Goal: Task Accomplishment & Management: Manage account settings

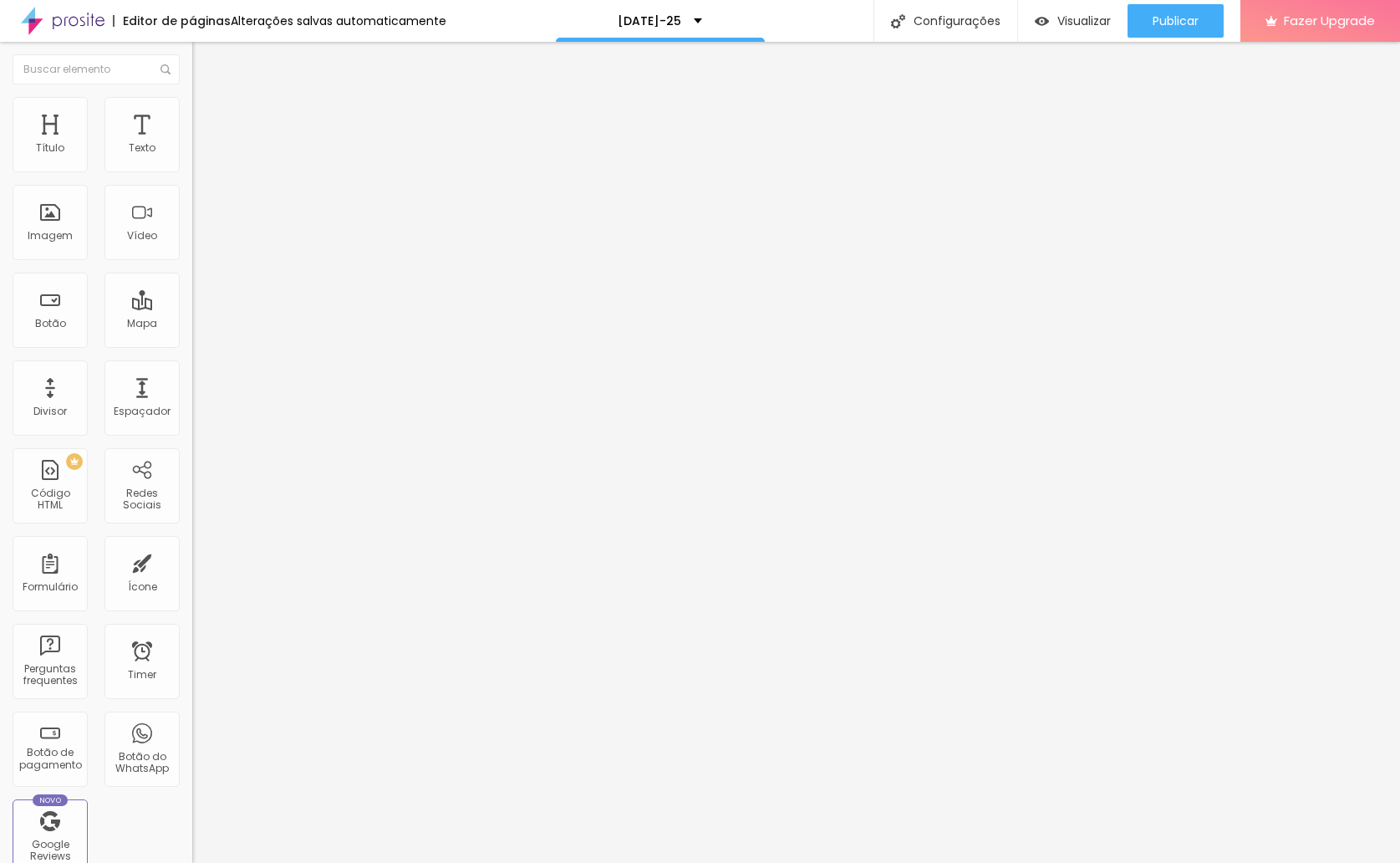
click at [207, 113] on span "Avançado" at bounding box center [235, 108] width 55 height 15
click at [192, 97] on li "Estilo" at bounding box center [287, 88] width 192 height 16
drag, startPoint x: 132, startPoint y: 132, endPoint x: 133, endPoint y: 124, distance: 8.1
click at [192, 114] on li "Avançado" at bounding box center [287, 105] width 192 height 16
click at [192, 96] on img at bounding box center [199, 87] width 15 height 15
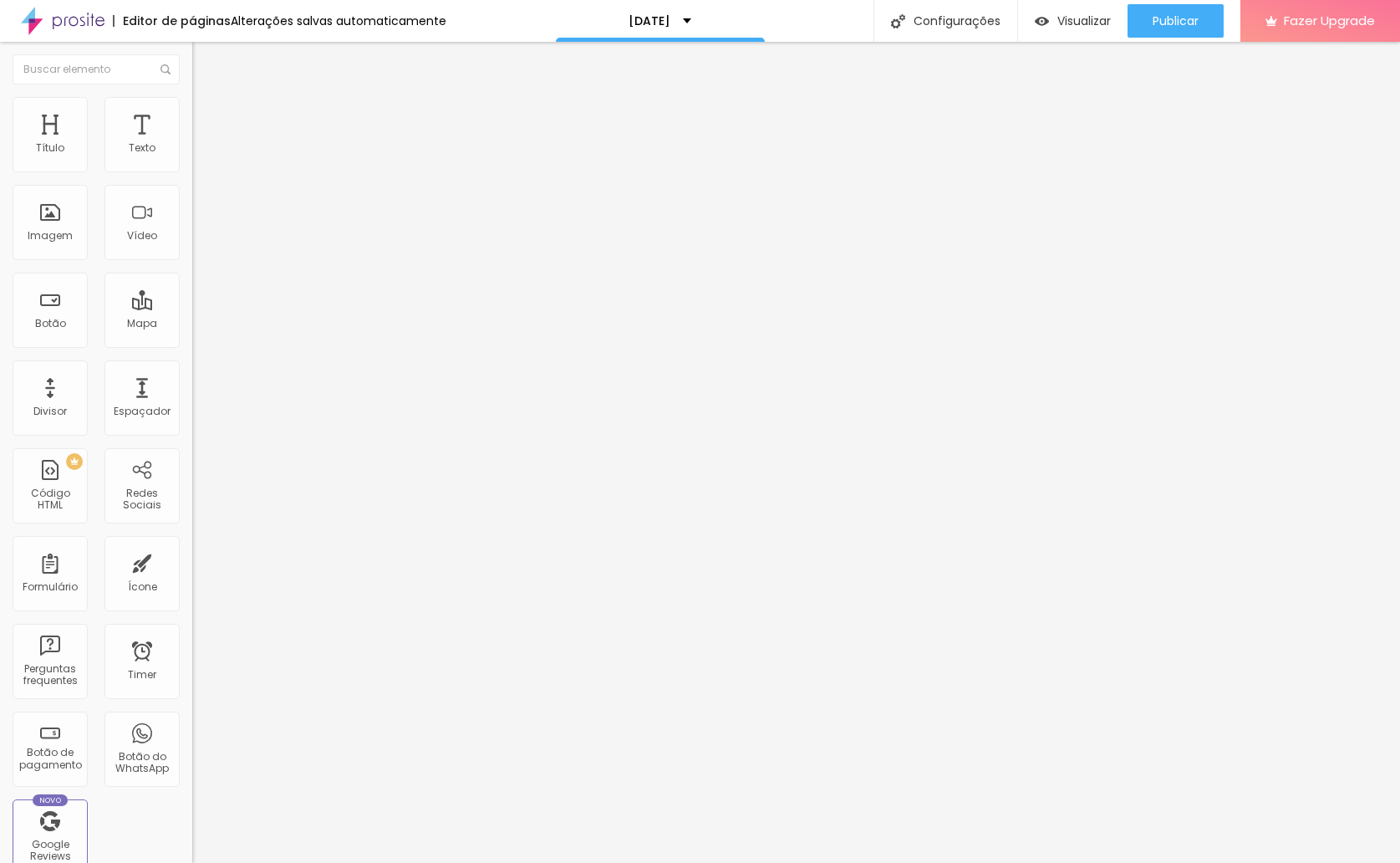
click at [192, 530] on input "QUERO RESERVAR" at bounding box center [292, 538] width 200 height 16
drag, startPoint x: 120, startPoint y: 243, endPoint x: 50, endPoint y: 243, distance: 70.0
click at [192, 530] on input "QUERO RESERVAR" at bounding box center [292, 538] width 200 height 16
type input "U"
type input "QUERO FALAR NO WHATSAPP"
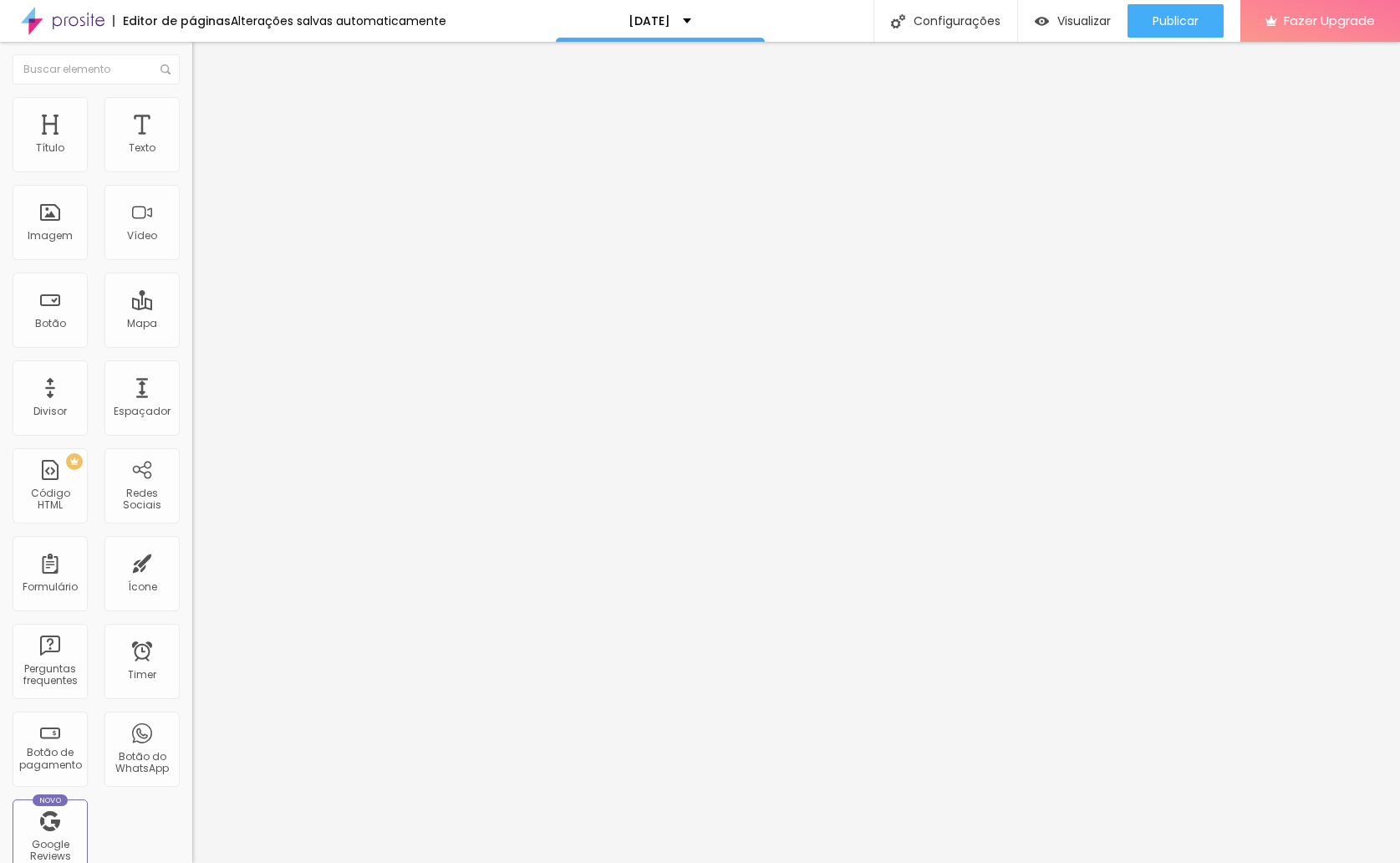
type input "22"
type input "33"
type input "37"
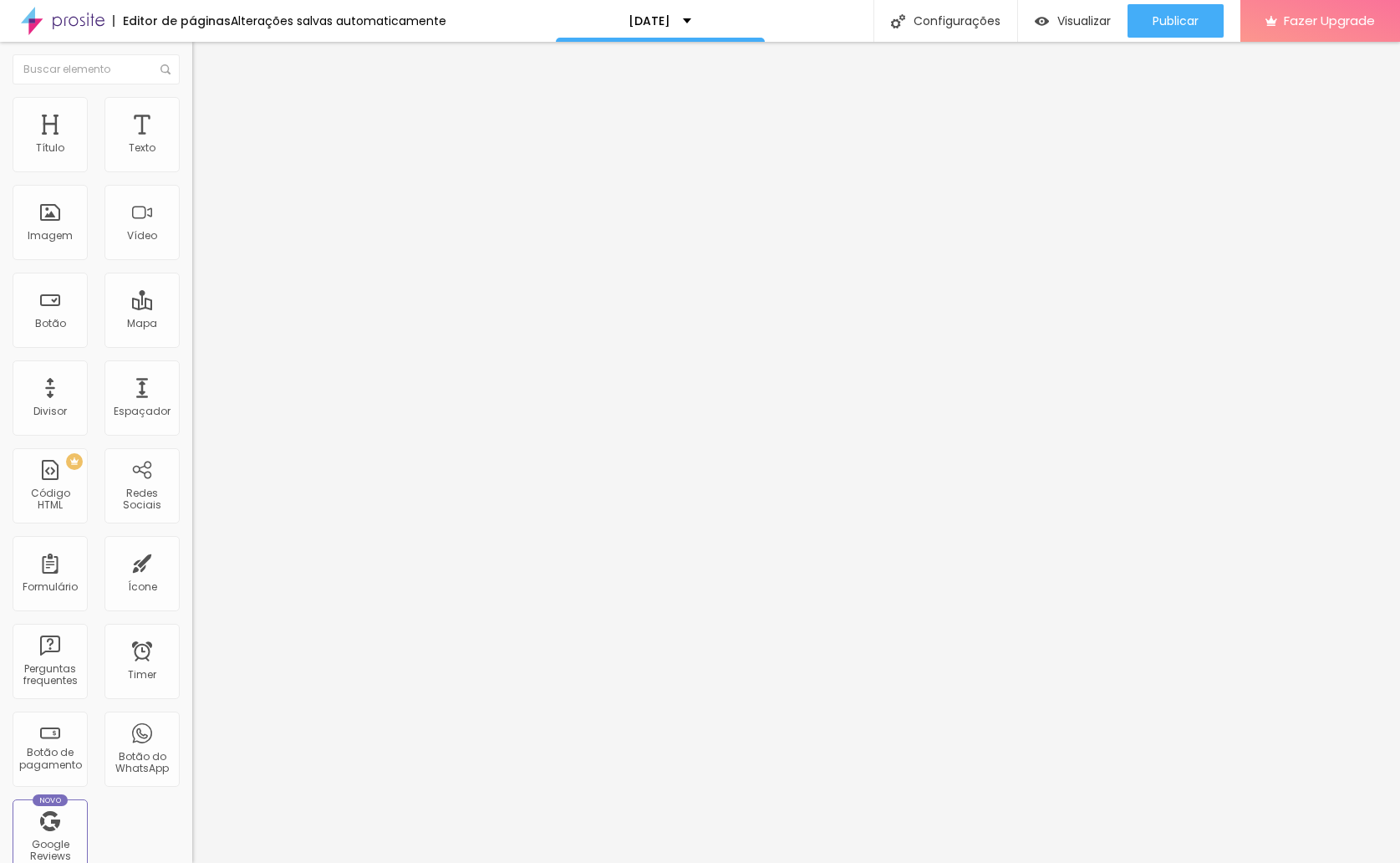
type input "37"
type input "38"
type input "39"
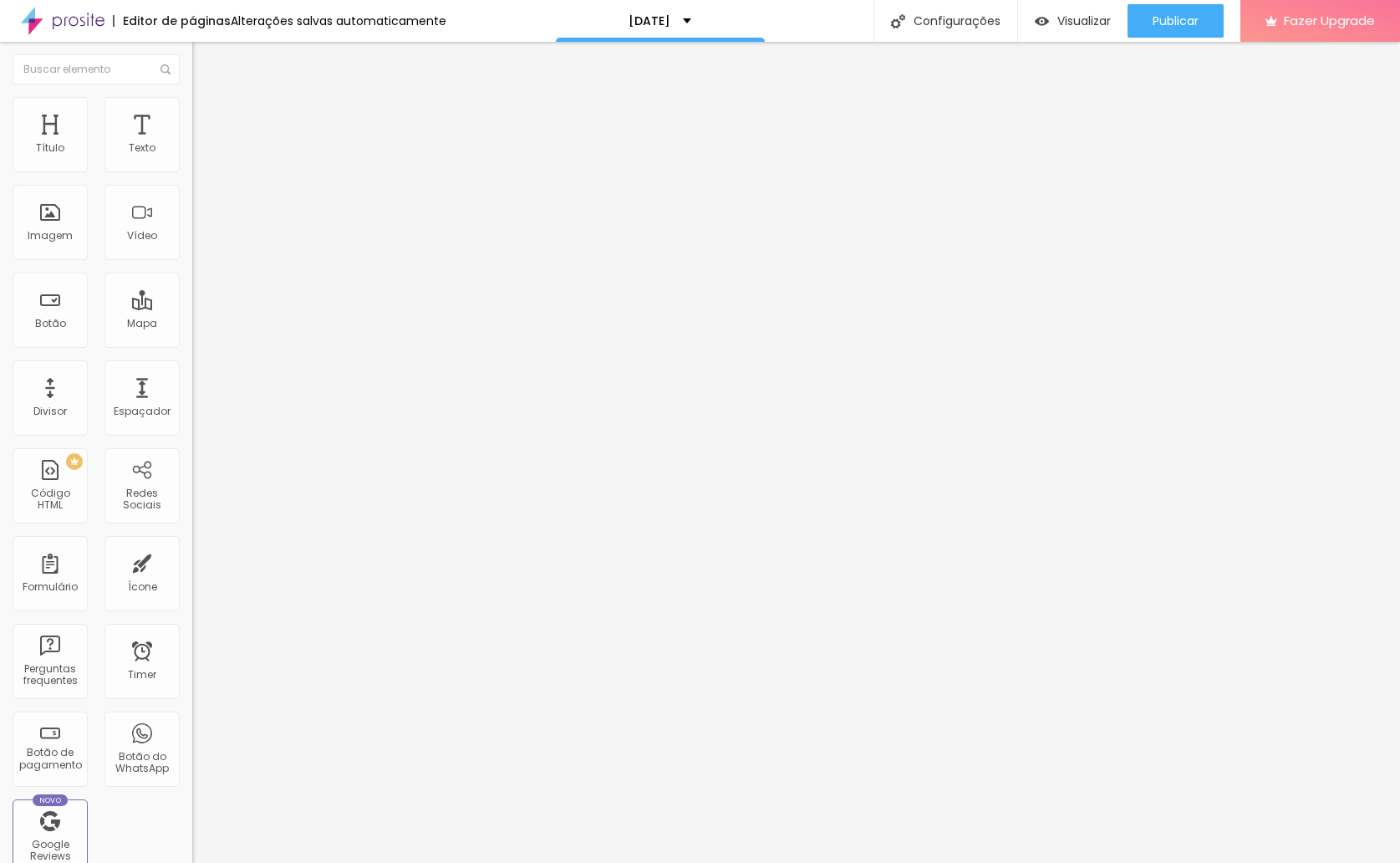
type input "40"
type input "38"
type input "37"
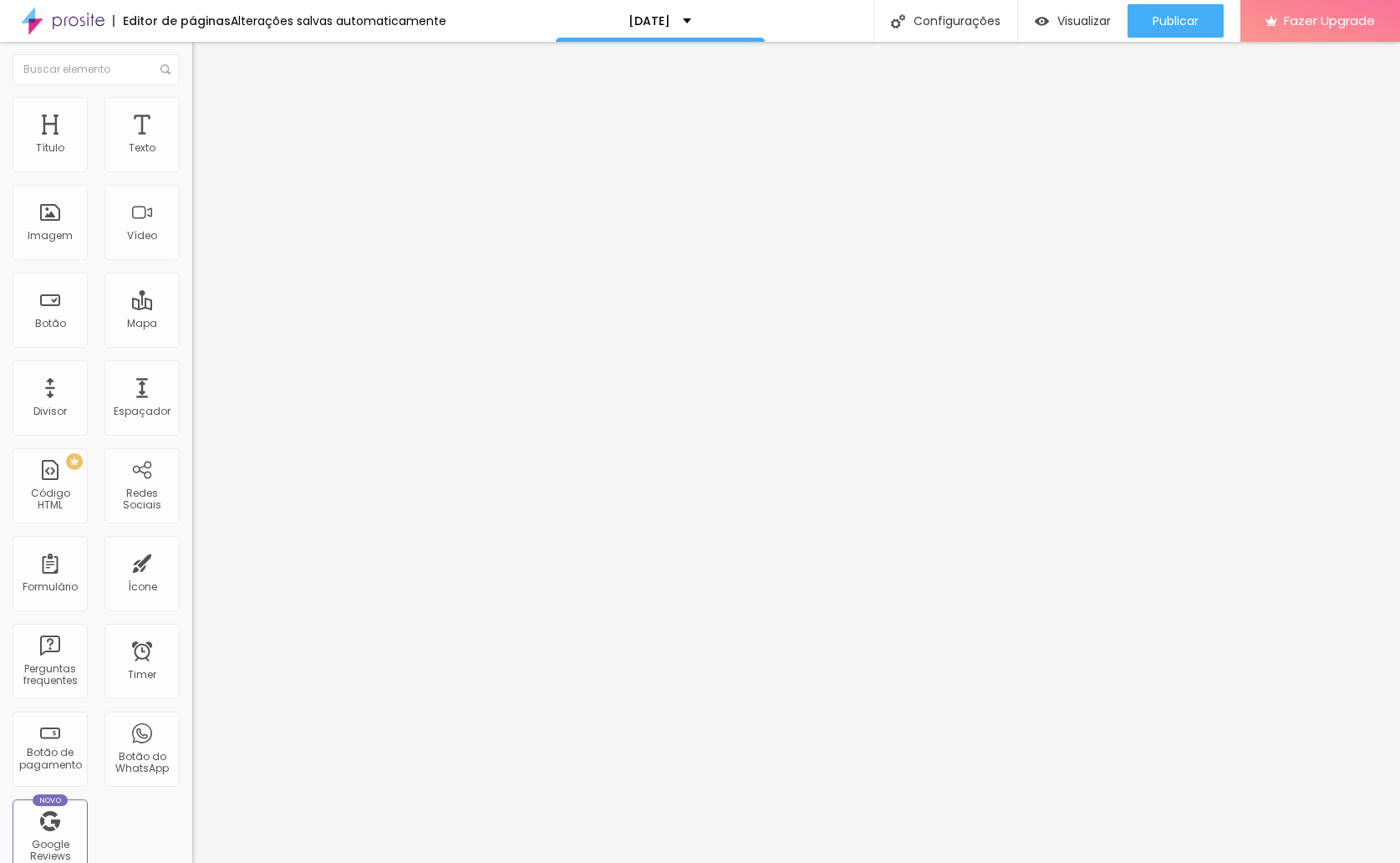
type input "37"
type input "35"
type input "33"
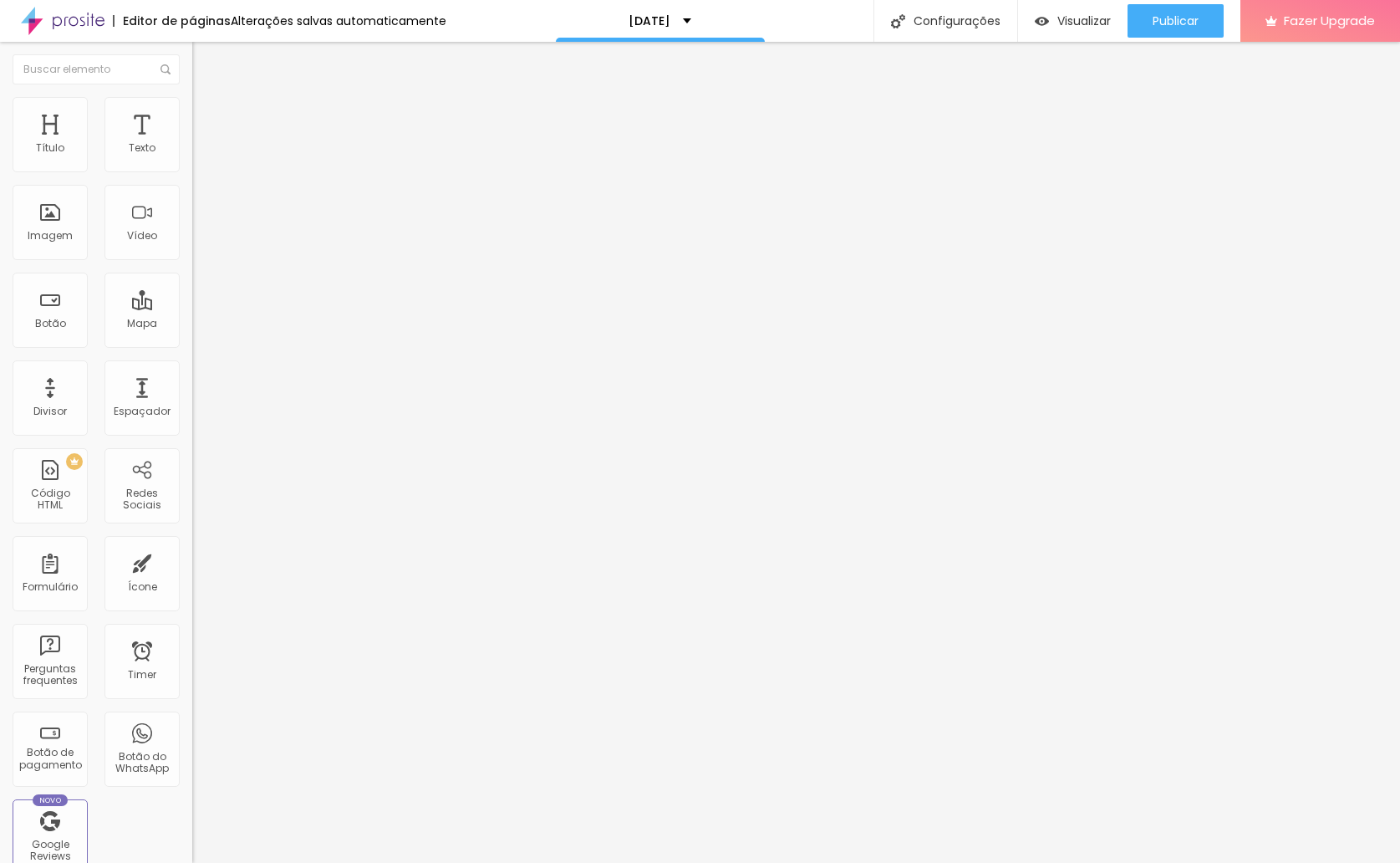
type input "32"
type input "27"
type input "14"
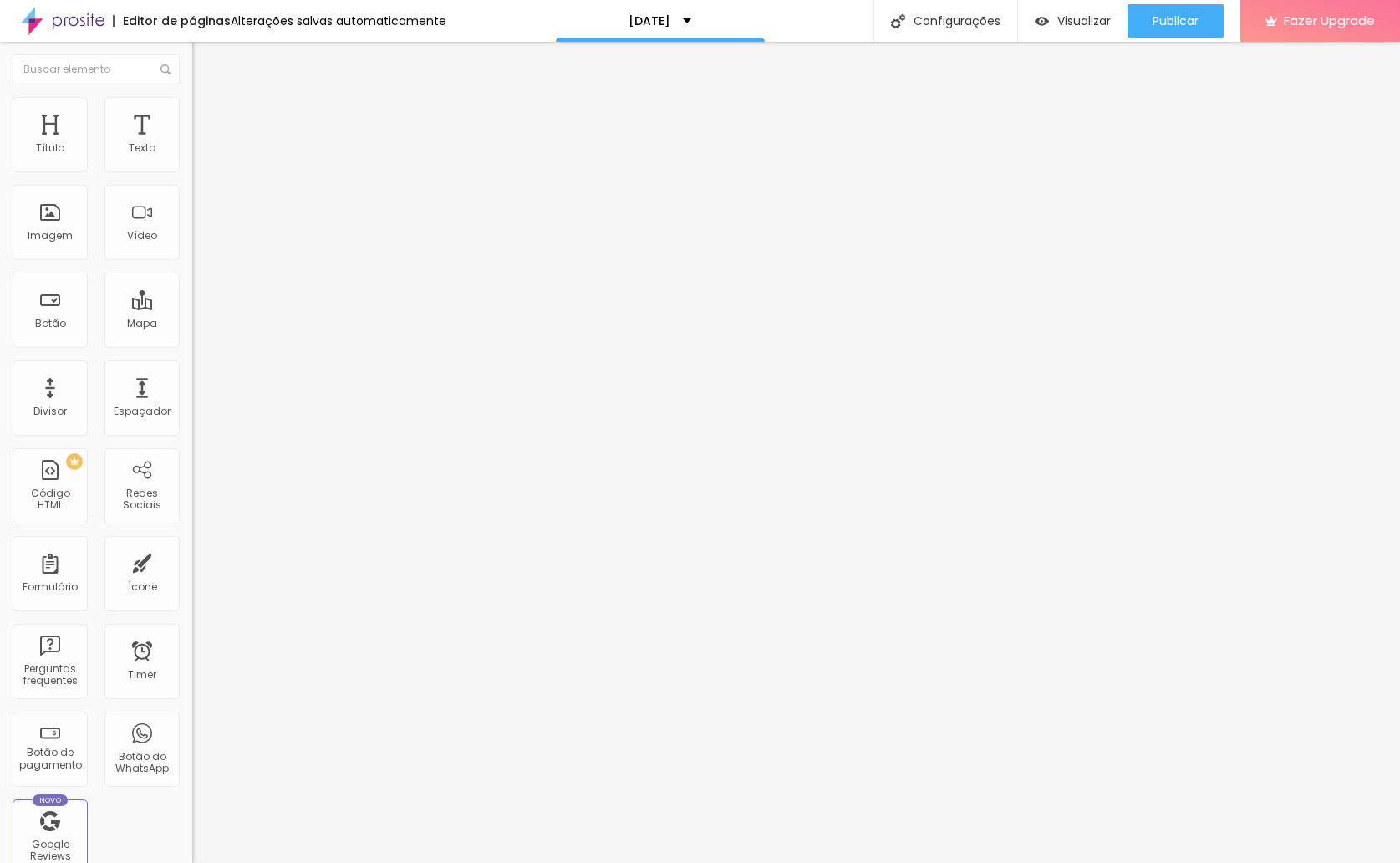
type input "14"
type input "15"
type input "17"
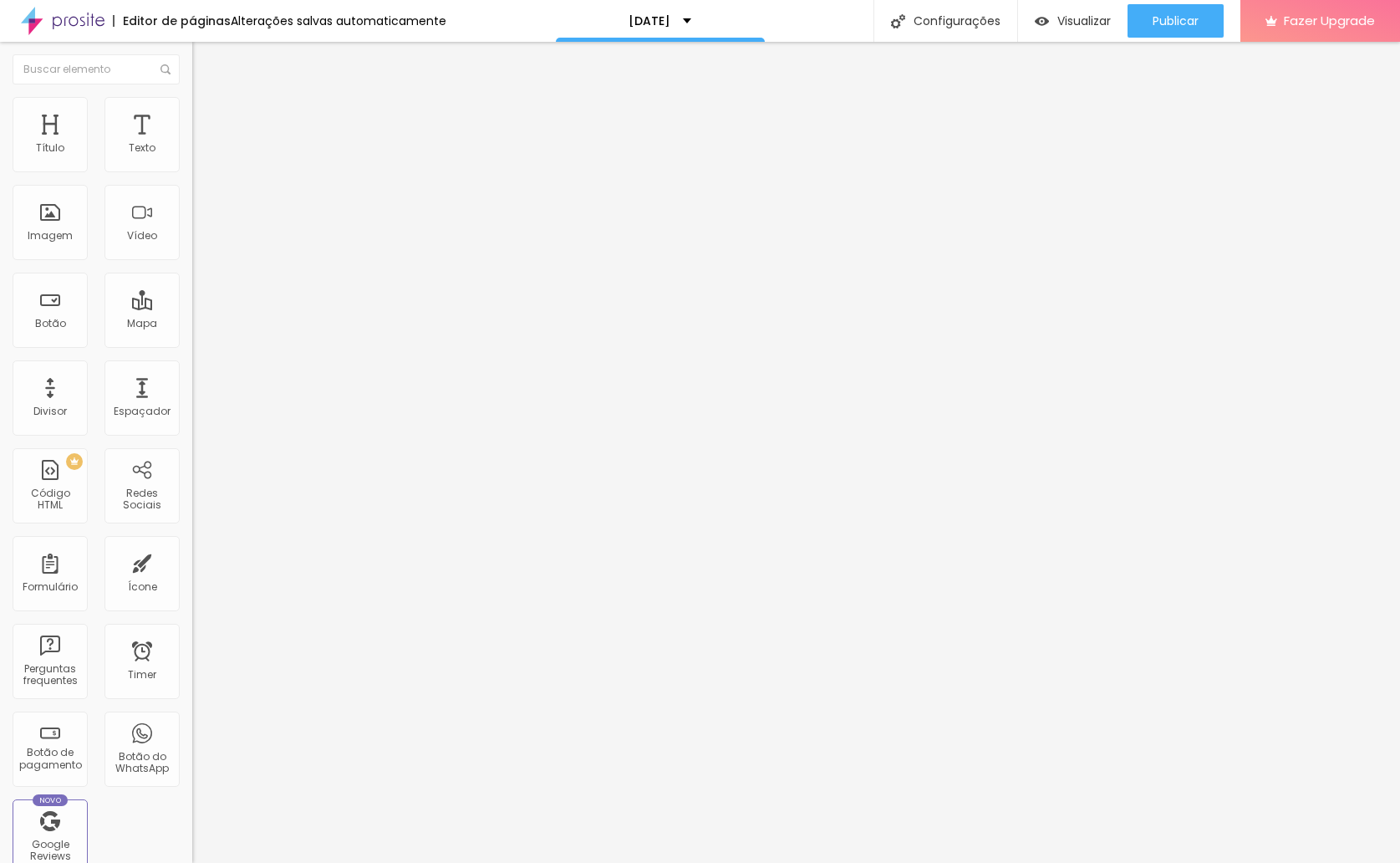
type input "18"
type input "19"
click at [192, 395] on div at bounding box center [287, 402] width 192 height 15
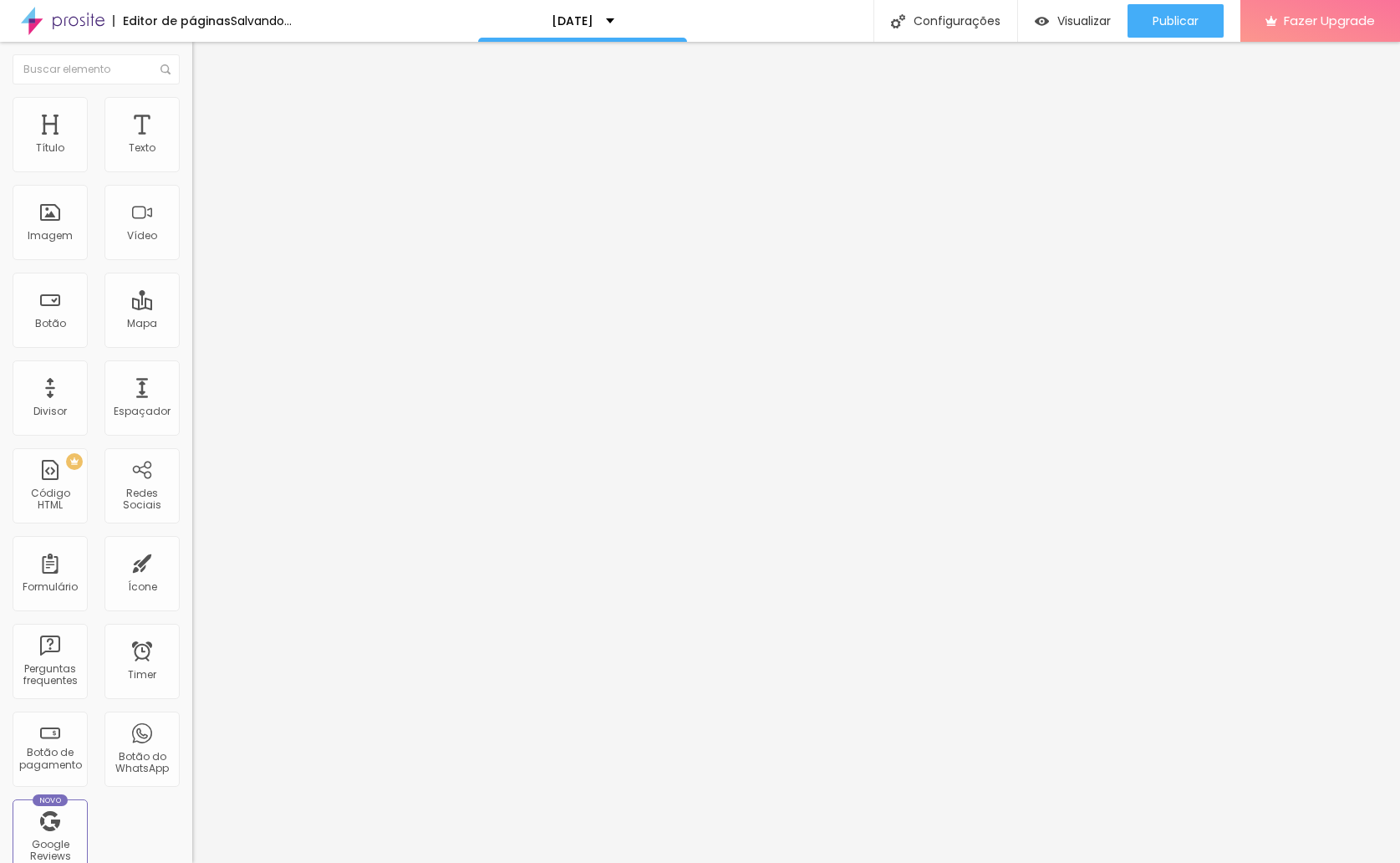
type input "20"
type input "21"
type input "22"
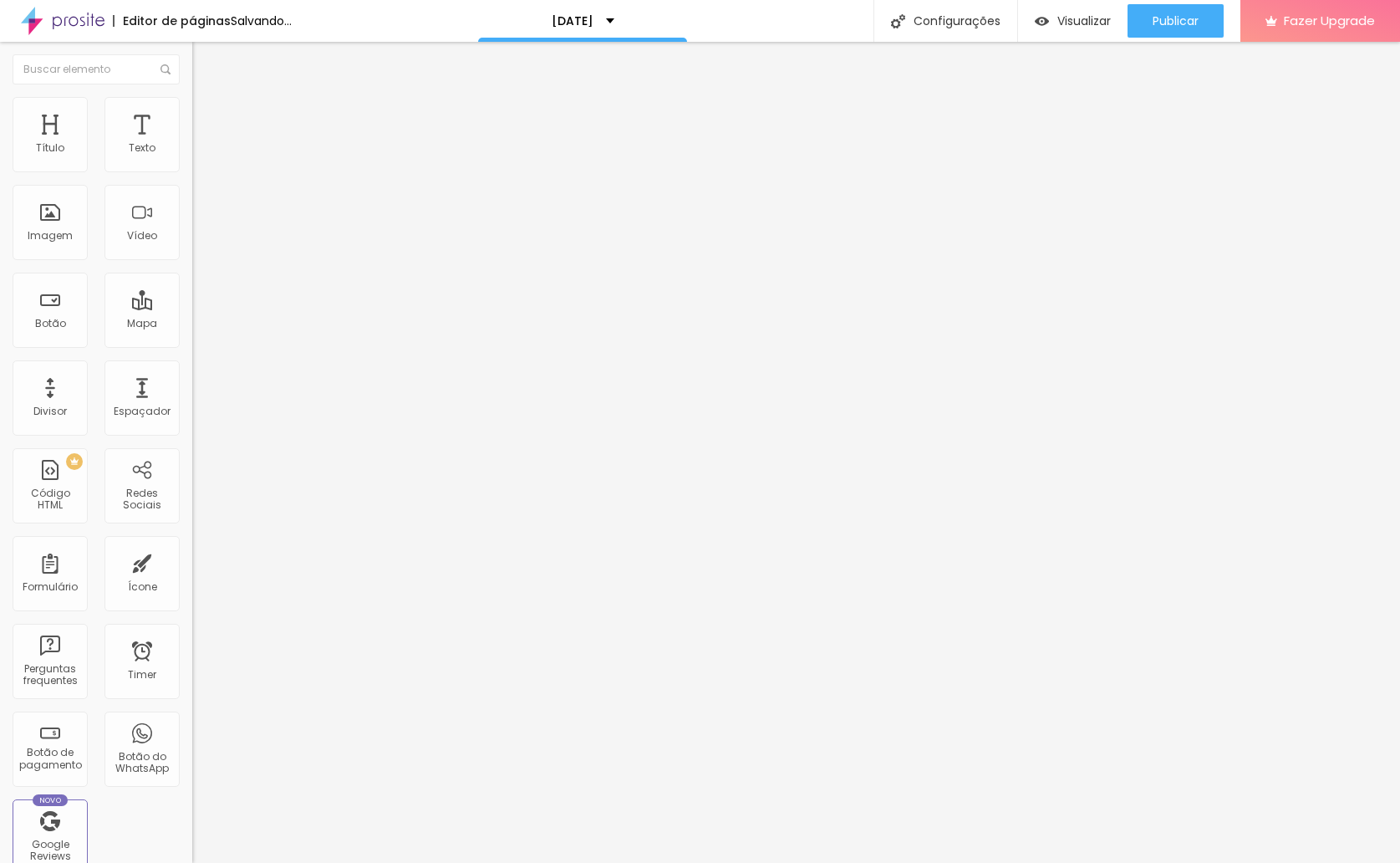
type input "22"
type input "23"
type input "24"
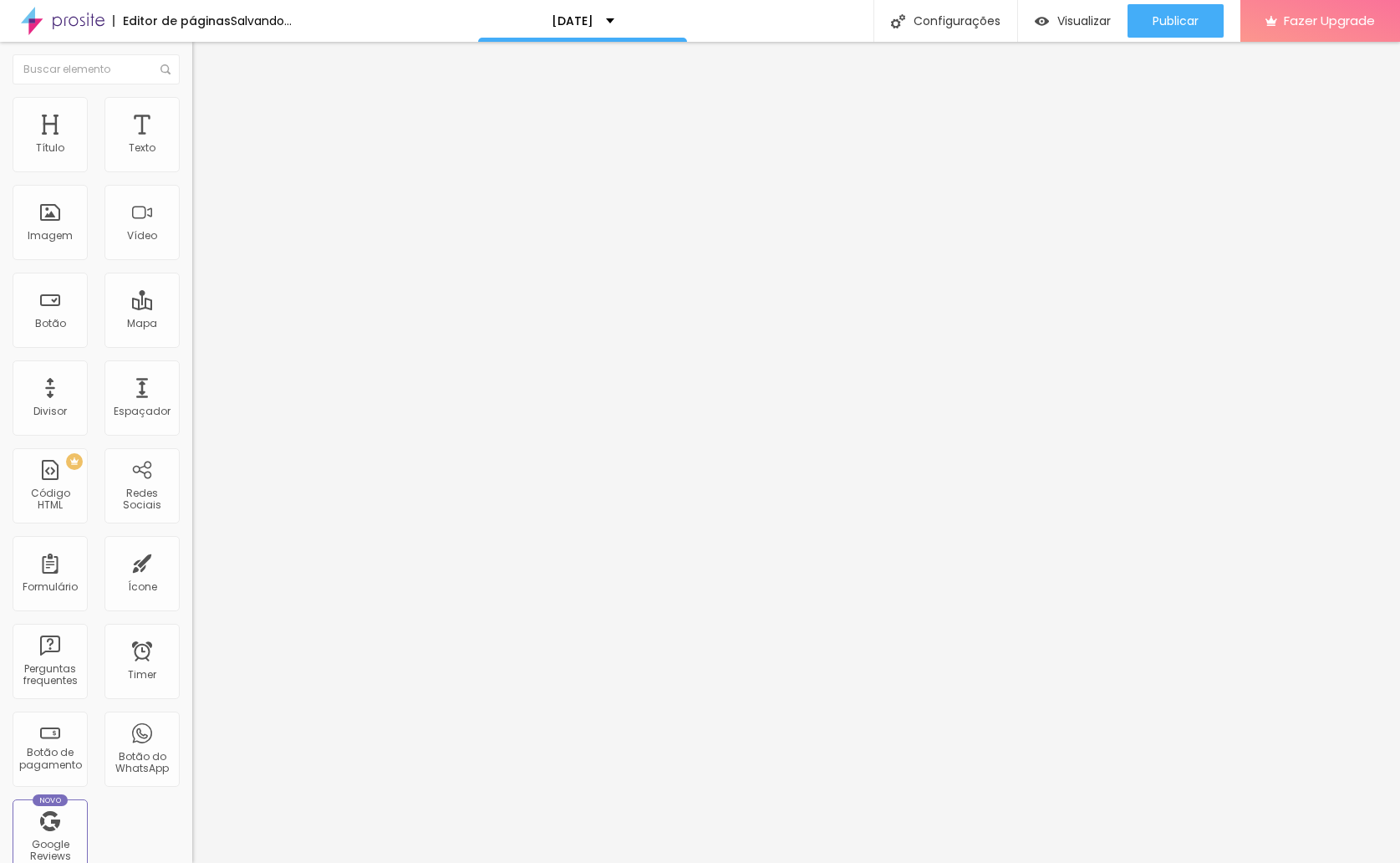
type input "25"
click at [192, 395] on input "range" at bounding box center [245, 402] width 108 height 14
click at [192, 158] on span "Titulo 2" at bounding box center [219, 147] width 54 height 21
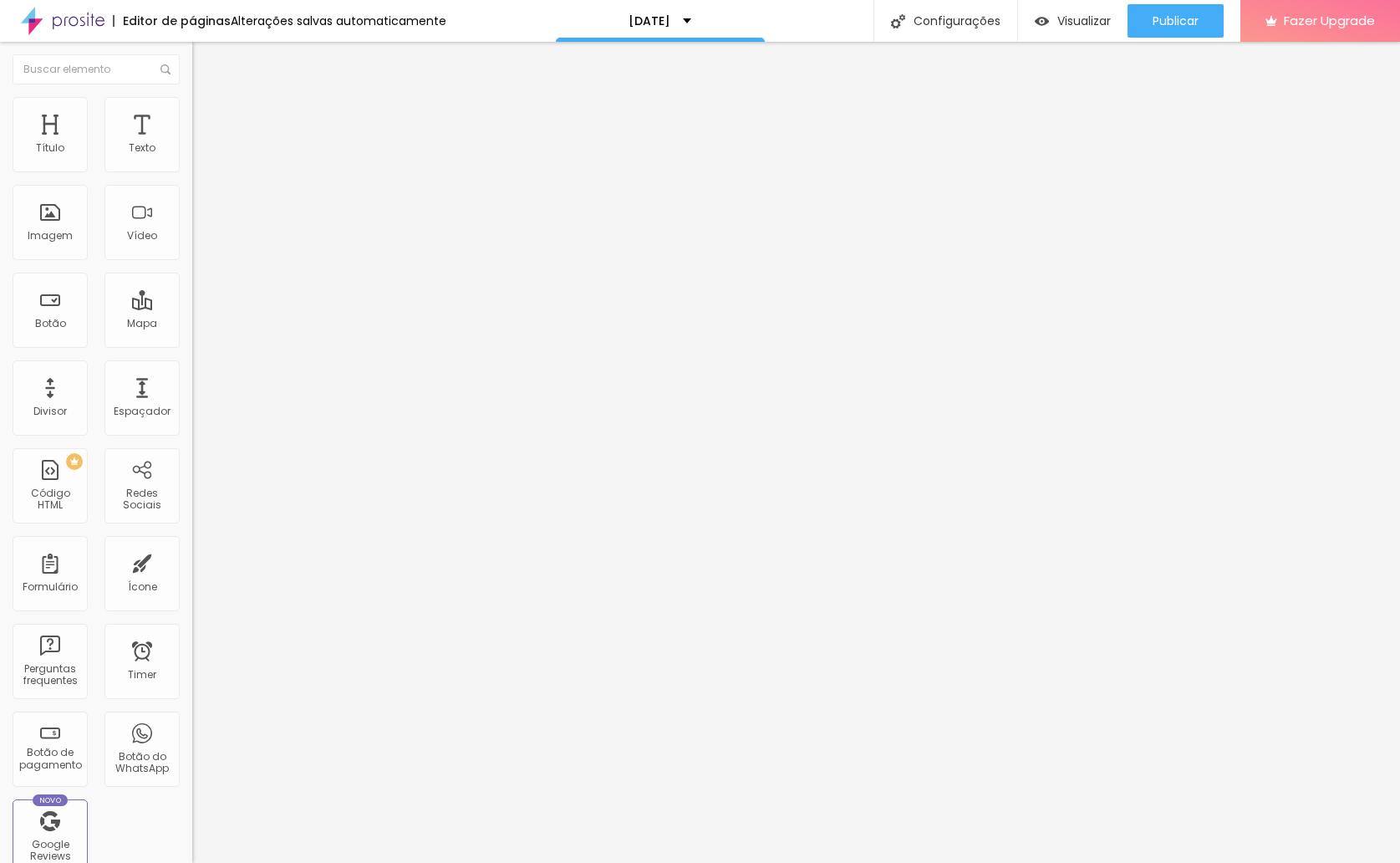
click at [192, 144] on span "Titulo 1" at bounding box center [219, 132] width 54 height 23
click at [192, 104] on li "Avançado" at bounding box center [287, 105] width 192 height 16
click at [192, 96] on img at bounding box center [199, 87] width 15 height 15
type input "1.1"
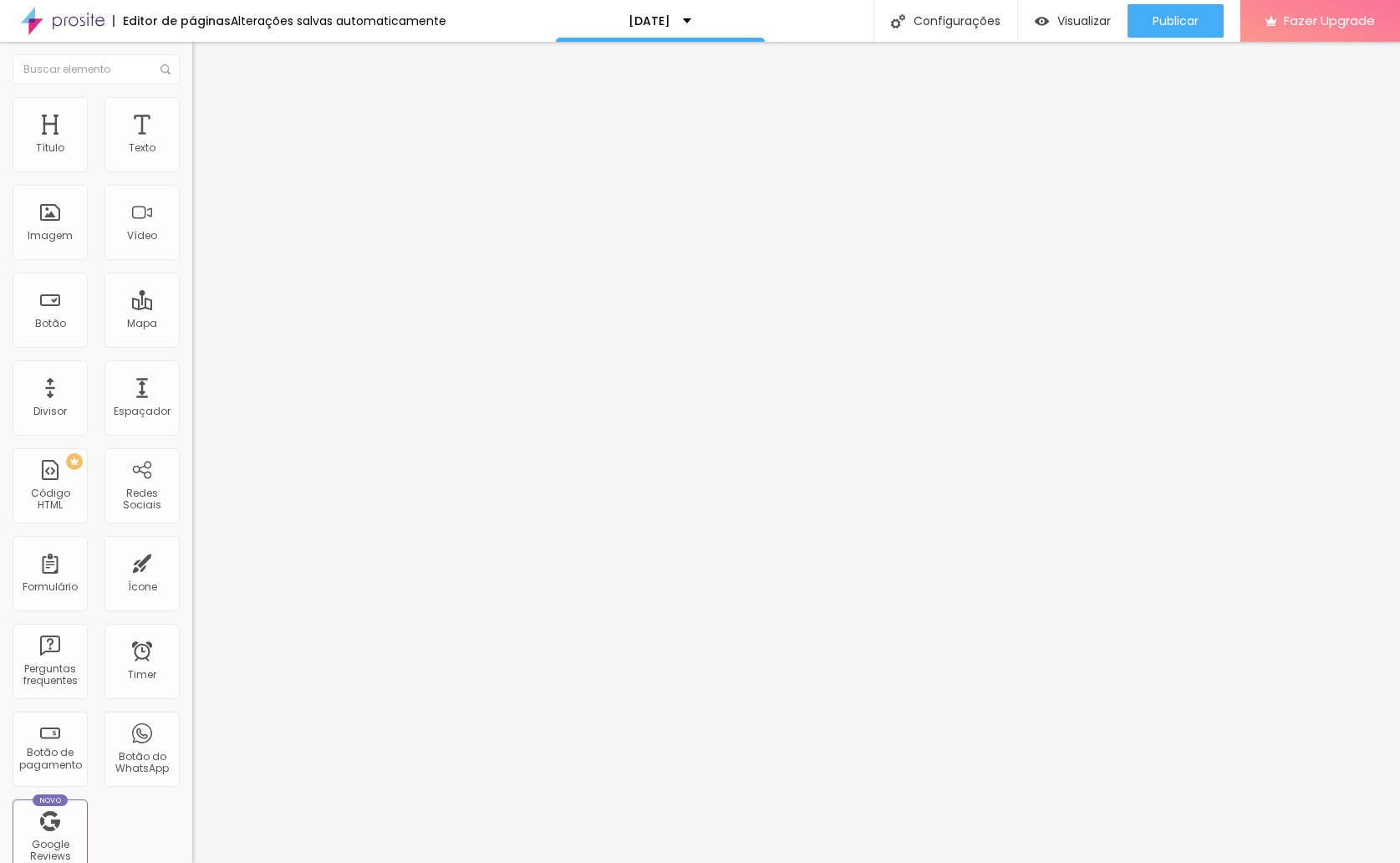
type input "1"
type input "0.9"
type input "0.7"
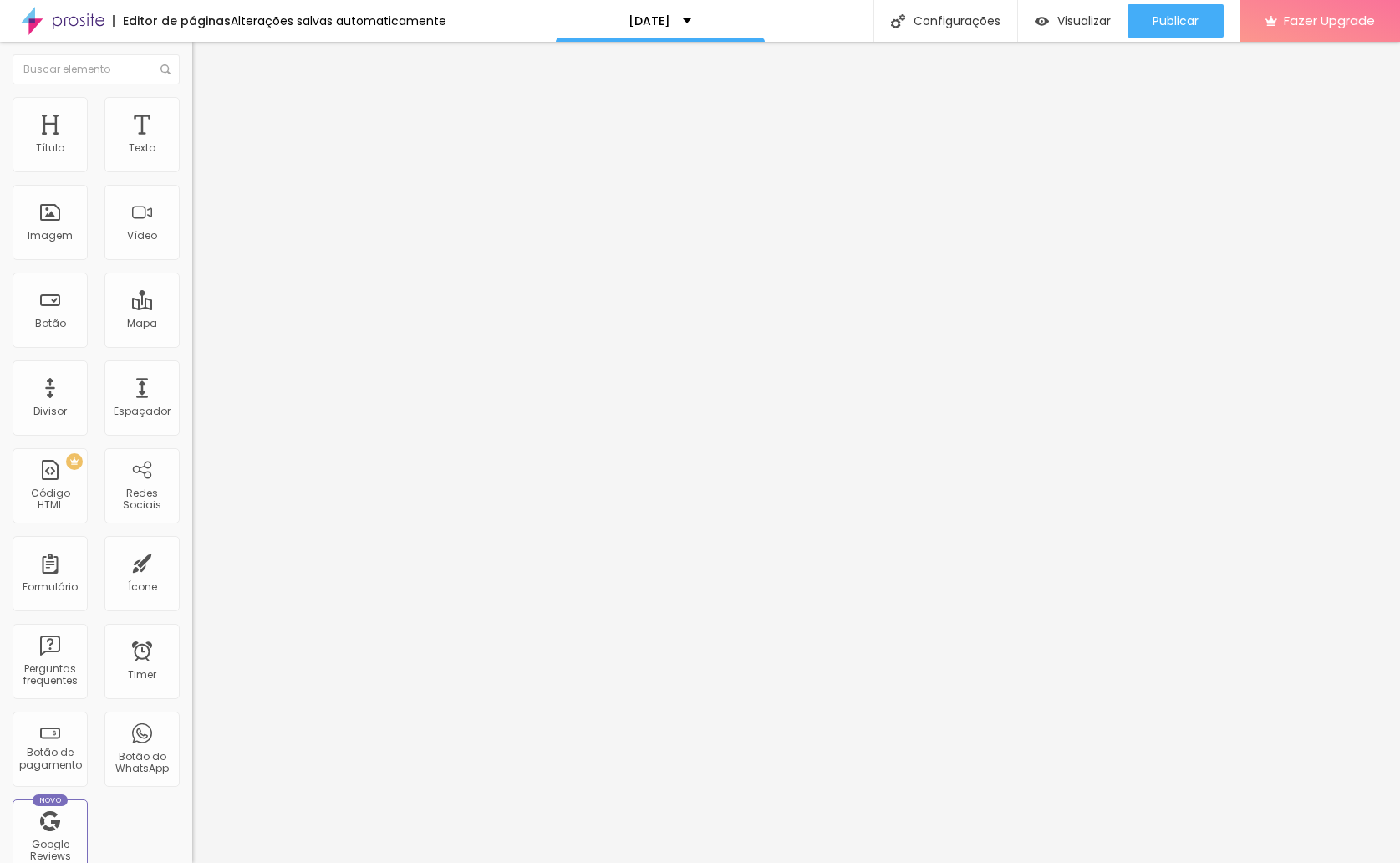
type input "0.7"
type input "0.8"
type input "0.9"
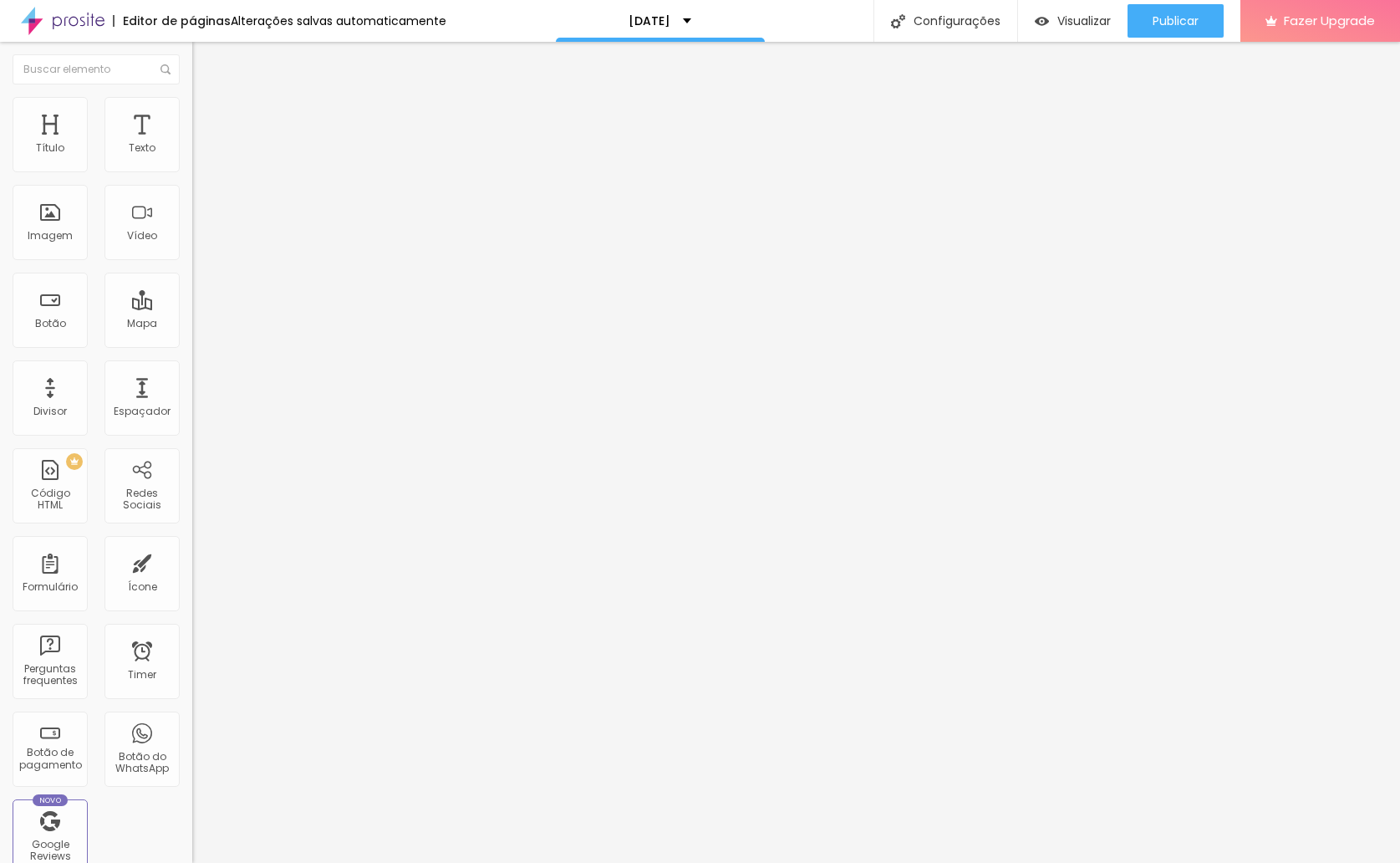
type input "1"
drag, startPoint x: 86, startPoint y: 425, endPoint x: 73, endPoint y: 424, distance: 13.0
type input "1"
click at [192, 862] on input "range" at bounding box center [245, 874] width 108 height 14
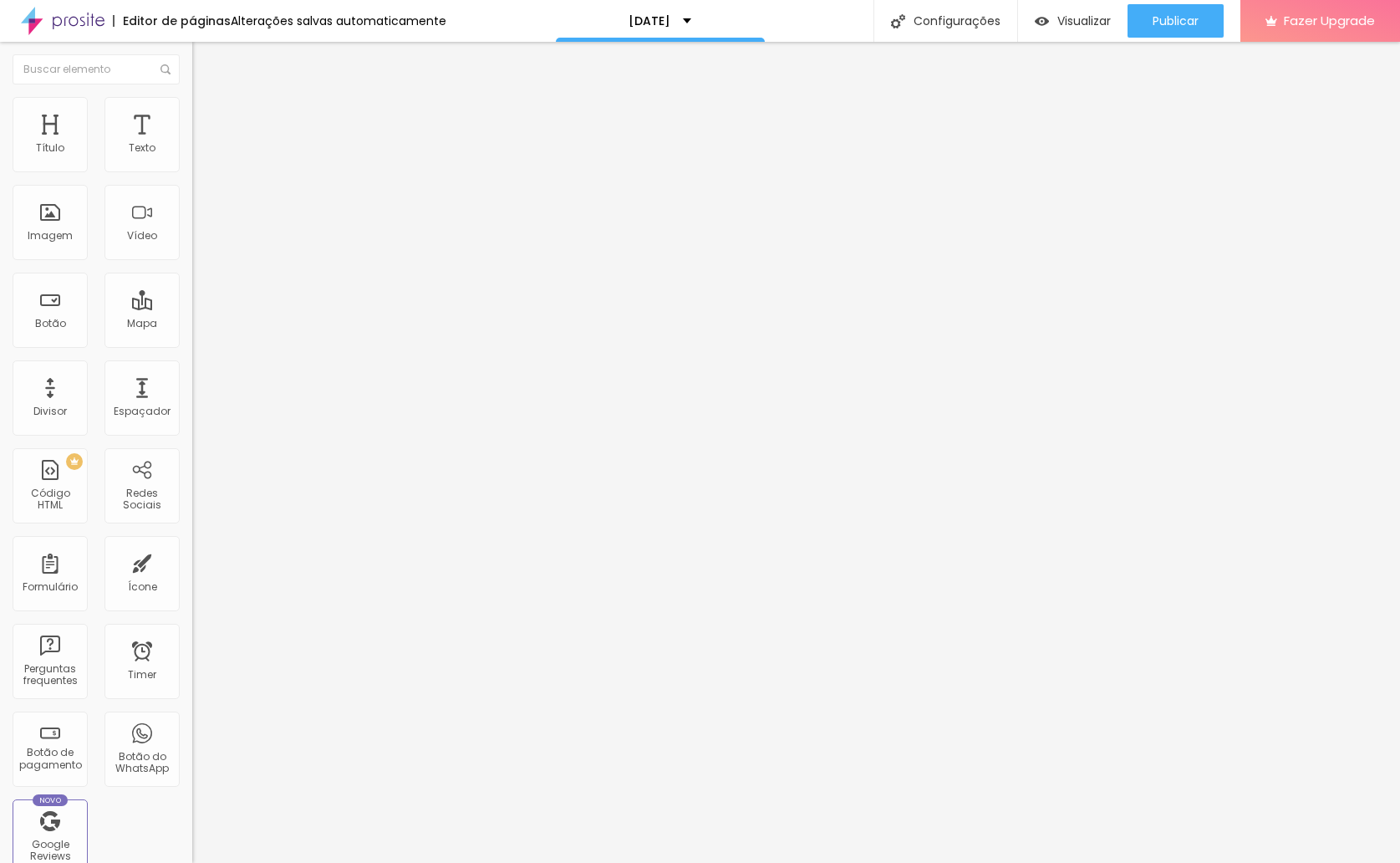
click at [192, 157] on input "INVESTIMENTO SESSÕES" at bounding box center [292, 148] width 200 height 16
type input "INVESTIMENTO SESSÕES DE [DATE]"
click at [192, 114] on li "Avançado" at bounding box center [287, 121] width 192 height 16
click at [192, 104] on img at bounding box center [199, 104] width 15 height 15
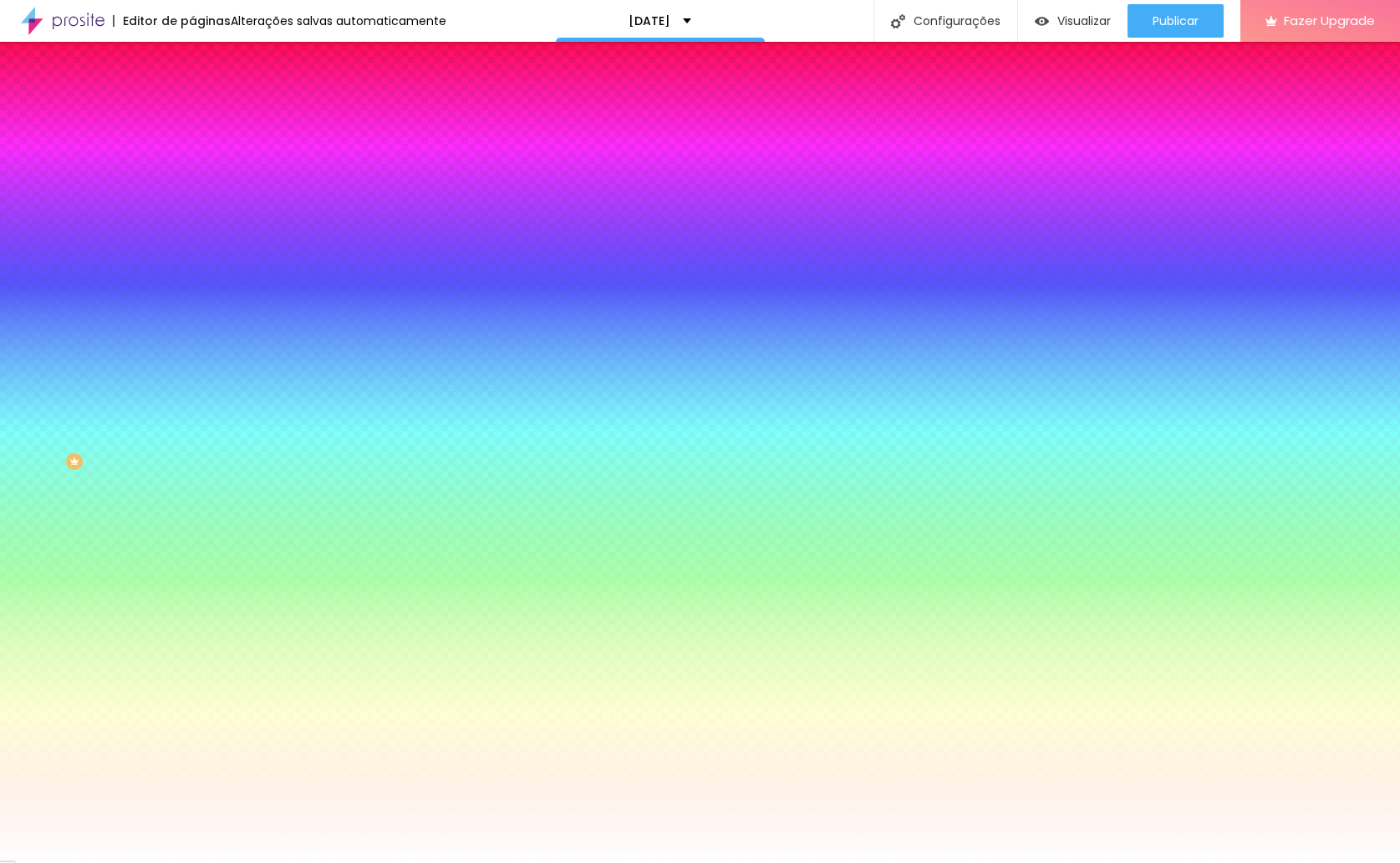
click at [192, 160] on div at bounding box center [287, 160] width 192 height 0
click at [145, 208] on div at bounding box center [700, 431] width 1400 height 863
drag, startPoint x: 145, startPoint y: 203, endPoint x: 148, endPoint y: 296, distance: 93.0
click at [148, 296] on div at bounding box center [700, 431] width 1400 height 863
click at [151, 300] on div at bounding box center [700, 431] width 1400 height 863
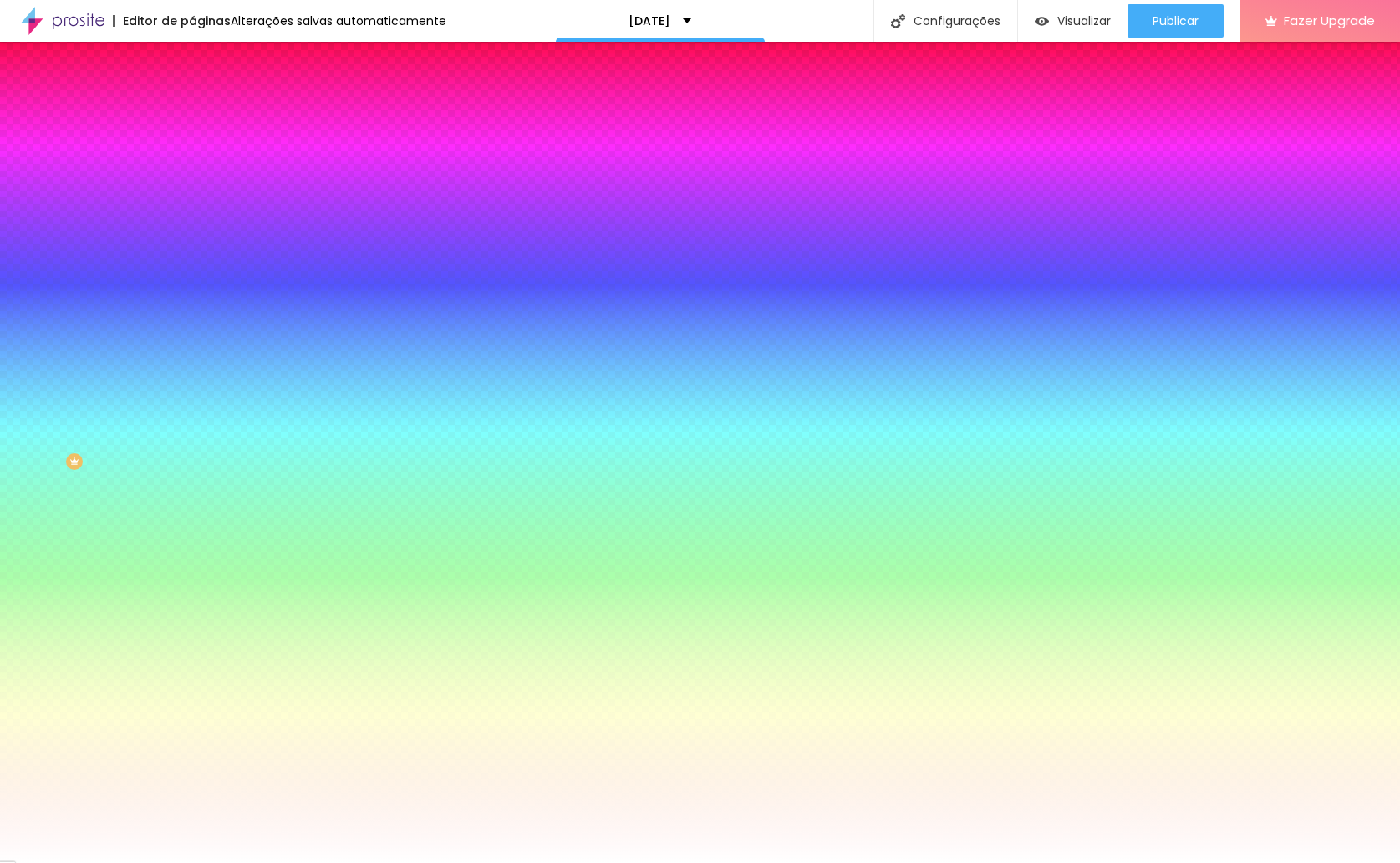
click at [60, 231] on div at bounding box center [700, 431] width 1400 height 863
type input "#A89774"
click at [56, 231] on div at bounding box center [700, 431] width 1400 height 863
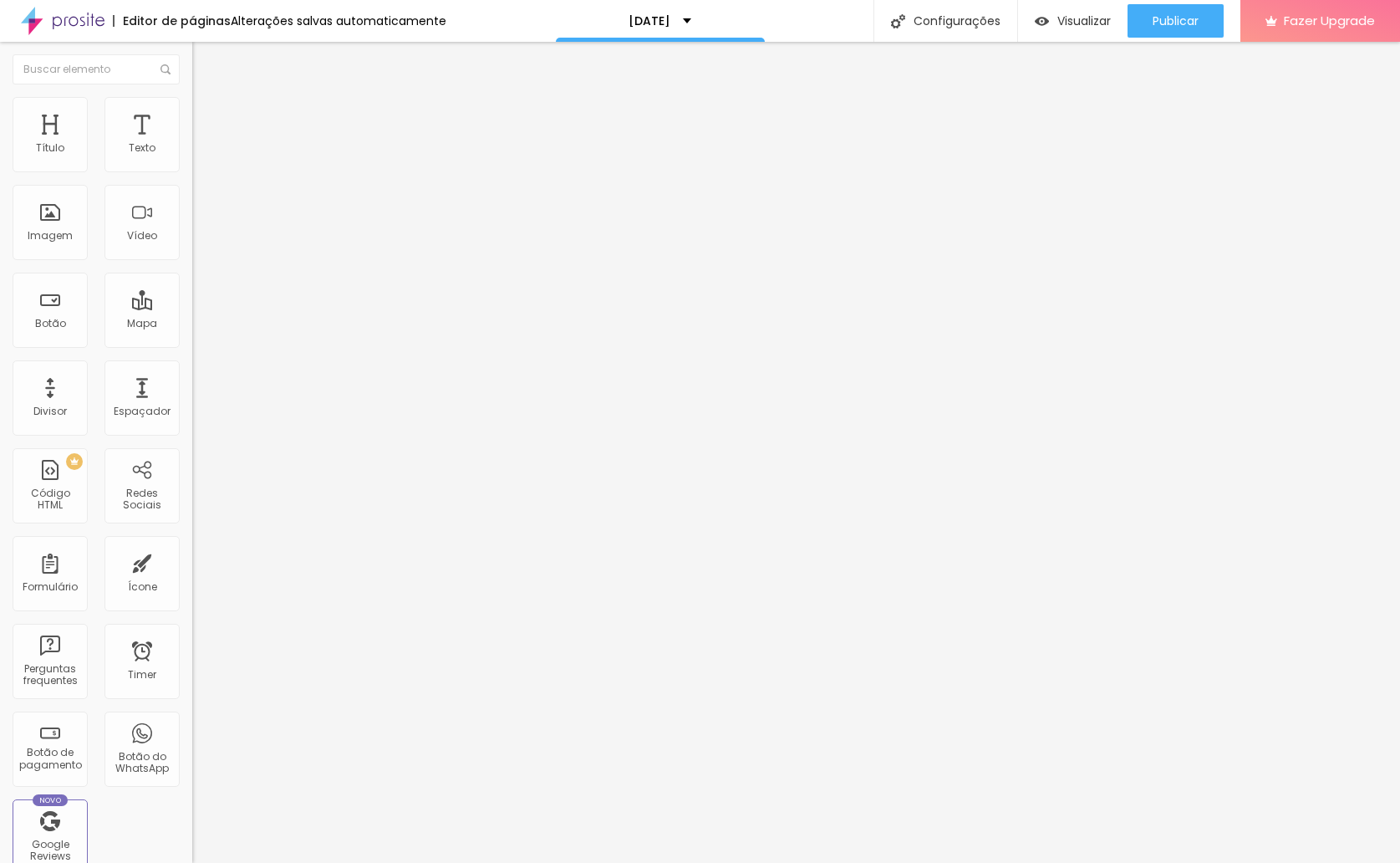
click at [192, 114] on img at bounding box center [199, 120] width 15 height 15
click at [192, 107] on li "Estilo" at bounding box center [287, 105] width 192 height 16
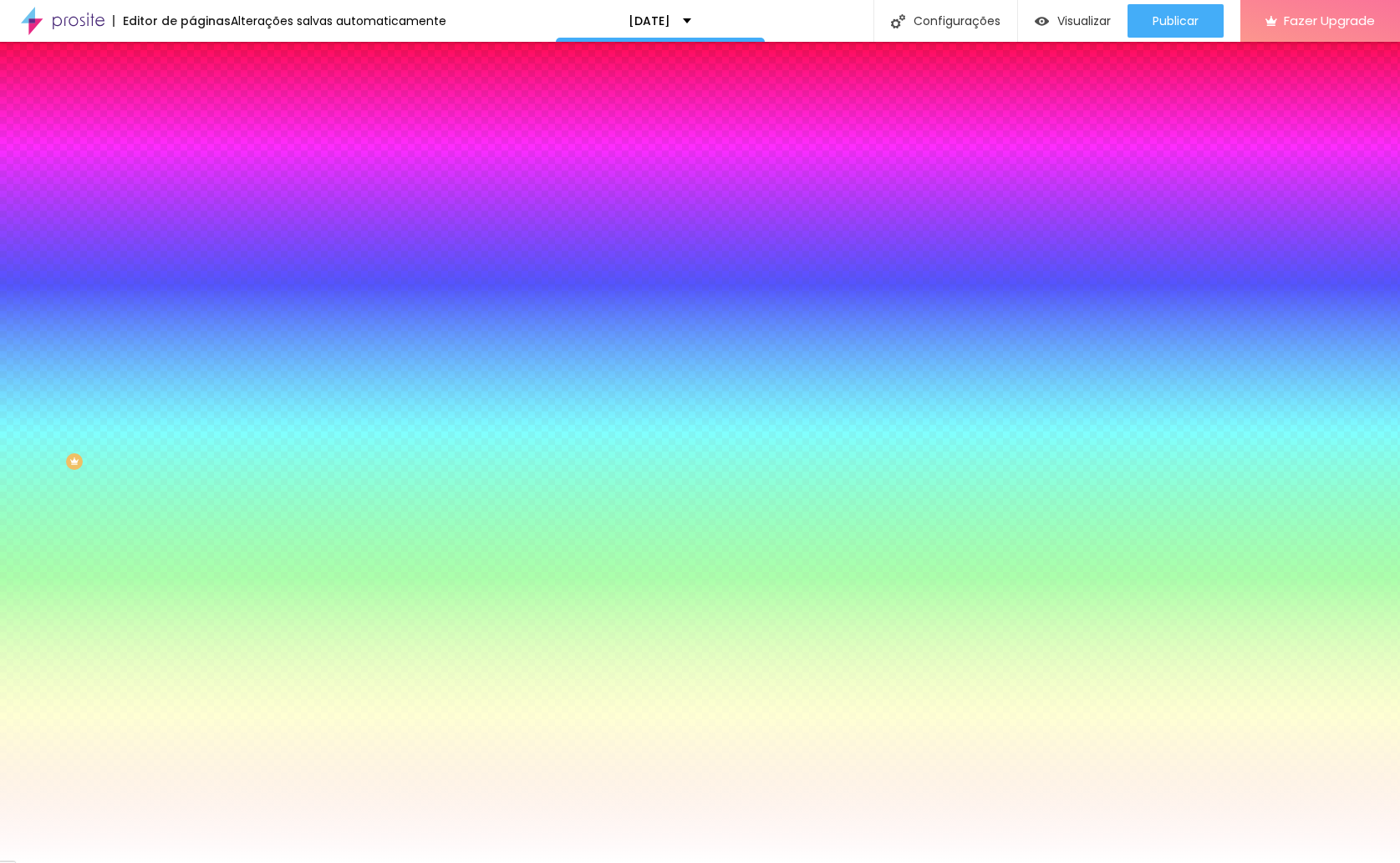
click at [200, 210] on icon "button" at bounding box center [204, 213] width 7 height 7
type input "#FFFFFF"
drag, startPoint x: 269, startPoint y: 475, endPoint x: 149, endPoint y: 356, distance: 169.0
click at [149, 356] on body "Editor de páginas Alterações salvas automaticamente [DATE] Configurações Config…" at bounding box center [700, 431] width 1400 height 863
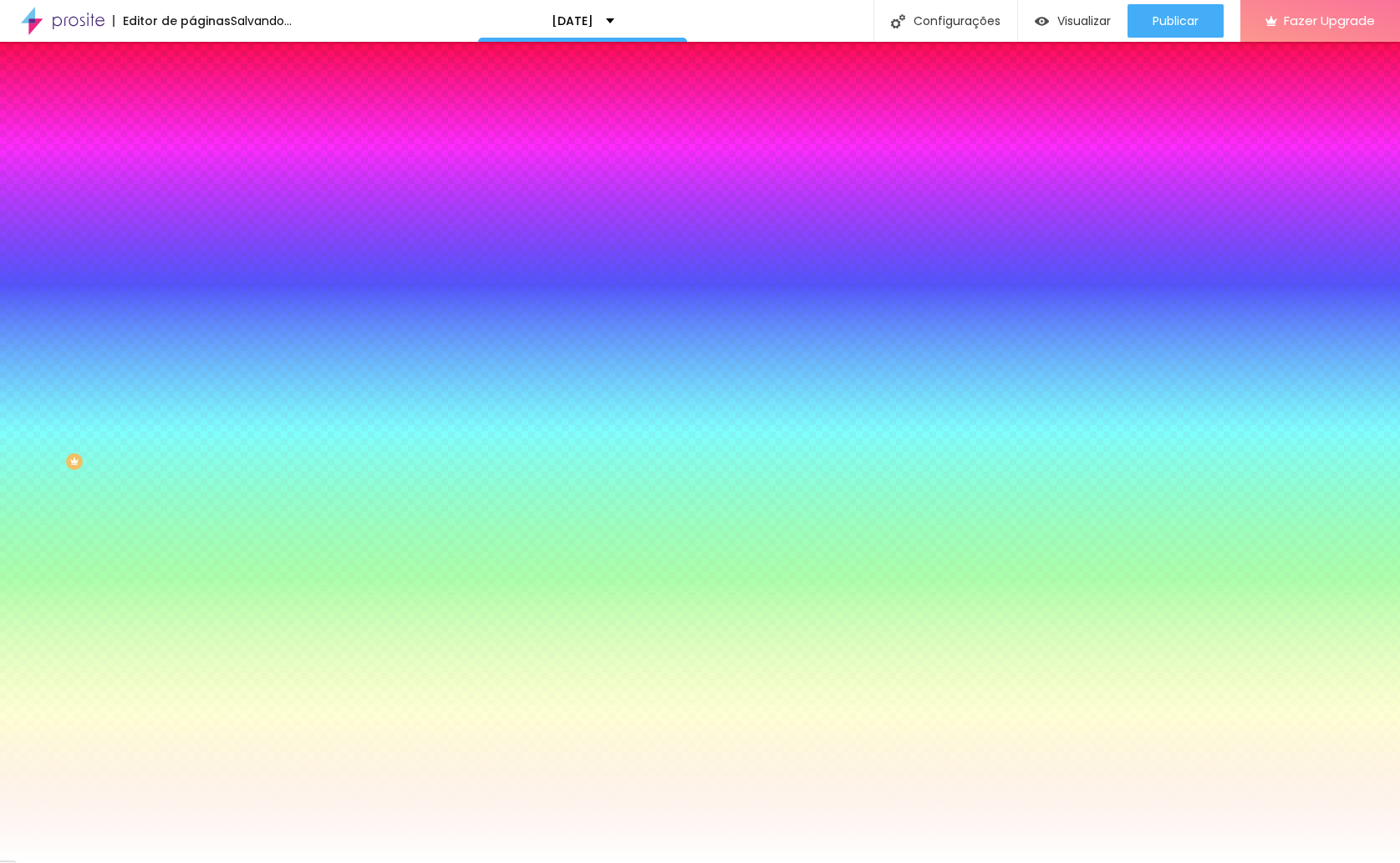
click at [457, 862] on div at bounding box center [700, 863] width 1400 height 0
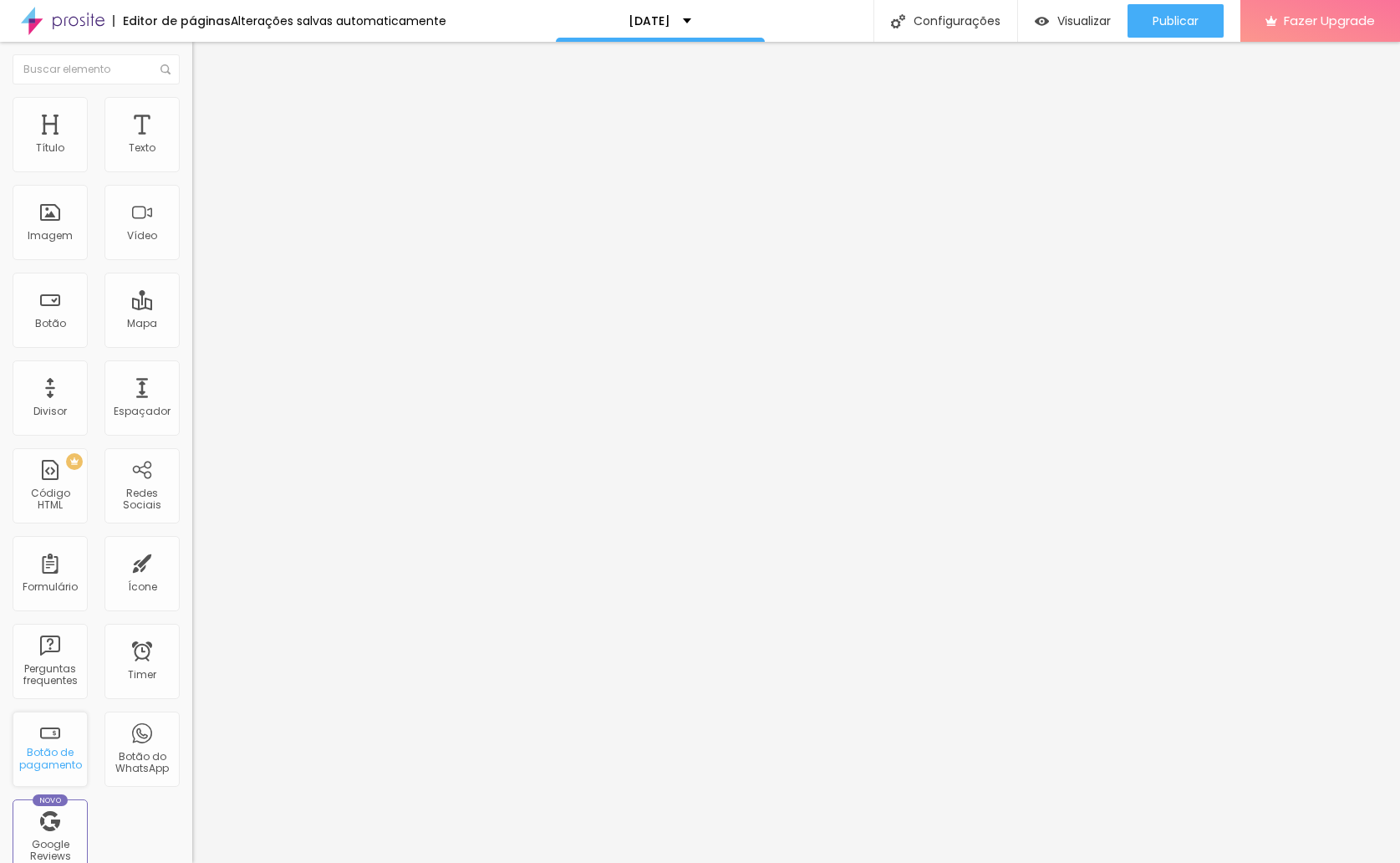
click at [44, 743] on div "Botão de pagamento" at bounding box center [50, 749] width 75 height 75
click at [192, 157] on input "[STREET_ADDRESS]." at bounding box center [292, 148] width 200 height 16
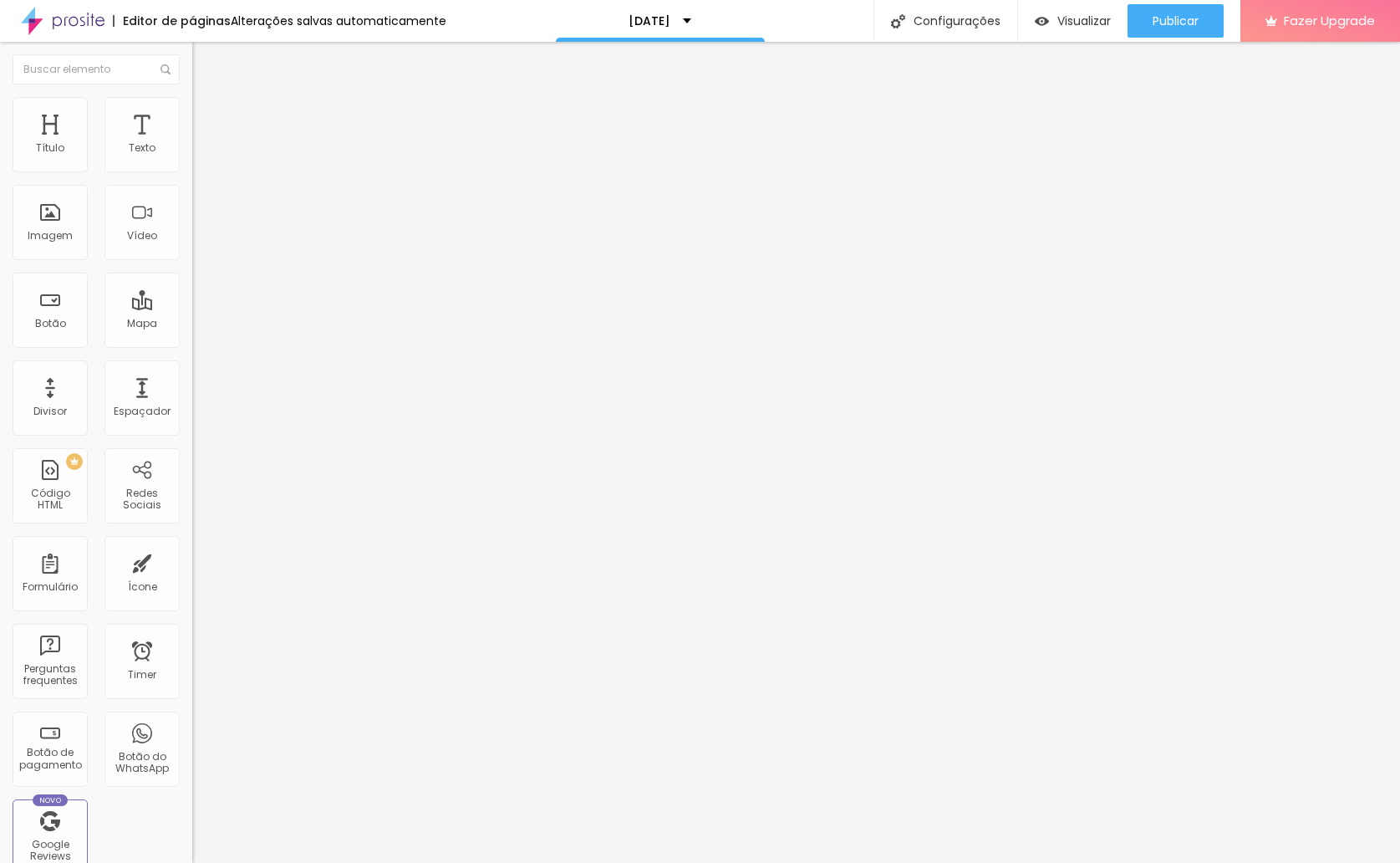
click at [192, 157] on input "[STREET_ADDRESS]." at bounding box center [292, 148] width 200 height 16
drag, startPoint x: 170, startPoint y: 187, endPoint x: -102, endPoint y: 187, distance: 272.0
click at [0, 187] on html "Editor de páginas Alterações salvas automaticamente [DATE] Configurações Config…" at bounding box center [700, 431] width 1400 height 863
drag, startPoint x: 136, startPoint y: 194, endPoint x: -43, endPoint y: 174, distance: 180.1
click at [0, 174] on html "Editor de páginas Alterações salvas automaticamente [DATE] Configurações Config…" at bounding box center [700, 431] width 1400 height 863
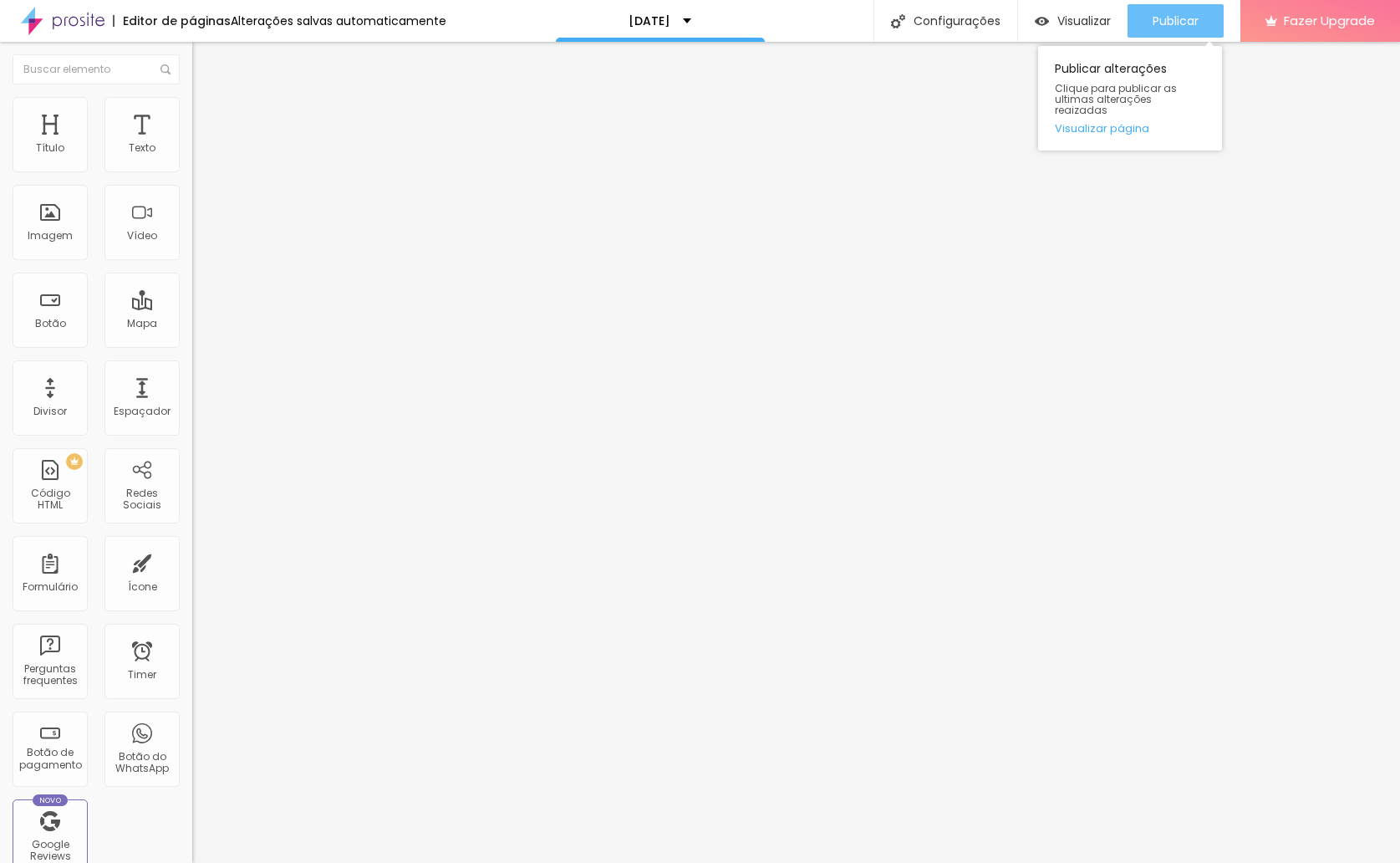
type input "[STREET_ADDRESS]"
click at [1149, 23] on button "Publicar" at bounding box center [1176, 21] width 96 height 34
click at [1153, 26] on span "Publicar" at bounding box center [1175, 22] width 46 height 14
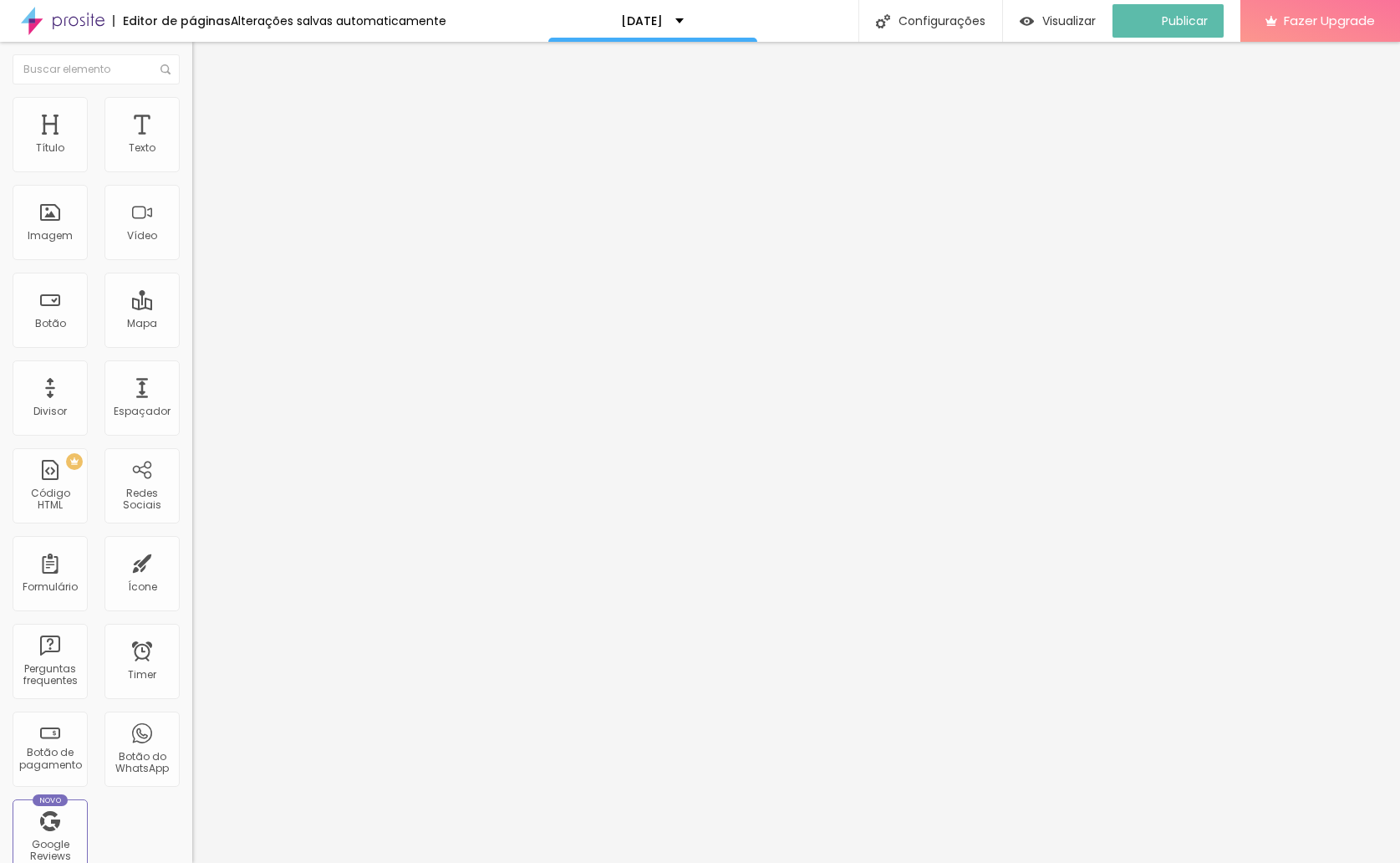
click at [205, 62] on img "button" at bounding box center [212, 61] width 14 height 14
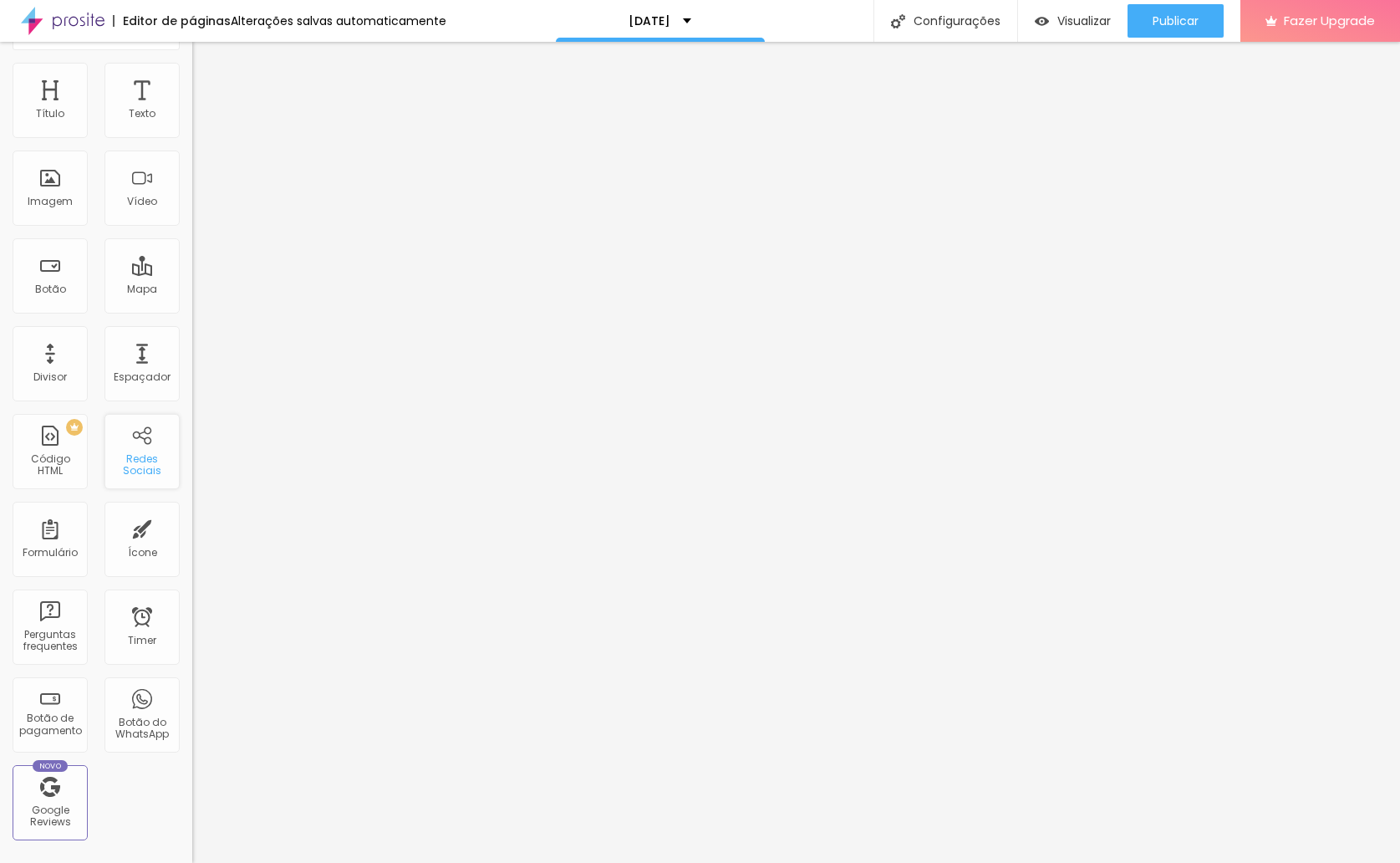
scroll to position [59, 0]
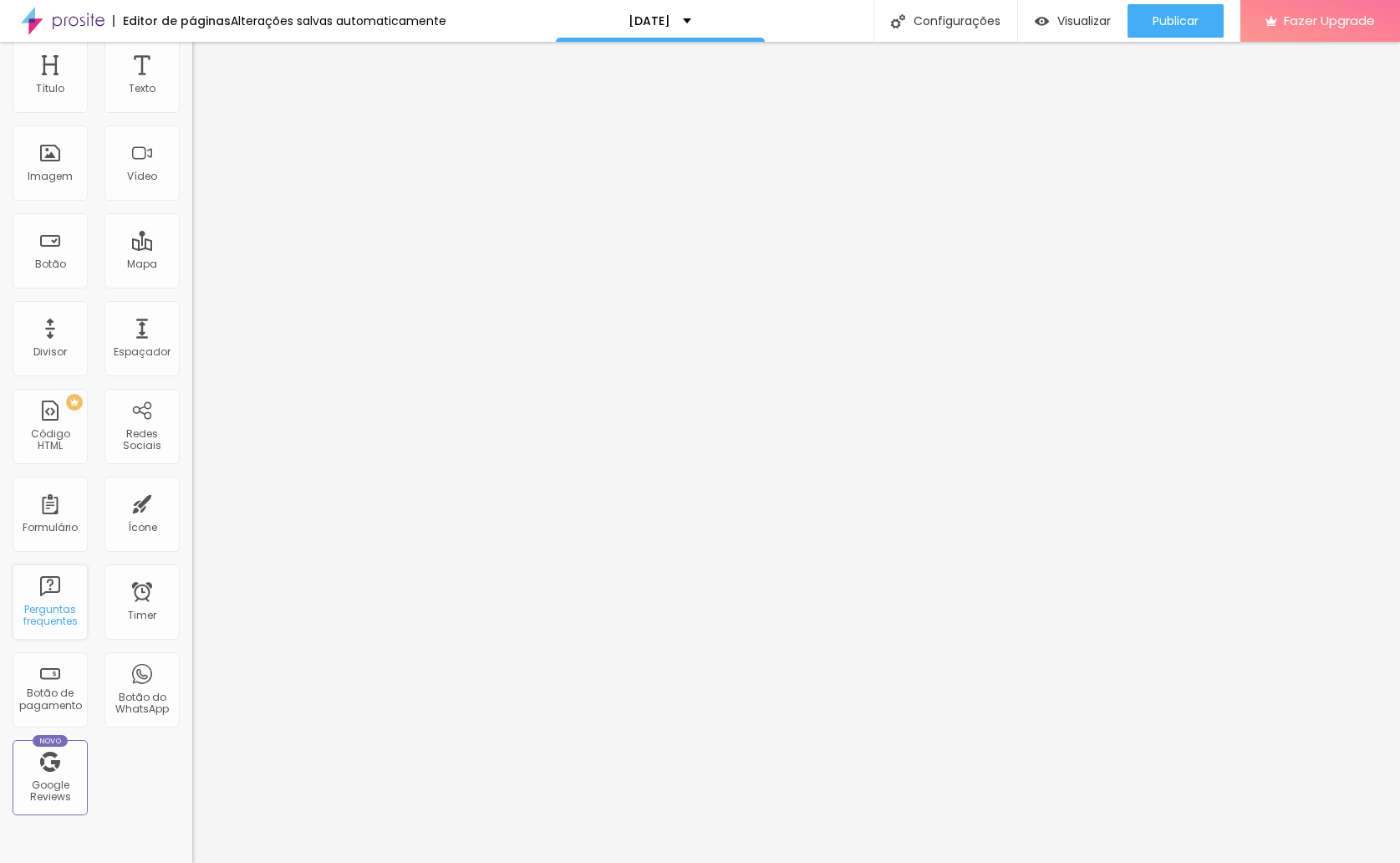
click at [54, 605] on div "Perguntas frequentes" at bounding box center [49, 615] width 66 height 24
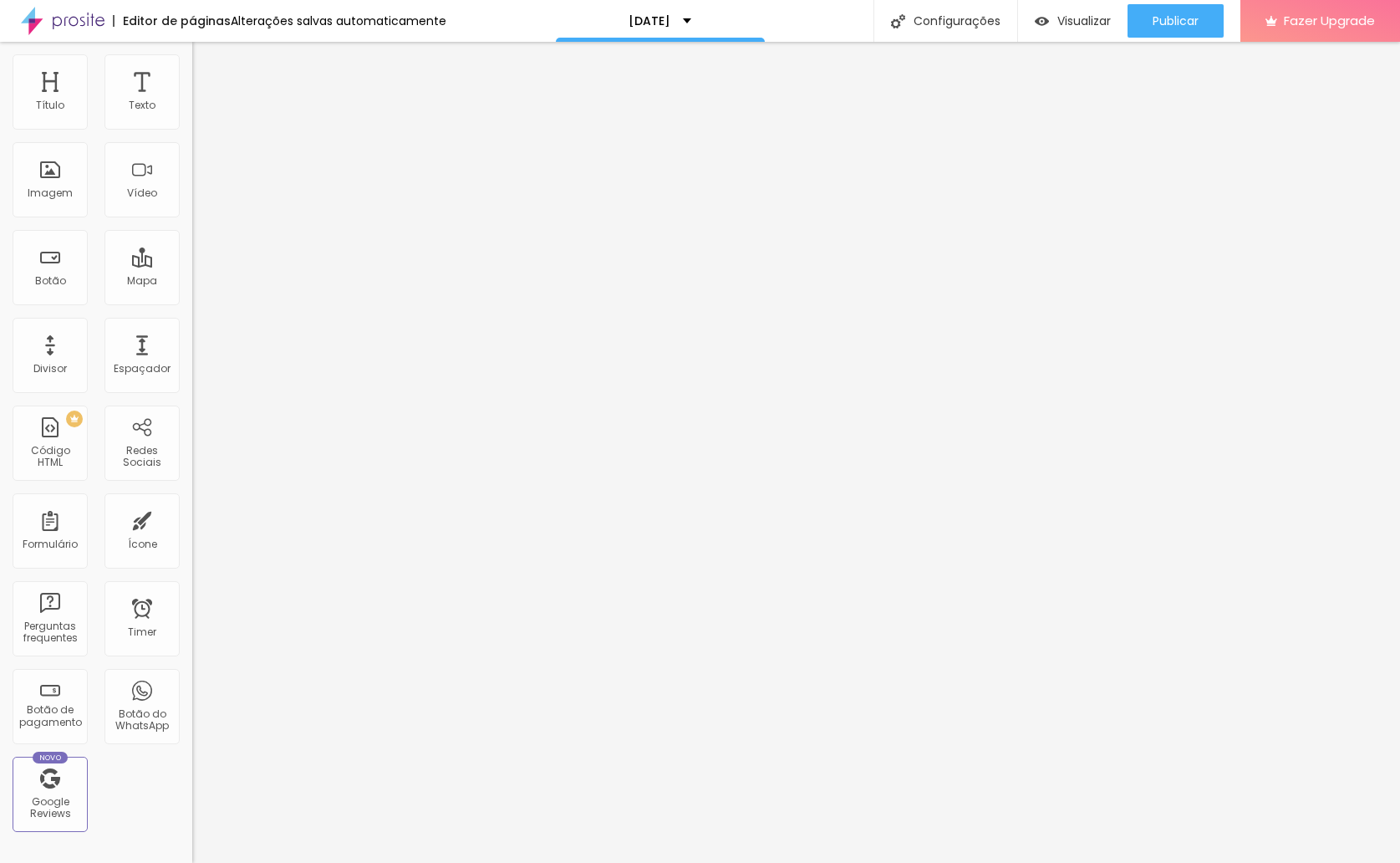
scroll to position [102, 0]
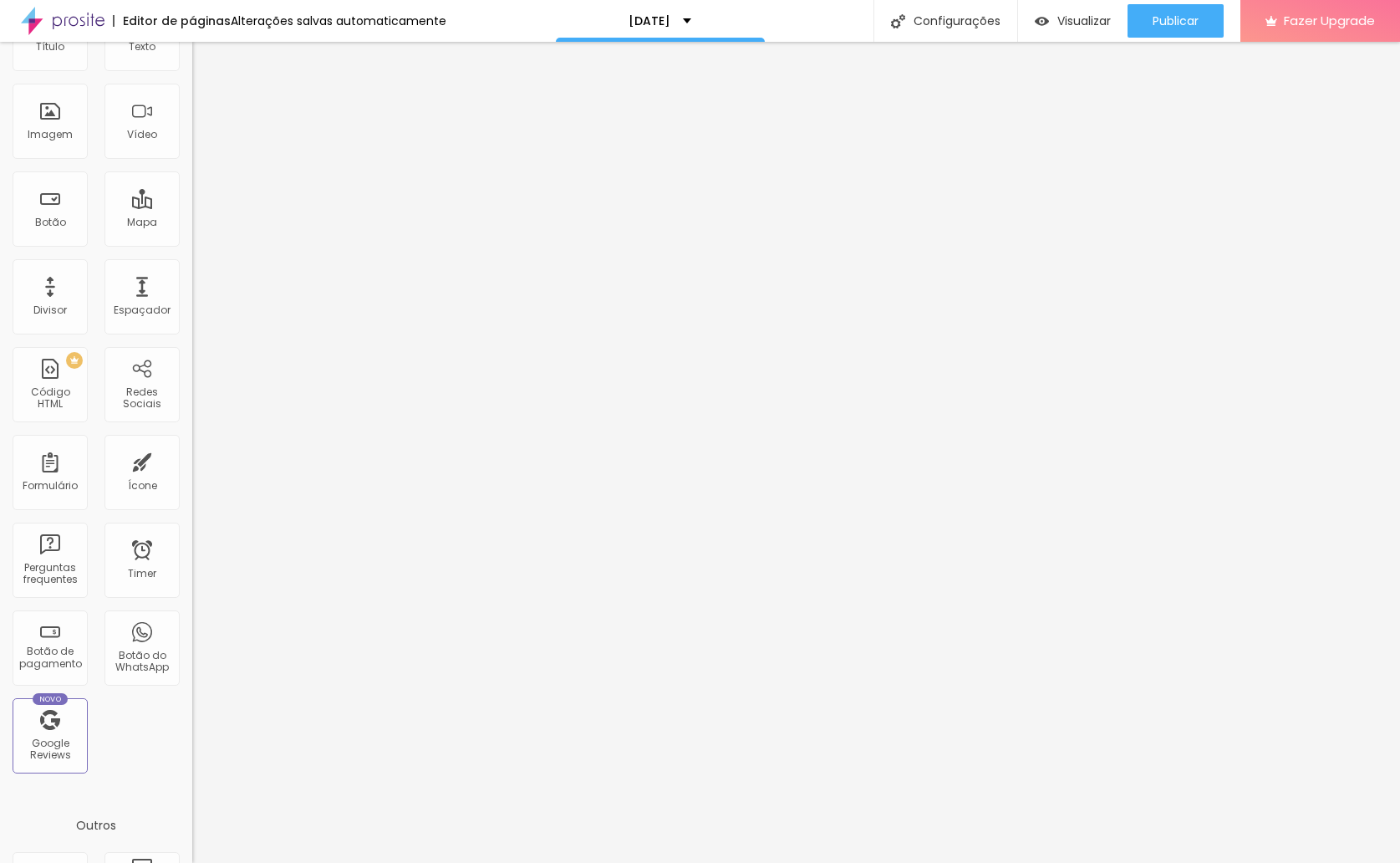
click at [151, 724] on div "Título Texto Imagem Vídeo Botão Mapa Divisor Espaçador PREMIUM Código HTML Rede…" at bounding box center [96, 391] width 192 height 790
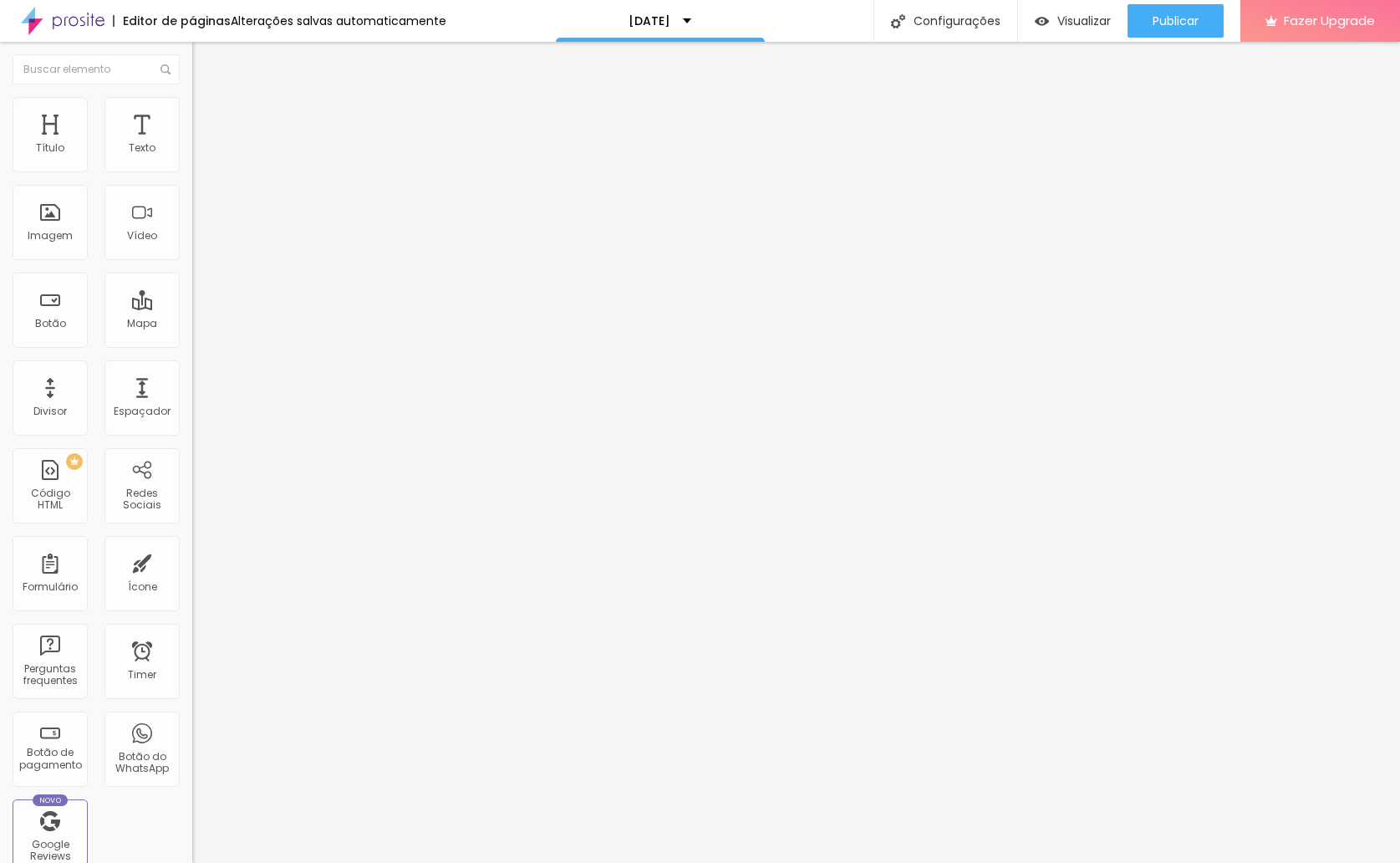
click at [192, 114] on li "Estilo" at bounding box center [287, 118] width 192 height 16
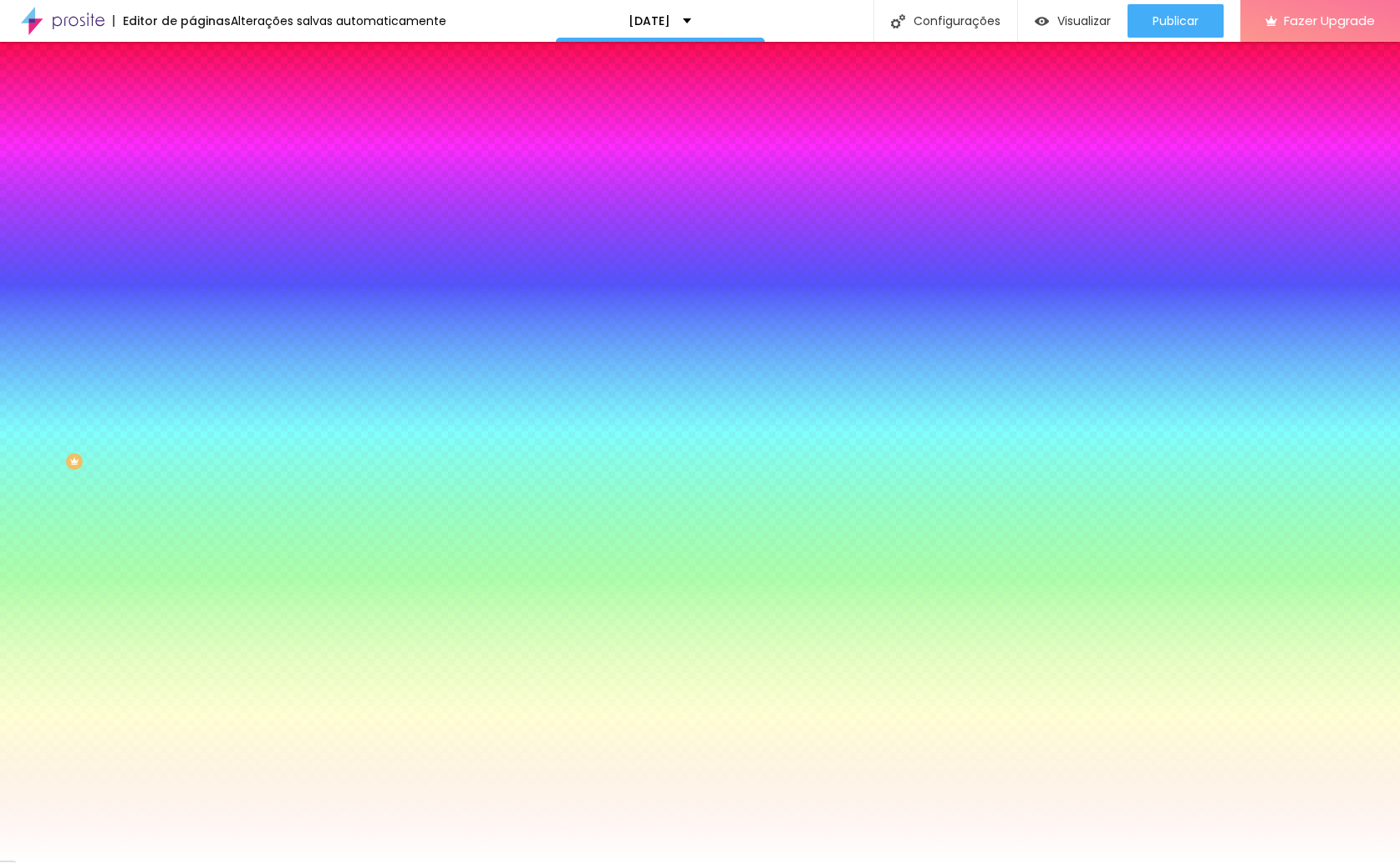
click at [192, 474] on div at bounding box center [287, 474] width 192 height 0
click at [145, 605] on div at bounding box center [700, 431] width 1400 height 863
click at [48, 525] on div at bounding box center [700, 431] width 1400 height 863
click at [46, 510] on div at bounding box center [700, 431] width 1400 height 863
type input "#DBCAB1"
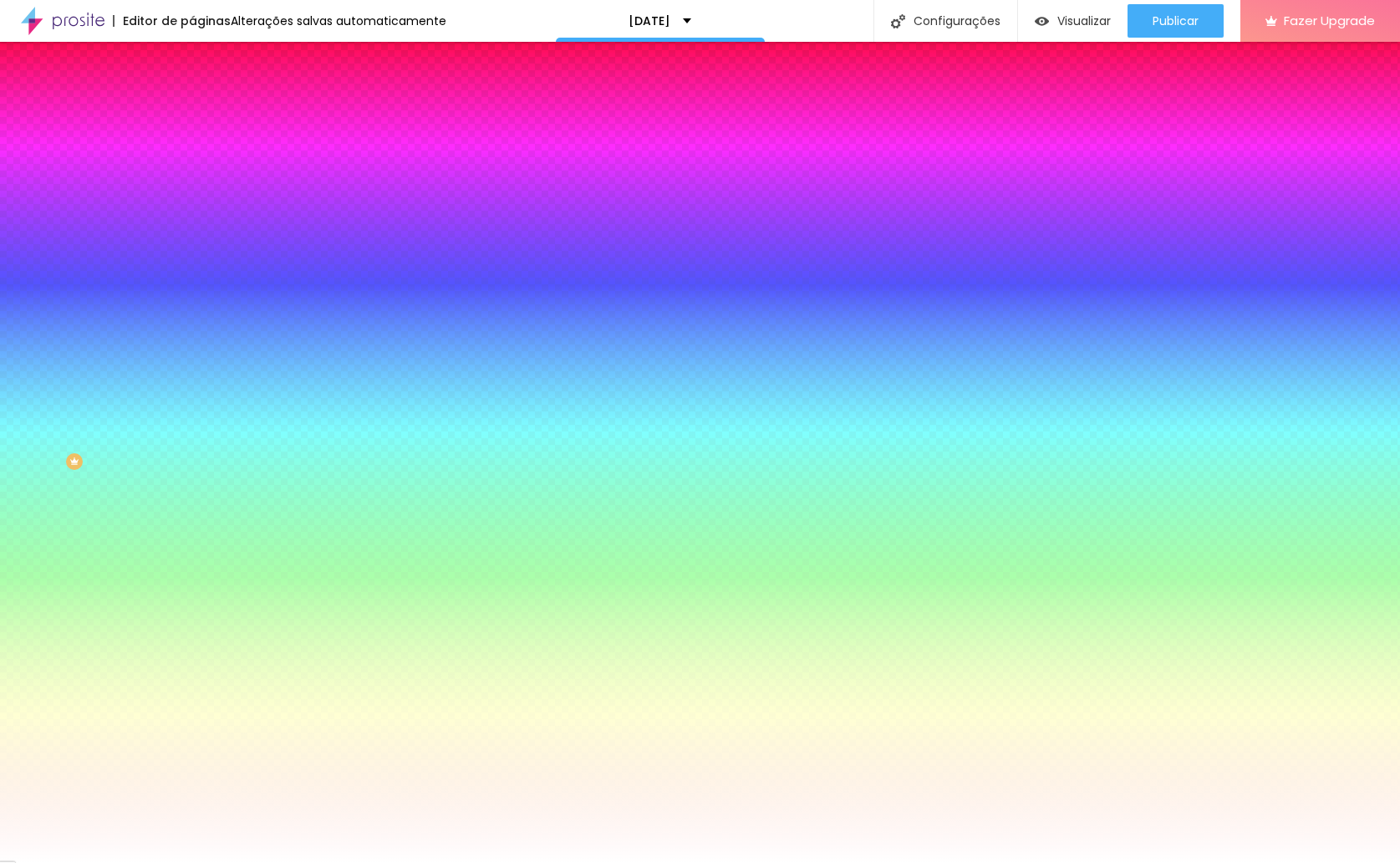
click at [267, 124] on div at bounding box center [268, 122] width 3 height 3
click at [199, 430] on icon "button" at bounding box center [204, 435] width 10 height 10
type input "#FFFFFF"
drag, startPoint x: 251, startPoint y: 717, endPoint x: 166, endPoint y: 533, distance: 202.7
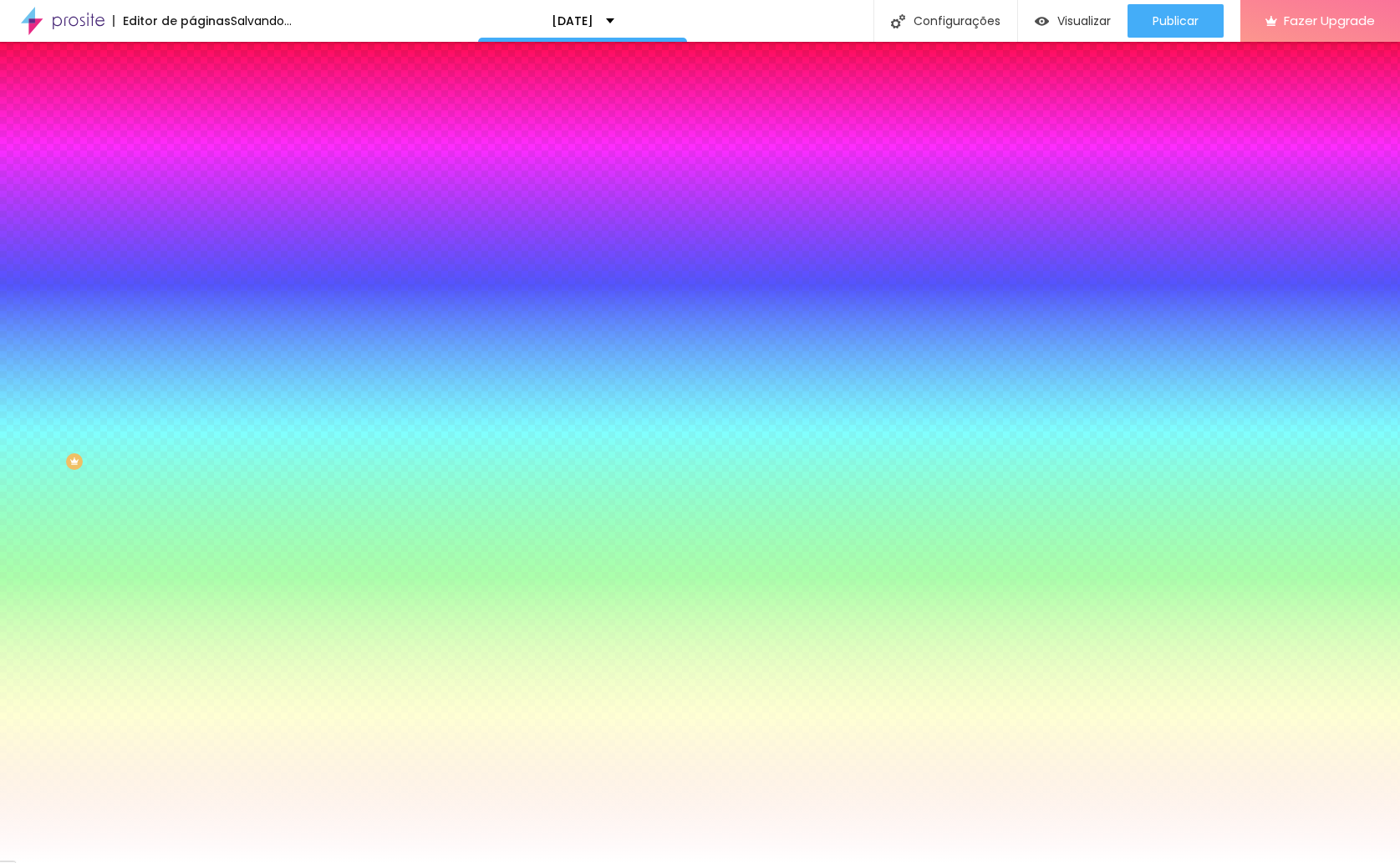
select select "Lora"
type input "17"
click at [230, 862] on div at bounding box center [700, 863] width 1400 height 0
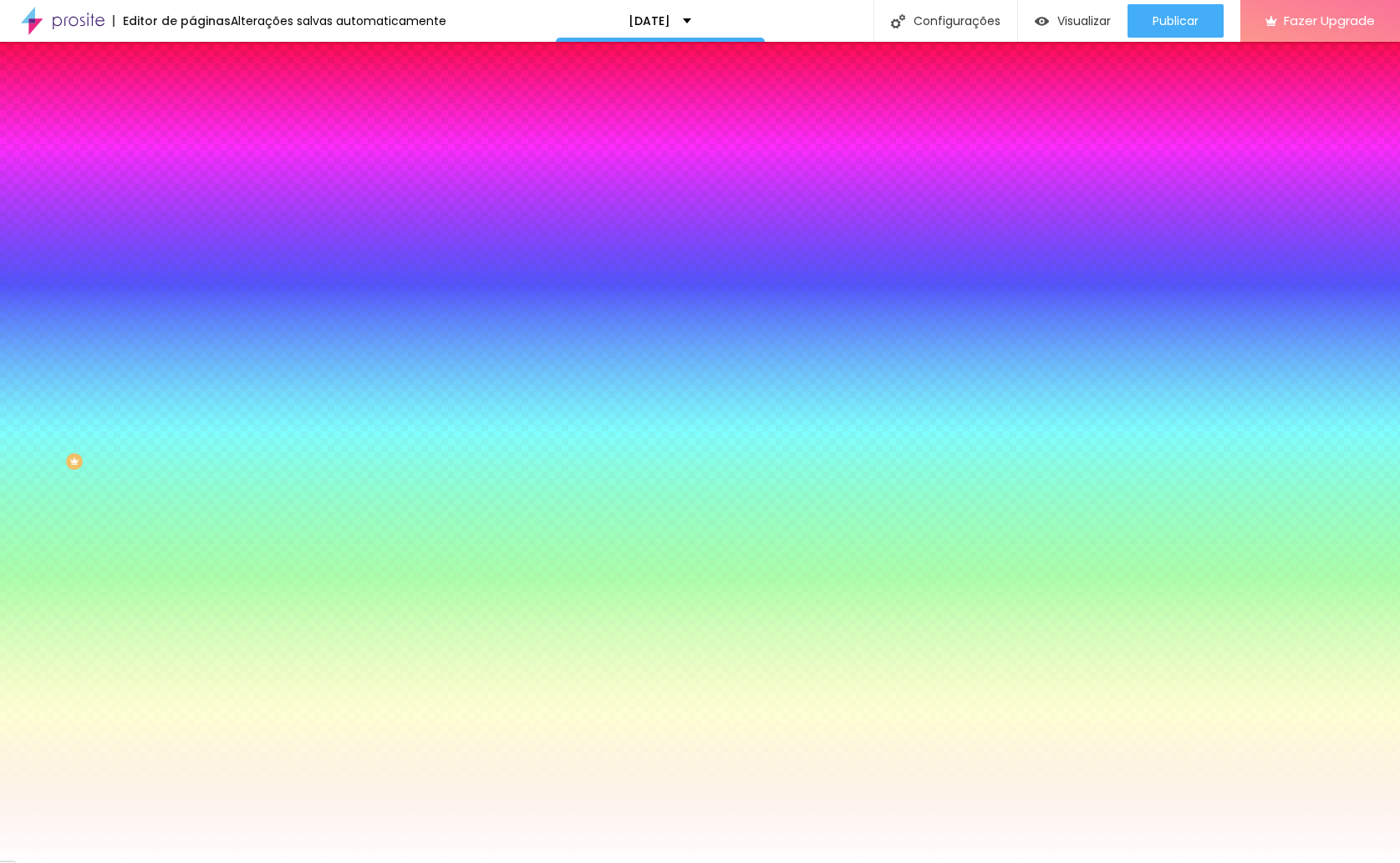
click at [200, 541] on icon "button" at bounding box center [204, 538] width 7 height 7
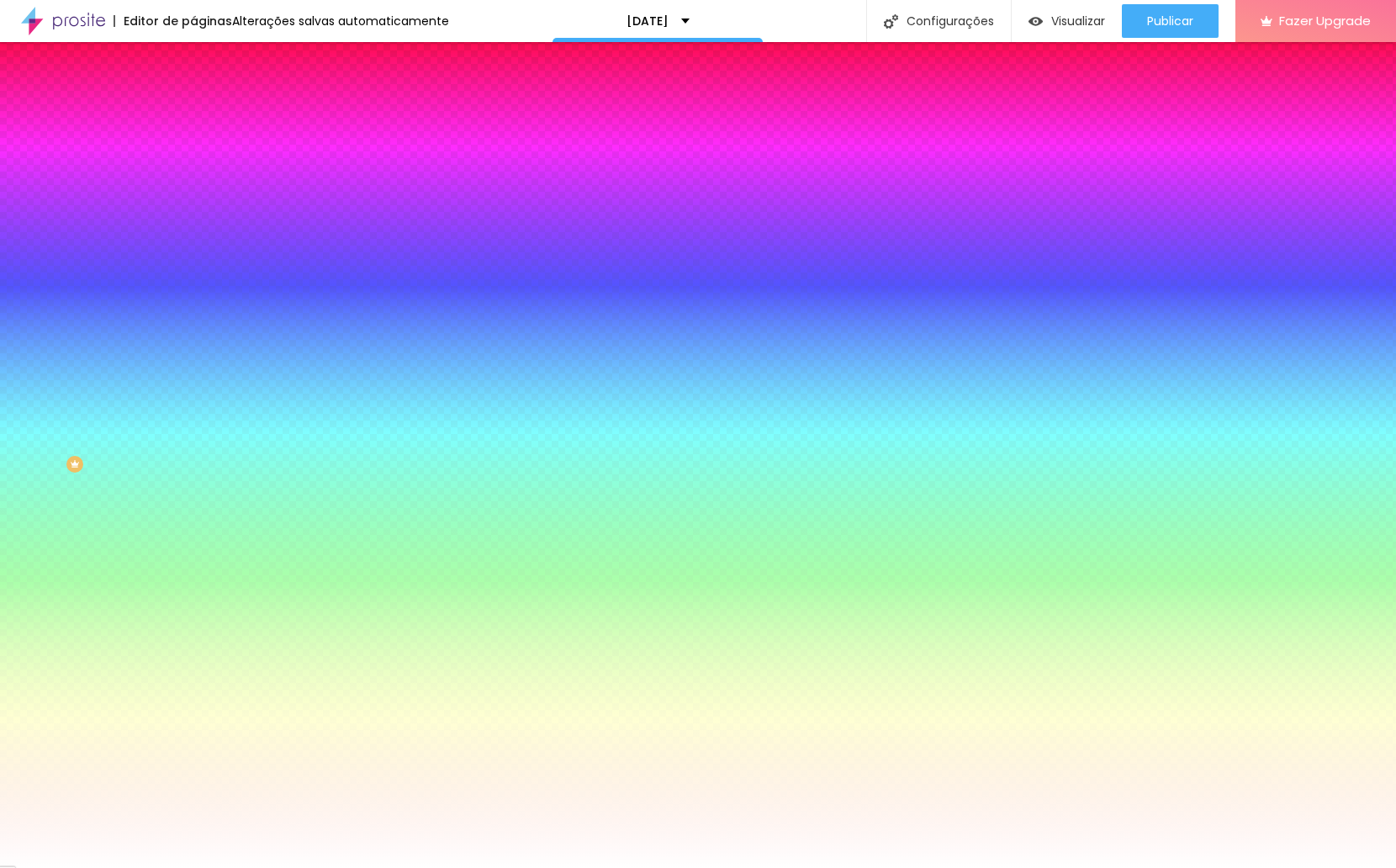
click at [133, 867] on div at bounding box center [698, 868] width 1396 height 0
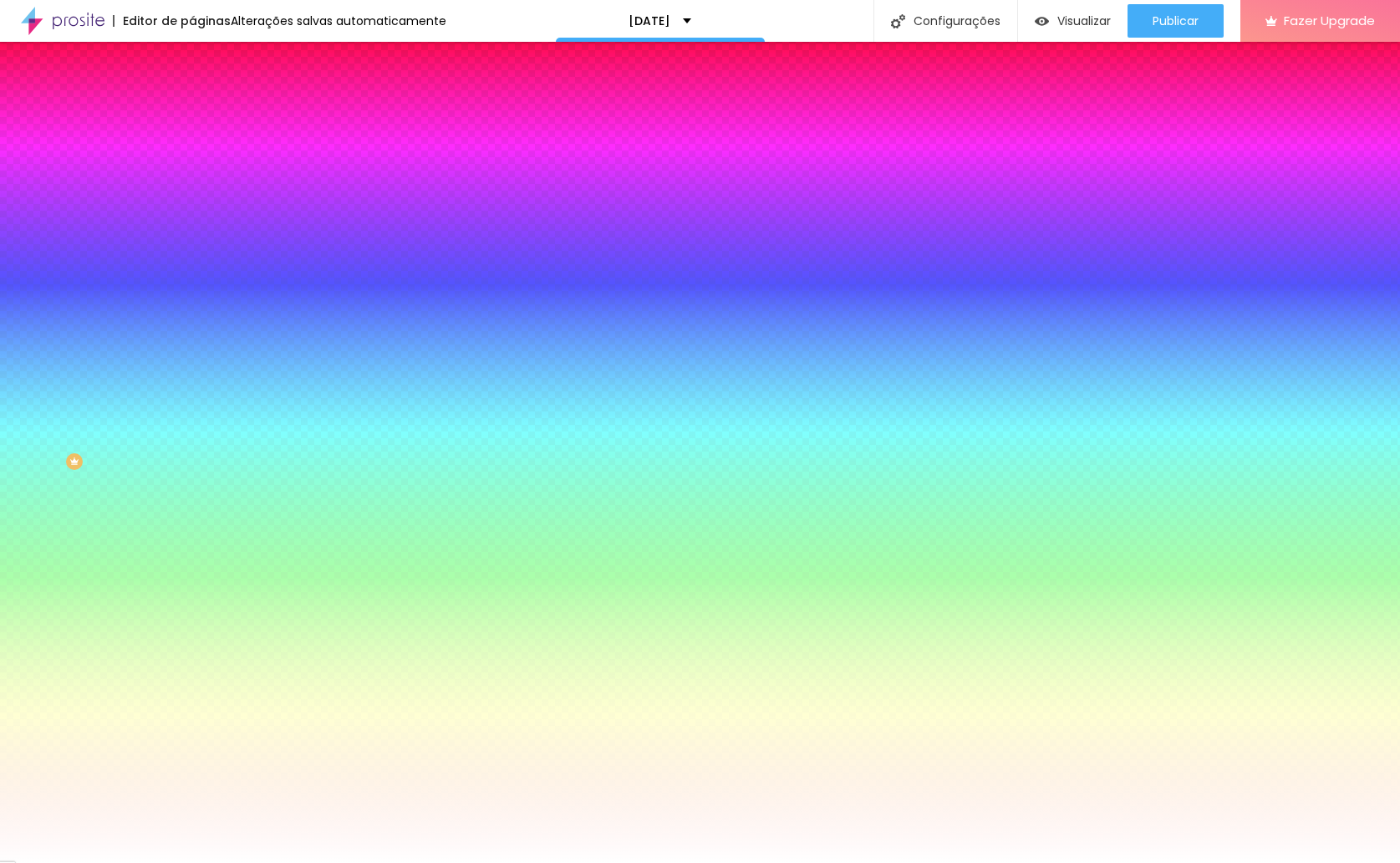
click at [192, 593] on input "#FFFFFF" at bounding box center [292, 583] width 200 height 16
paste input "DBCAB1"
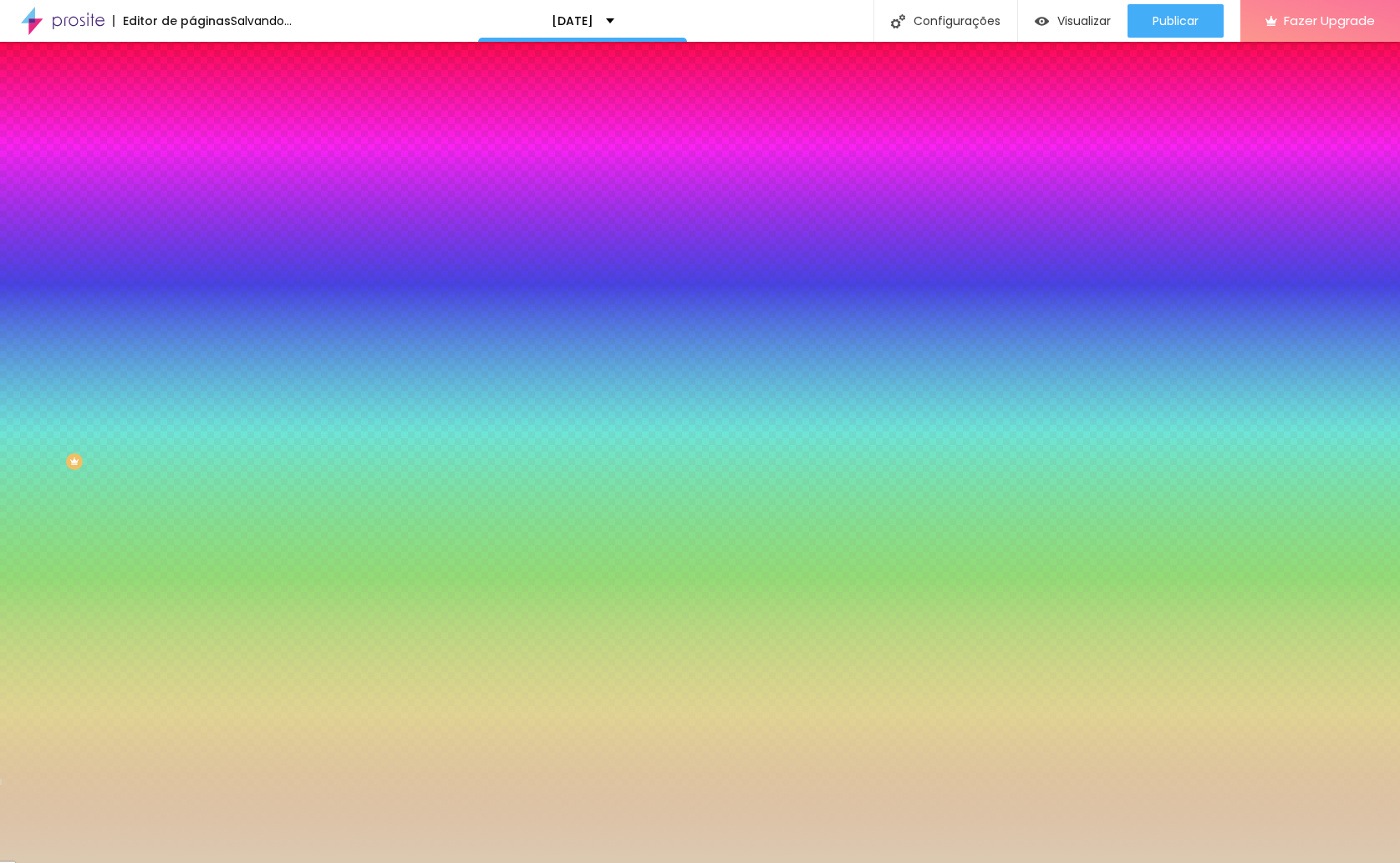
type input "#FFFFFF"
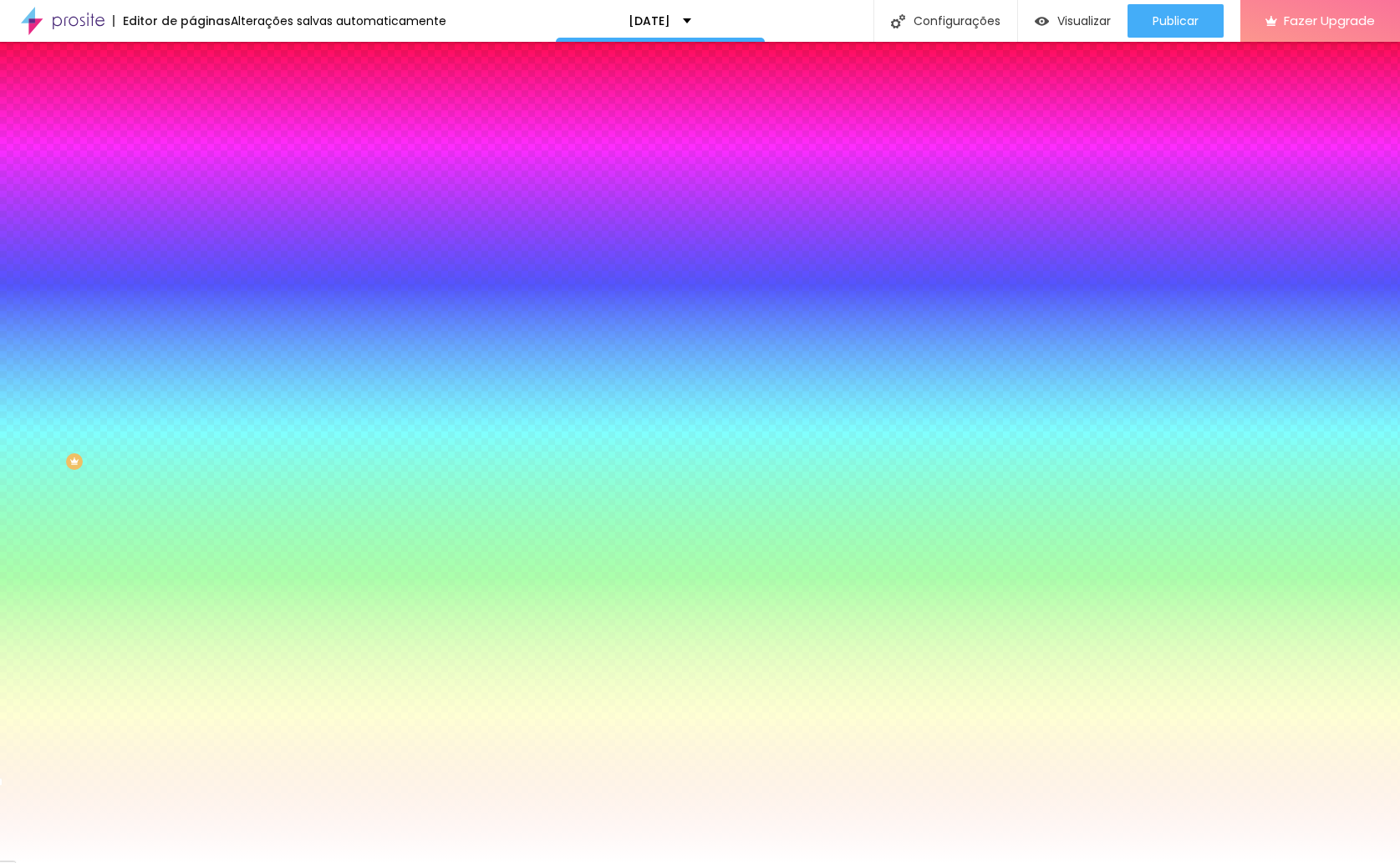
click at [192, 547] on button "button" at bounding box center [203, 539] width 23 height 17
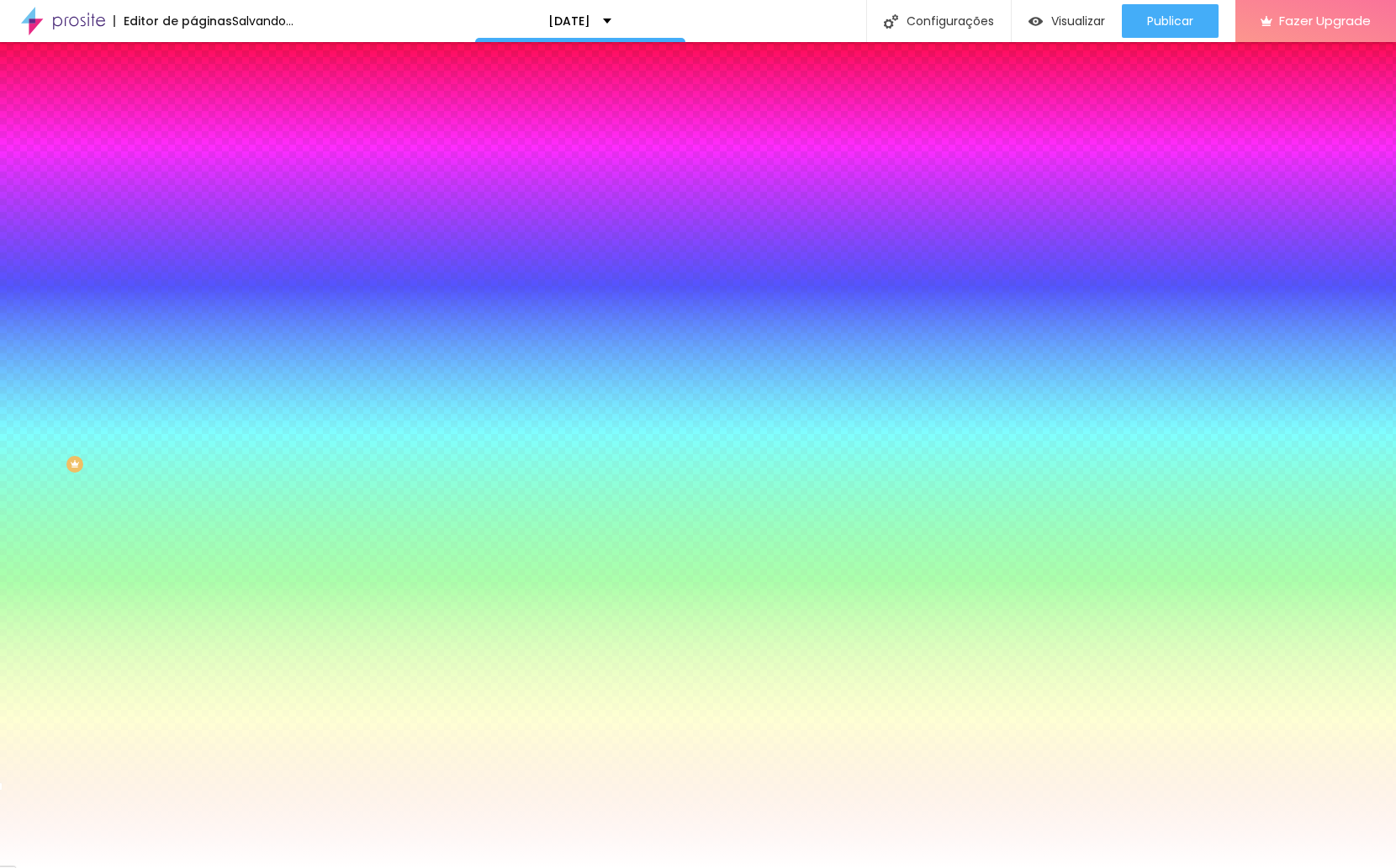
drag, startPoint x: 339, startPoint y: 742, endPoint x: 444, endPoint y: 741, distance: 105.0
click at [444, 741] on body "Editor de páginas Salvando... [DATE] Configurações Configurações da página Cliq…" at bounding box center [698, 434] width 1396 height 868
paste input "DBCAB1"
type input "#DBCAB1"
select select "Lora"
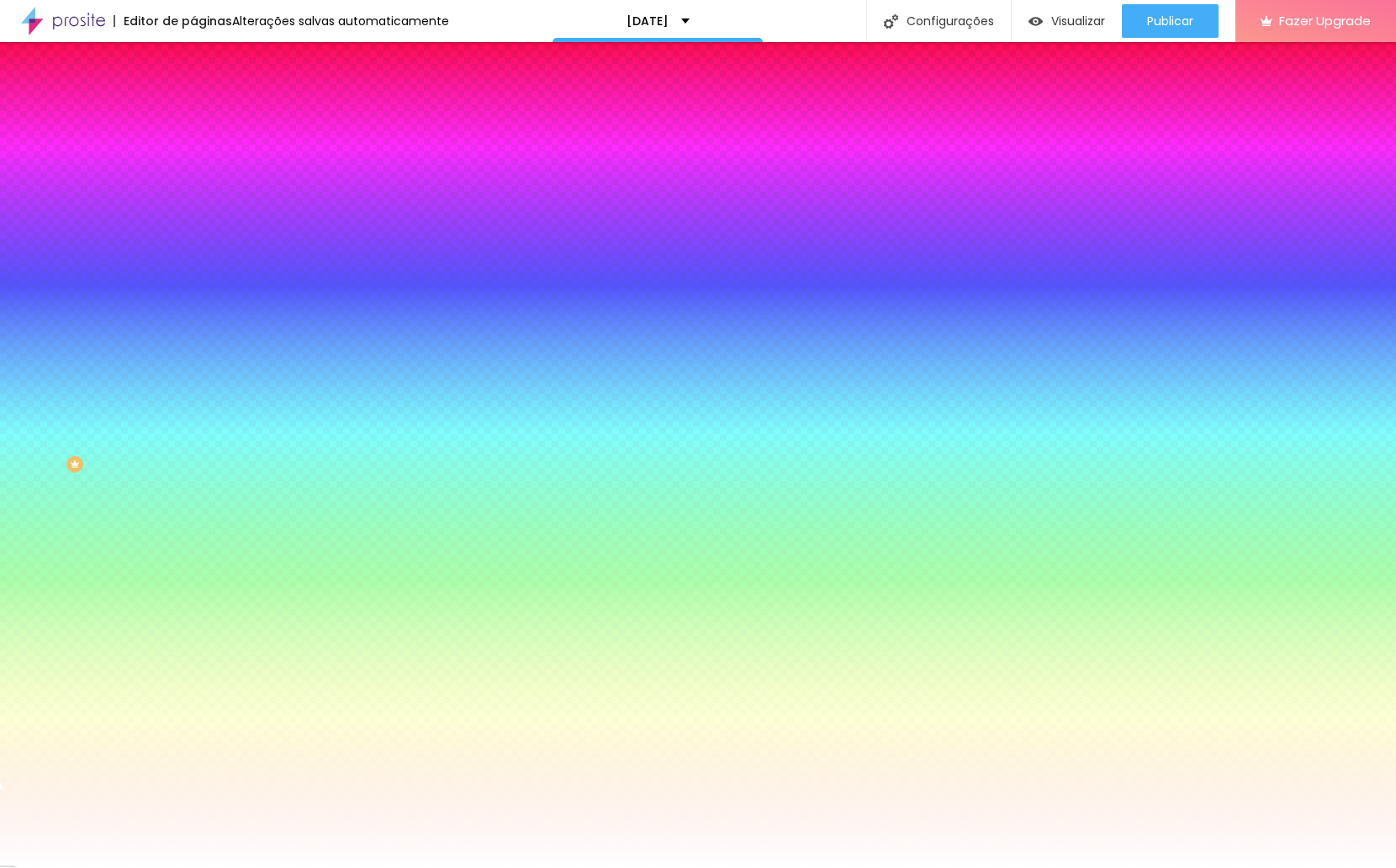
click at [389, 867] on div at bounding box center [698, 868] width 1396 height 0
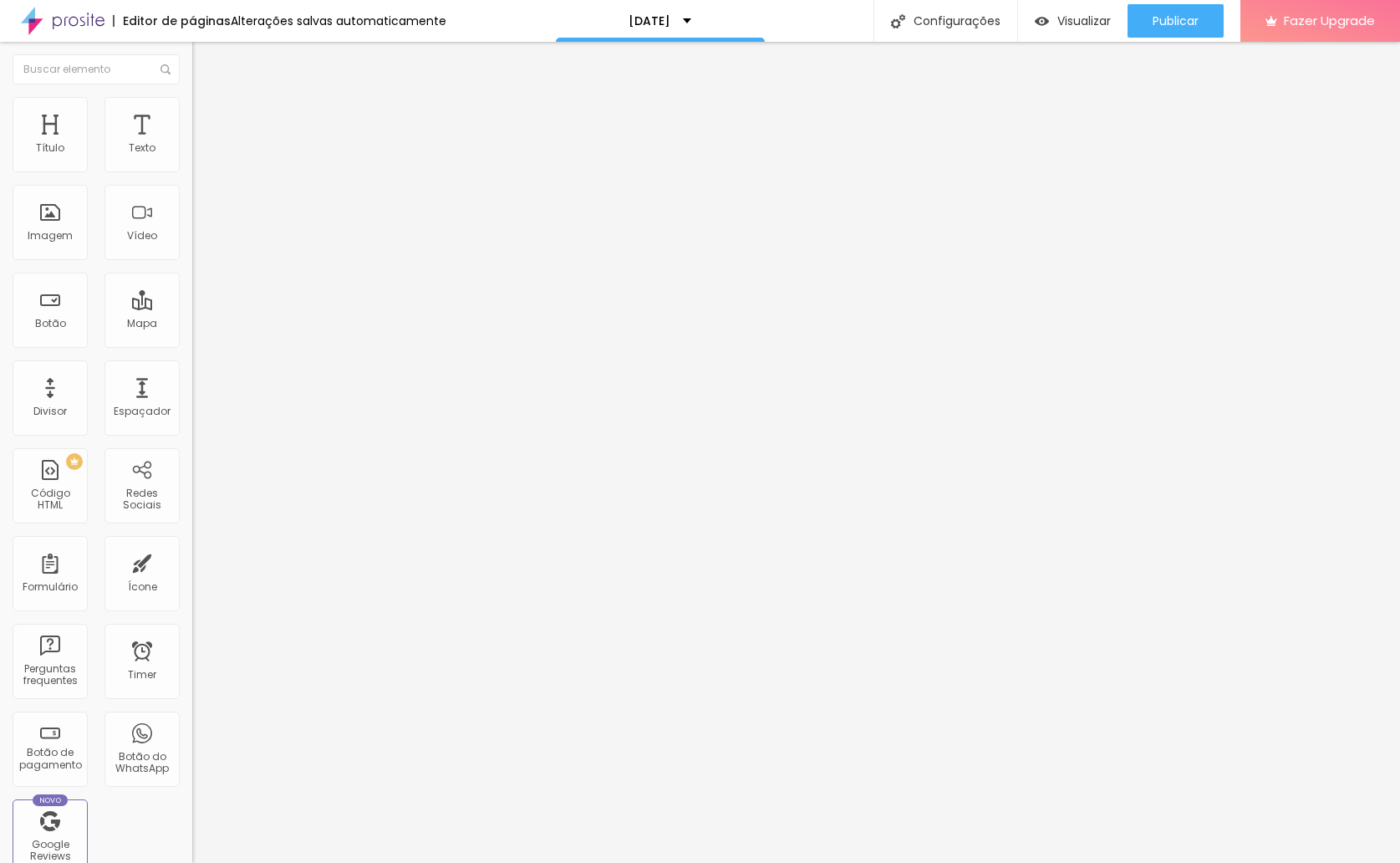
click at [192, 177] on span "Editar perguntas" at bounding box center [239, 170] width 96 height 15
drag, startPoint x: 663, startPoint y: 292, endPoint x: 477, endPoint y: 283, distance: 186.2
drag, startPoint x: 652, startPoint y: 452, endPoint x: 422, endPoint y: 432, distance: 230.9
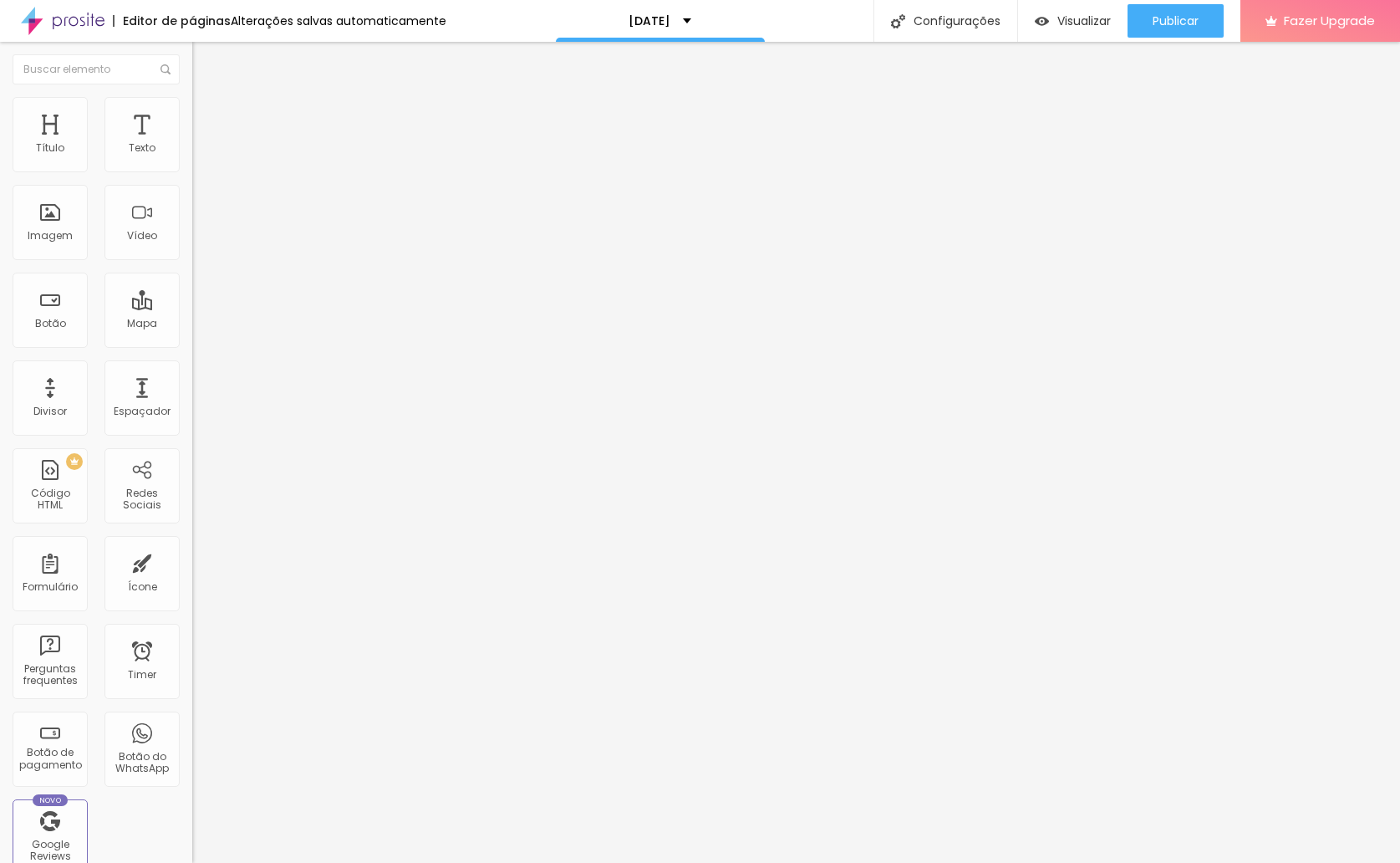
drag, startPoint x: 503, startPoint y: 532, endPoint x: 573, endPoint y: 535, distance: 70.1
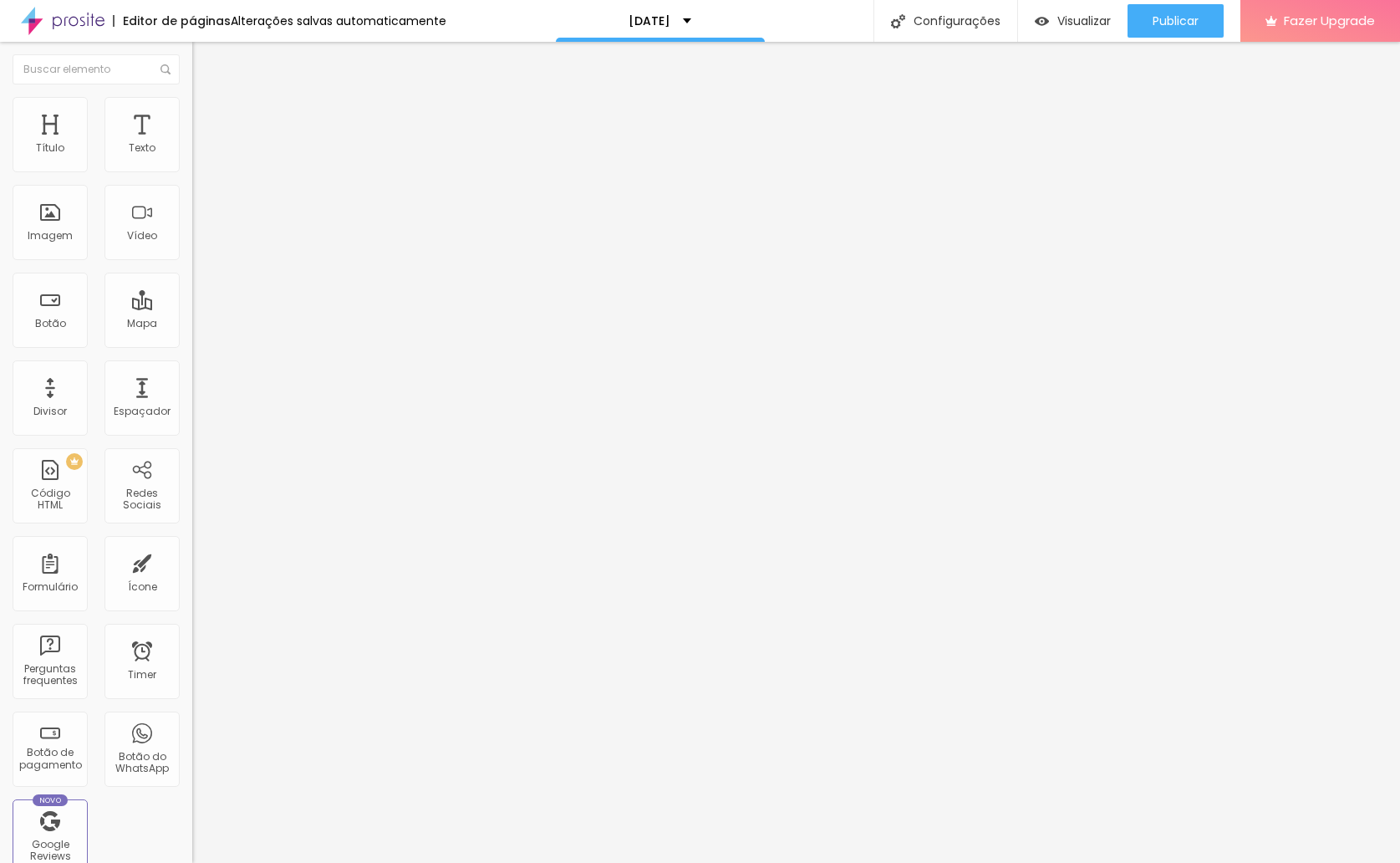
drag, startPoint x: 941, startPoint y: 490, endPoint x: 500, endPoint y: 493, distance: 441.0
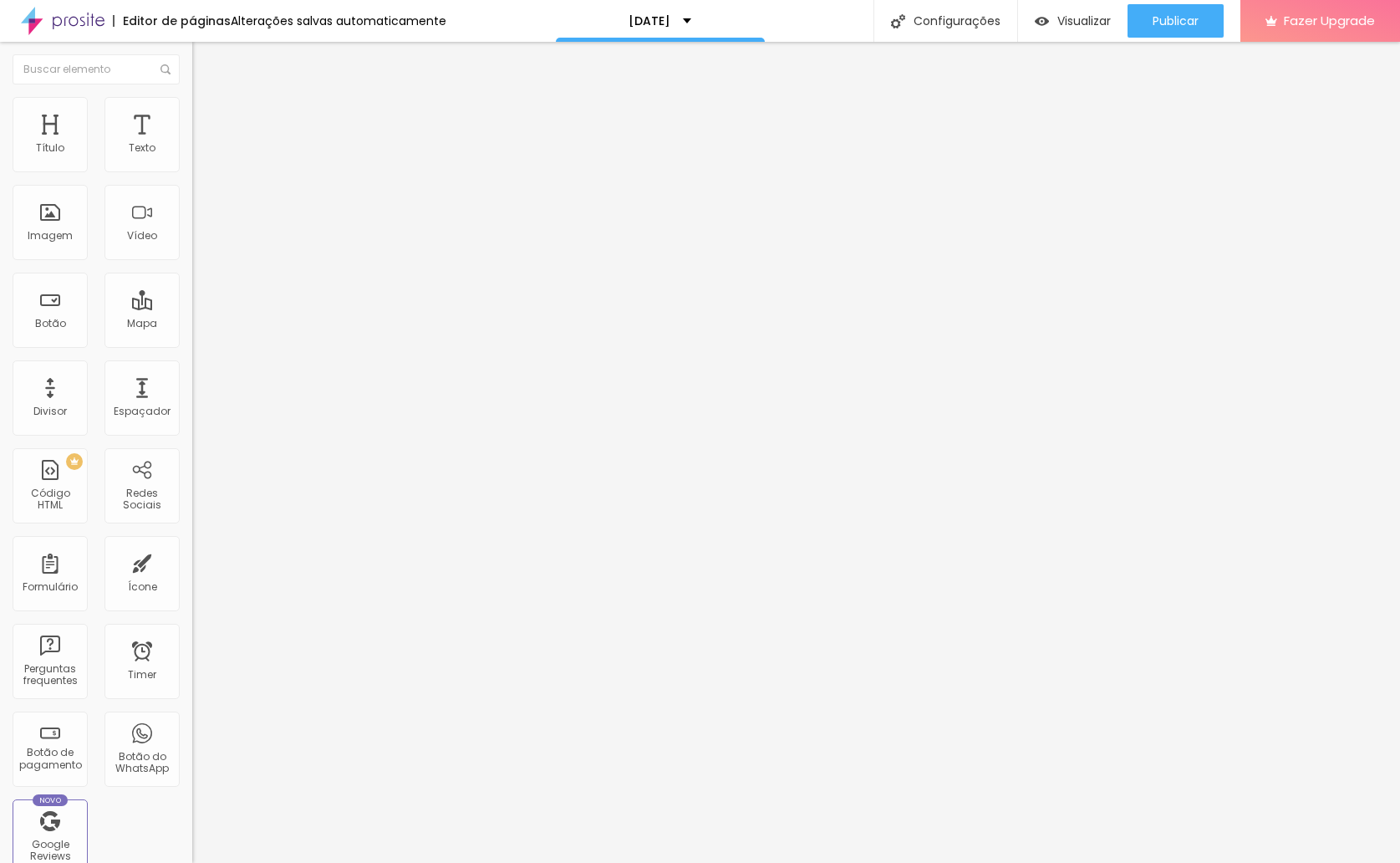
click at [192, 177] on span "Editar perguntas" at bounding box center [239, 170] width 96 height 15
drag, startPoint x: 656, startPoint y: 290, endPoint x: 434, endPoint y: 266, distance: 223.3
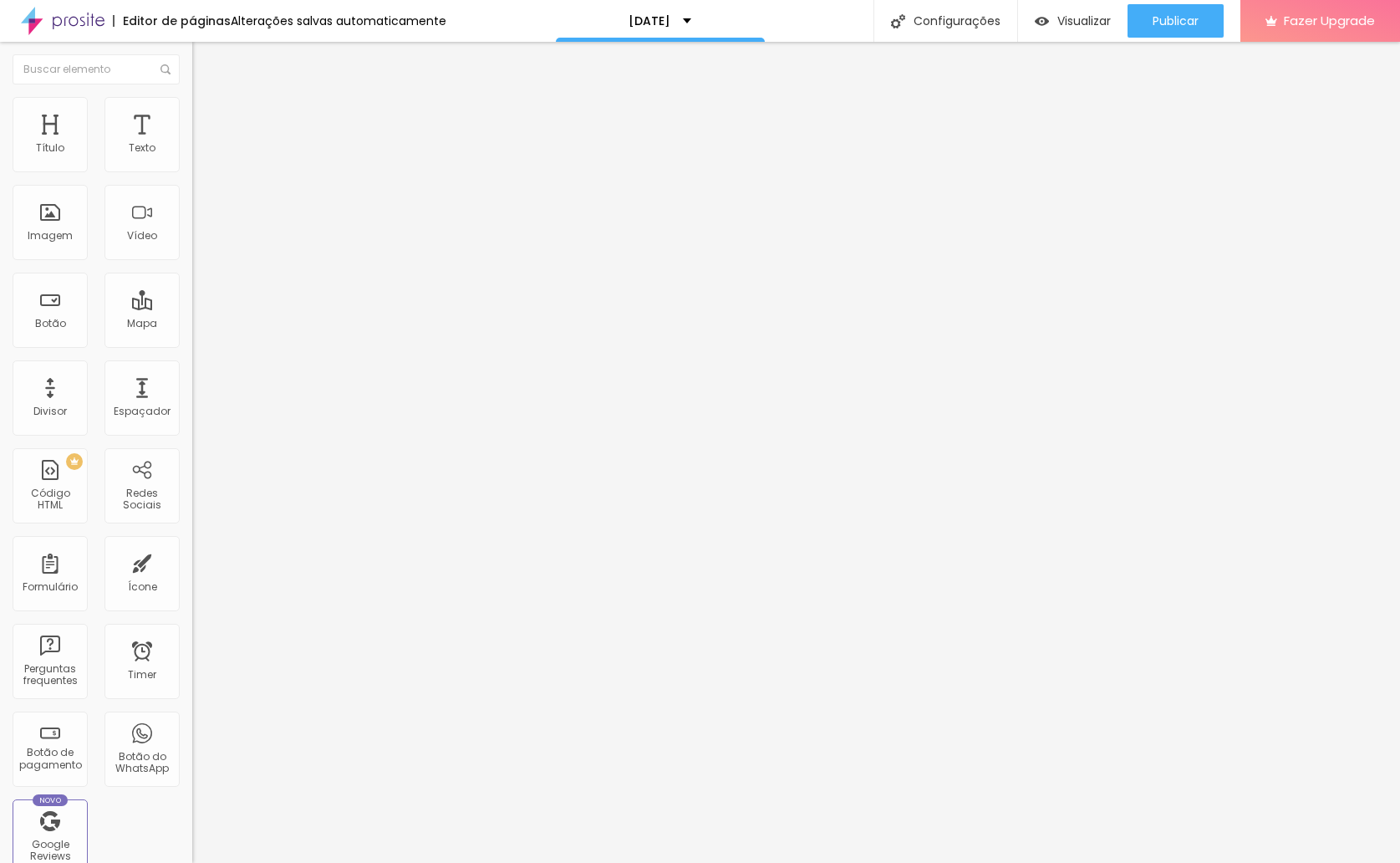
drag, startPoint x: 688, startPoint y: 473, endPoint x: 447, endPoint y: 435, distance: 244.0
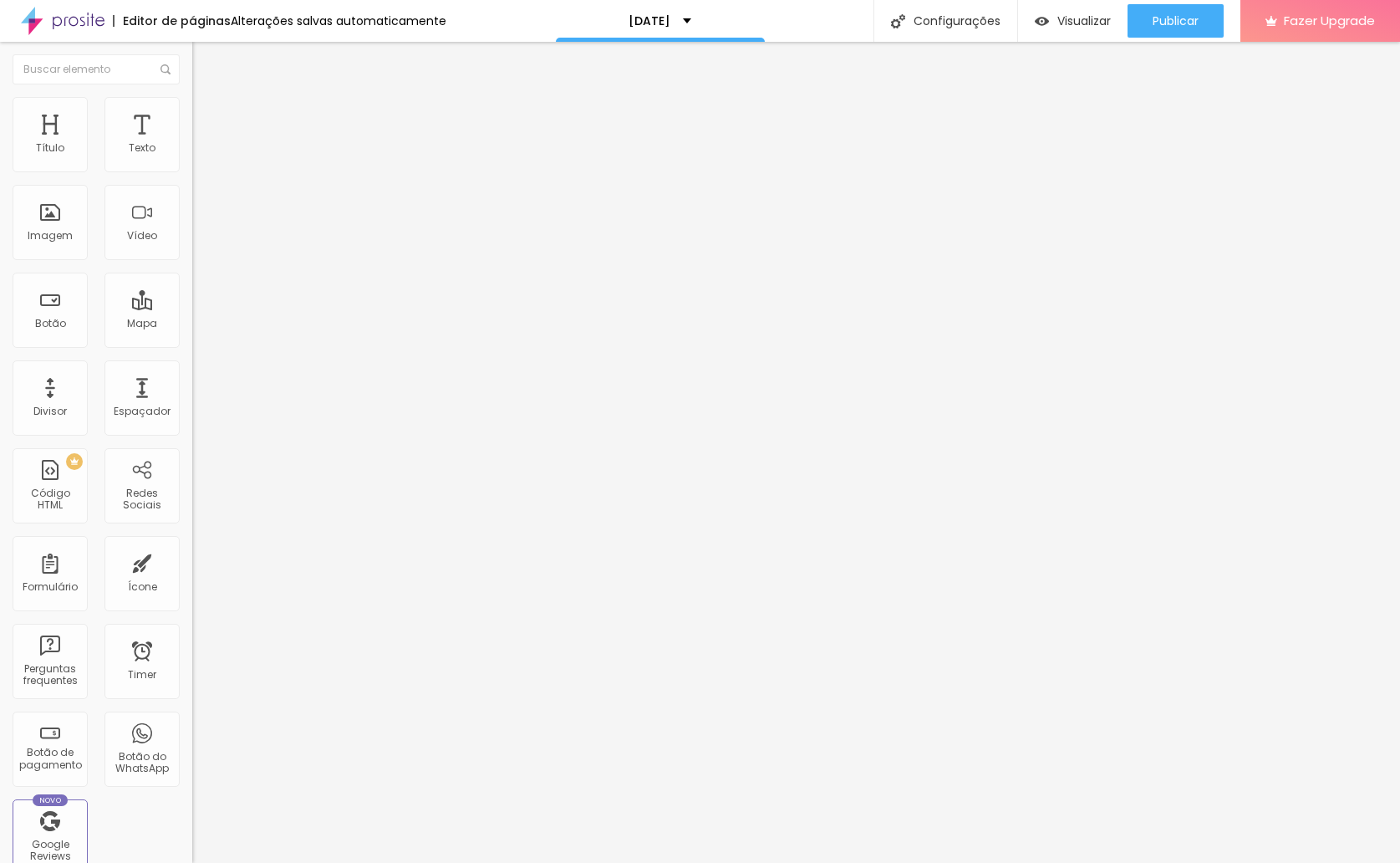
drag, startPoint x: 583, startPoint y: 448, endPoint x: 424, endPoint y: 428, distance: 160.3
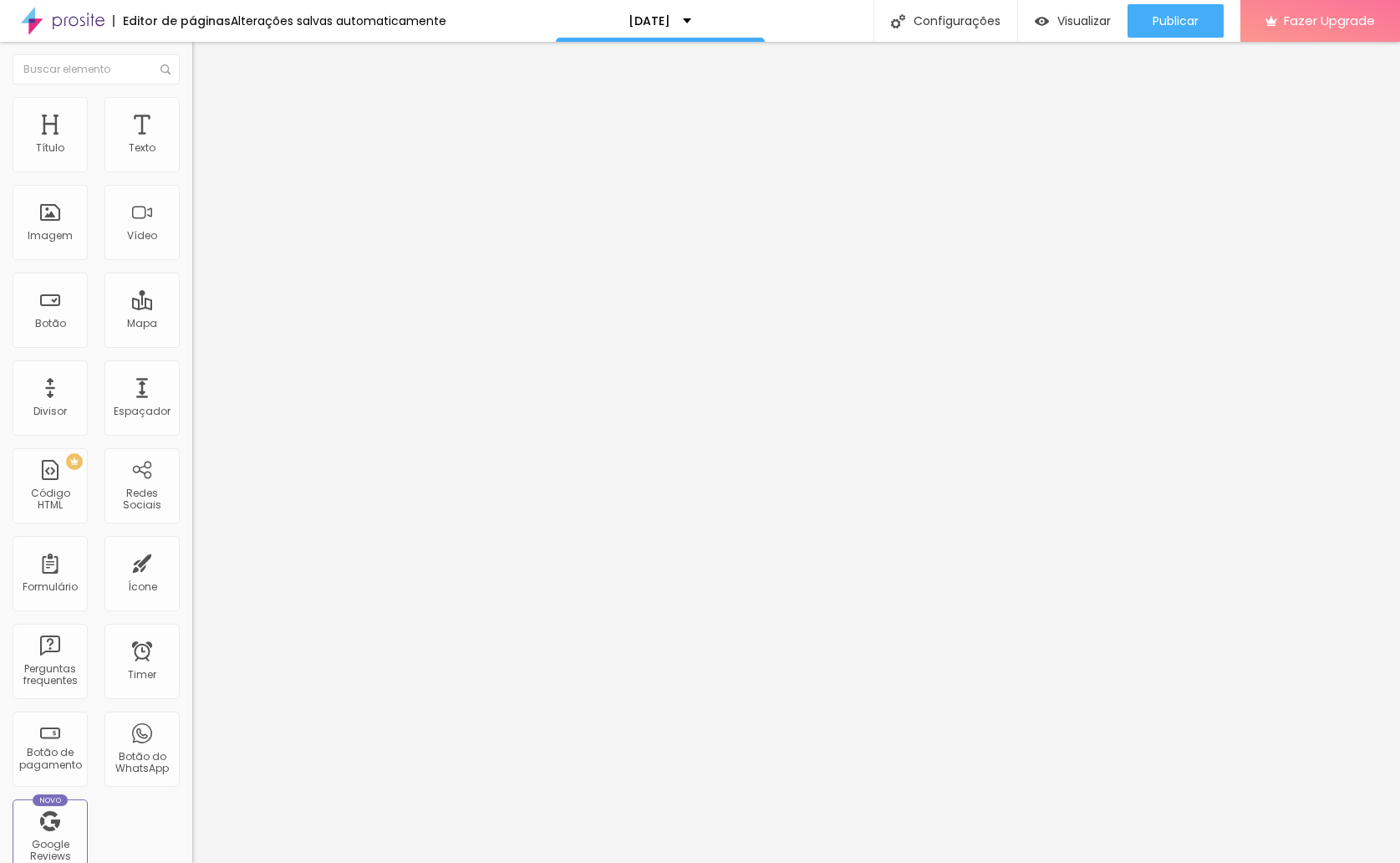
drag, startPoint x: 670, startPoint y: 520, endPoint x: 640, endPoint y: 521, distance: 30.0
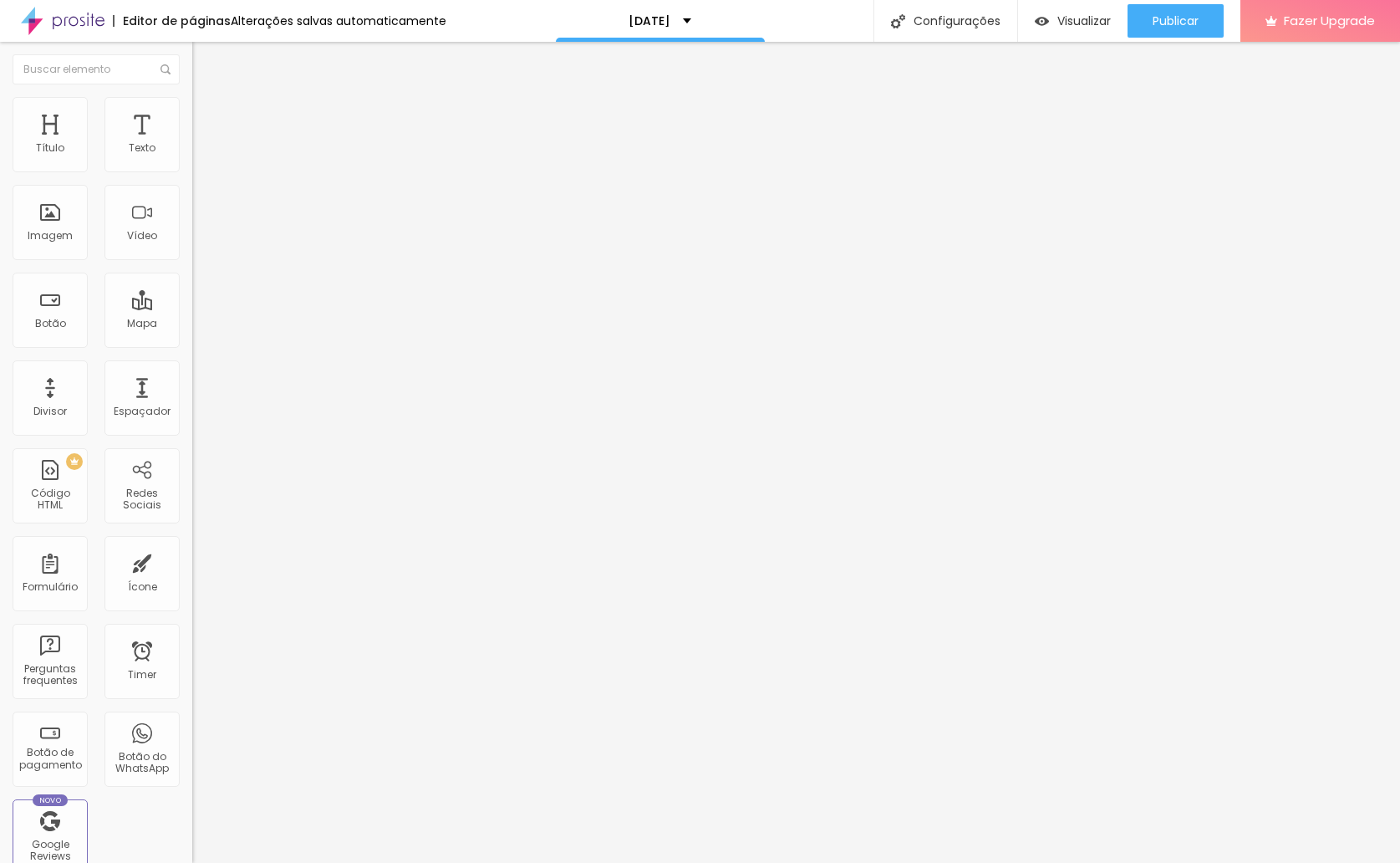
drag, startPoint x: 543, startPoint y: 445, endPoint x: 482, endPoint y: 435, distance: 61.8
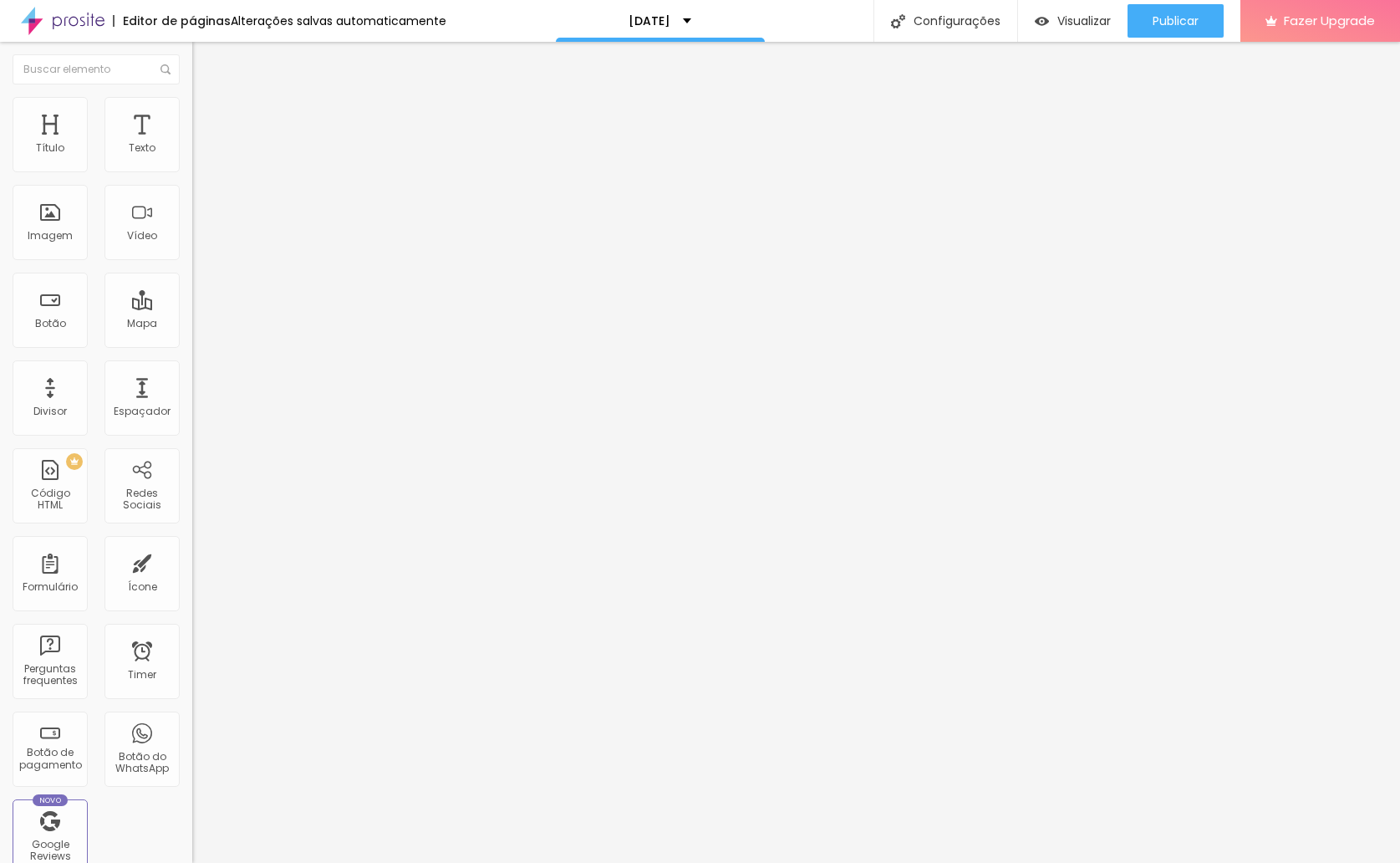
drag, startPoint x: 836, startPoint y: 447, endPoint x: 424, endPoint y: 441, distance: 412.0
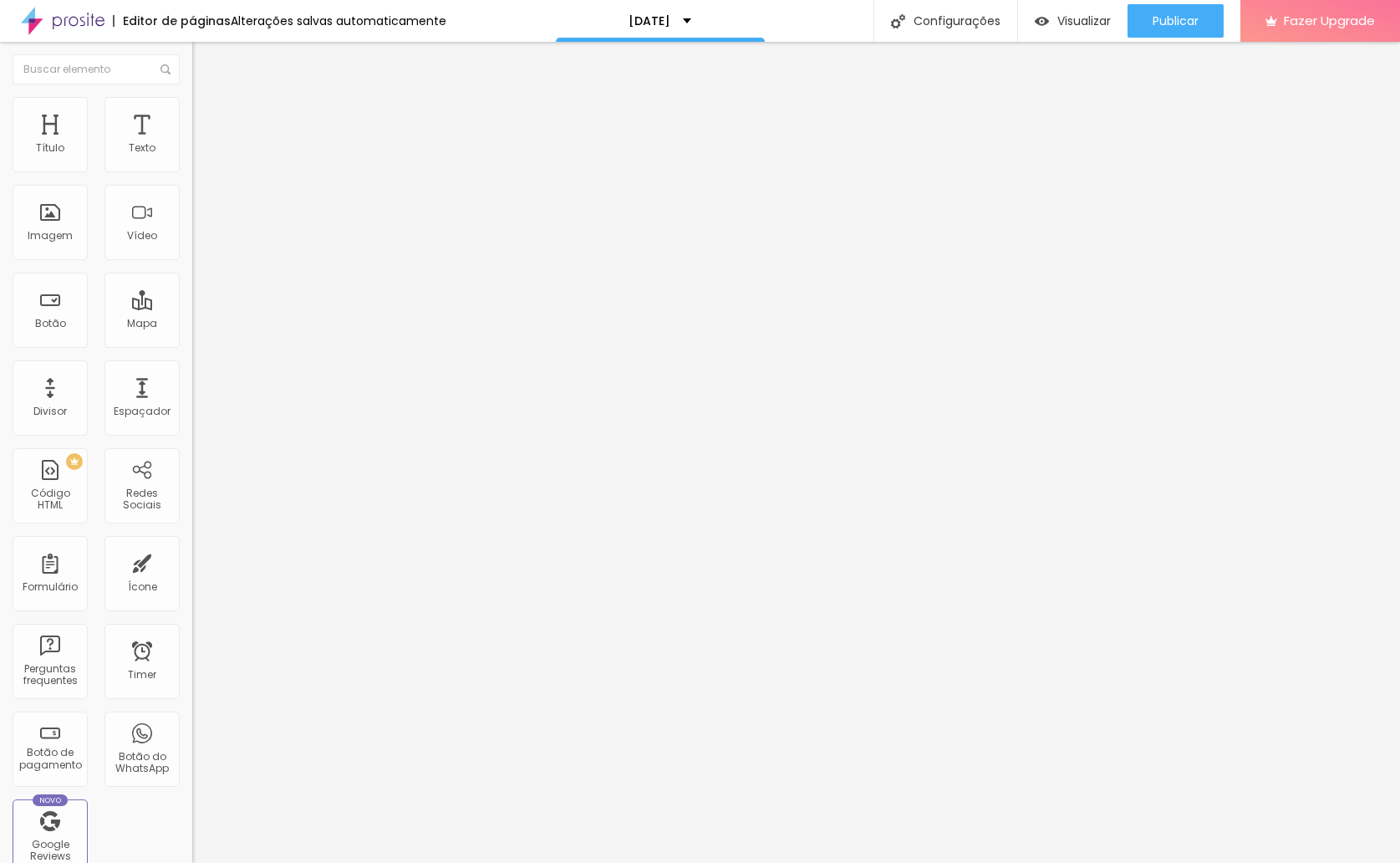
click at [192, 121] on li "Estilo" at bounding box center [287, 118] width 192 height 16
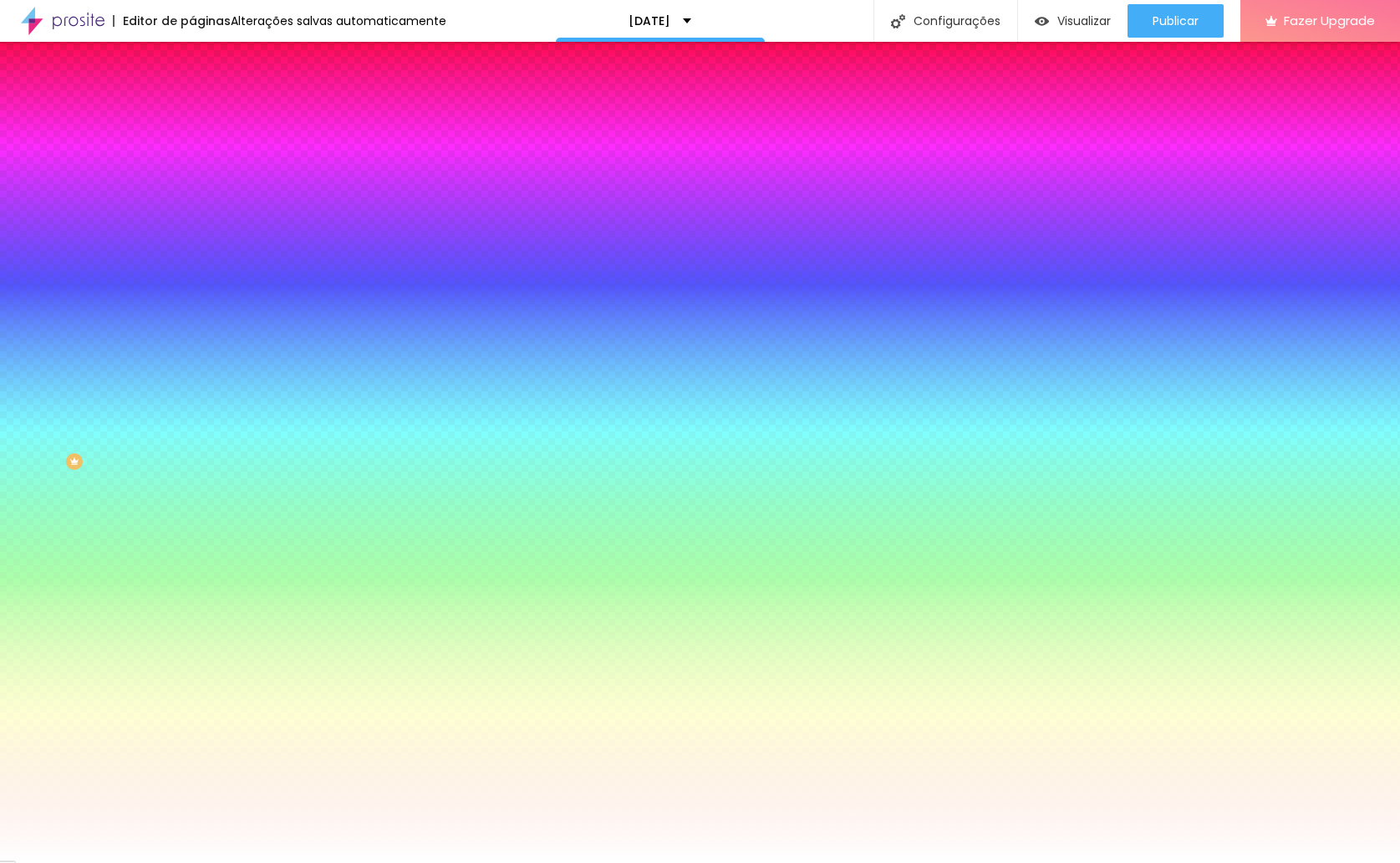
type input "95"
type input "90"
type input "85"
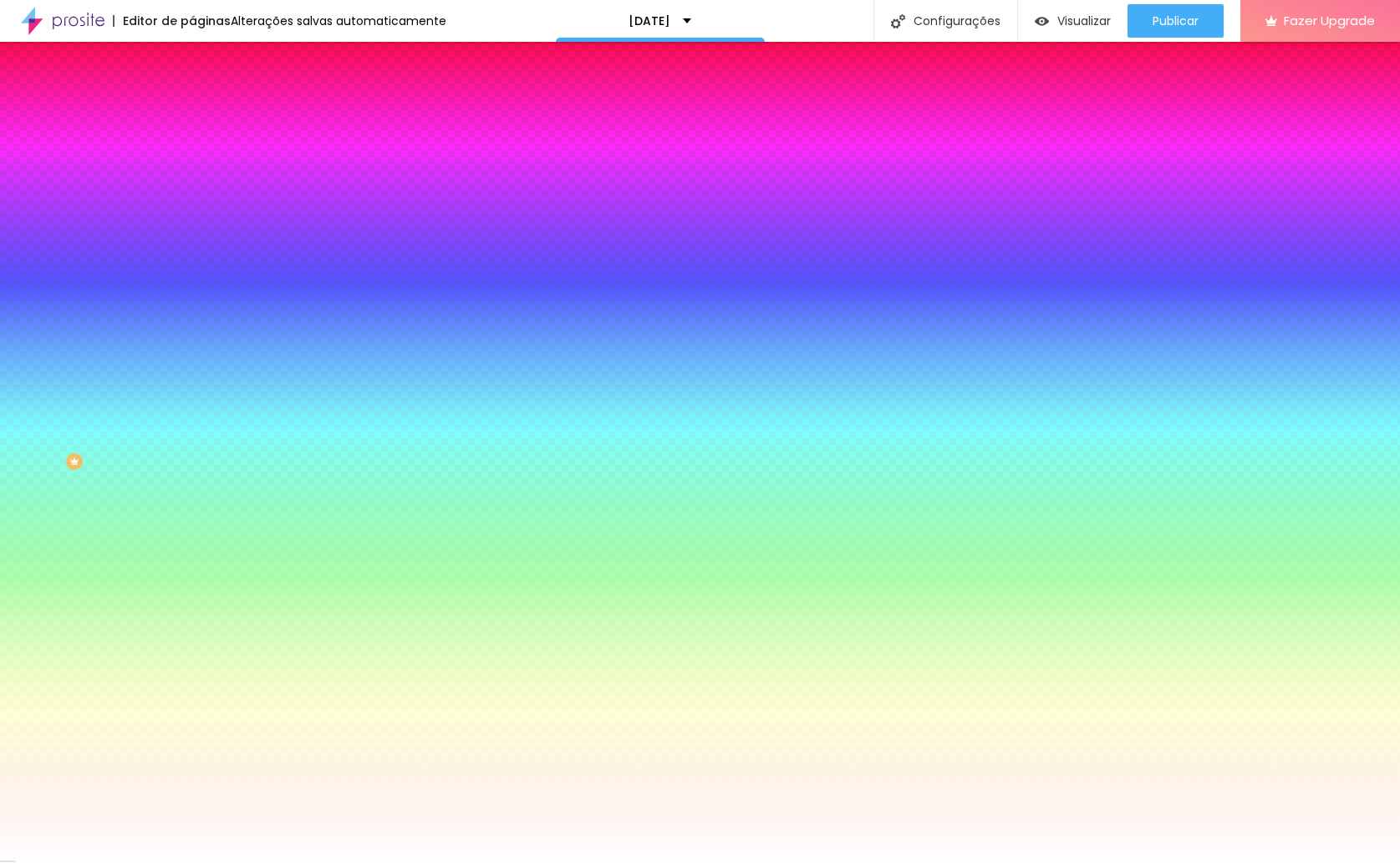
type input "85"
type input "80"
type input "75"
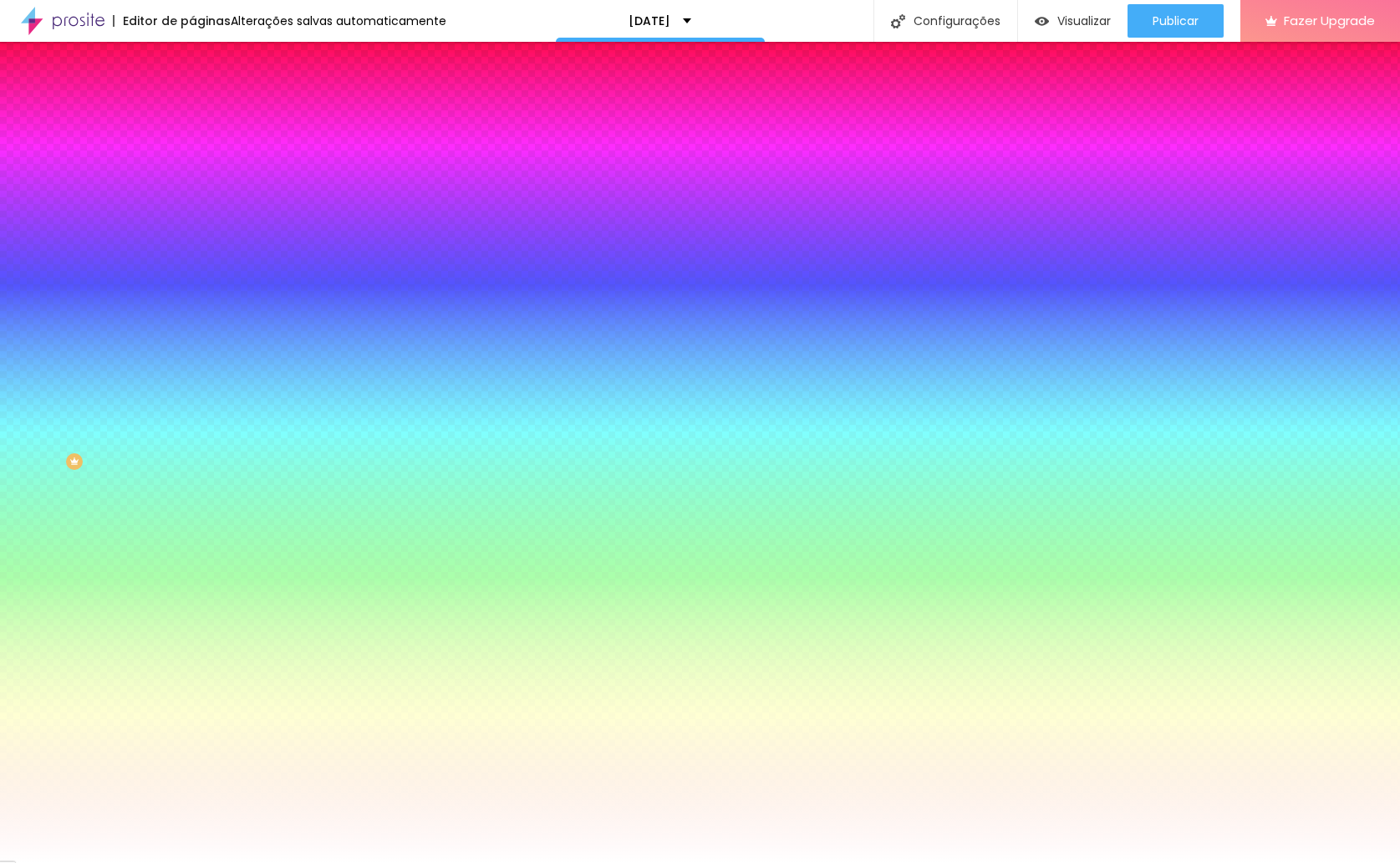
type input "70"
type input "75"
type input "80"
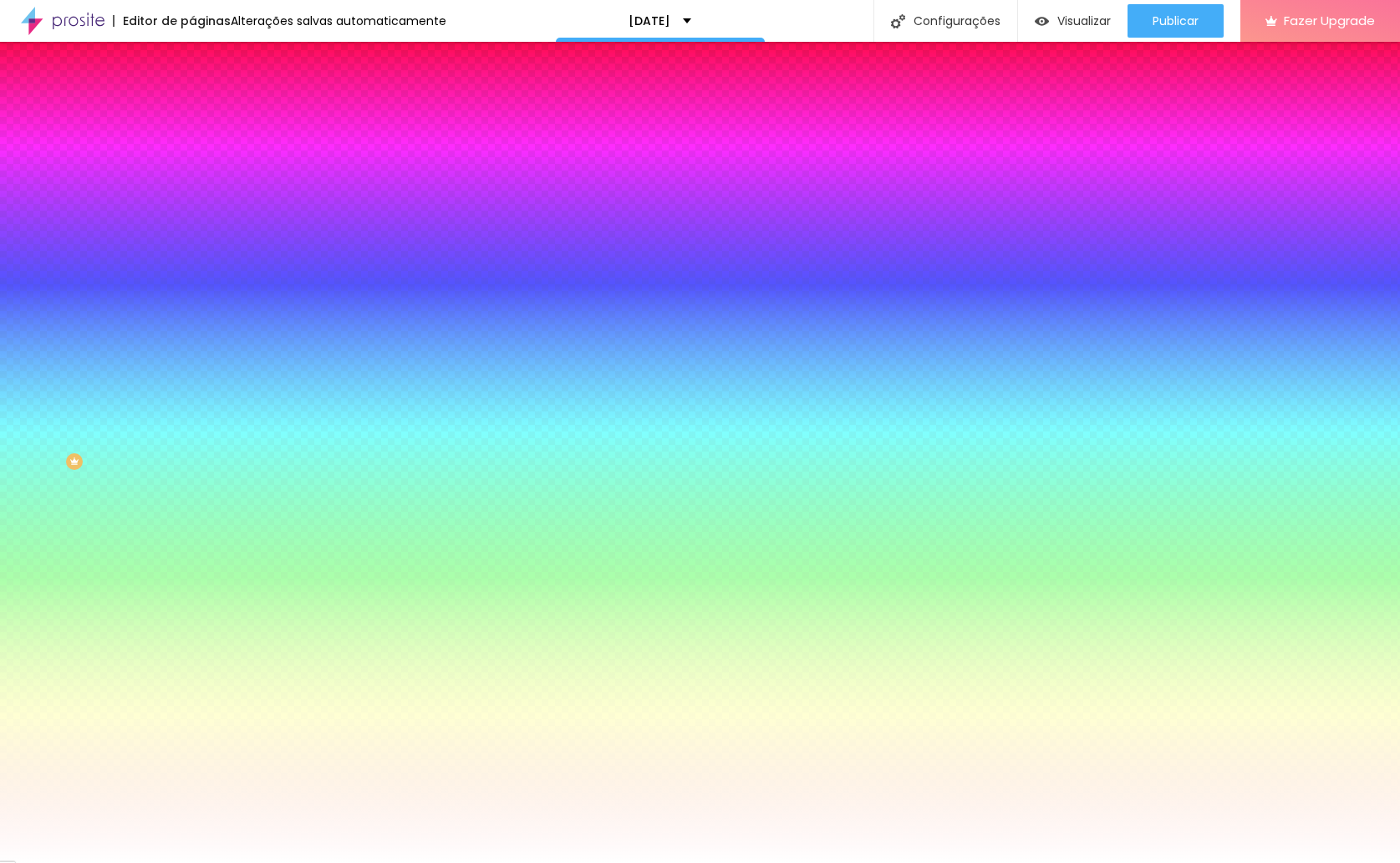
type input "80"
type input "85"
type input "90"
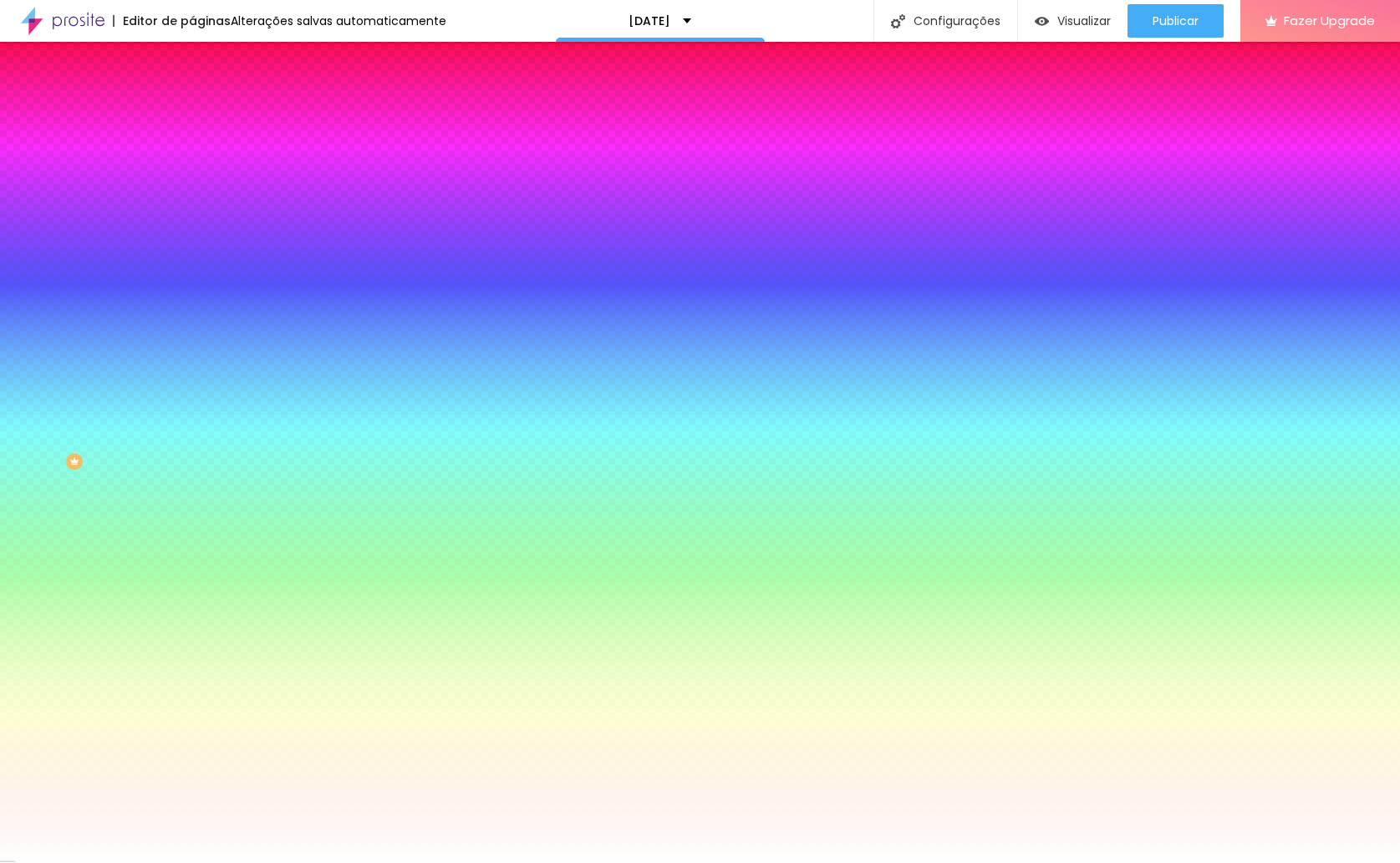
type input "95"
type input "100"
type input "95"
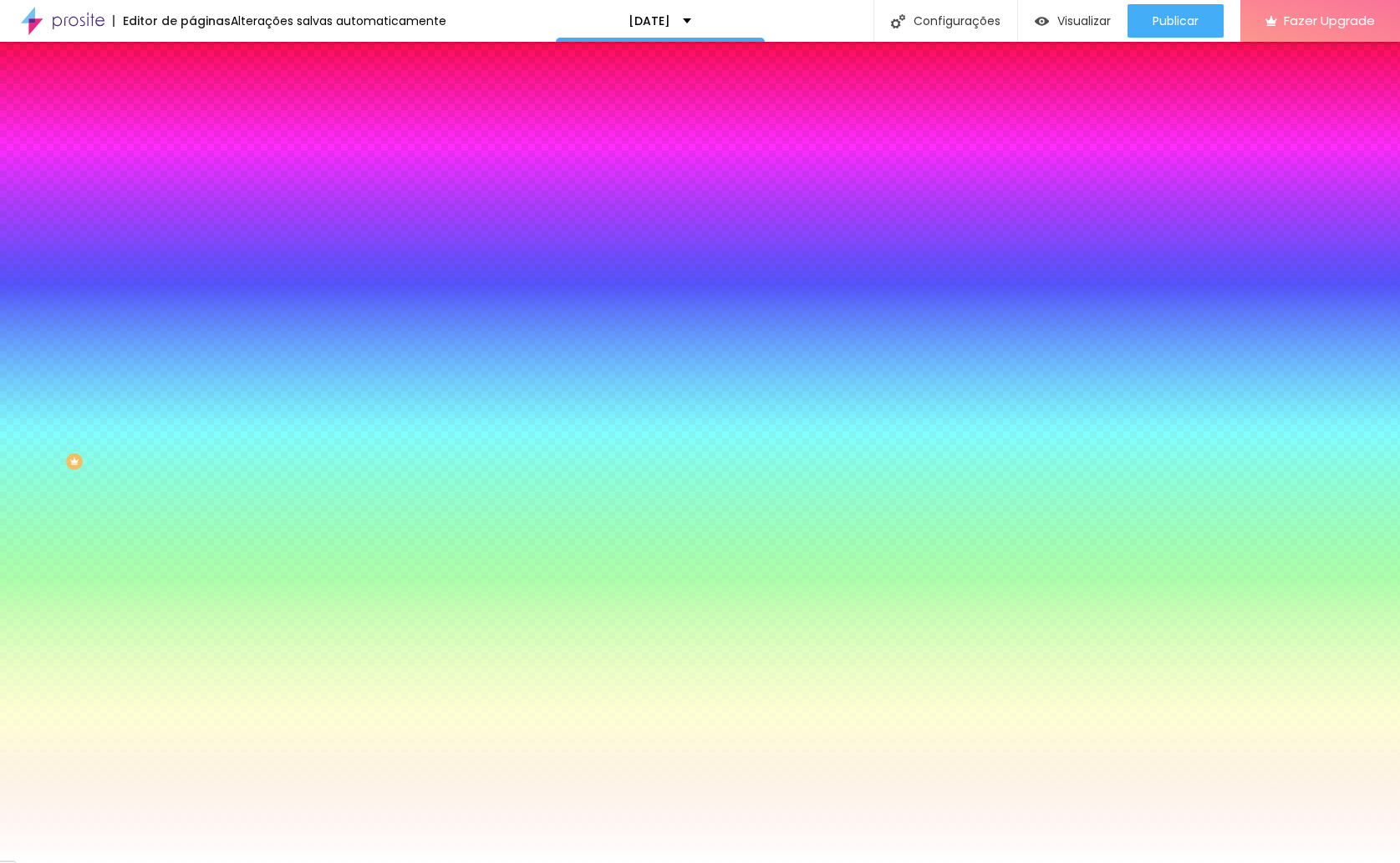
type input "95"
type input "90"
type input "80"
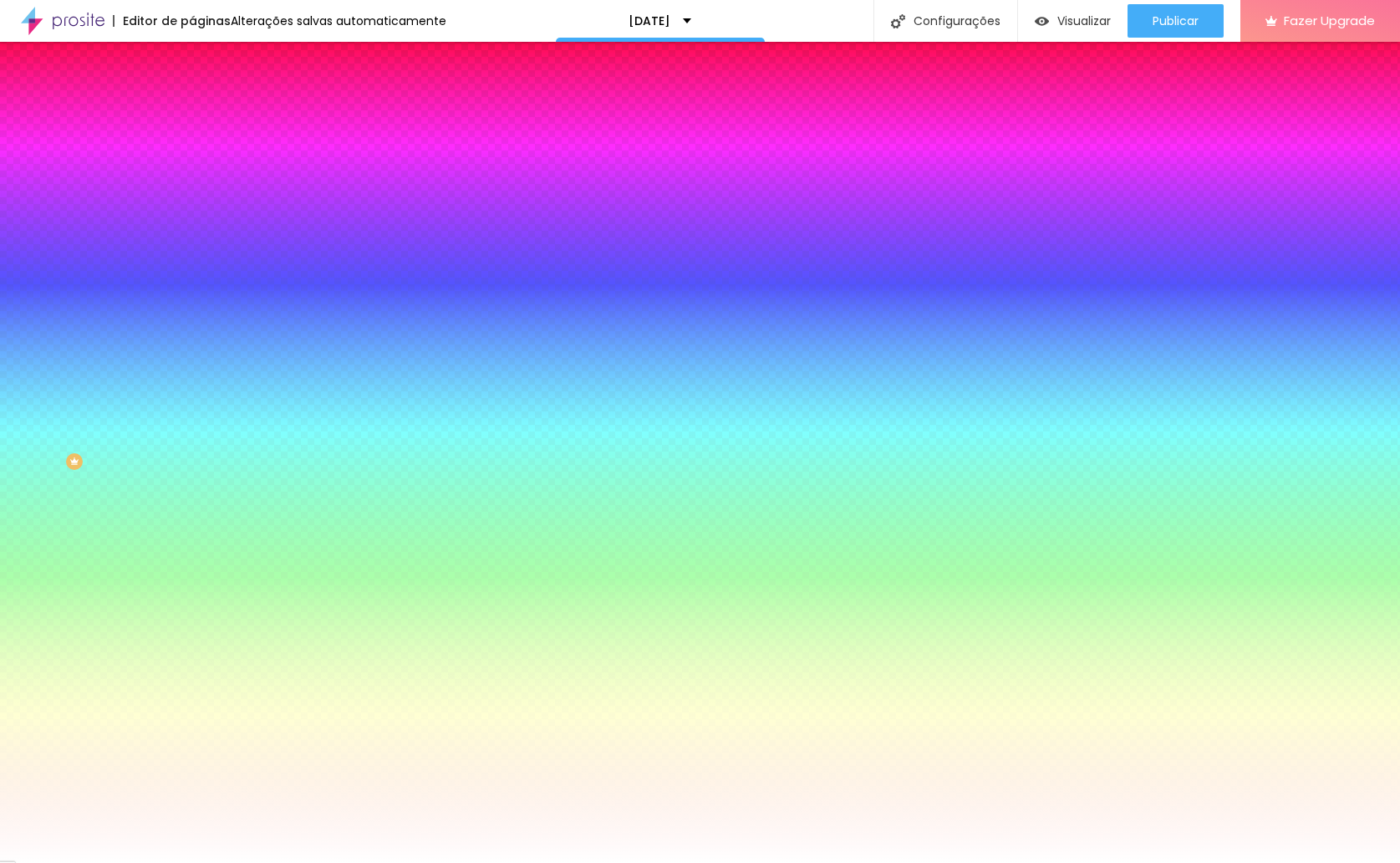
type input "70"
type input "65"
type input "60"
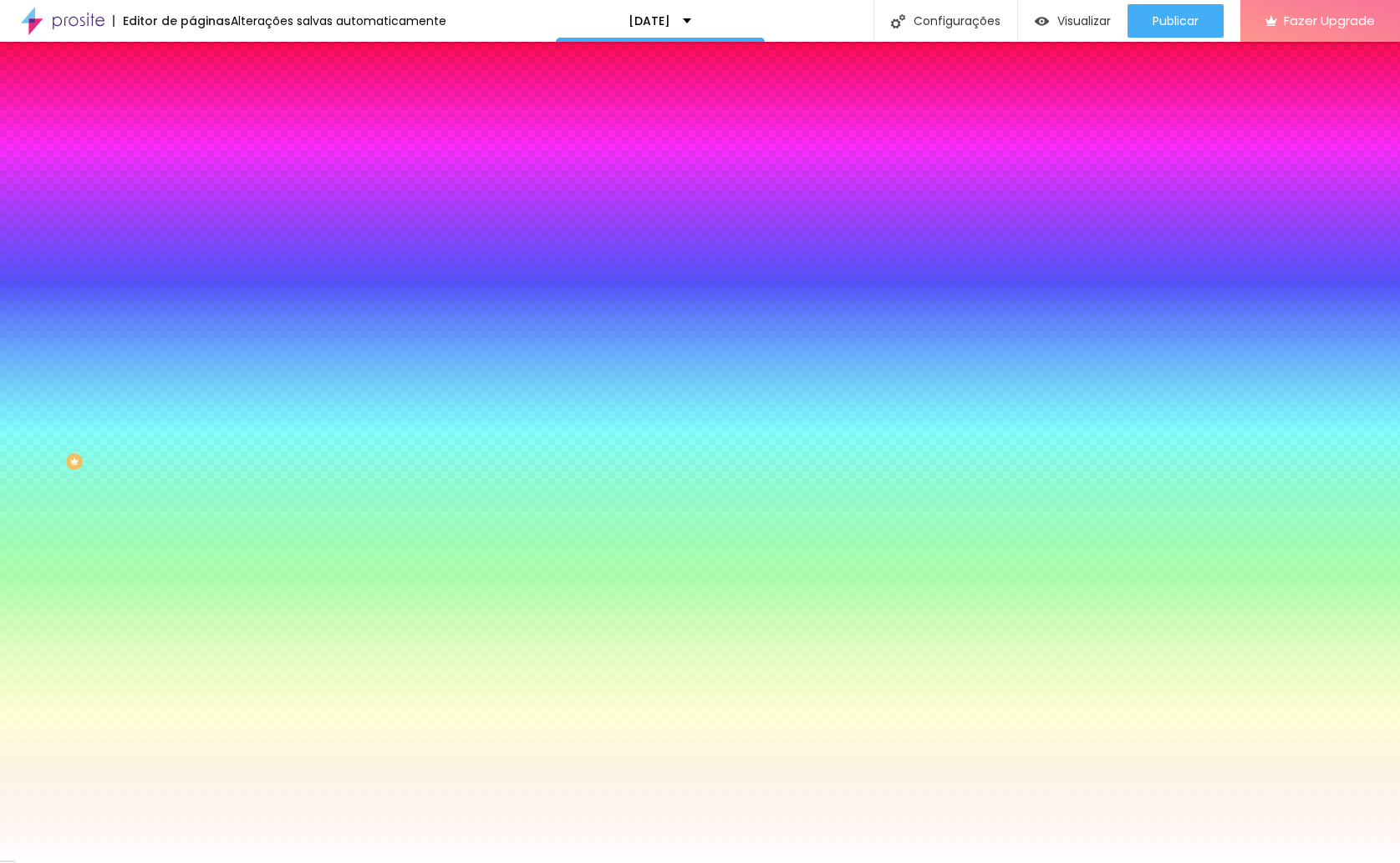
type input "60"
type input "55"
type input "20"
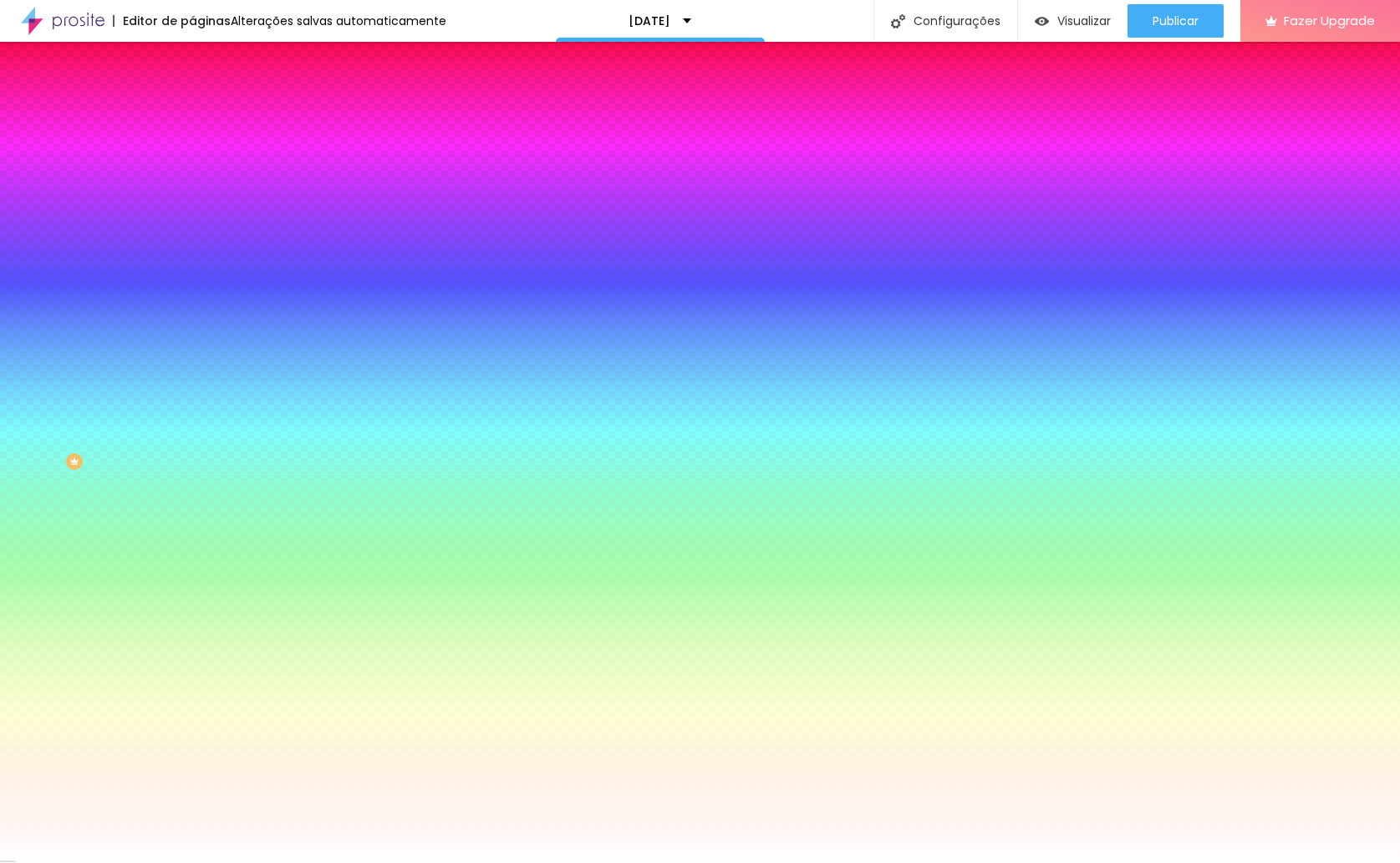
type input "25"
type input "30"
type input "40"
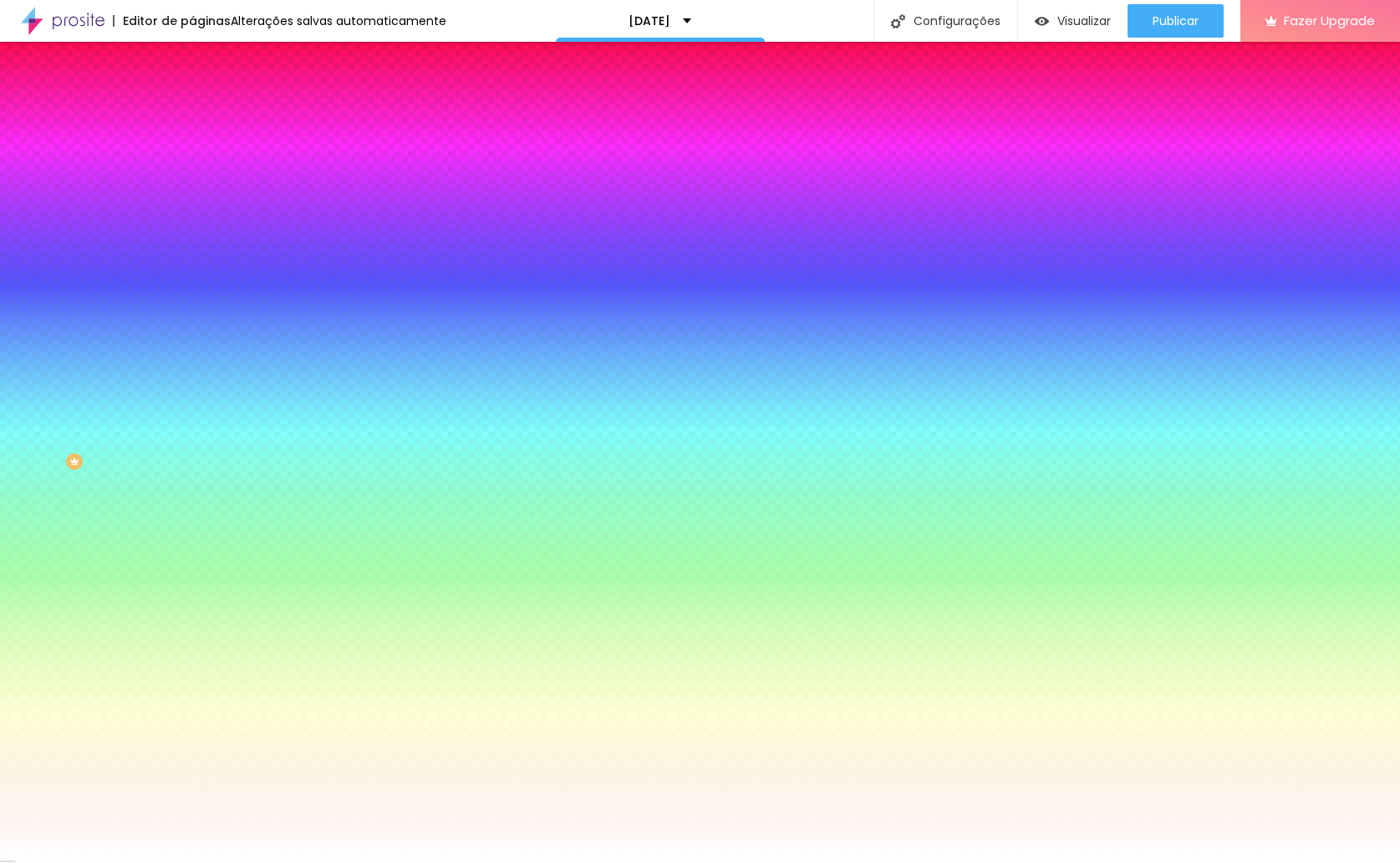
type input "40"
type input "50"
type input "60"
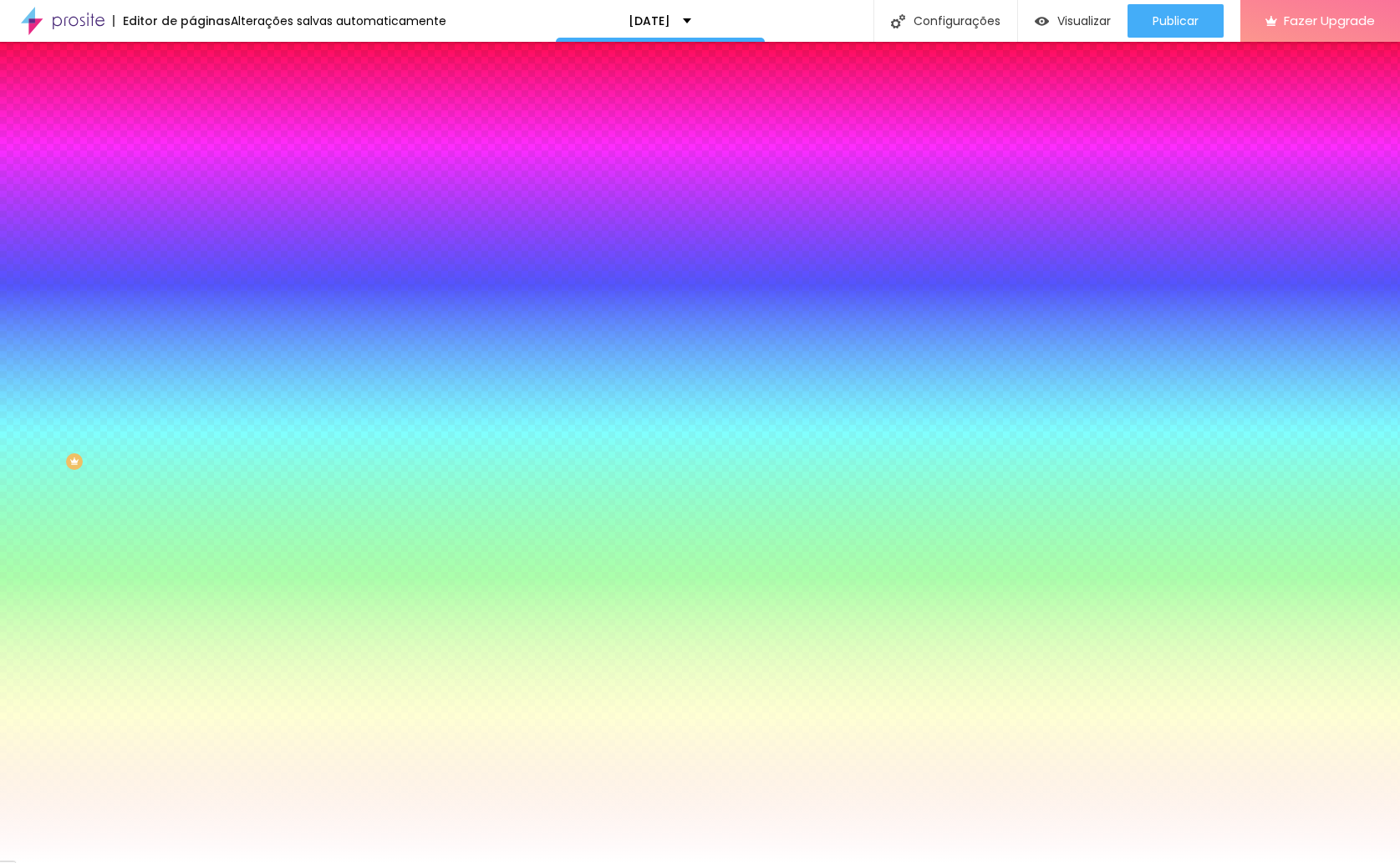
type input "65"
type input "75"
type input "80"
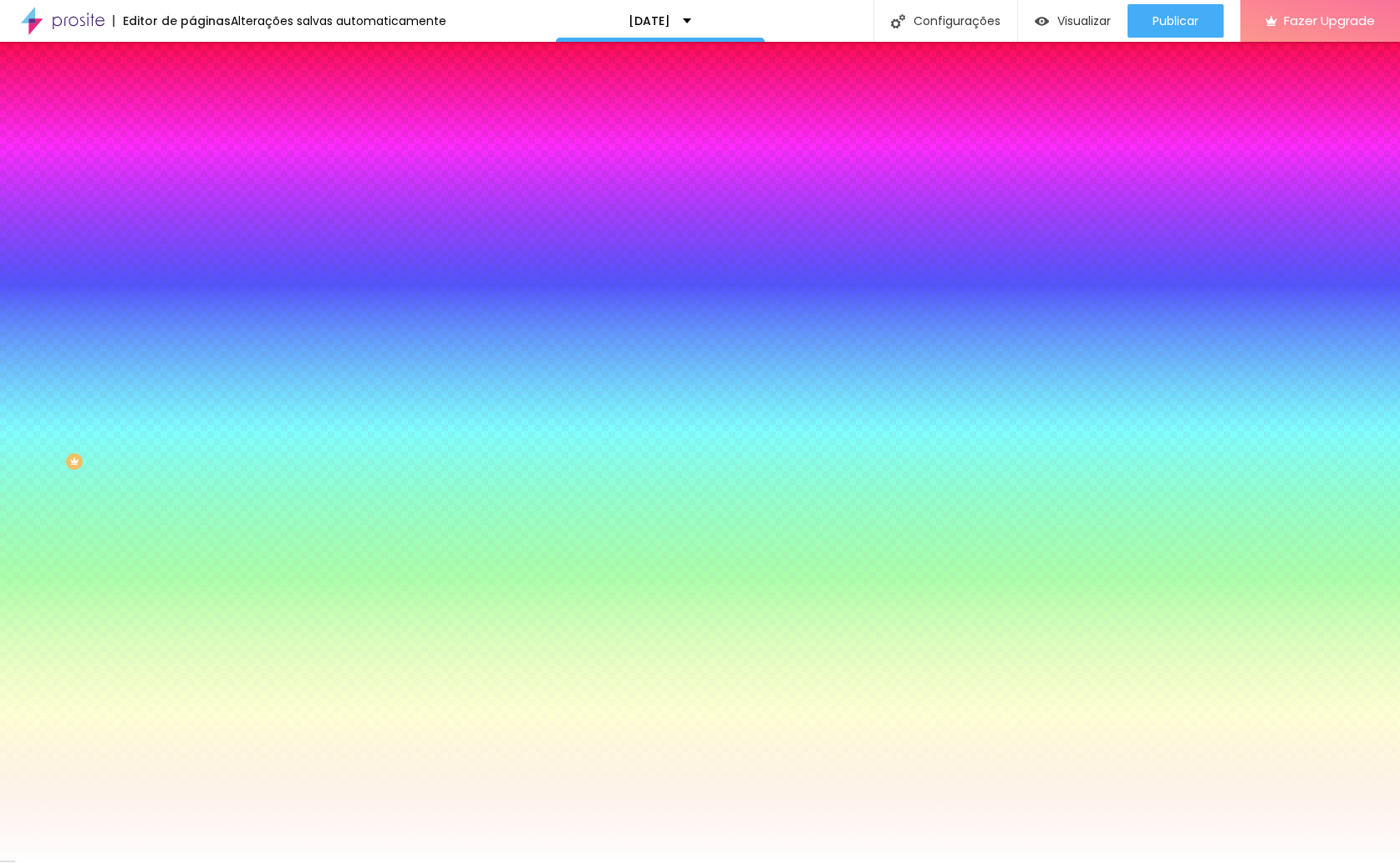
type input "80"
type input "85"
type input "90"
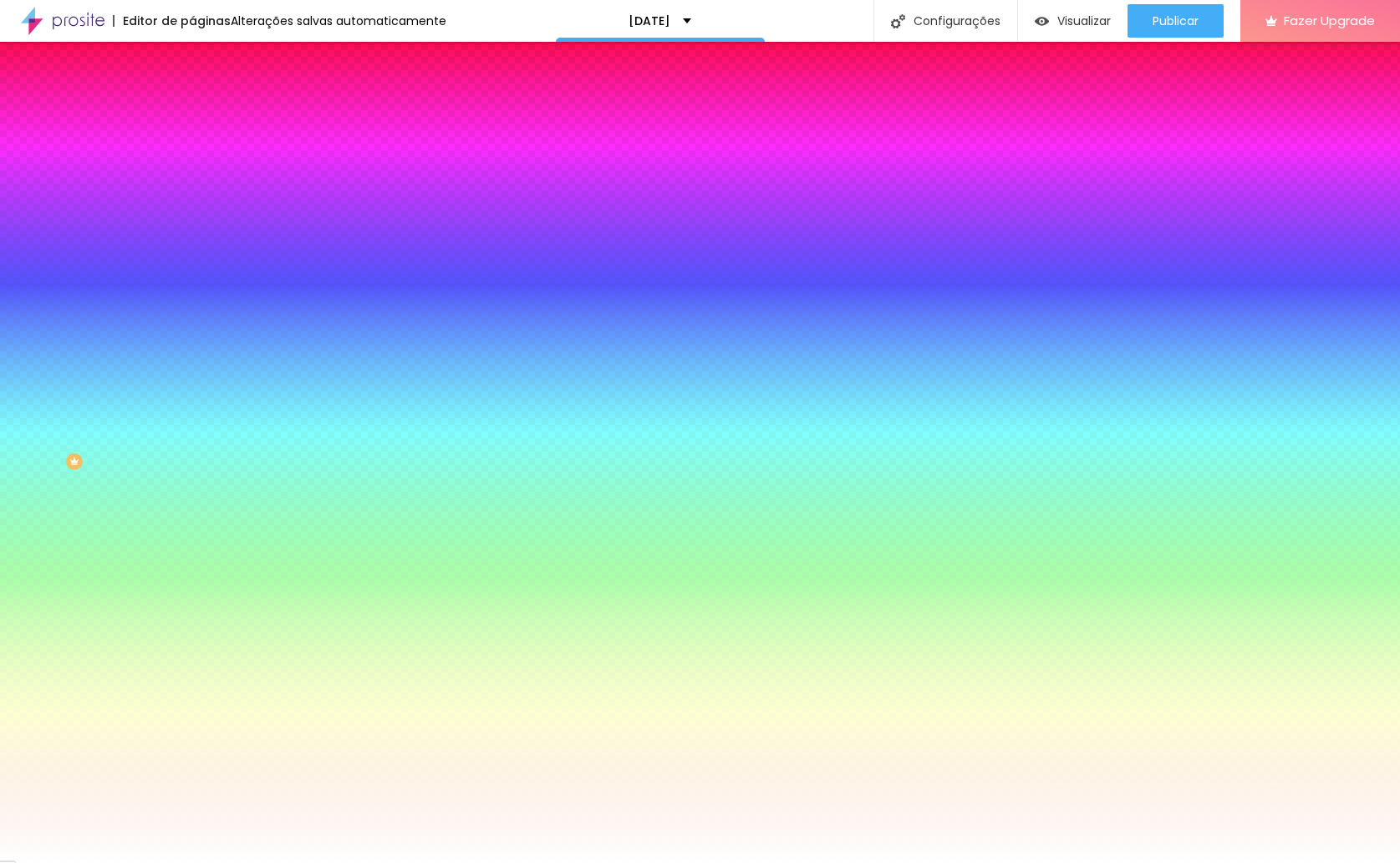
type input "95"
type input "100"
drag, startPoint x: 173, startPoint y: 283, endPoint x: 343, endPoint y: 261, distance: 171.4
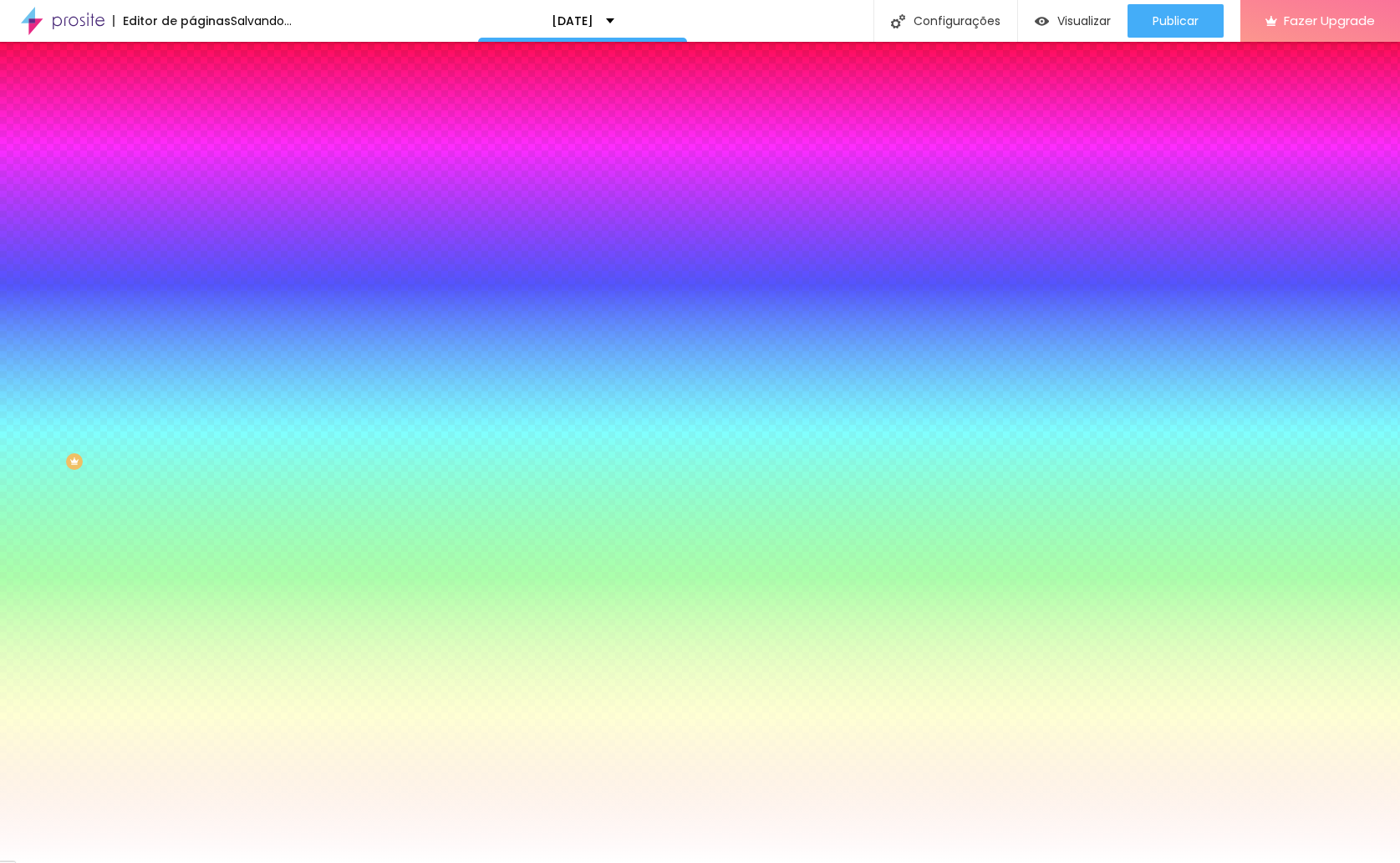
click at [343, 261] on div "Título Texto Imagem Vídeo Botão Mapa Divisor Espaçador PREMIUM Código HTML Rede…" at bounding box center [700, 453] width 1400 height 821
click at [192, 613] on div "Tipo" at bounding box center [287, 607] width 192 height 10
click at [192, 650] on span "Abrir" at bounding box center [203, 643] width 22 height 15
click at [192, 634] on span "Seta" at bounding box center [203, 627] width 23 height 15
click at [192, 371] on button "button" at bounding box center [203, 379] width 23 height 17
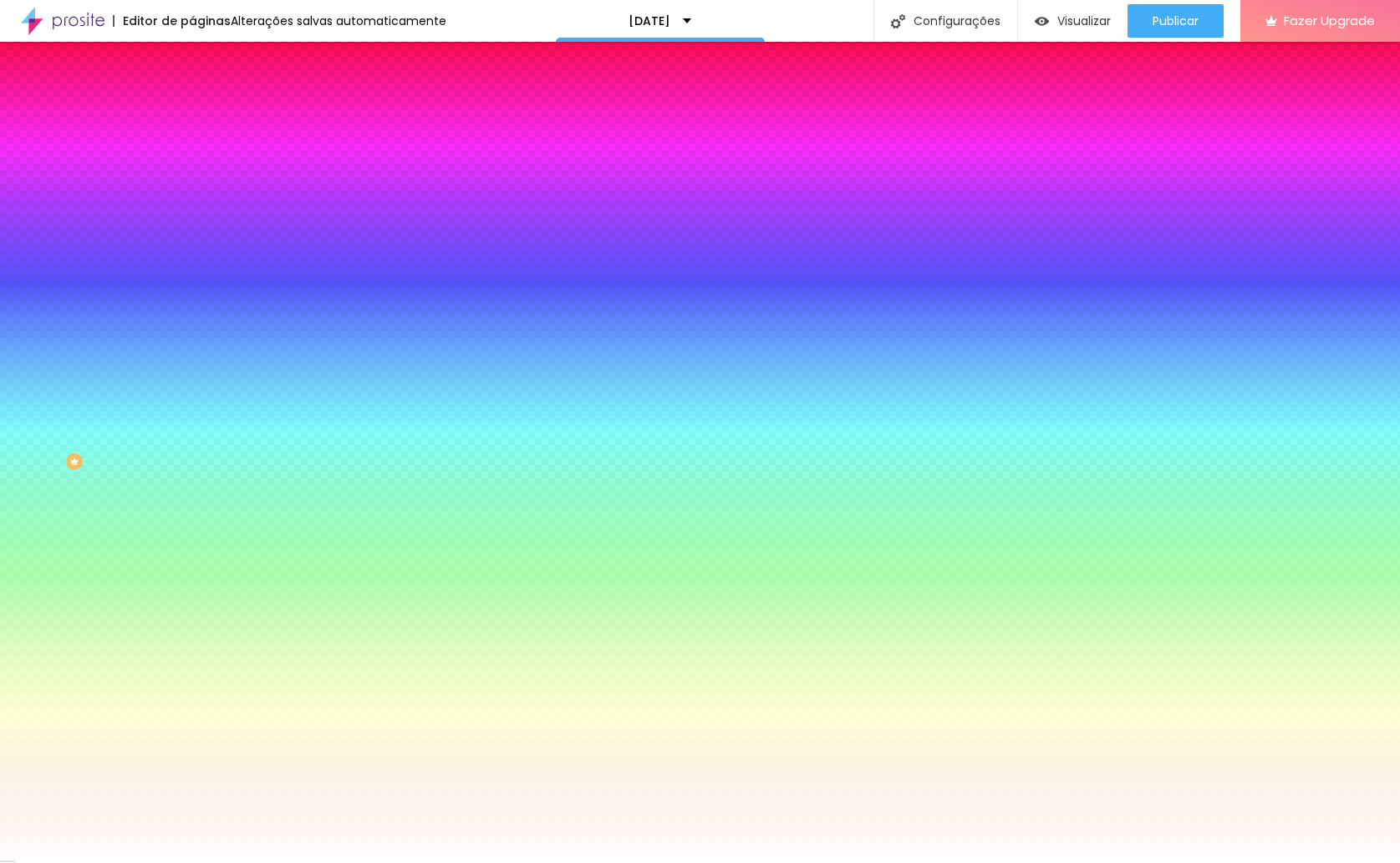
drag, startPoint x: 274, startPoint y: 435, endPoint x: 336, endPoint y: 437, distance: 62.0
paste input "DBCAB1"
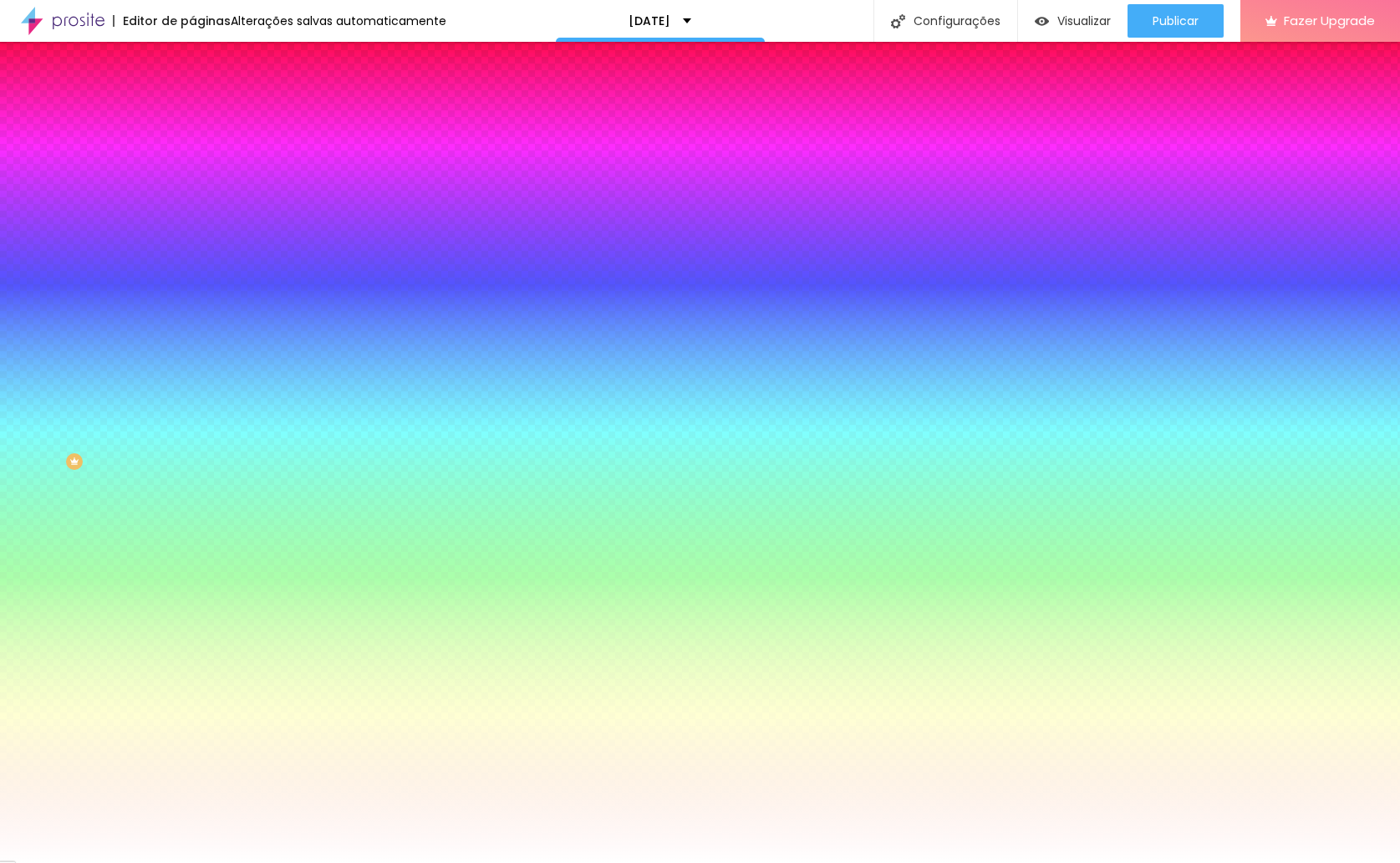
click at [199, 495] on div at bounding box center [700, 431] width 1400 height 863
click at [414, 249] on div at bounding box center [416, 247] width 3 height 3
type input "#B69C75"
click at [206, 494] on div at bounding box center [700, 431] width 1400 height 863
click at [301, 862] on div at bounding box center [700, 872] width 1400 height 0
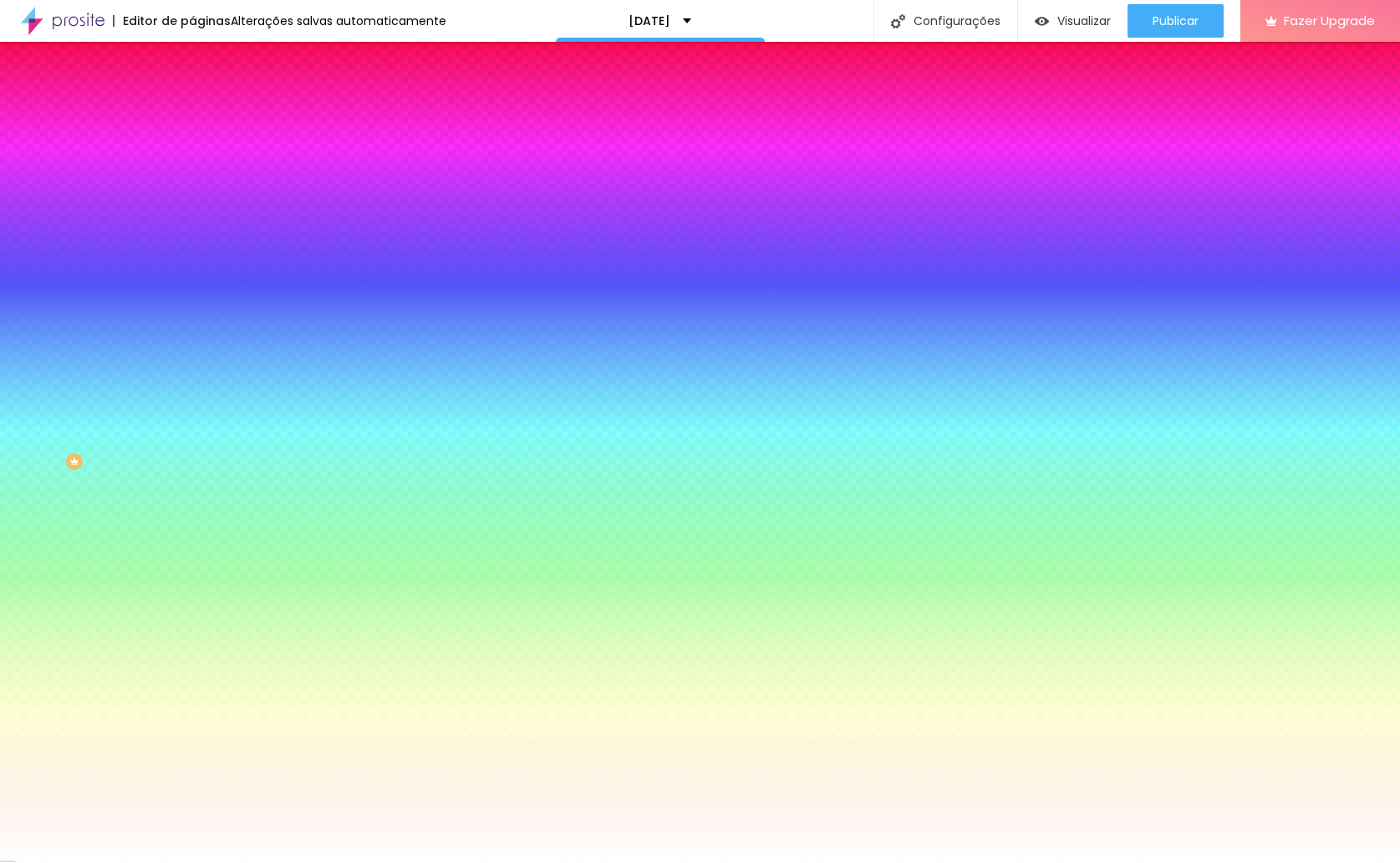
type input "3"
type input "5"
type input "7"
type input "8"
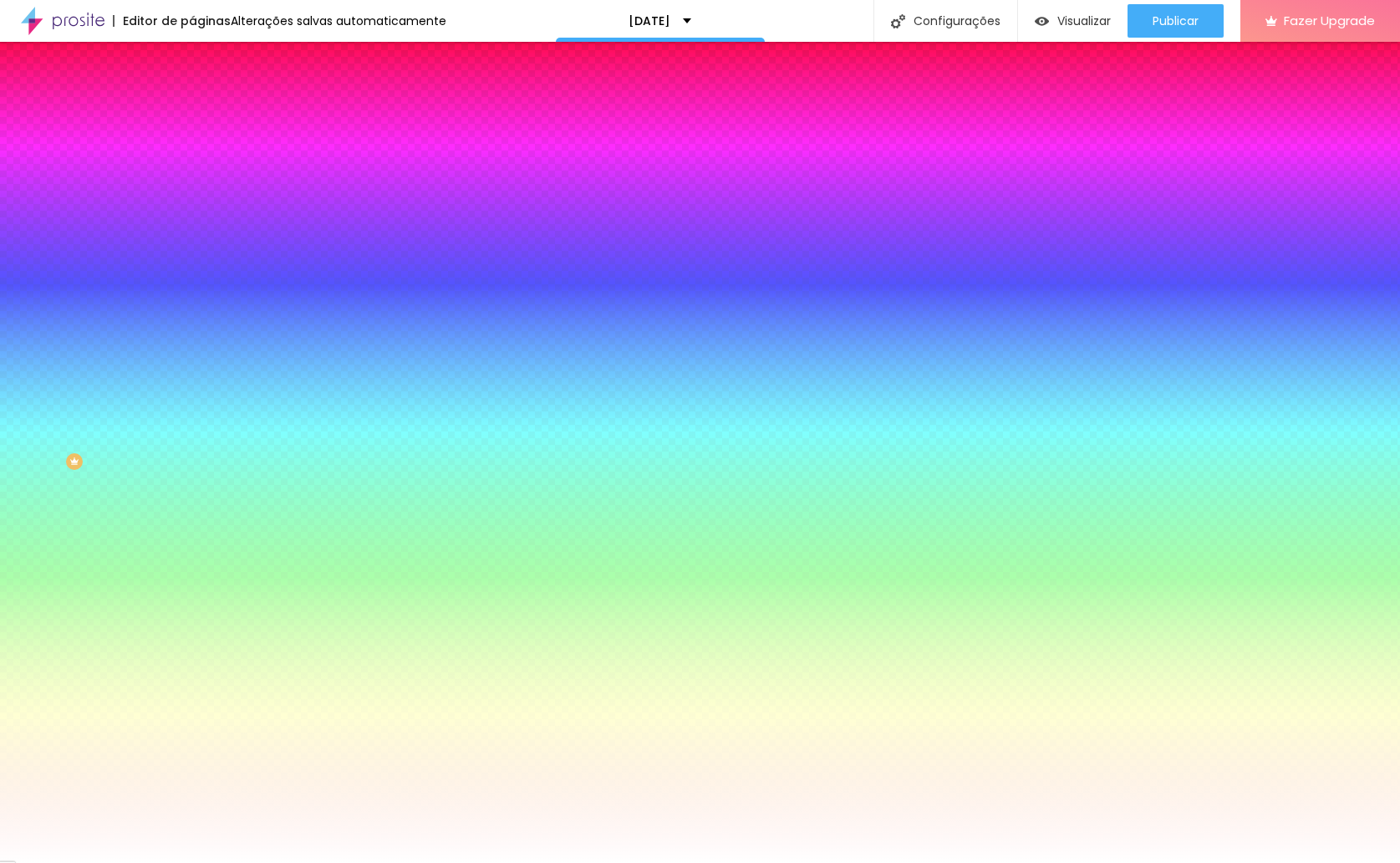
type input "9"
type input "10"
type input "12"
type input "14"
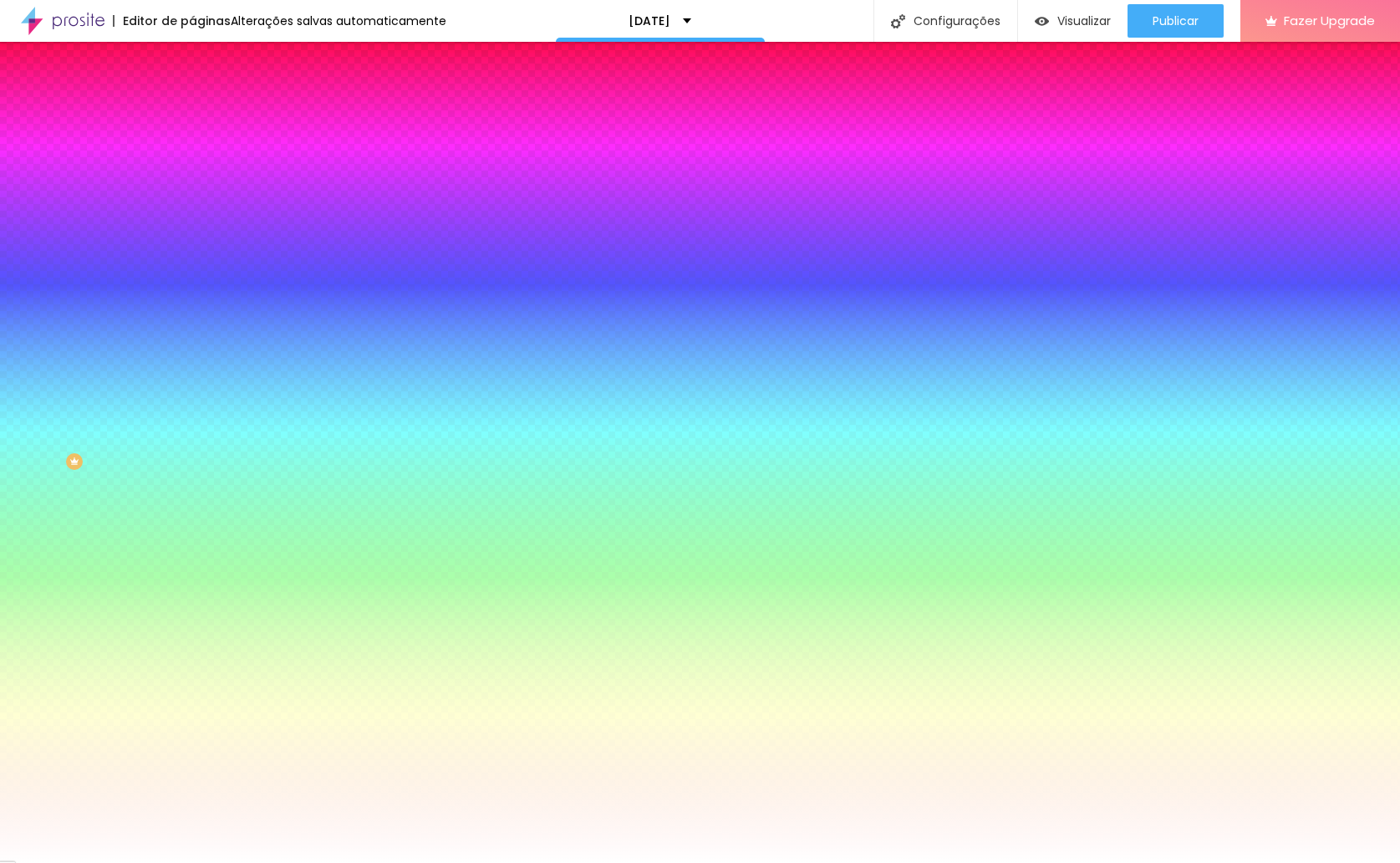
type input "15"
type input "17"
type input "18"
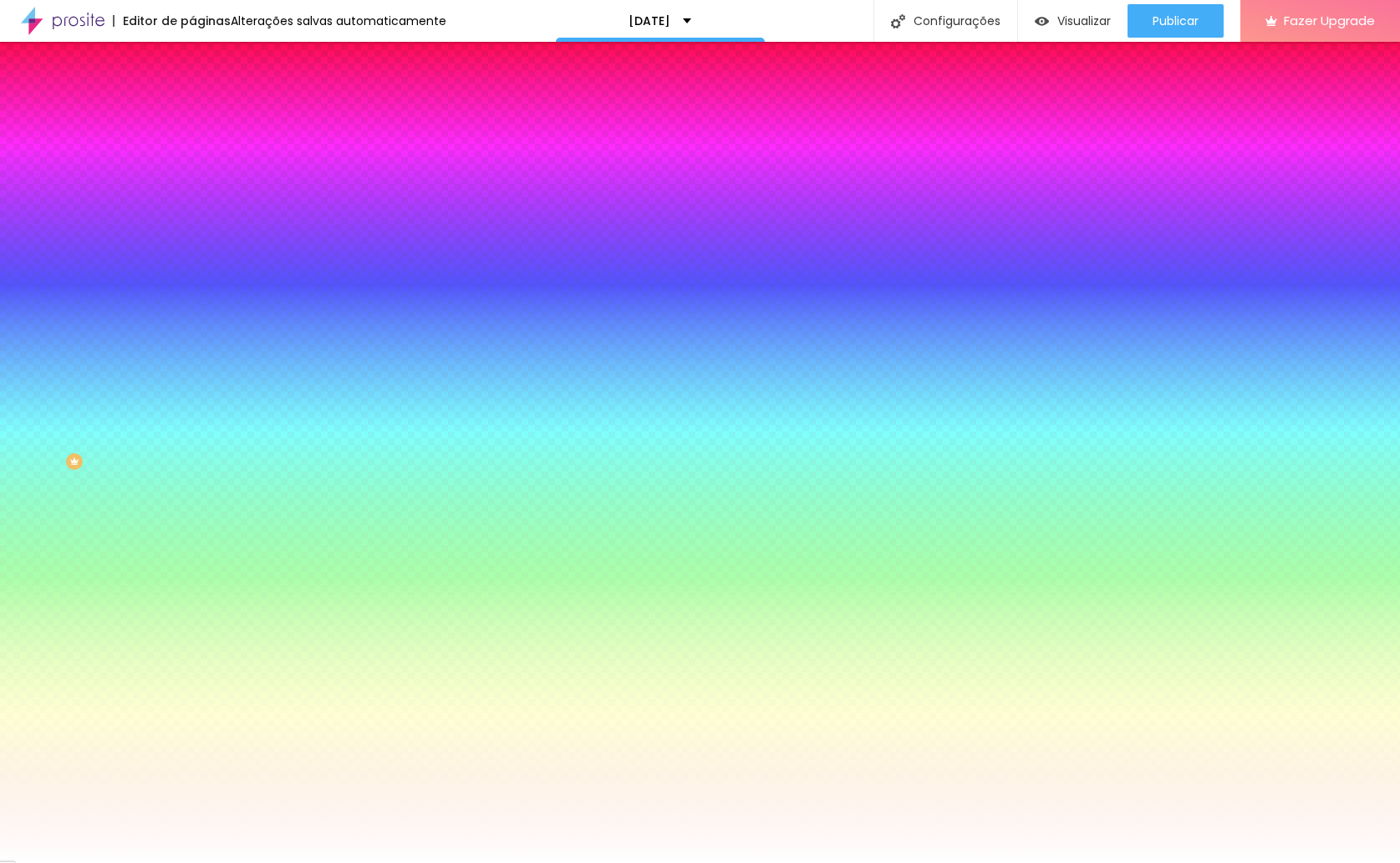
type input "20"
type input "17"
type input "19"
type input "15"
type input "18"
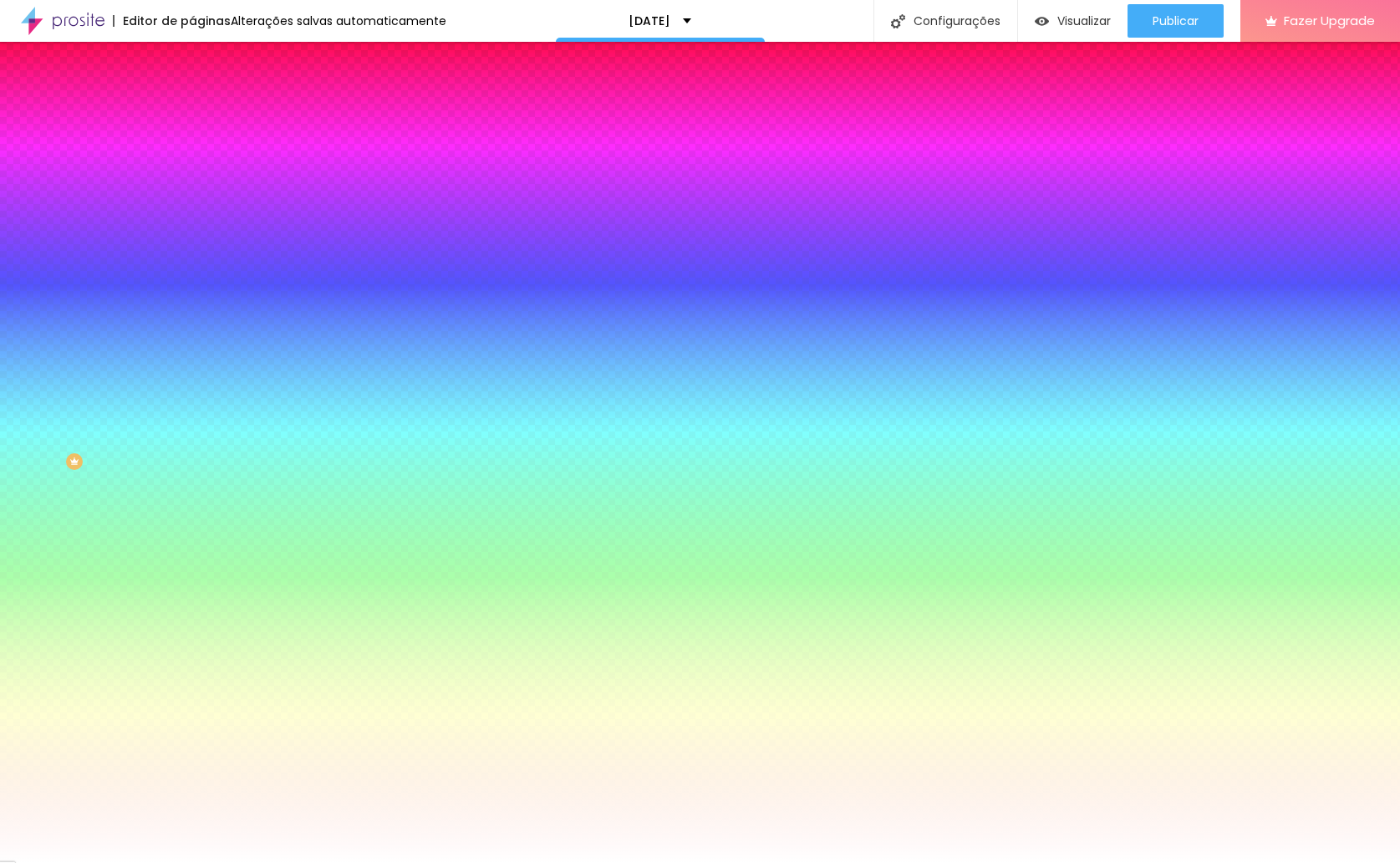
type input "14"
type input "17"
type input "13"
type input "16"
type input "12"
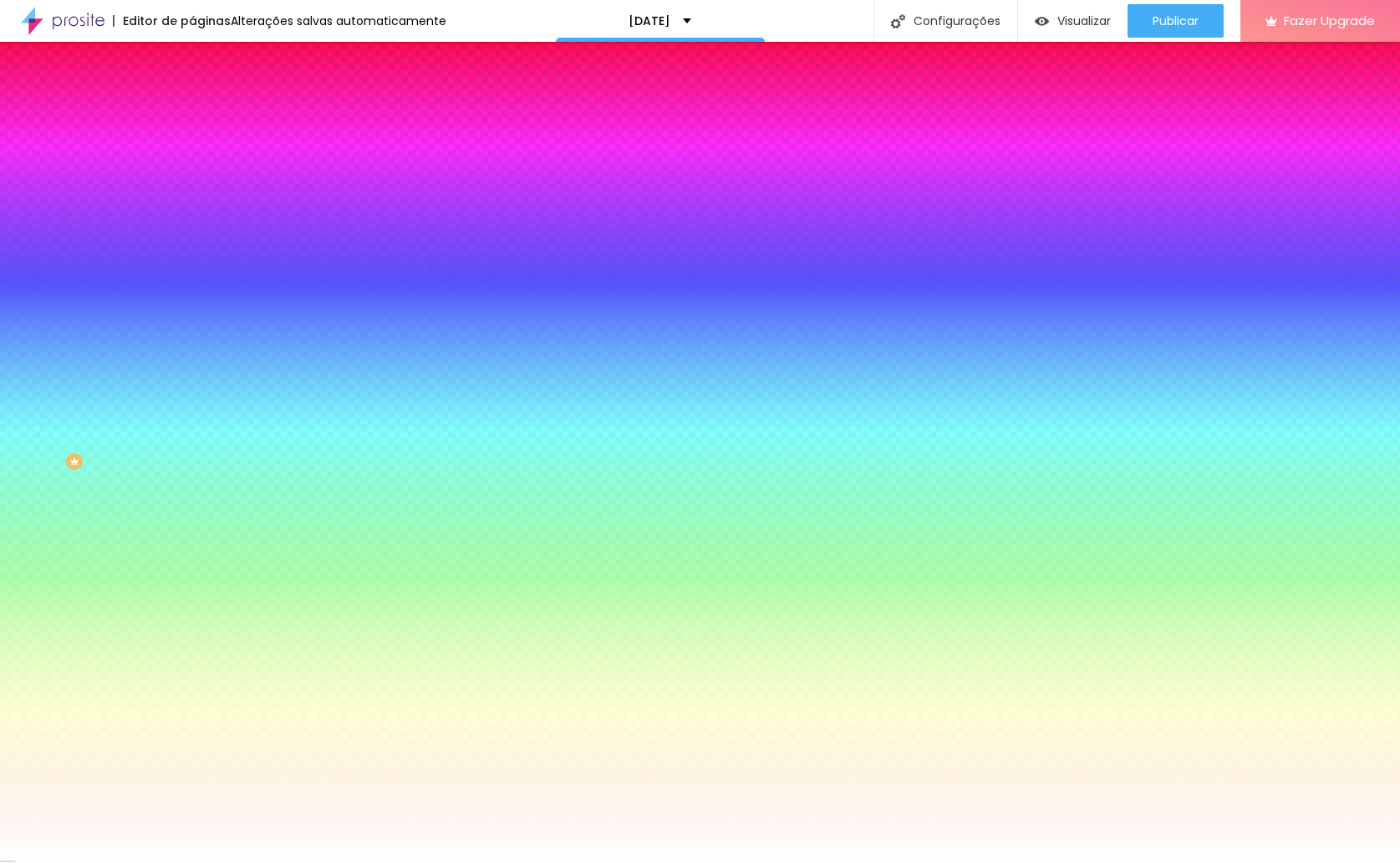
type input "15"
type input "11"
type input "14"
type input "9"
type input "13"
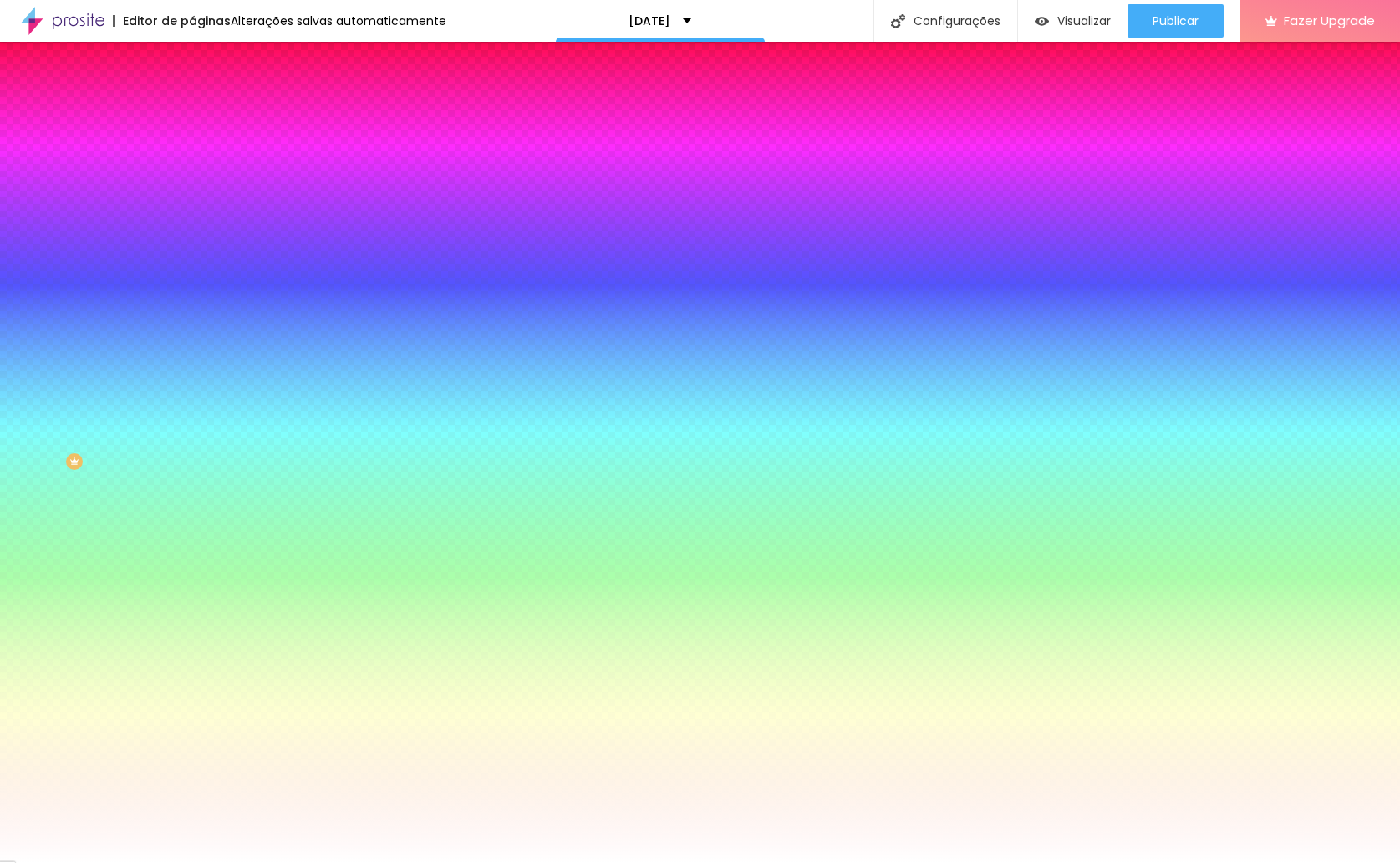
type input "6"
type input "12"
type input "4"
type input "11"
type input "1"
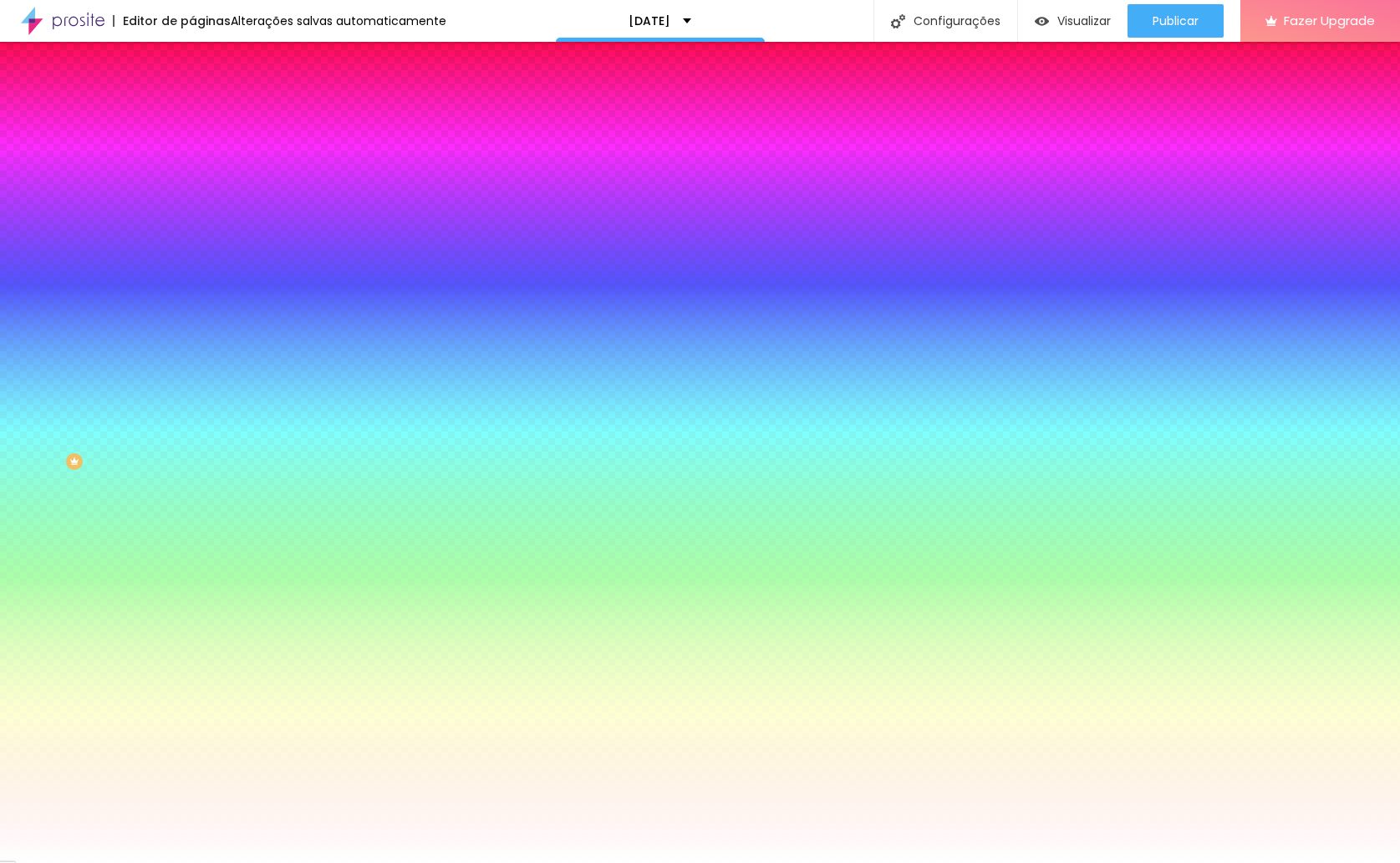
type input "8"
type input "-1"
type input "7"
type input "-2"
type input "6"
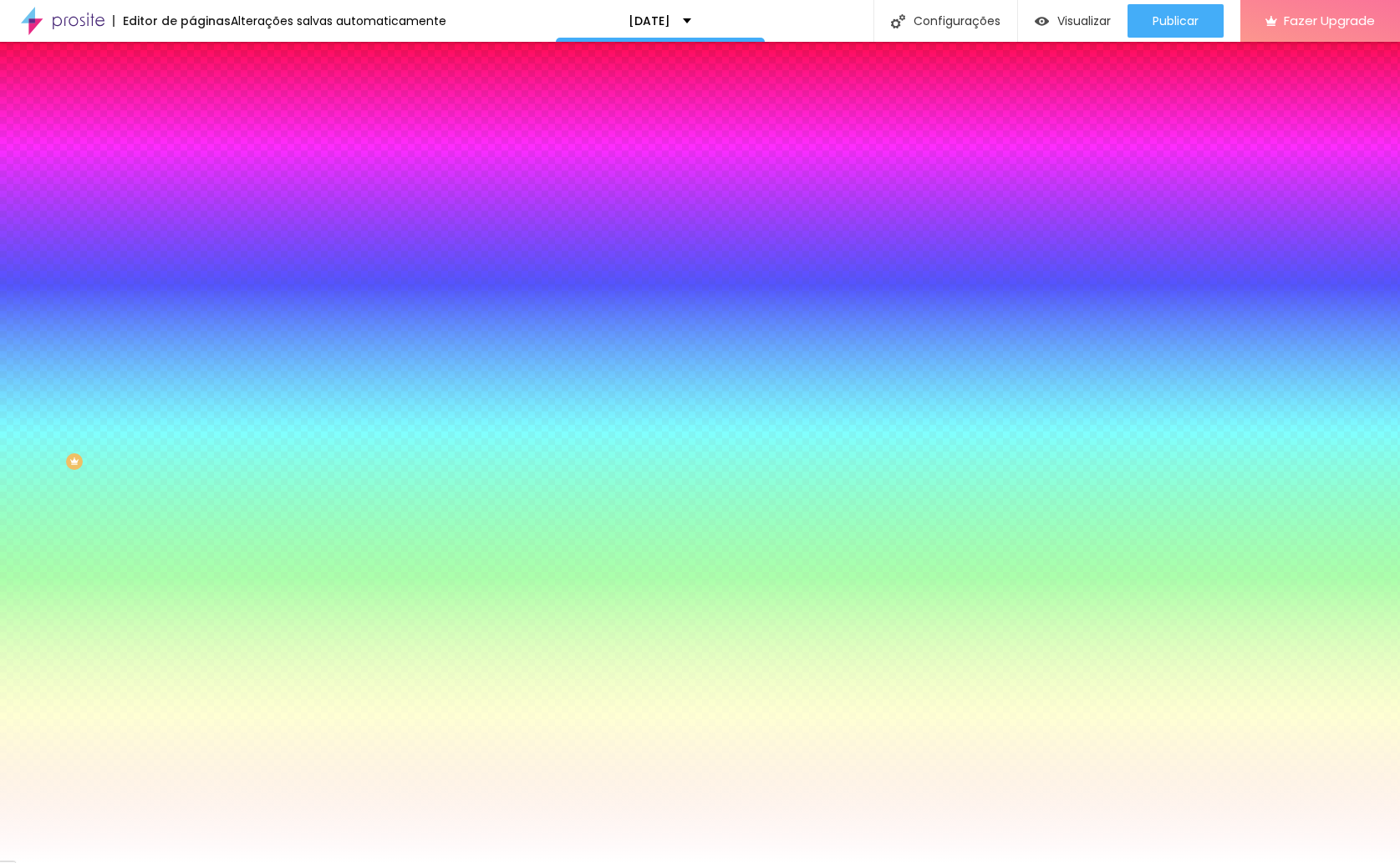
type input "-1"
type input "5"
type input "2"
type input "6"
type input "3"
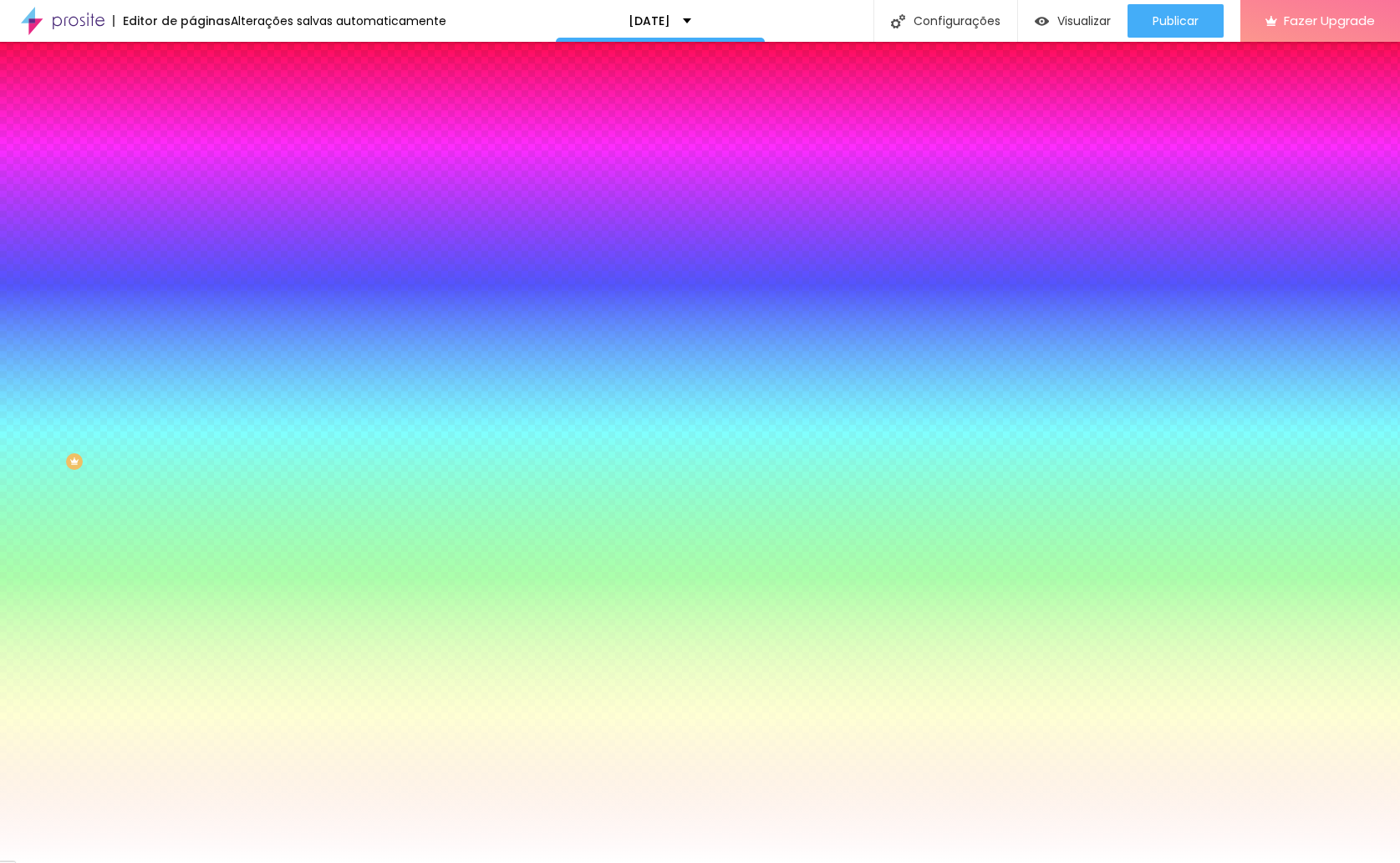
type input "7"
type input "10"
type input "19"
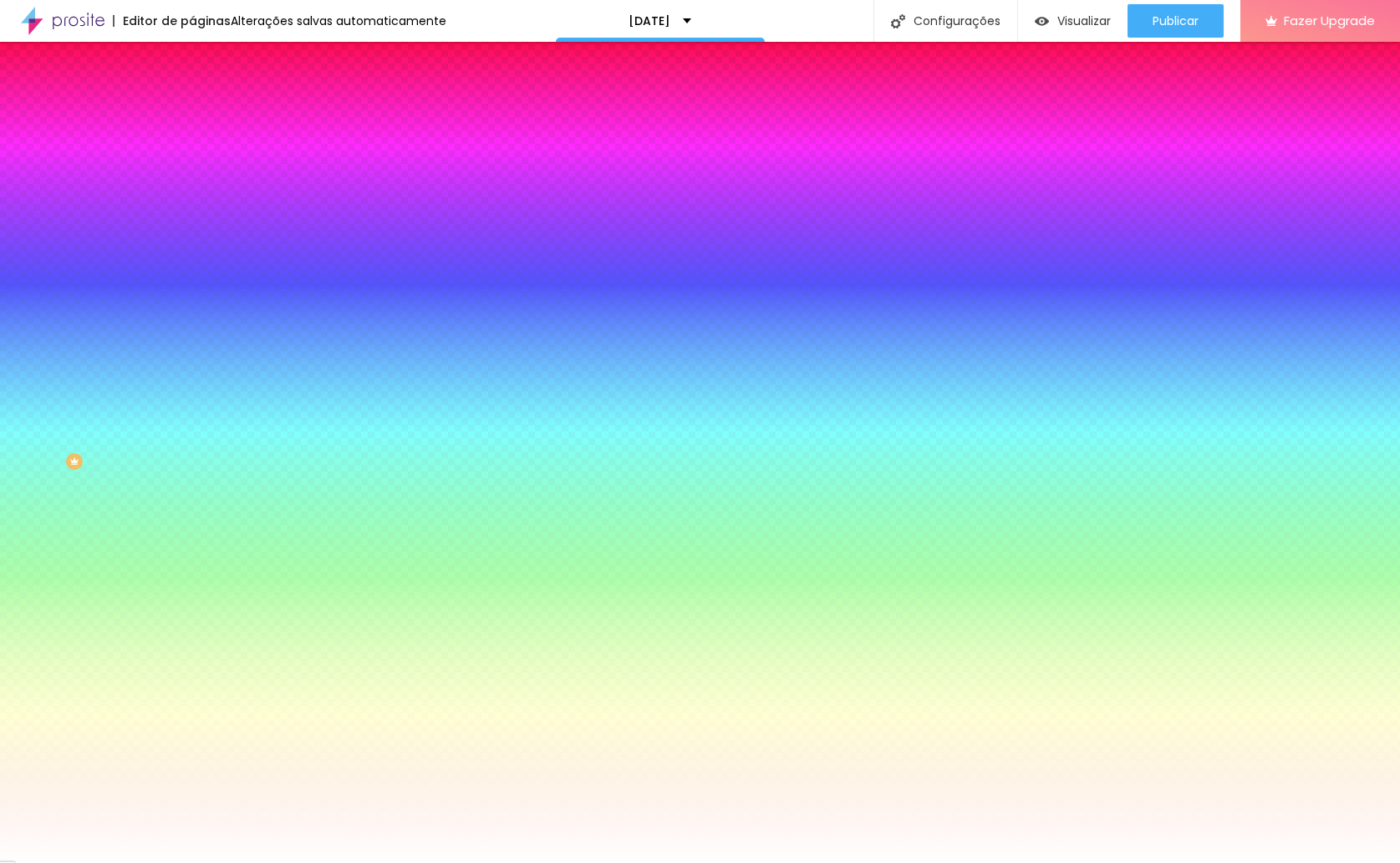
type input "32"
type input "66"
type input "74"
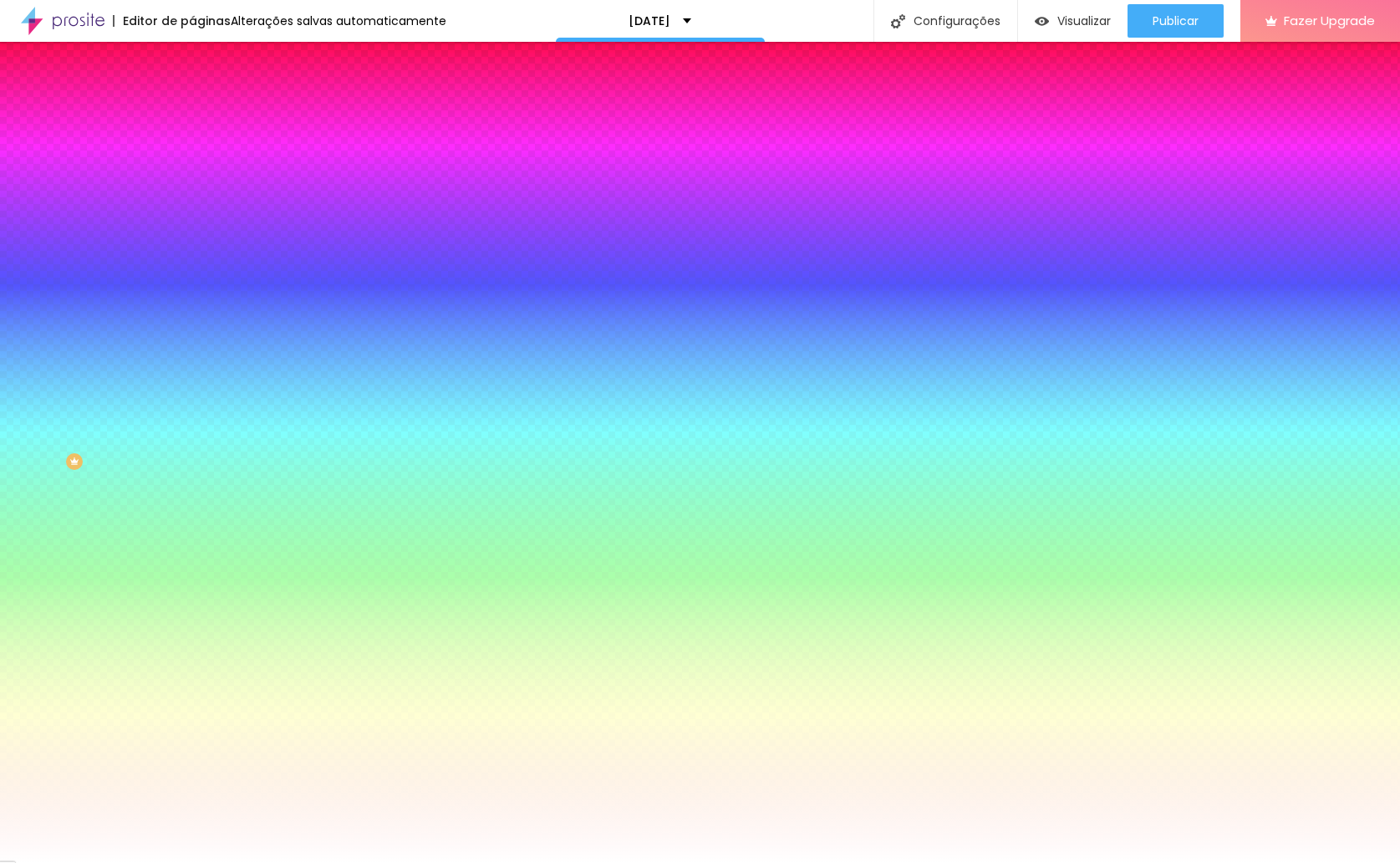
drag, startPoint x: 279, startPoint y: 541, endPoint x: 297, endPoint y: 539, distance: 18.1
drag, startPoint x: 306, startPoint y: 540, endPoint x: 284, endPoint y: 537, distance: 22.2
click at [301, 862] on div at bounding box center [700, 863] width 1400 height 0
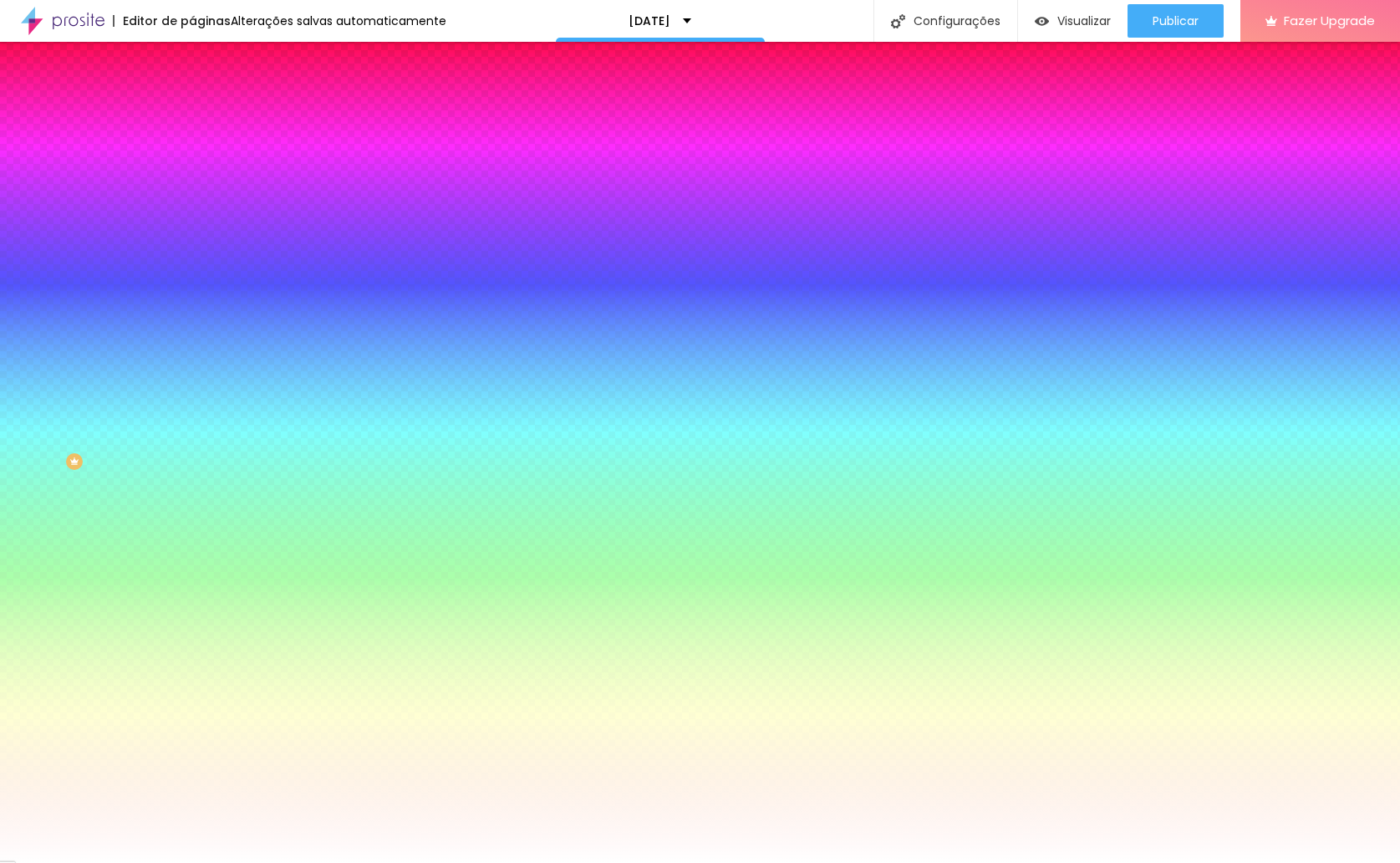
click at [199, 320] on icon "button" at bounding box center [204, 323] width 10 height 10
drag, startPoint x: 182, startPoint y: 388, endPoint x: 401, endPoint y: 394, distance: 219.1
click at [401, 394] on body "Editor de páginas Alterações salvas automaticamente [DATE] Configurações Config…" at bounding box center [700, 431] width 1400 height 863
drag, startPoint x: 218, startPoint y: 433, endPoint x: 176, endPoint y: 440, distance: 42.6
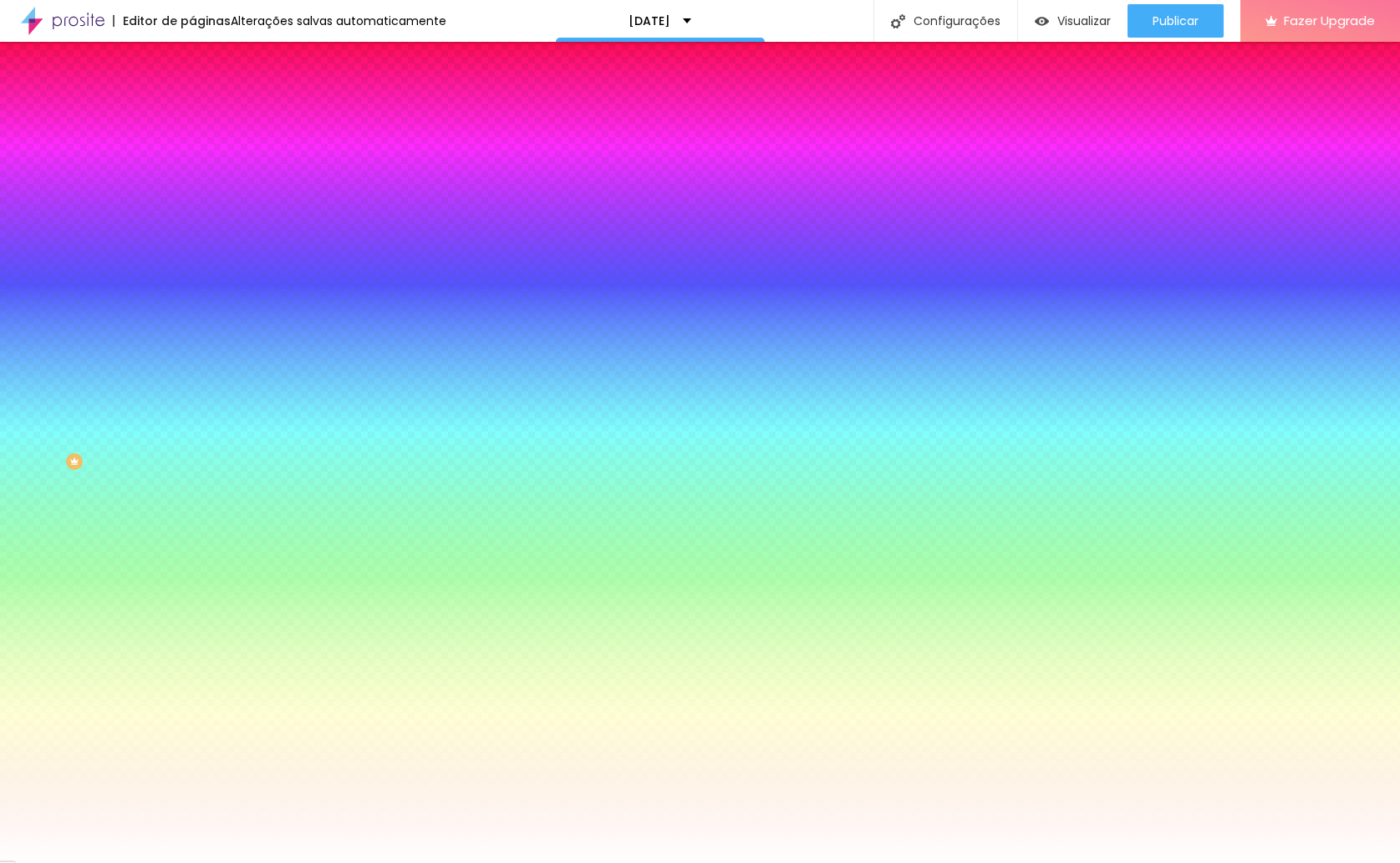
drag, startPoint x: 329, startPoint y: 465, endPoint x: 459, endPoint y: 467, distance: 130.0
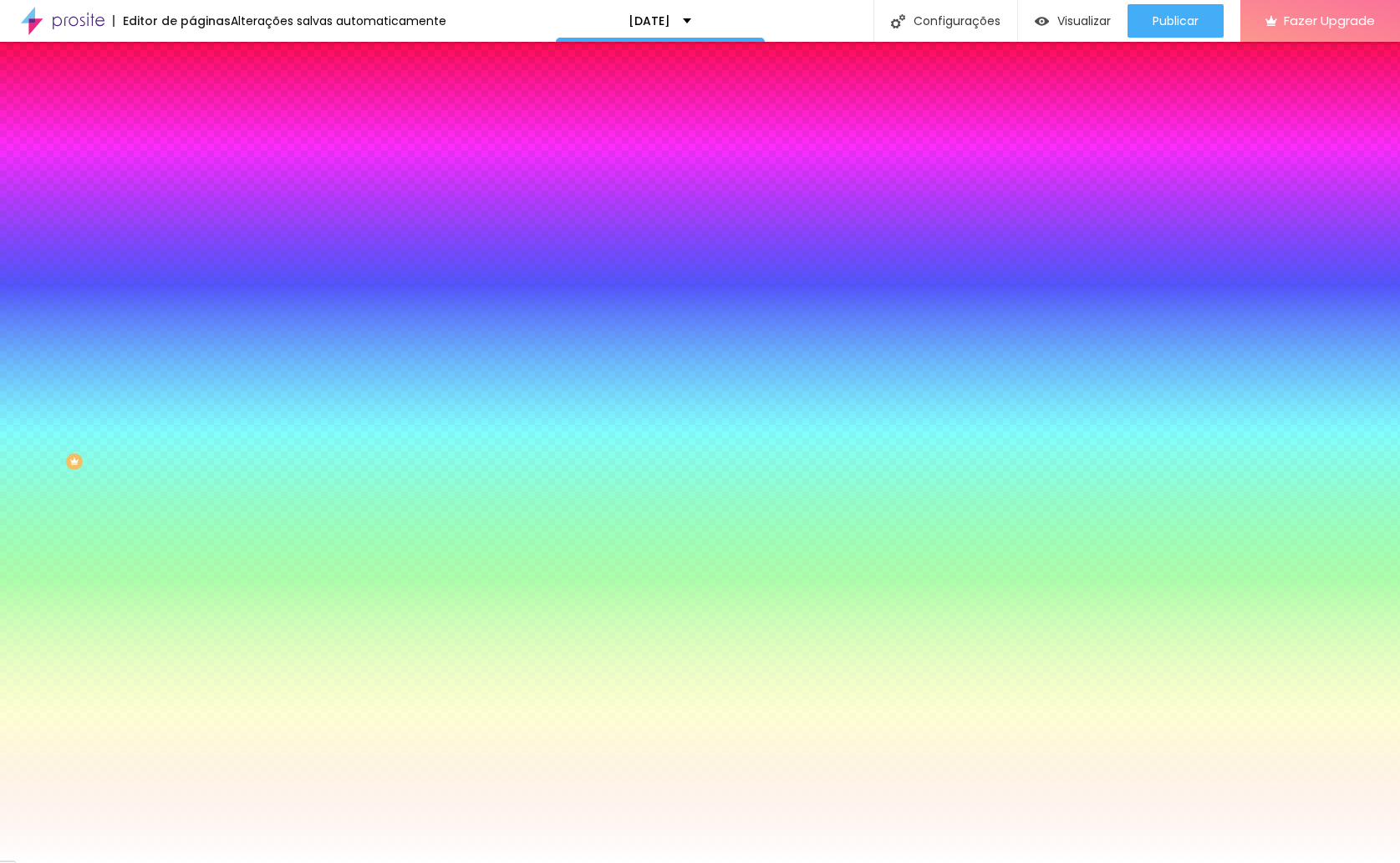
click at [459, 467] on body "Editor de páginas Alterações salvas automaticamente [DATE] Configurações Config…" at bounding box center [700, 431] width 1400 height 863
paste input "DBCAB"
click at [262, 521] on div at bounding box center [700, 431] width 1400 height 863
click at [259, 530] on div at bounding box center [700, 431] width 1400 height 863
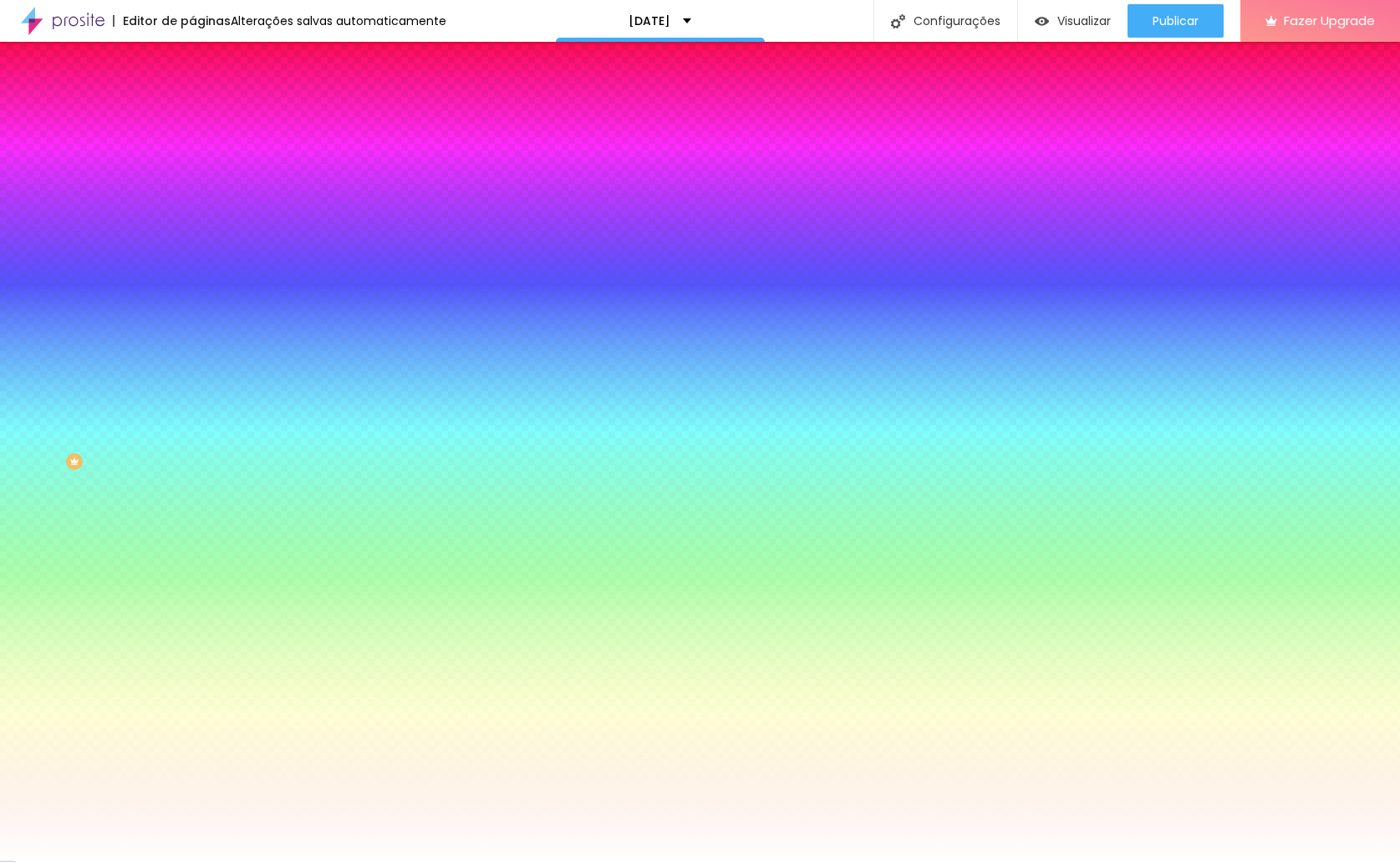
click at [269, 862] on div at bounding box center [700, 863] width 1400 height 0
click at [192, 193] on img at bounding box center [229, 182] width 75 height 22
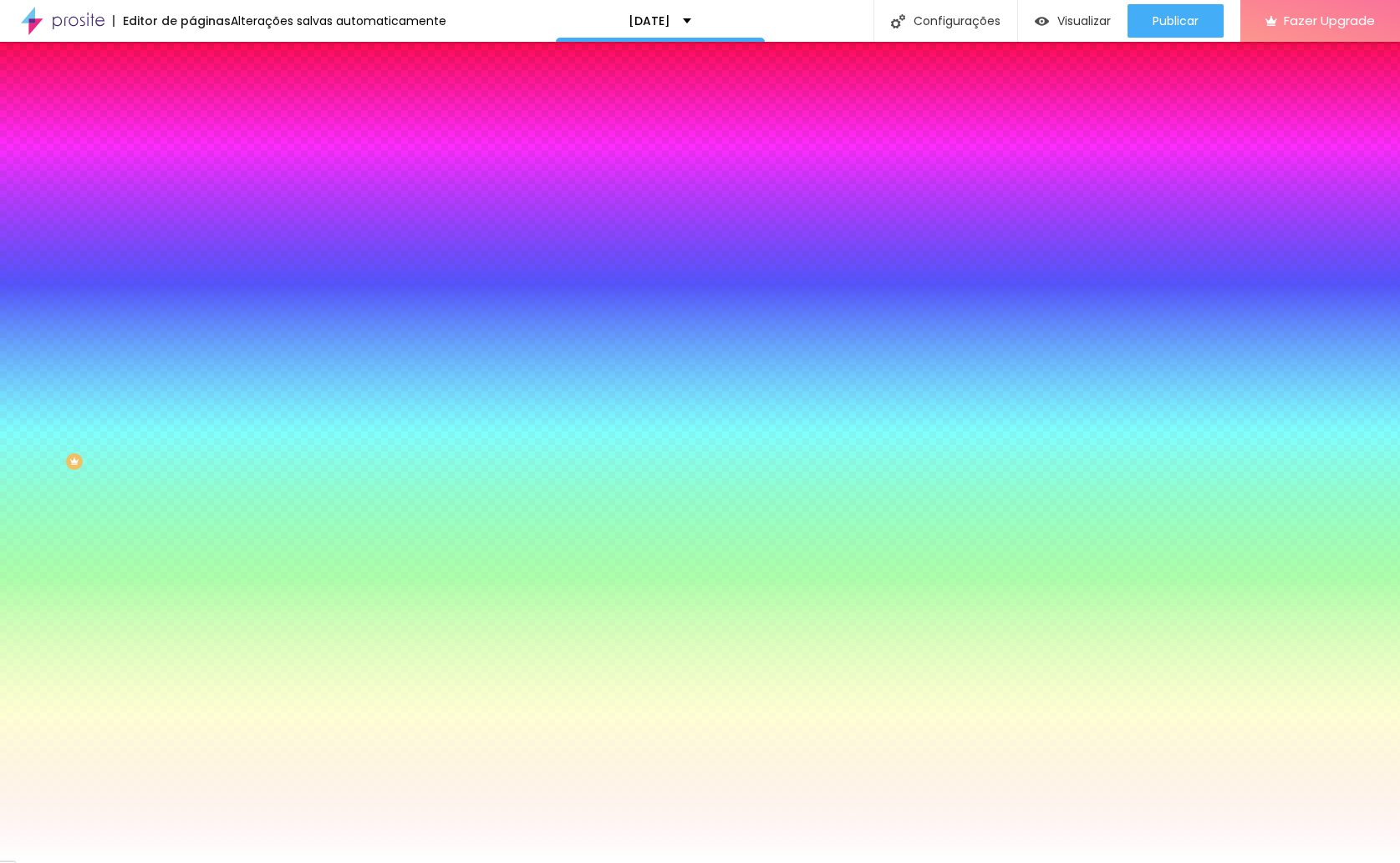
click at [192, 213] on button at bounding box center [203, 222] width 23 height 17
click at [199, 216] on img at bounding box center [204, 221] width 10 height 10
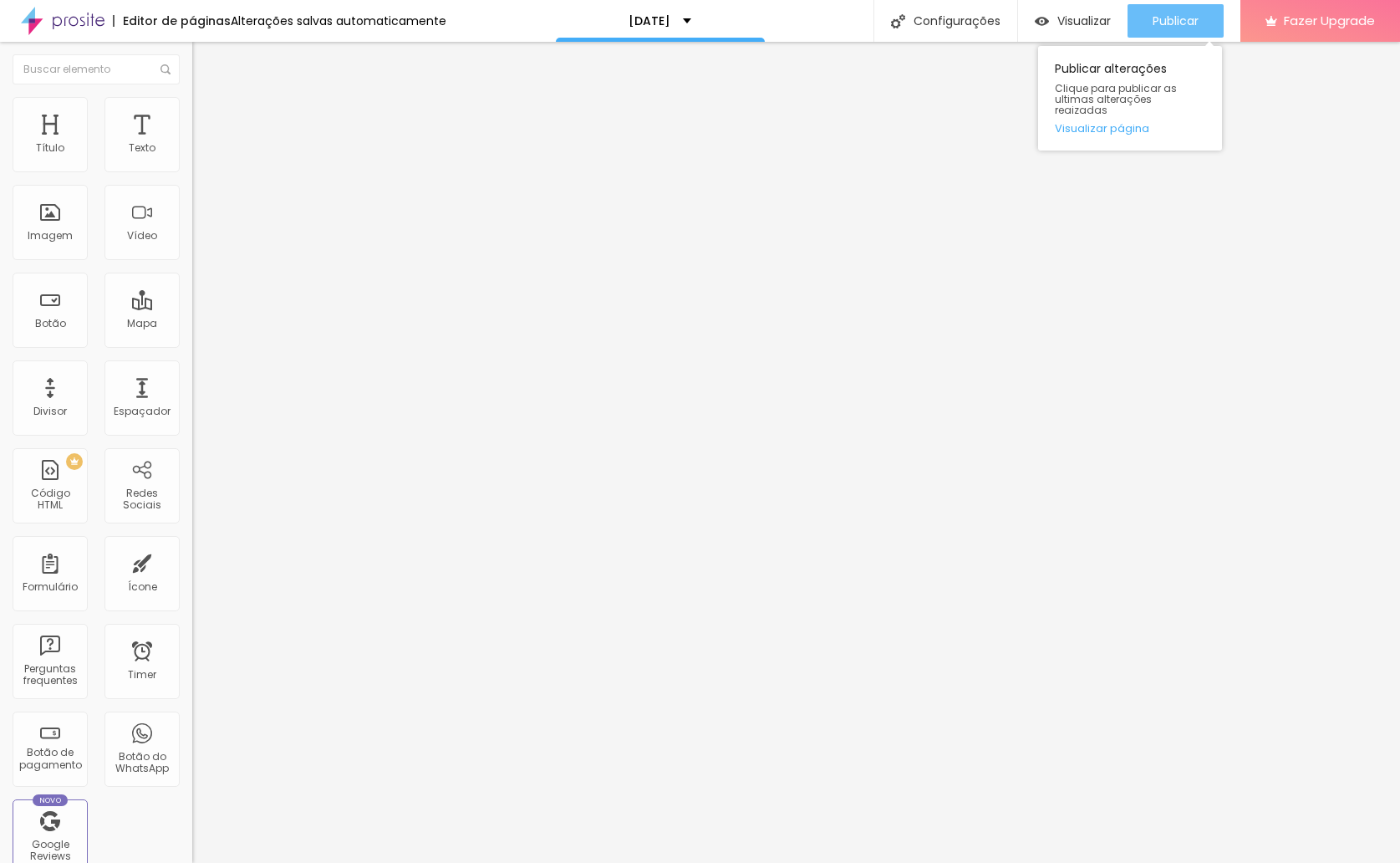
click at [1178, 17] on span "Publicar" at bounding box center [1175, 22] width 46 height 14
click at [192, 127] on li "Avançado" at bounding box center [287, 135] width 192 height 16
click at [192, 110] on li "Conteúdo" at bounding box center [287, 102] width 192 height 16
click at [192, 177] on span "Editar perguntas" at bounding box center [239, 170] width 96 height 15
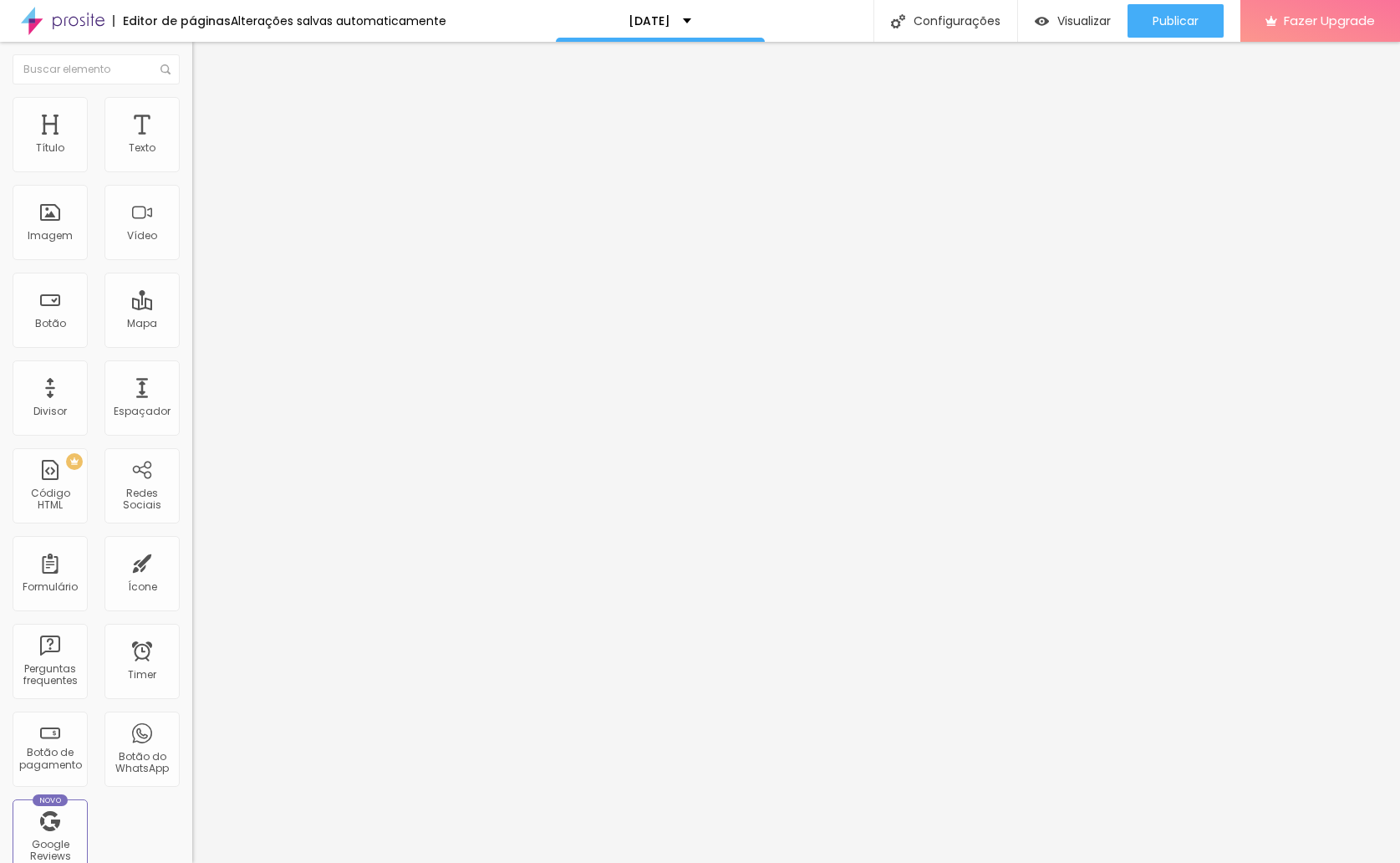
drag, startPoint x: 654, startPoint y: 297, endPoint x: 433, endPoint y: 286, distance: 221.3
drag, startPoint x: 646, startPoint y: 472, endPoint x: 459, endPoint y: 429, distance: 191.9
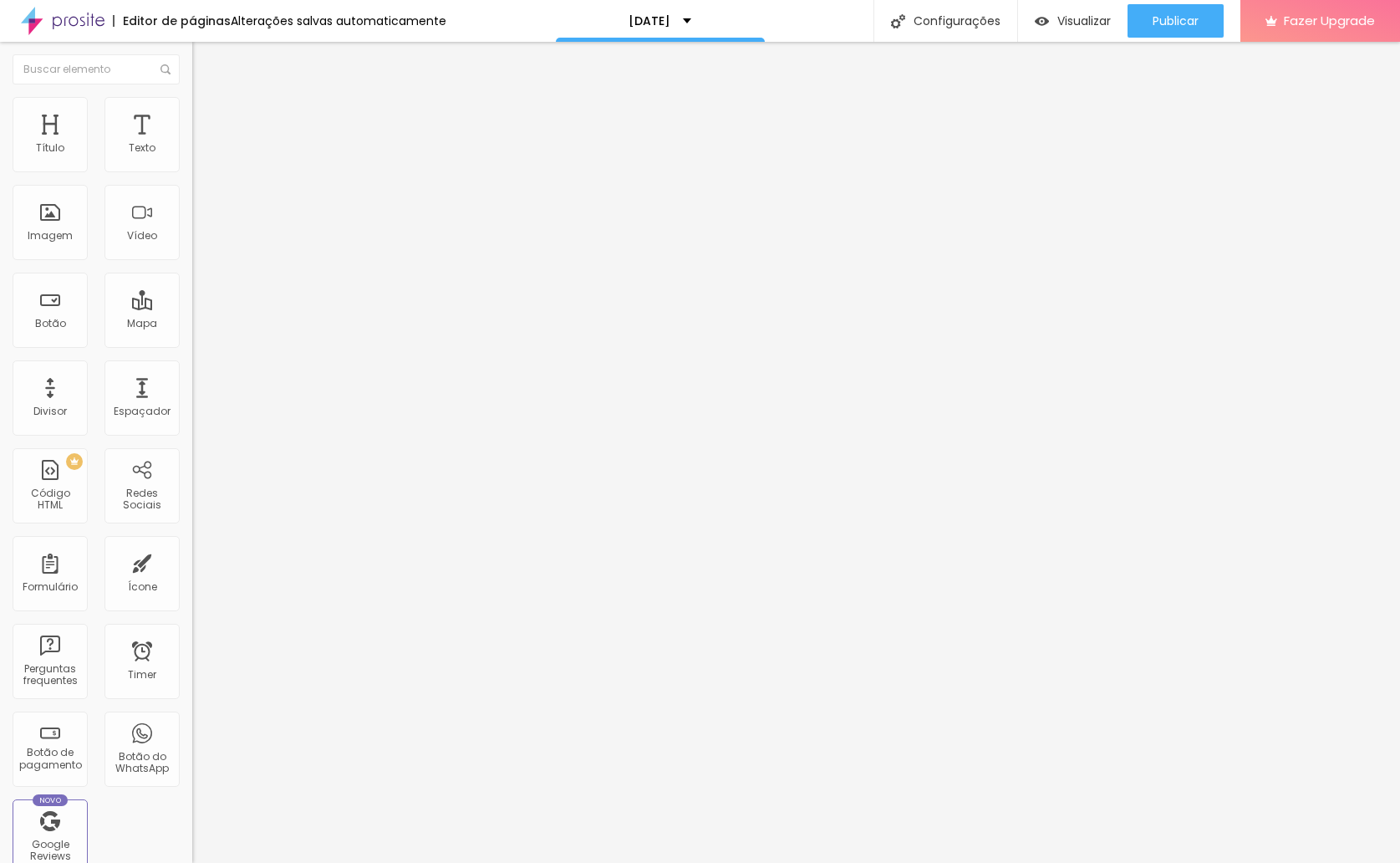
click at [192, 177] on span "Editar perguntas" at bounding box center [239, 170] width 96 height 15
drag, startPoint x: 653, startPoint y: 291, endPoint x: 478, endPoint y: 271, distance: 176.1
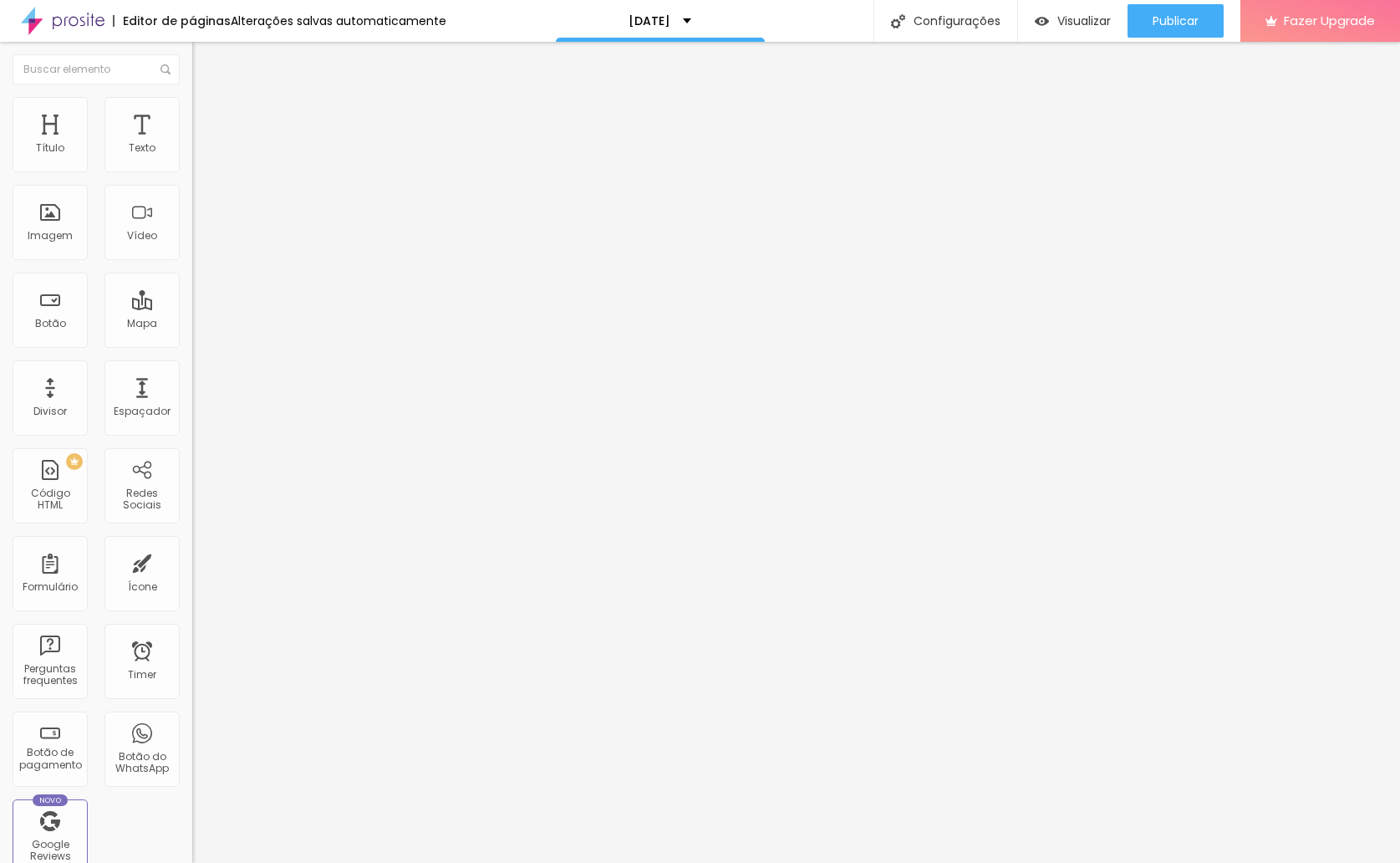
drag, startPoint x: 670, startPoint y: 460, endPoint x: 437, endPoint y: 430, distance: 234.9
drag, startPoint x: 686, startPoint y: 455, endPoint x: 483, endPoint y: 438, distance: 203.7
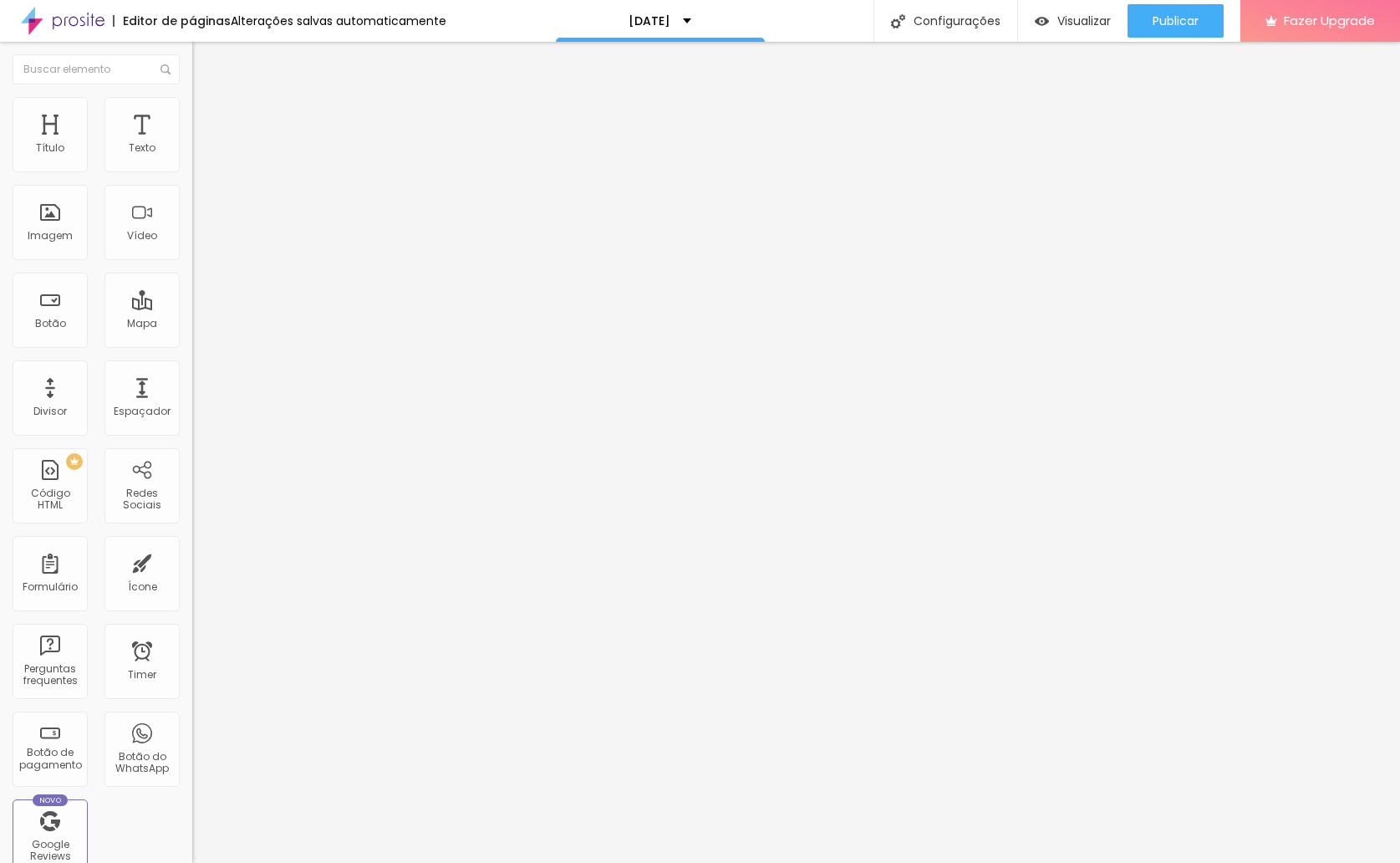
drag, startPoint x: 668, startPoint y: 504, endPoint x: 880, endPoint y: 508, distance: 212.0
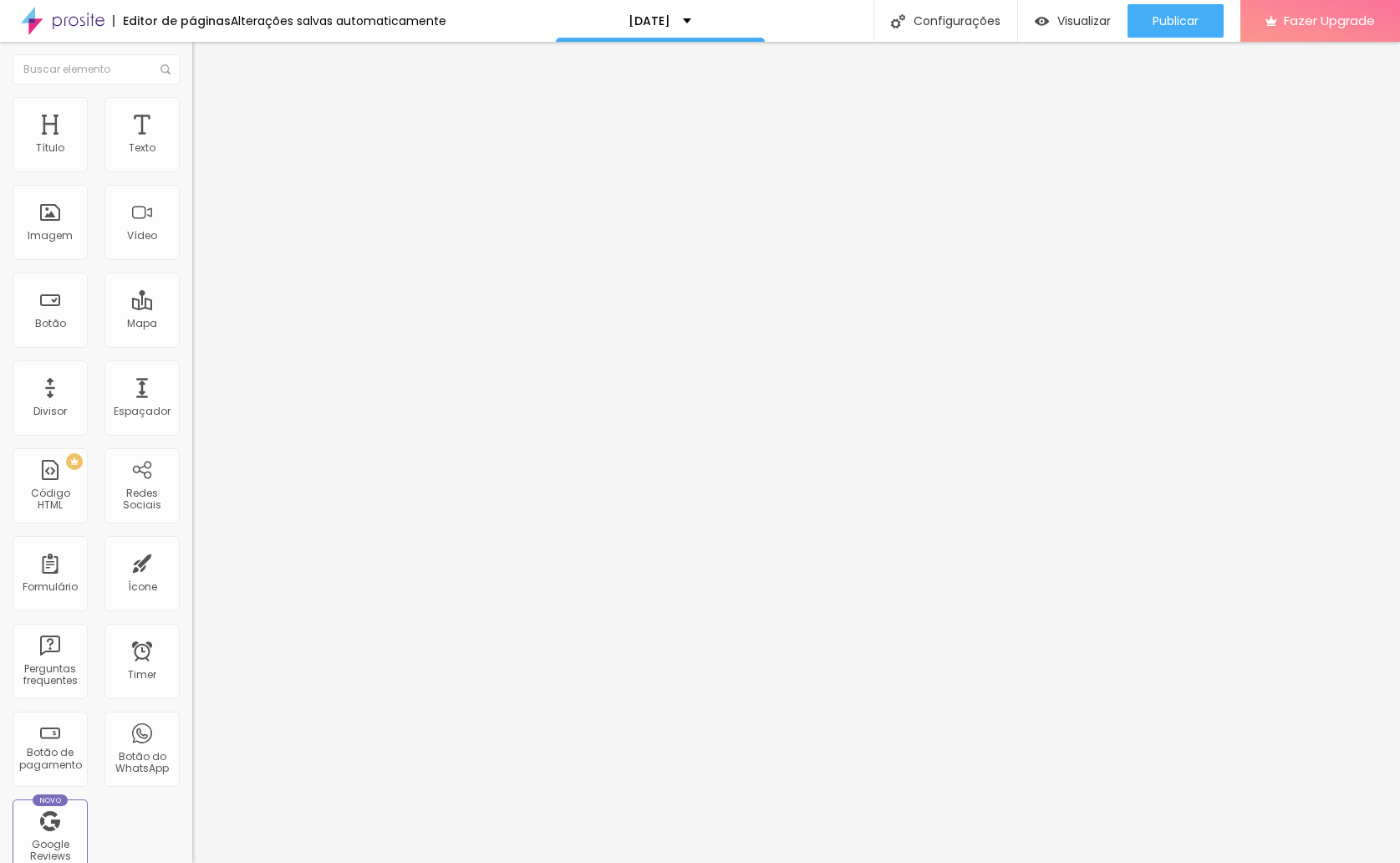
drag, startPoint x: 611, startPoint y: 515, endPoint x: 497, endPoint y: 495, distance: 115.7
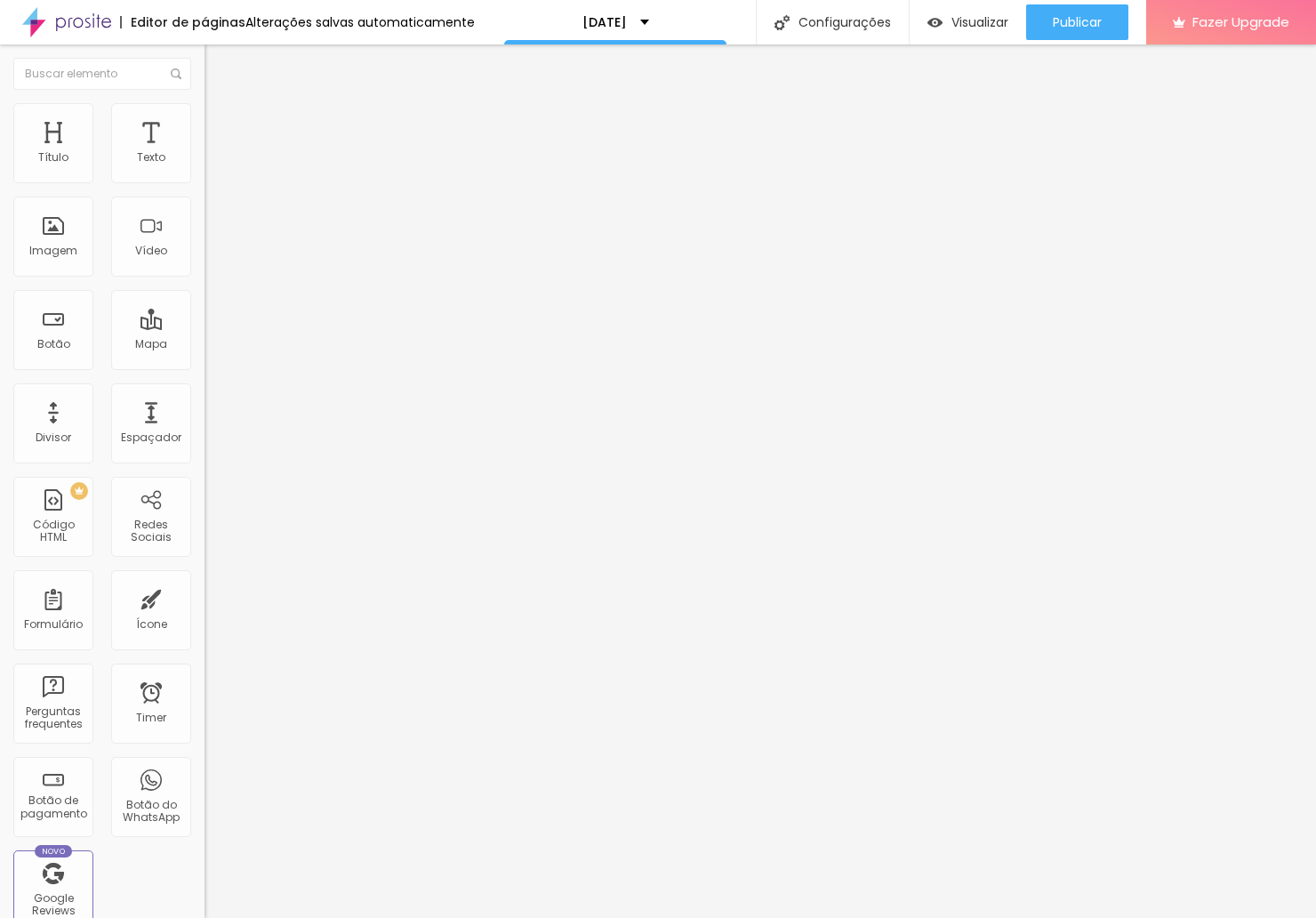
click at [204, 171] on button "button" at bounding box center [216, 161] width 25 height 18
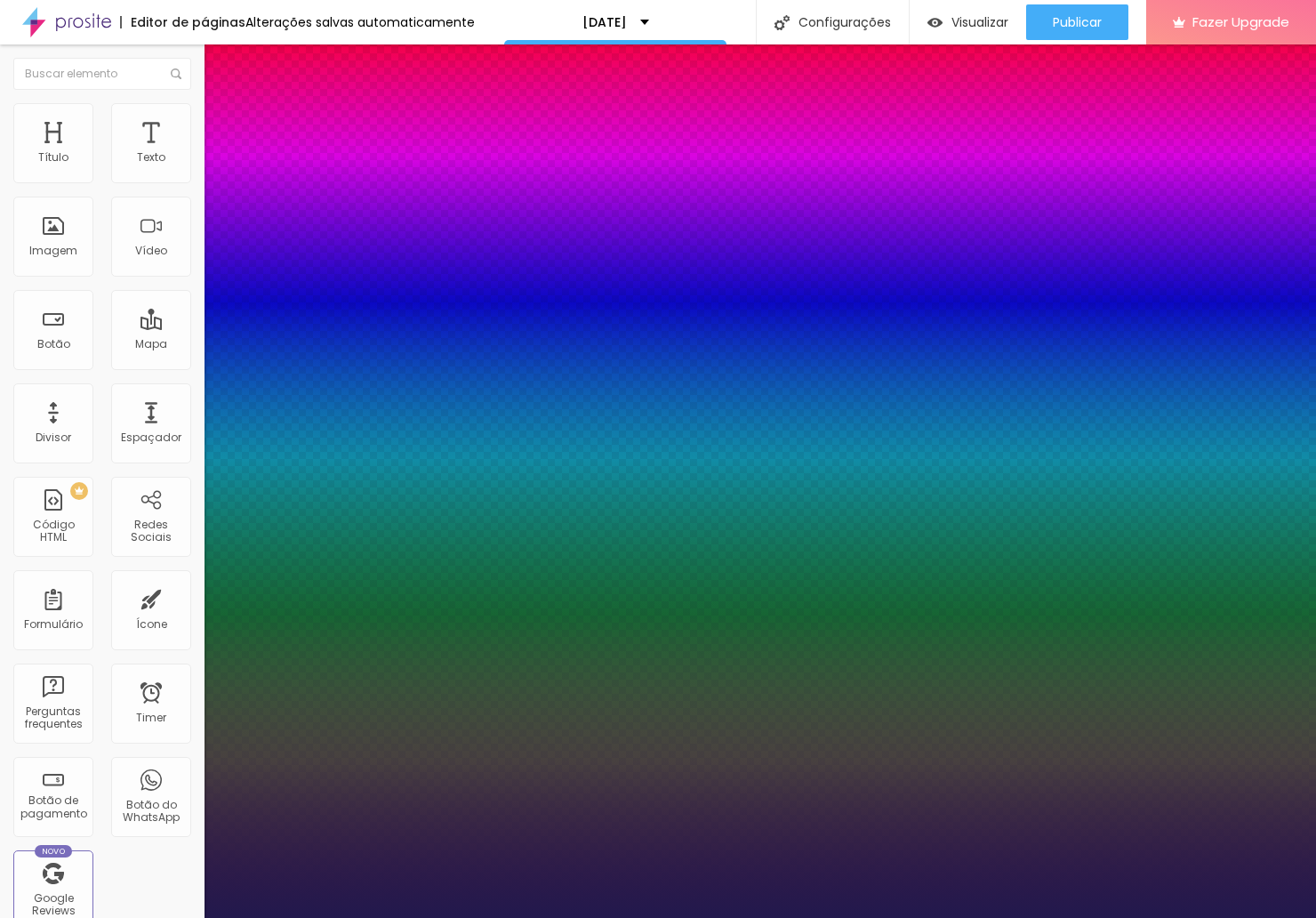
click at [442, 917] on div at bounding box center [658, 918] width 1316 height 0
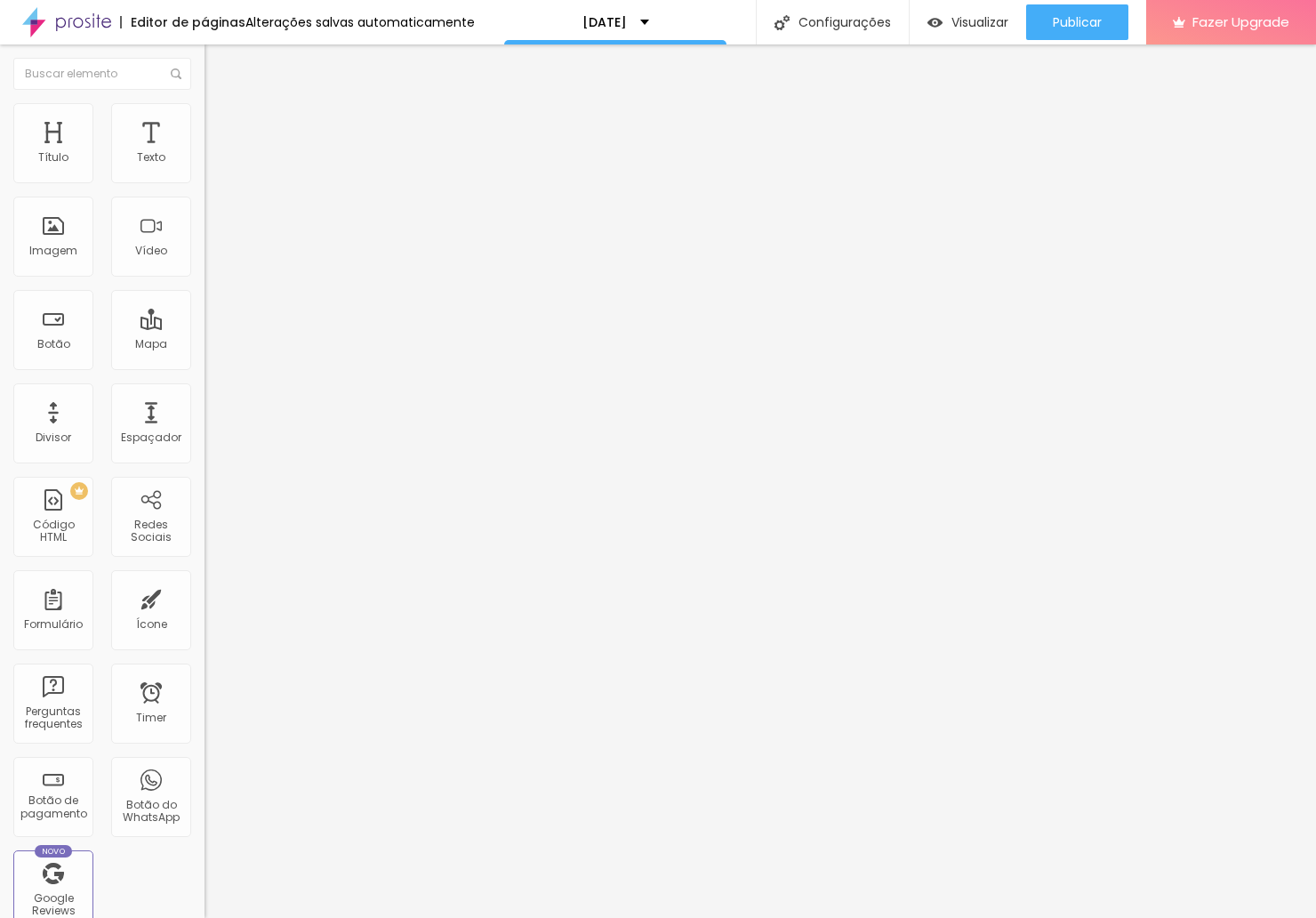
drag, startPoint x: 129, startPoint y: 265, endPoint x: -91, endPoint y: 265, distance: 220.0
click at [0, 265] on html "Editor de páginas Alterações salvas automaticamente [DATE] Configurações Config…" at bounding box center [658, 459] width 1316 height 918
click at [204, 109] on img at bounding box center [211, 111] width 16 height 16
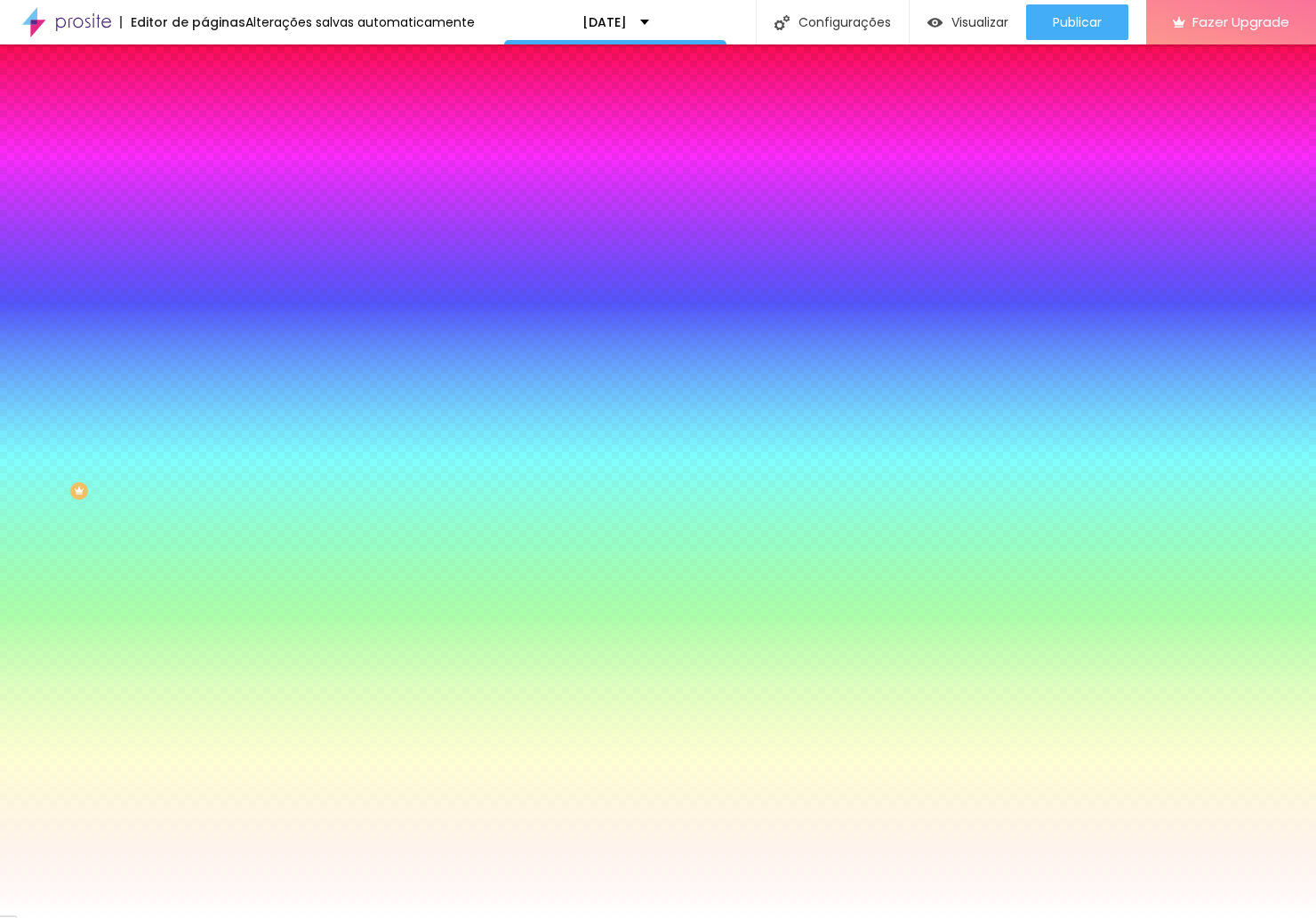
click at [204, 121] on li "Avançado" at bounding box center [306, 129] width 204 height 17
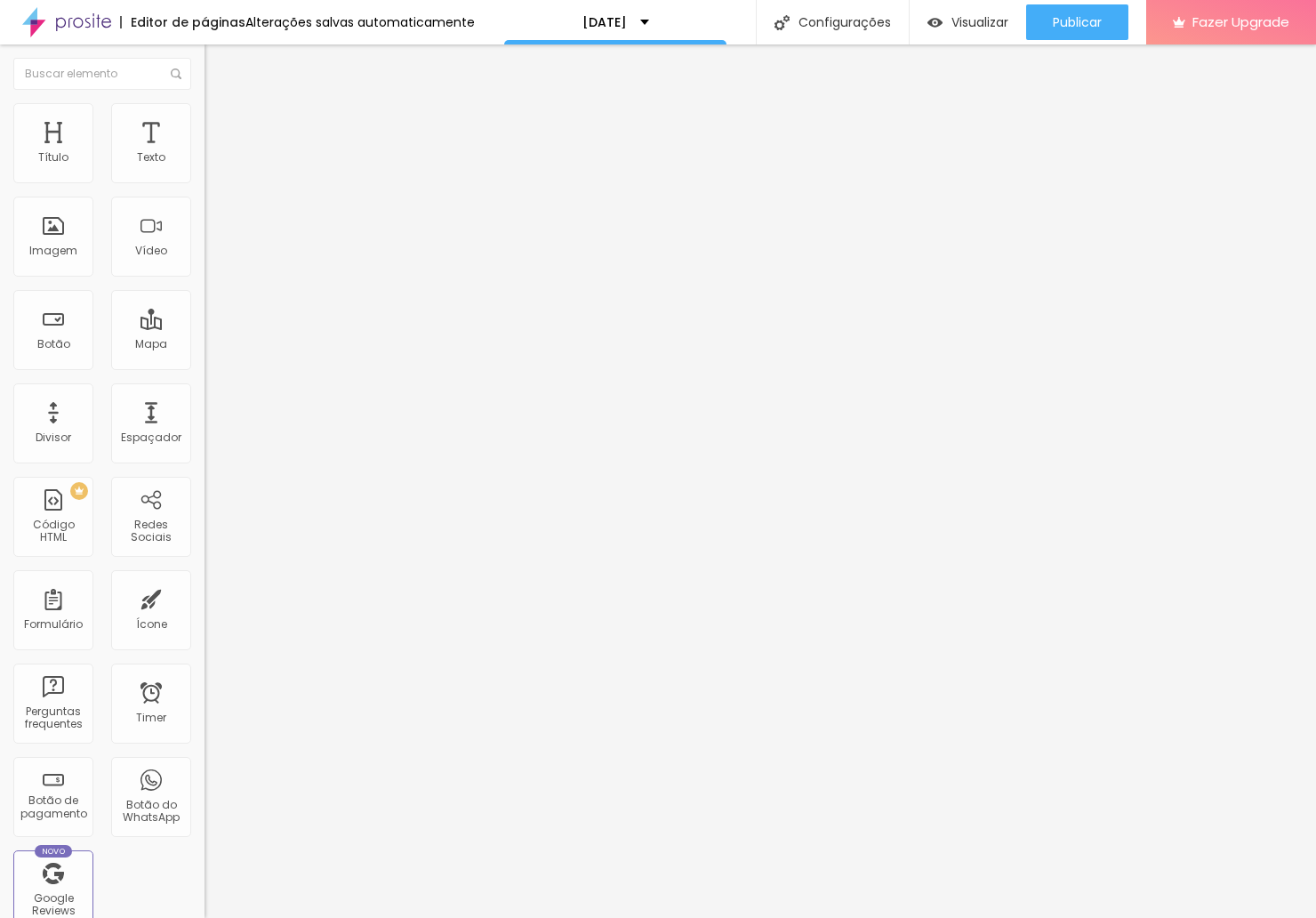
click at [204, 345] on input "range" at bounding box center [261, 352] width 114 height 15
drag, startPoint x: 53, startPoint y: 213, endPoint x: 47, endPoint y: 200, distance: 14.3
click at [204, 390] on div "5 Espaço de baixo" at bounding box center [306, 515] width 204 height 252
drag, startPoint x: 50, startPoint y: 176, endPoint x: 67, endPoint y: 177, distance: 17.0
click at [204, 345] on input "range" at bounding box center [261, 352] width 114 height 15
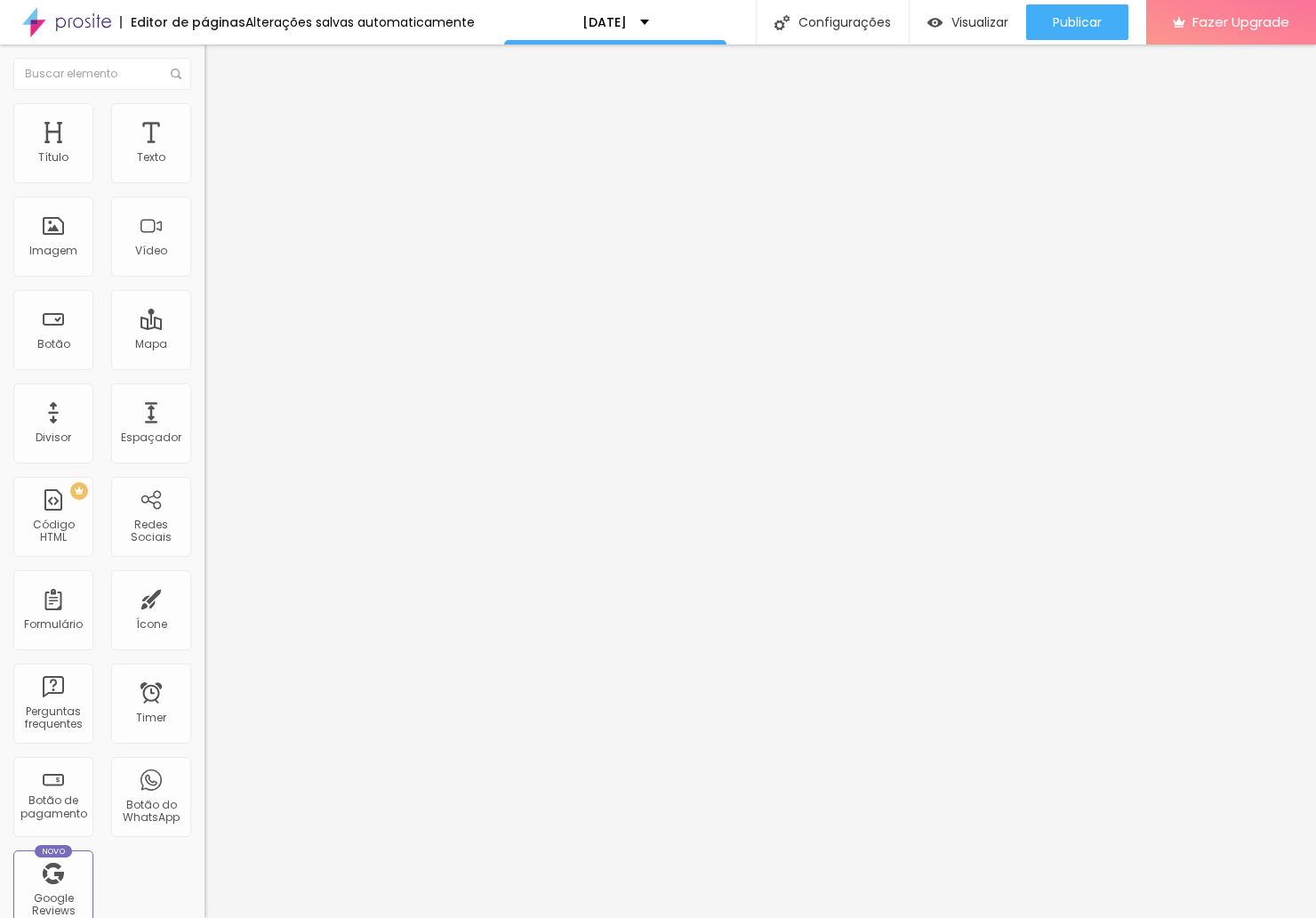
drag, startPoint x: 48, startPoint y: 214, endPoint x: 67, endPoint y: 217, distance: 19.2
click at [204, 597] on input "range" at bounding box center [261, 604] width 114 height 15
click at [204, 113] on img at bounding box center [211, 111] width 16 height 16
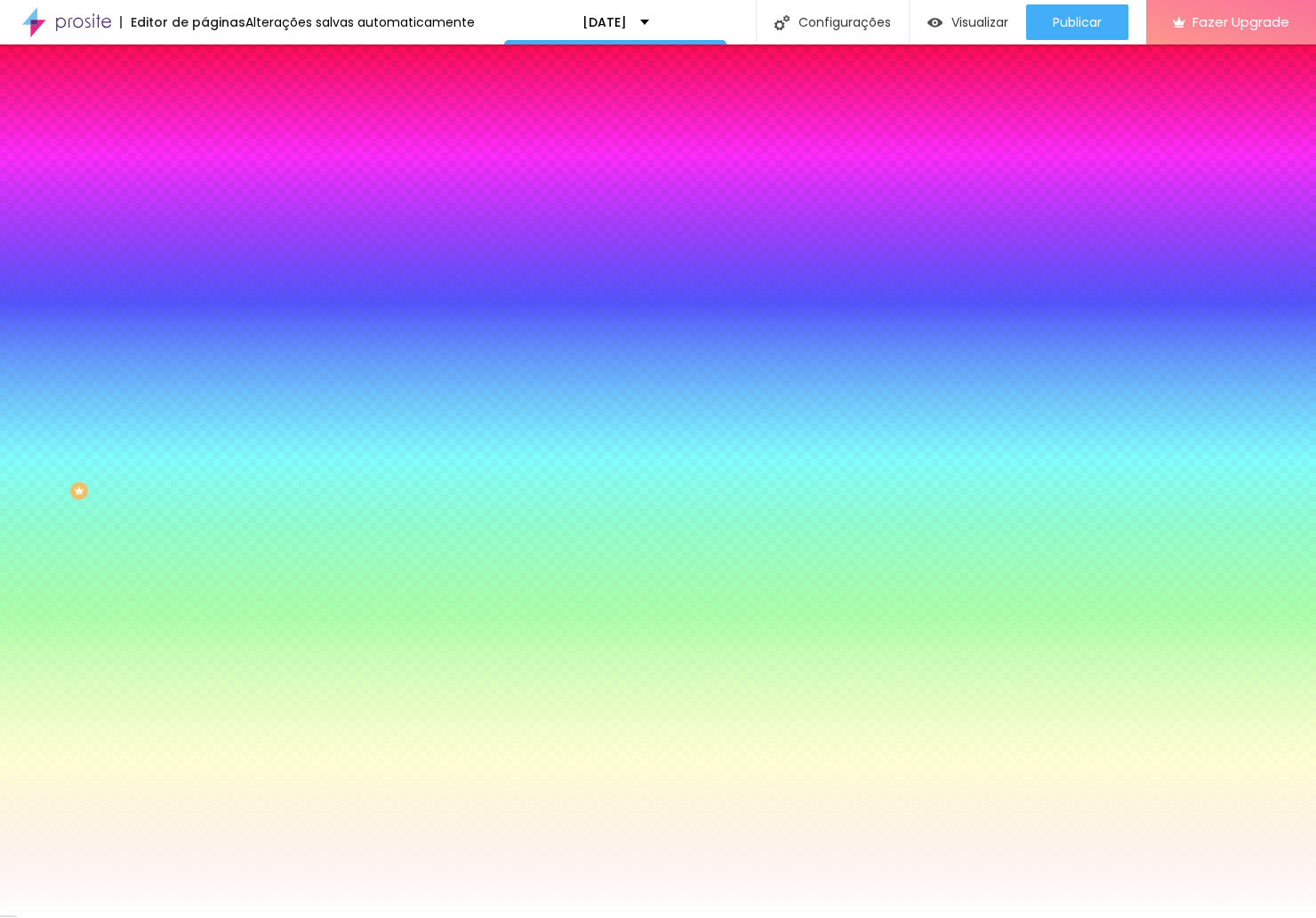
click at [211, 330] on icon "button" at bounding box center [217, 336] width 11 height 11
click at [320, 917] on div at bounding box center [658, 928] width 1316 height 0
drag, startPoint x: 289, startPoint y: 416, endPoint x: 366, endPoint y: 416, distance: 77.0
click at [366, 416] on body "Editor de páginas Alterações salvas automaticamente [DATE] Configurações Config…" at bounding box center [658, 459] width 1316 height 918
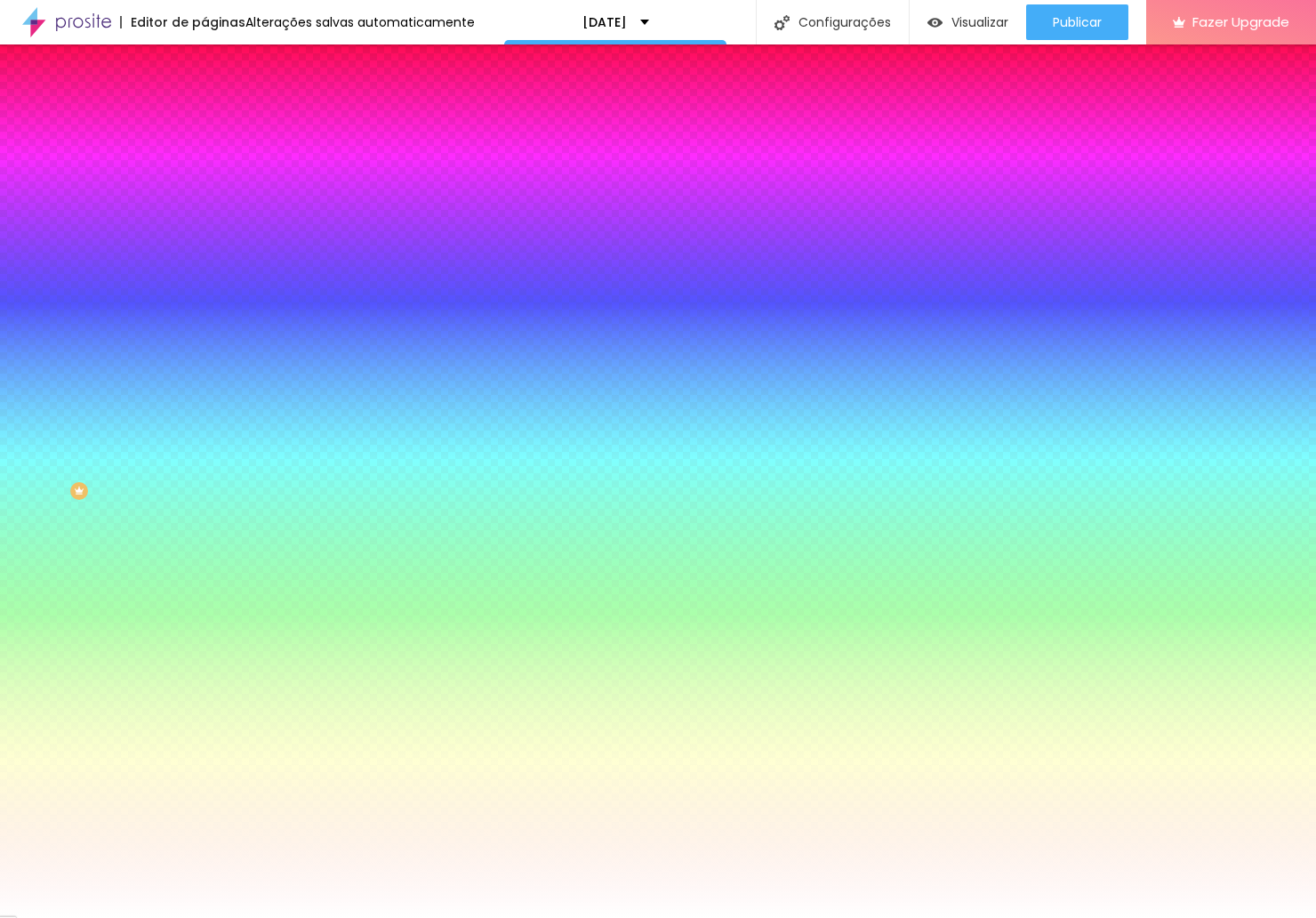
paste input "DBCAB1"
click at [208, 473] on div at bounding box center [658, 459] width 1316 height 918
click at [213, 475] on div at bounding box center [658, 459] width 1316 height 918
click at [212, 481] on div at bounding box center [658, 459] width 1316 height 918
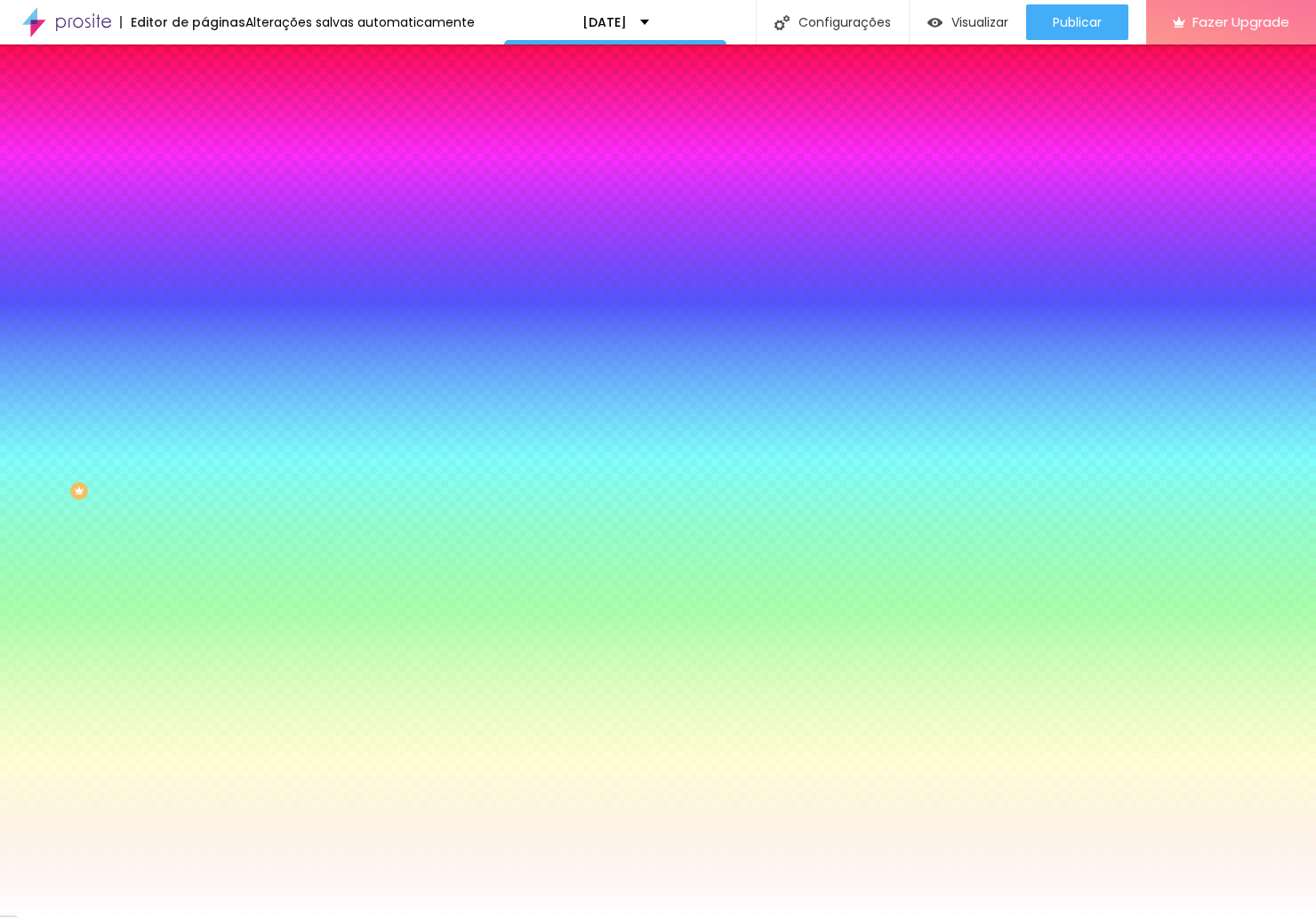
click at [51, 917] on div at bounding box center [658, 918] width 1316 height 0
click at [204, 605] on div at bounding box center [306, 605] width 204 height 0
paste input "DBCAB1"
click at [46, 414] on div at bounding box center [658, 459] width 1316 height 918
click at [43, 415] on div at bounding box center [658, 459] width 1316 height 918
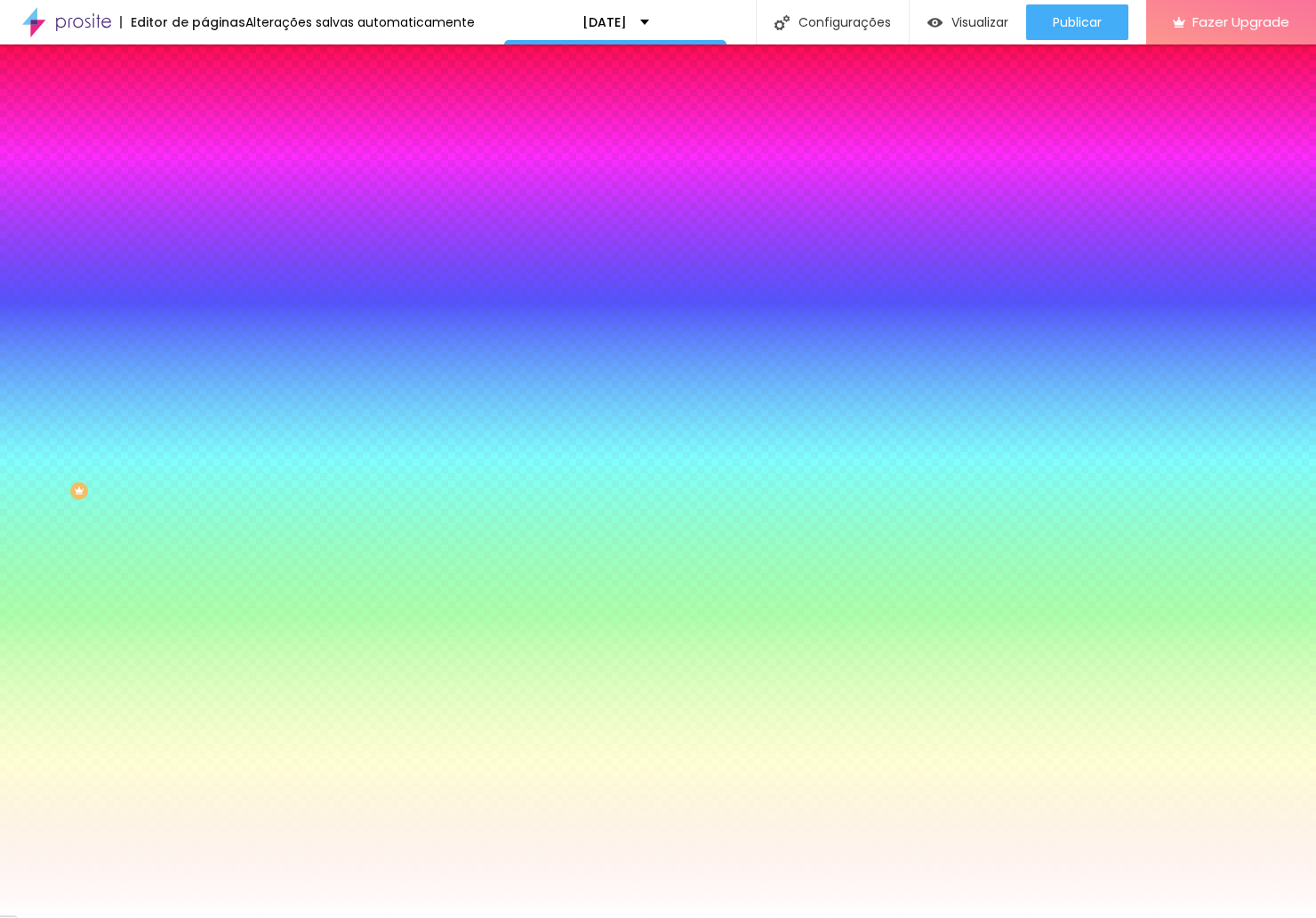
click at [204, 602] on div "Editar Botão Conteúdo Estilo Avançado Cor de fundo Voltar ao padrão #AA9B7B Tip…" at bounding box center [306, 481] width 204 height 873
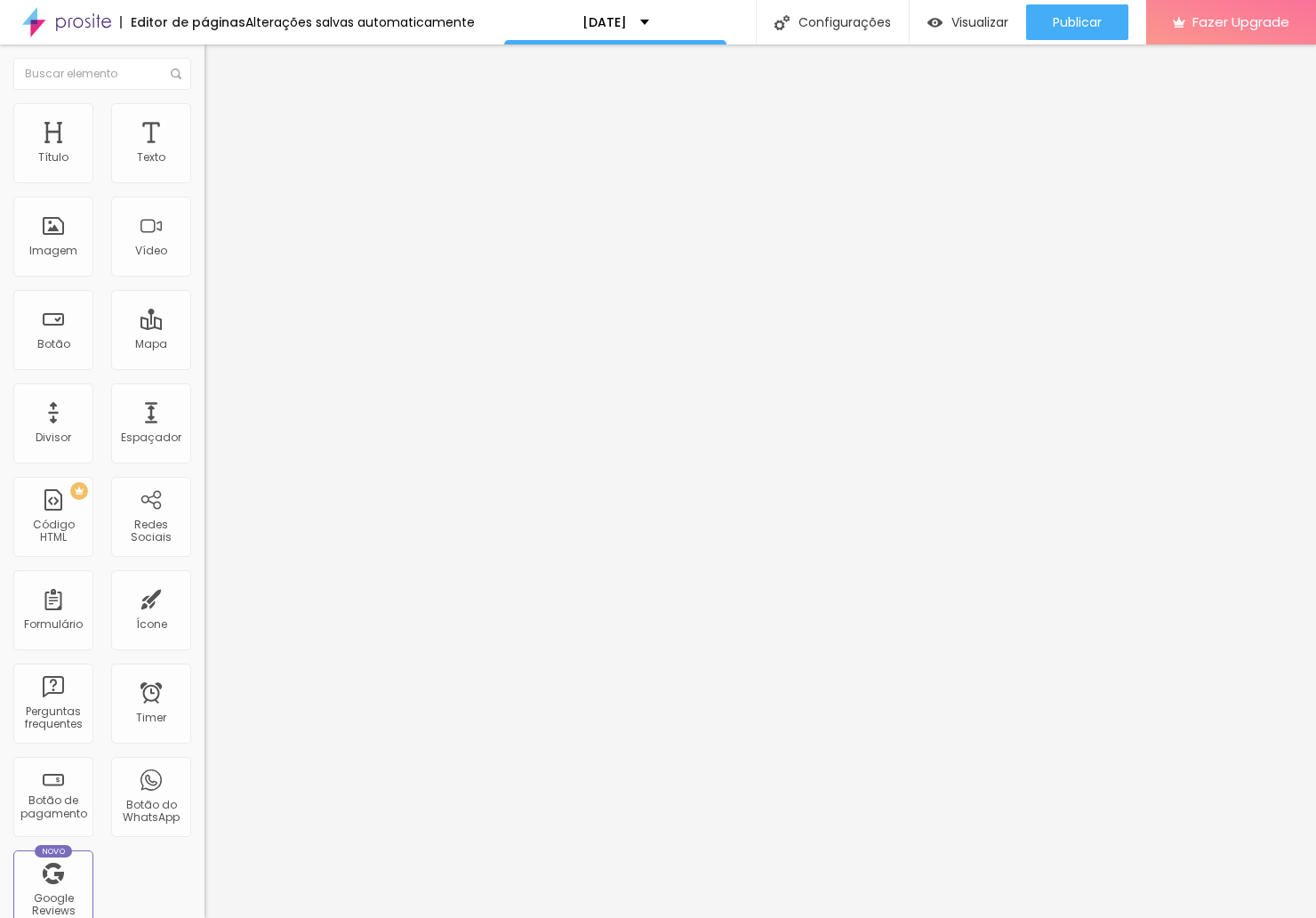
click at [183, 58] on div at bounding box center [102, 74] width 204 height 59
click at [204, 617] on div "Editar Botão Conteúdo Estilo Avançado Texto INVESTIMENTO SESSÕES DE [DATE] Alin…" at bounding box center [306, 481] width 204 height 873
click at [204, 112] on img at bounding box center [211, 111] width 16 height 16
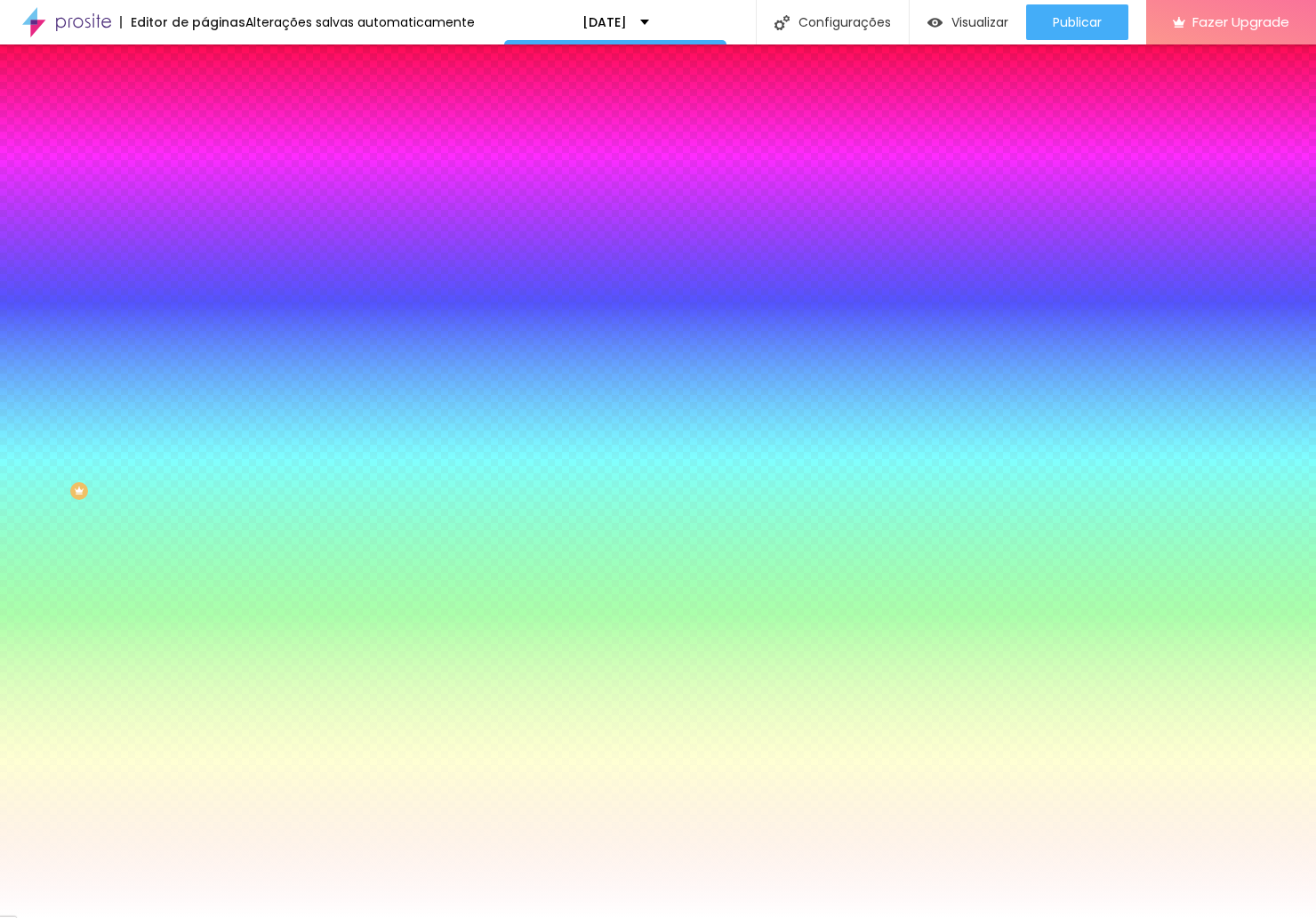
click at [221, 125] on span "Avançado" at bounding box center [250, 133] width 59 height 16
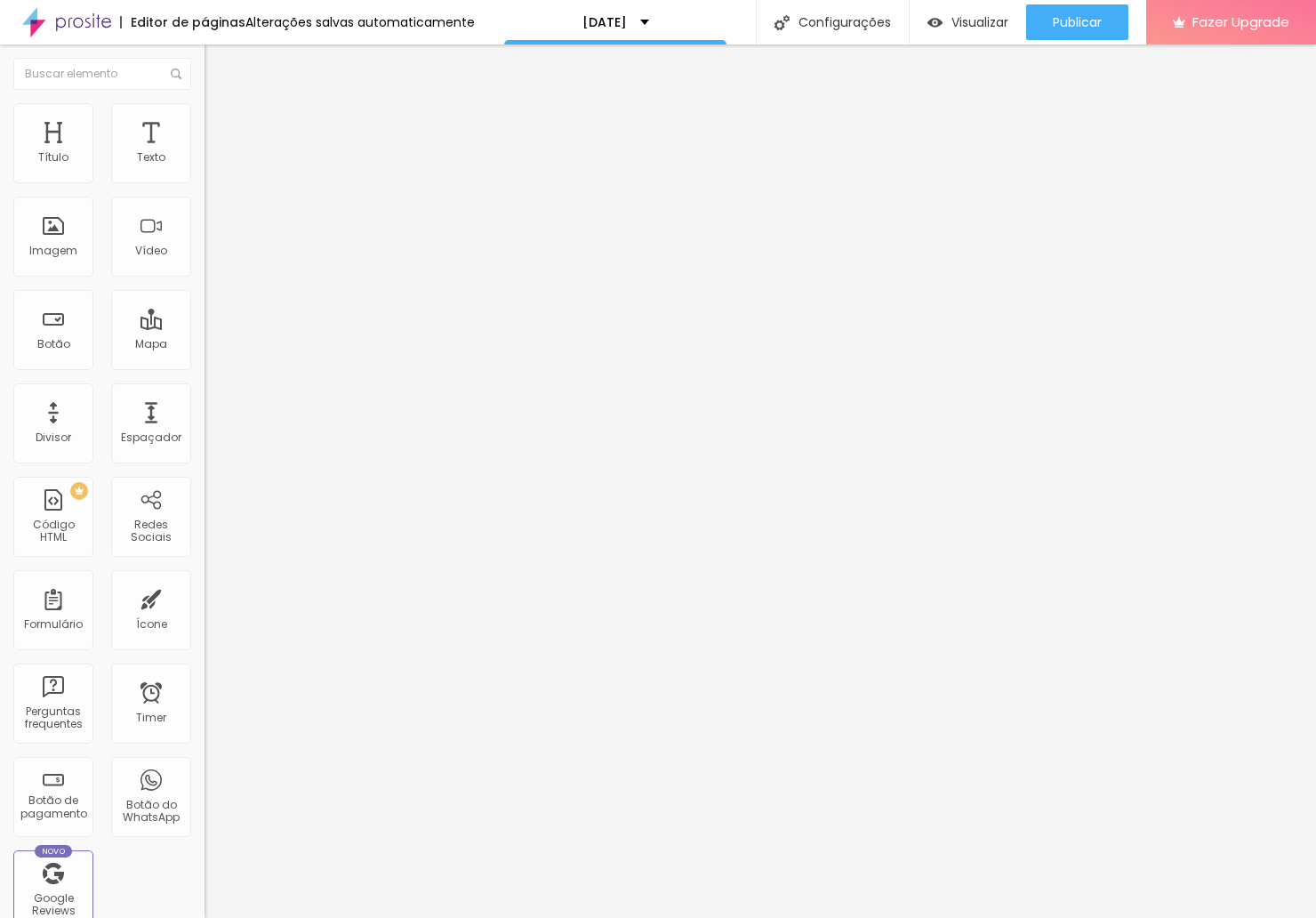
drag, startPoint x: 72, startPoint y: 176, endPoint x: 220, endPoint y: 179, distance: 148.0
click at [220, 179] on div "Título Texto Imagem Vídeo Botão Mapa Divisor Espaçador PREMIUM Código HTML Rede…" at bounding box center [658, 481] width 1316 height 873
click at [204, 102] on img at bounding box center [211, 92] width 16 height 16
click at [218, 62] on img "button" at bounding box center [225, 65] width 15 height 15
click at [45, 336] on div "Botão" at bounding box center [53, 329] width 80 height 80
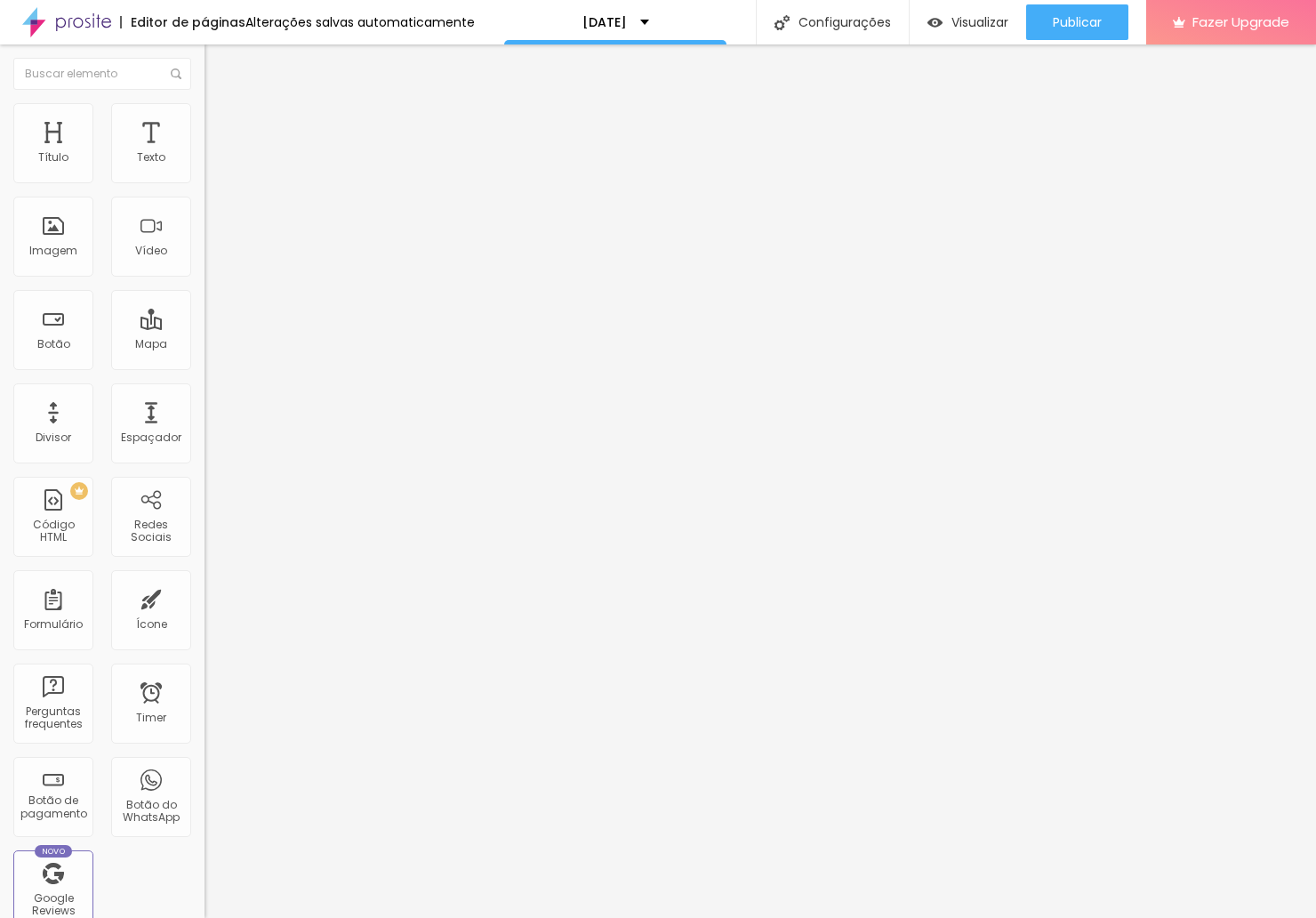
click at [221, 121] on span "Estilo" at bounding box center [234, 115] width 27 height 16
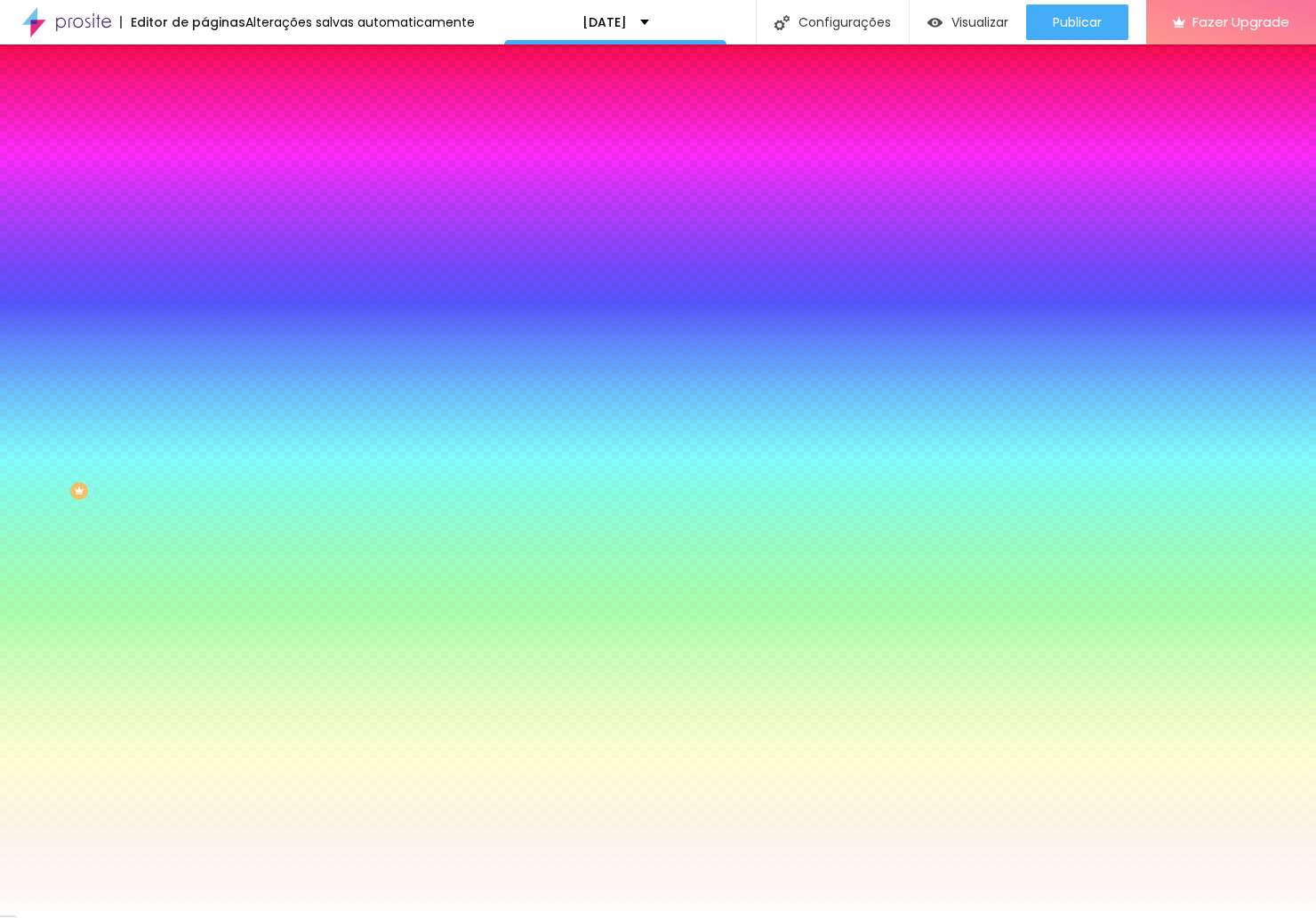
click at [204, 121] on img at bounding box center [211, 128] width 16 height 16
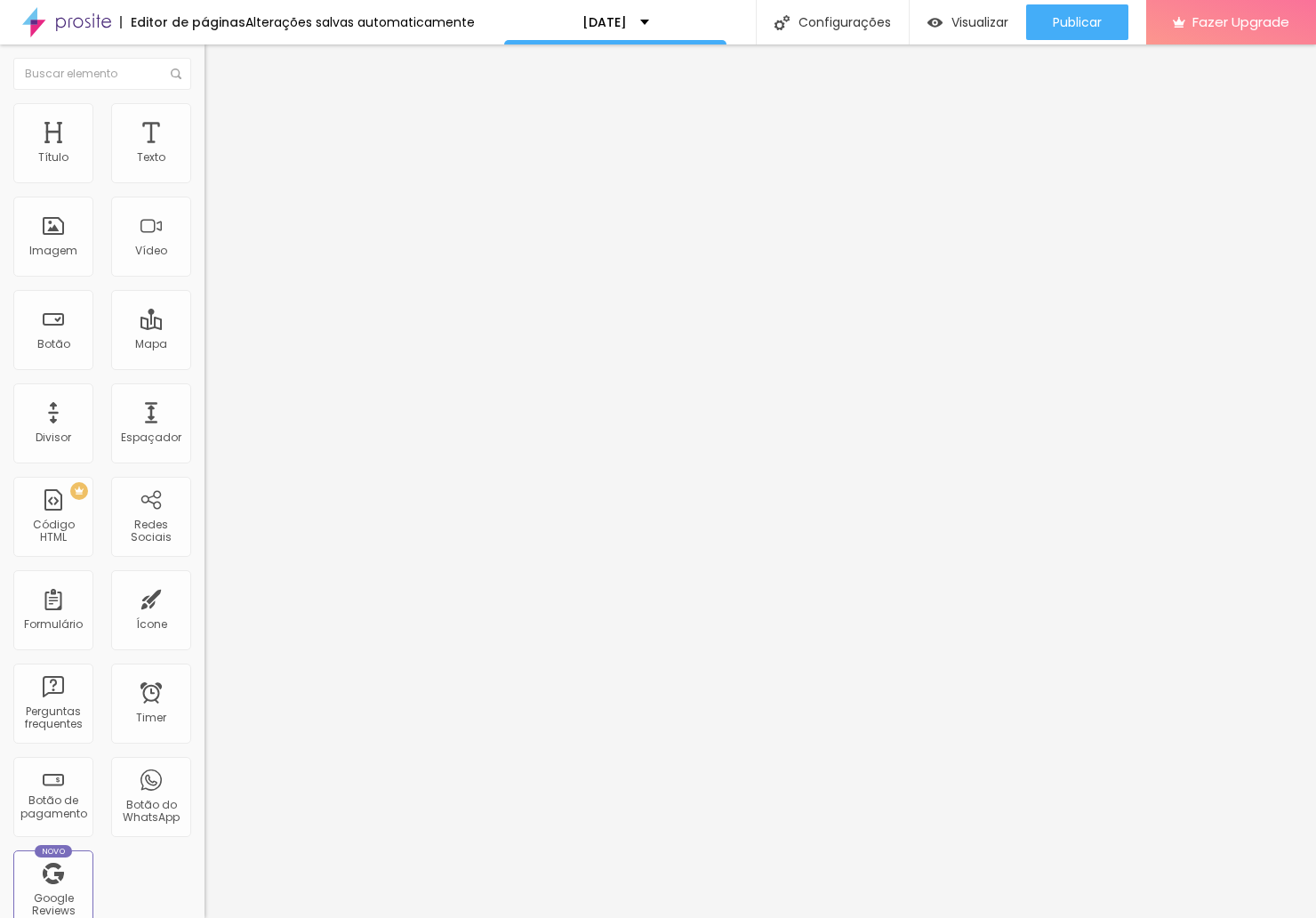
click at [204, 103] on li "Conteúdo" at bounding box center [306, 93] width 204 height 17
drag, startPoint x: 126, startPoint y: 206, endPoint x: -51, endPoint y: 205, distance: 177.0
click at [0, 205] on html "Editor de páginas Alterações salvas automaticamente [DATE] Configurações Config…" at bounding box center [658, 459] width 1316 height 918
click at [204, 112] on li "Estilo" at bounding box center [306, 112] width 204 height 17
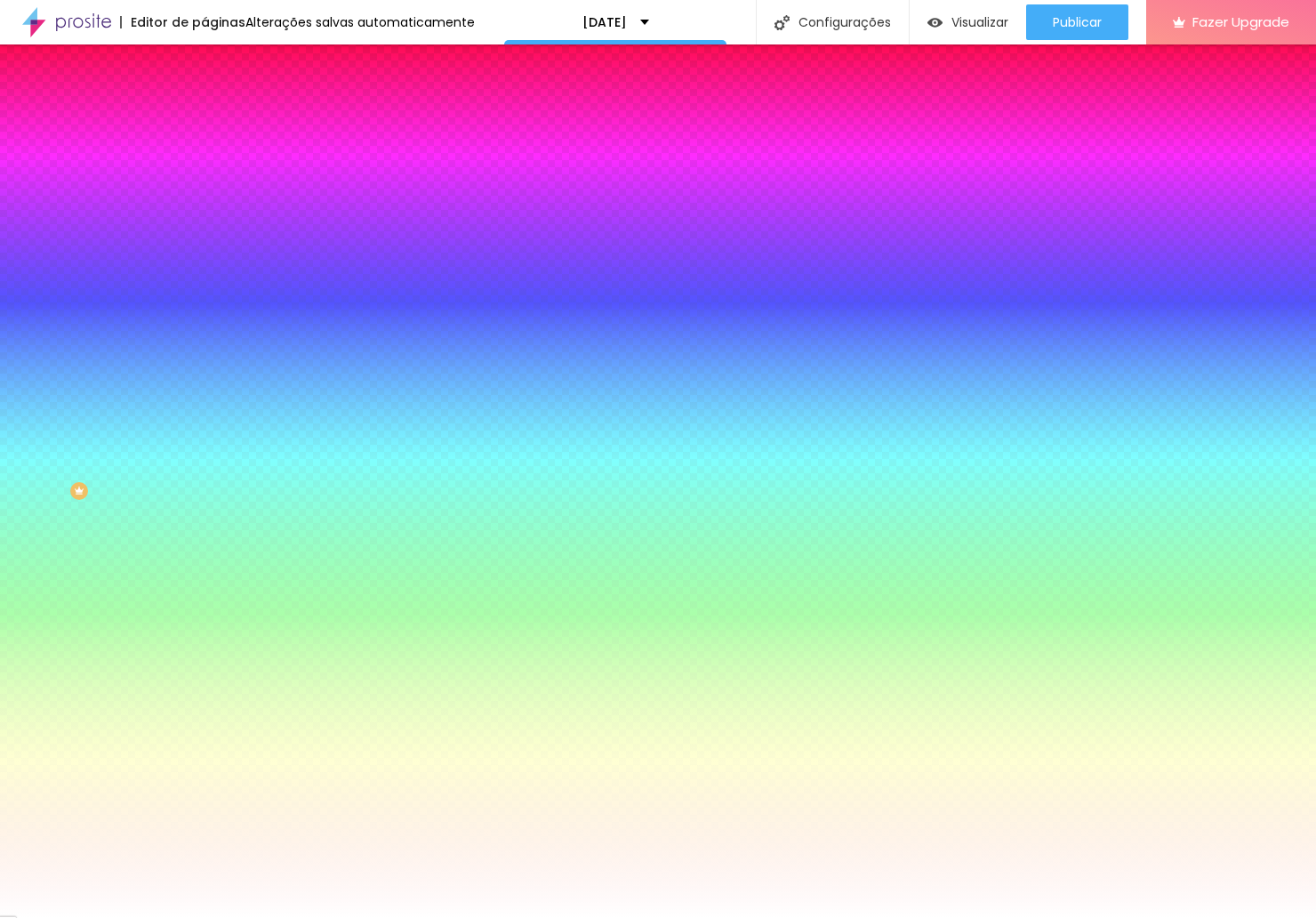
click at [204, 121] on li "Avançado" at bounding box center [306, 129] width 204 height 17
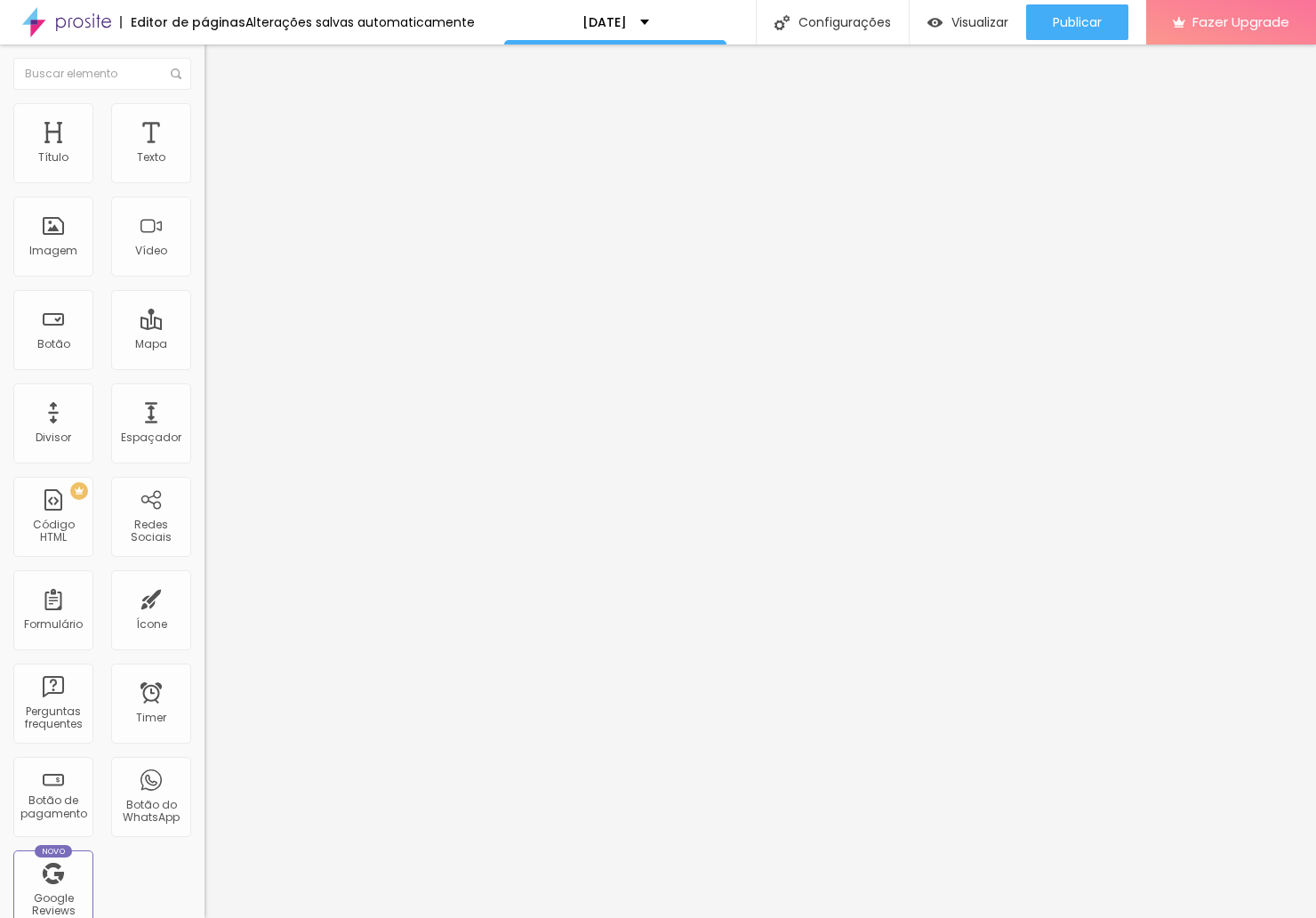
click at [204, 345] on input "range" at bounding box center [261, 352] width 114 height 15
click at [218, 61] on img "button" at bounding box center [225, 65] width 15 height 15
click at [204, 278] on span "Original" at bounding box center [225, 271] width 43 height 16
click at [204, 289] on span "Cinema" at bounding box center [226, 281] width 45 height 16
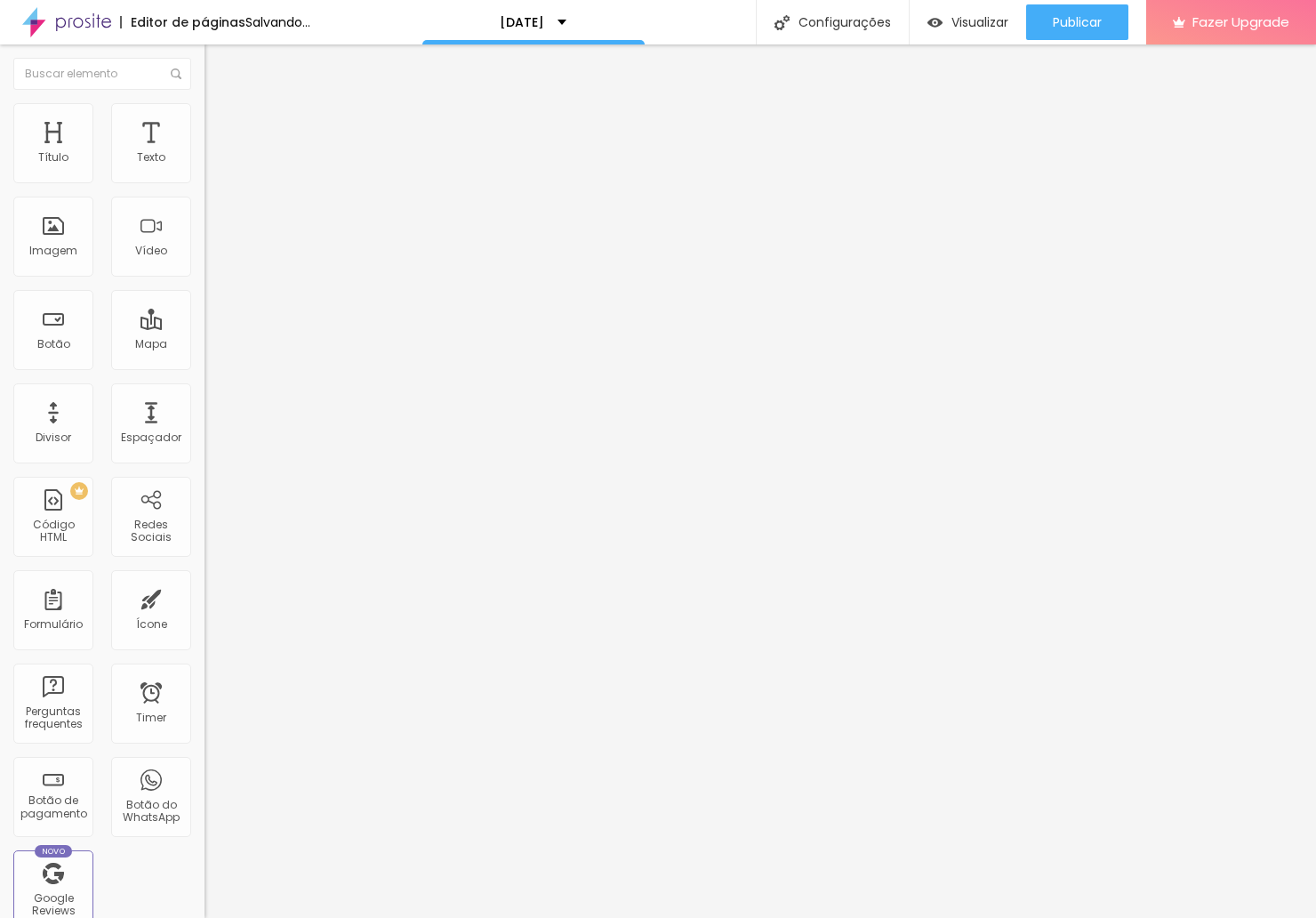
click at [204, 304] on div "Padrão 4:3" at bounding box center [306, 299] width 204 height 11
click at [204, 317] on span "Quadrado" at bounding box center [232, 308] width 58 height 16
click at [204, 328] on span "Original" at bounding box center [225, 319] width 43 height 16
click at [204, 289] on span "Cinema" at bounding box center [226, 281] width 45 height 16
click at [204, 105] on li "Estilo" at bounding box center [306, 112] width 204 height 17
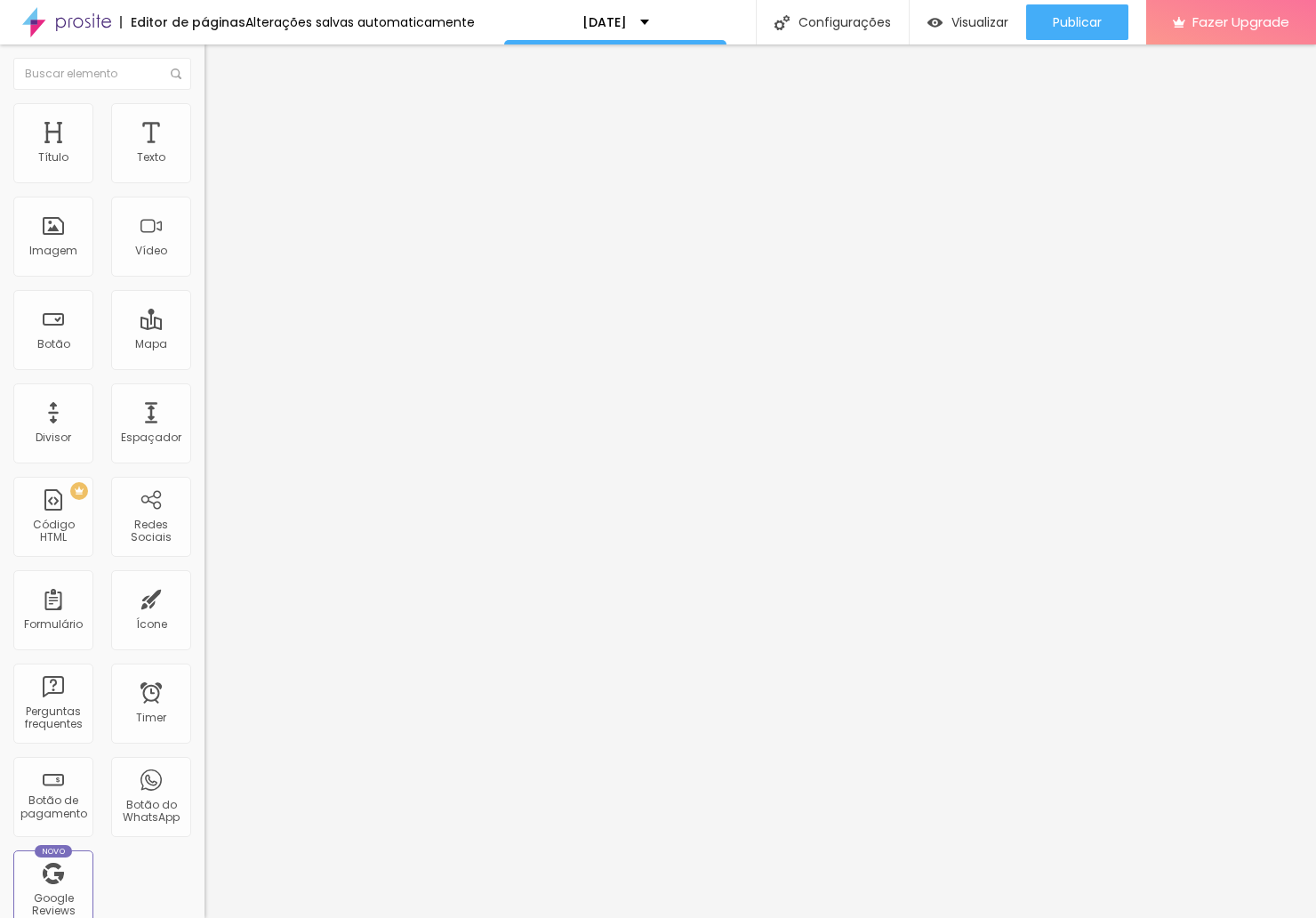
drag, startPoint x: 178, startPoint y: 196, endPoint x: 194, endPoint y: 221, distance: 29.7
click at [250, 206] on div "Título Texto Imagem Vídeo Botão Mapa Divisor Espaçador PREMIUM Código HTML Rede…" at bounding box center [658, 481] width 1316 height 873
drag, startPoint x: 41, startPoint y: 232, endPoint x: 363, endPoint y: 228, distance: 322.0
click at [363, 228] on div "Título Texto Imagem Vídeo Botão Mapa Divisor Espaçador PREMIUM Código HTML Rede…" at bounding box center [658, 481] width 1316 height 873
click at [204, 121] on li "Avançado" at bounding box center [306, 129] width 204 height 17
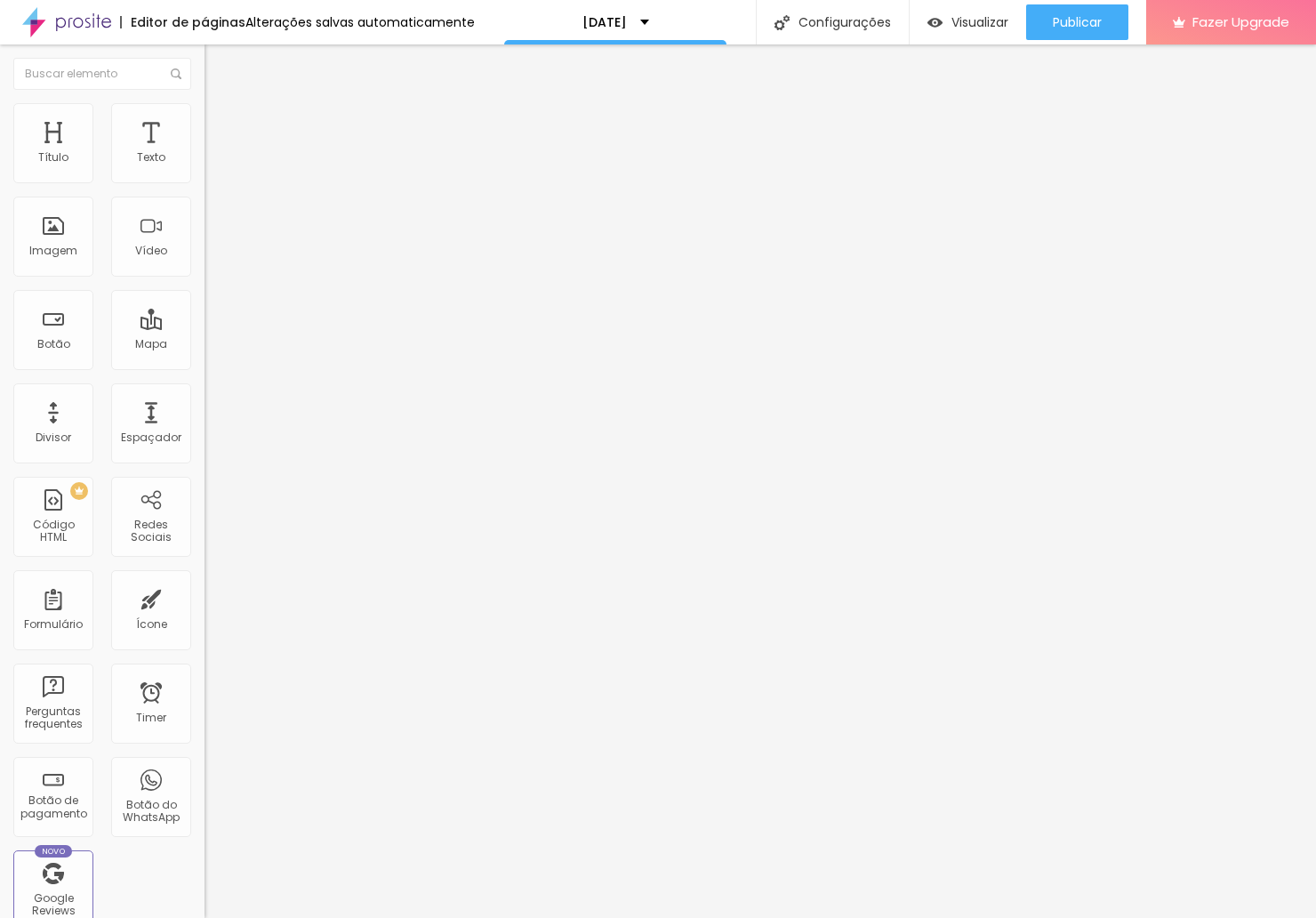
click at [221, 122] on span "Estilo" at bounding box center [234, 115] width 27 height 16
click at [204, 278] on span "16:9 Cinema" at bounding box center [238, 271] width 68 height 16
click at [1089, 26] on span "Publicar" at bounding box center [1076, 23] width 49 height 15
drag, startPoint x: 50, startPoint y: 375, endPoint x: 74, endPoint y: 375, distance: 24.0
click at [204, 420] on input "range" at bounding box center [261, 427] width 114 height 15
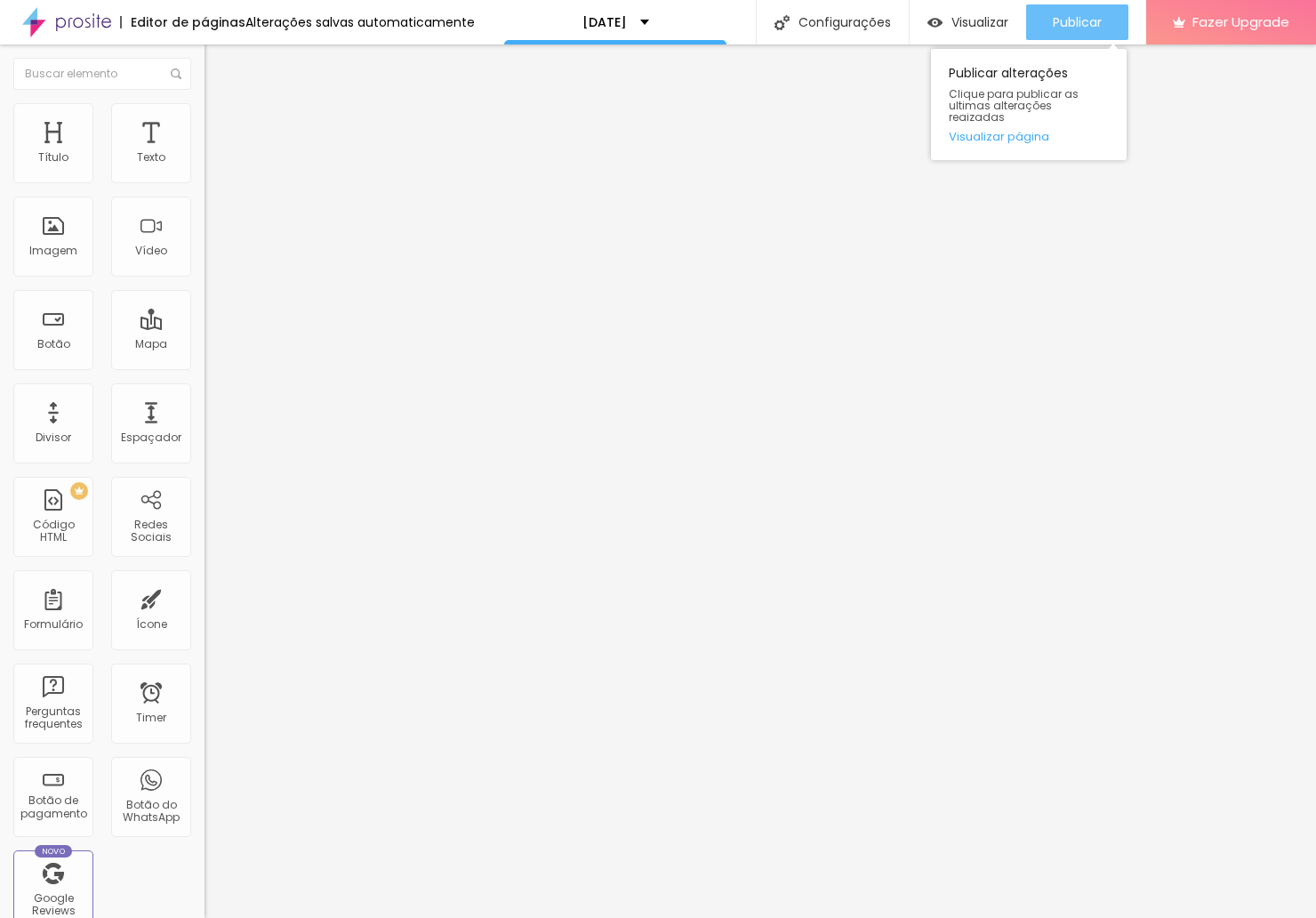
click at [1063, 25] on span "Publicar" at bounding box center [1076, 23] width 49 height 15
drag, startPoint x: 146, startPoint y: 266, endPoint x: -73, endPoint y: 240, distance: 220.5
click at [0, 240] on html "Editor de páginas Alterações salvas automaticamente [DATE] Configurações Config…" at bounding box center [658, 459] width 1316 height 918
drag, startPoint x: 170, startPoint y: 204, endPoint x: 12, endPoint y: 202, distance: 158.0
click at [204, 202] on div "Número do WhatsApp * [PHONE_NUMBER] + 351 Texto do botão ENVIAR COMPROVATIVO DE…" at bounding box center [306, 449] width 204 height 593
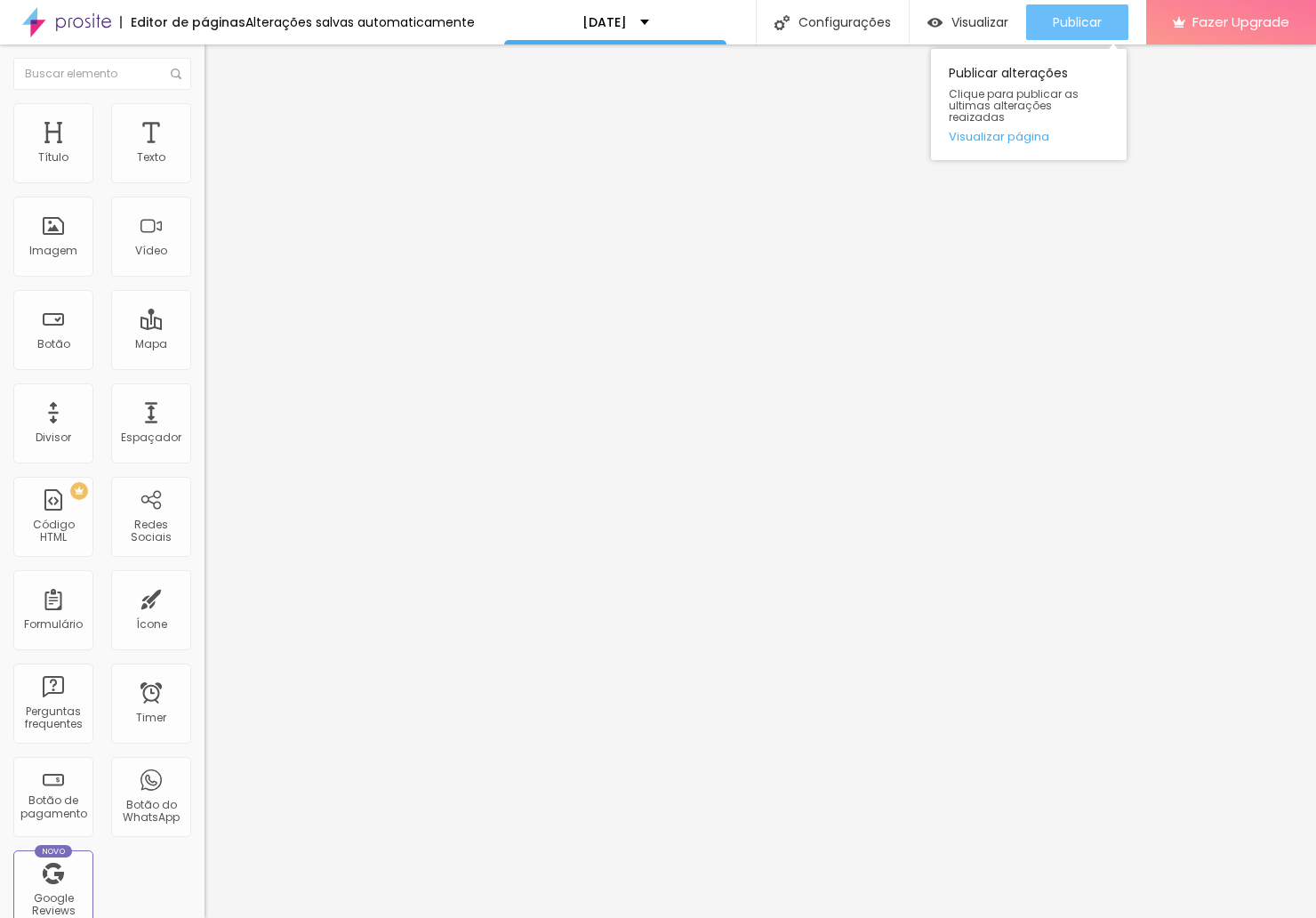
click at [1072, 27] on span "Publicar" at bounding box center [1076, 23] width 49 height 15
drag, startPoint x: 176, startPoint y: 266, endPoint x: -83, endPoint y: 250, distance: 259.5
click at [0, 250] on html "Editor de páginas Alterações salvas automaticamente [DATE] Configurações Config…" at bounding box center [658, 459] width 1316 height 918
click at [1076, 19] on span "Publicar" at bounding box center [1076, 23] width 49 height 15
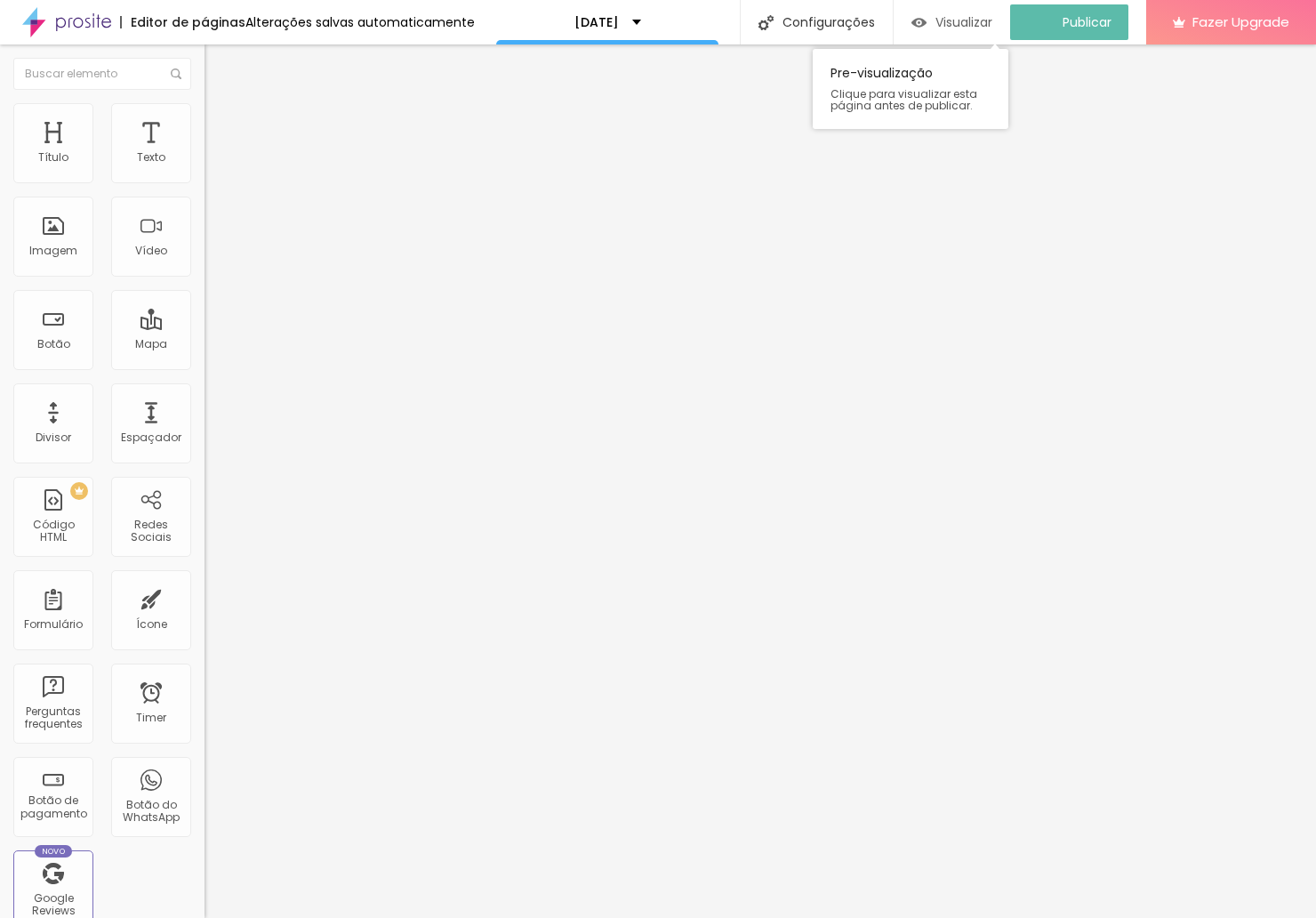
click at [977, 25] on span "Visualizar" at bounding box center [964, 23] width 57 height 15
click at [204, 614] on textarea "Olá! Quero mais informações sobre os vossos serviços, podem ajudar-me?" at bounding box center [305, 629] width 201 height 30
drag, startPoint x: 129, startPoint y: 371, endPoint x: 47, endPoint y: 318, distance: 97.6
click at [204, 614] on textarea "Olá! Quero mais informações sobre os vossos serviços, podem ajudar-me?" at bounding box center [305, 629] width 201 height 30
drag, startPoint x: 139, startPoint y: 376, endPoint x: 47, endPoint y: 319, distance: 108.2
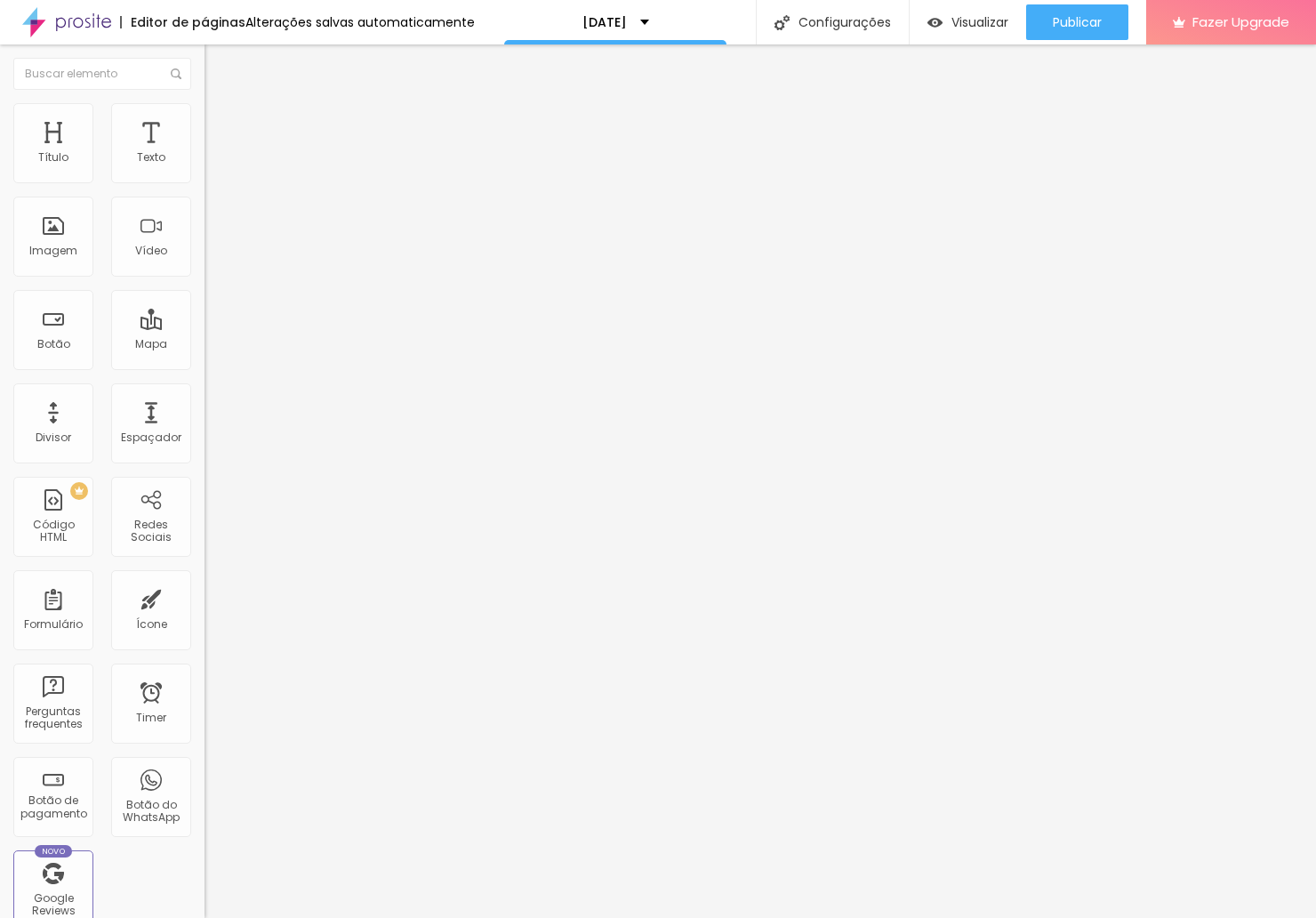
click at [204, 614] on textarea "Olá! Quero mais informações sobre os vossos serviços, podem ajudar-me?" at bounding box center [305, 629] width 201 height 30
click at [204, 614] on textarea "Olá! Segue o comprovativo da sessão de [DATE] marcada no dia ____ e horário ___…" at bounding box center [305, 629] width 201 height 30
click at [204, 614] on textarea "Olá! Segue o comprovativo da sessão de [DATE] marcada no dia:____ e horário ___…" at bounding box center [305, 629] width 201 height 30
click at [1082, 28] on span "Publicar" at bounding box center [1076, 23] width 49 height 15
click at [204, 564] on input "ENVIAR COMPROVATIVO DE RESERVA" at bounding box center [310, 572] width 213 height 17
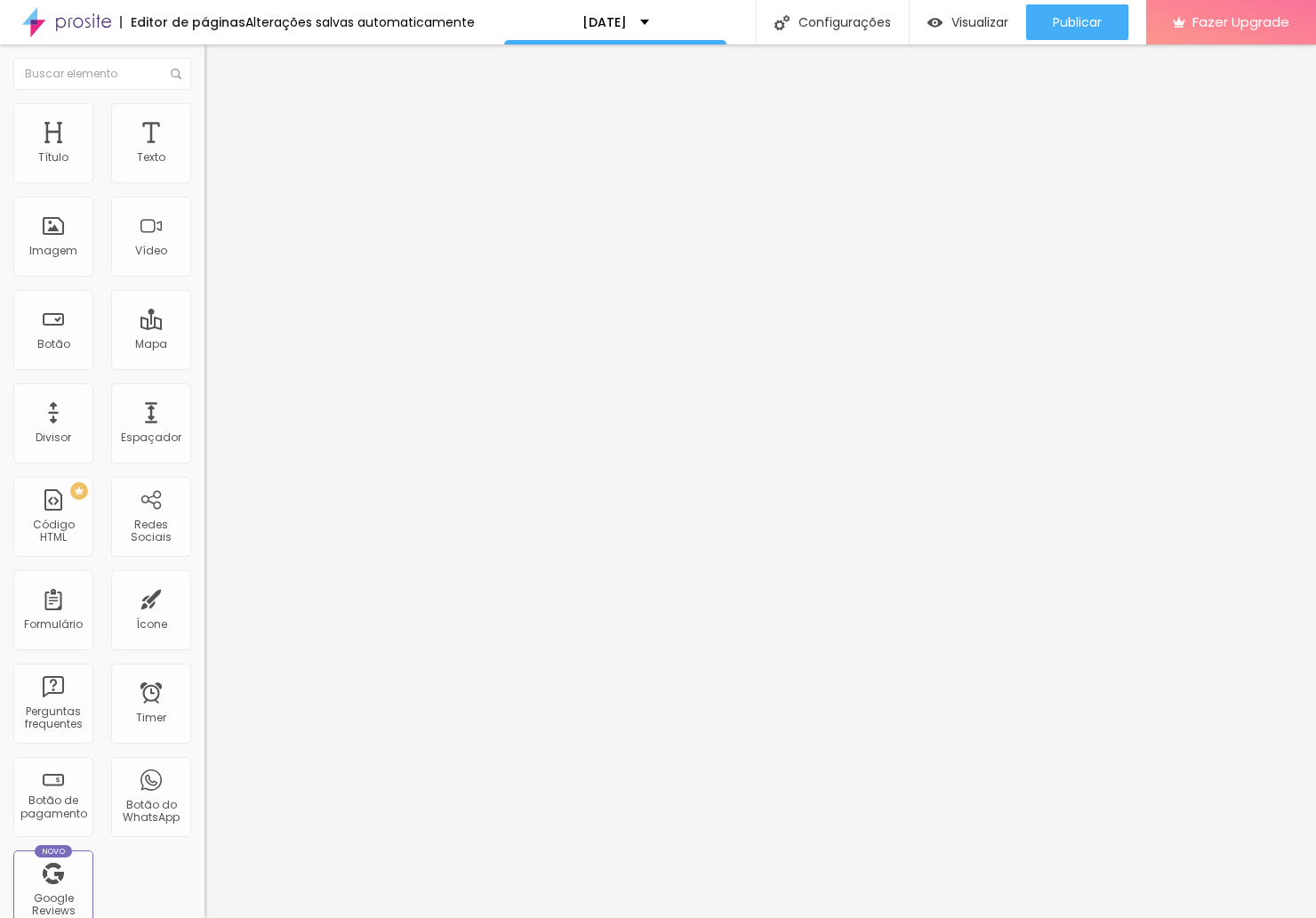
click at [221, 120] on span "Avançado" at bounding box center [250, 115] width 59 height 16
click at [204, 328] on input "range" at bounding box center [261, 335] width 114 height 15
click at [1079, 23] on span "Publicar" at bounding box center [1076, 23] width 49 height 15
click at [1048, 22] on button "Publicar" at bounding box center [1077, 22] width 102 height 36
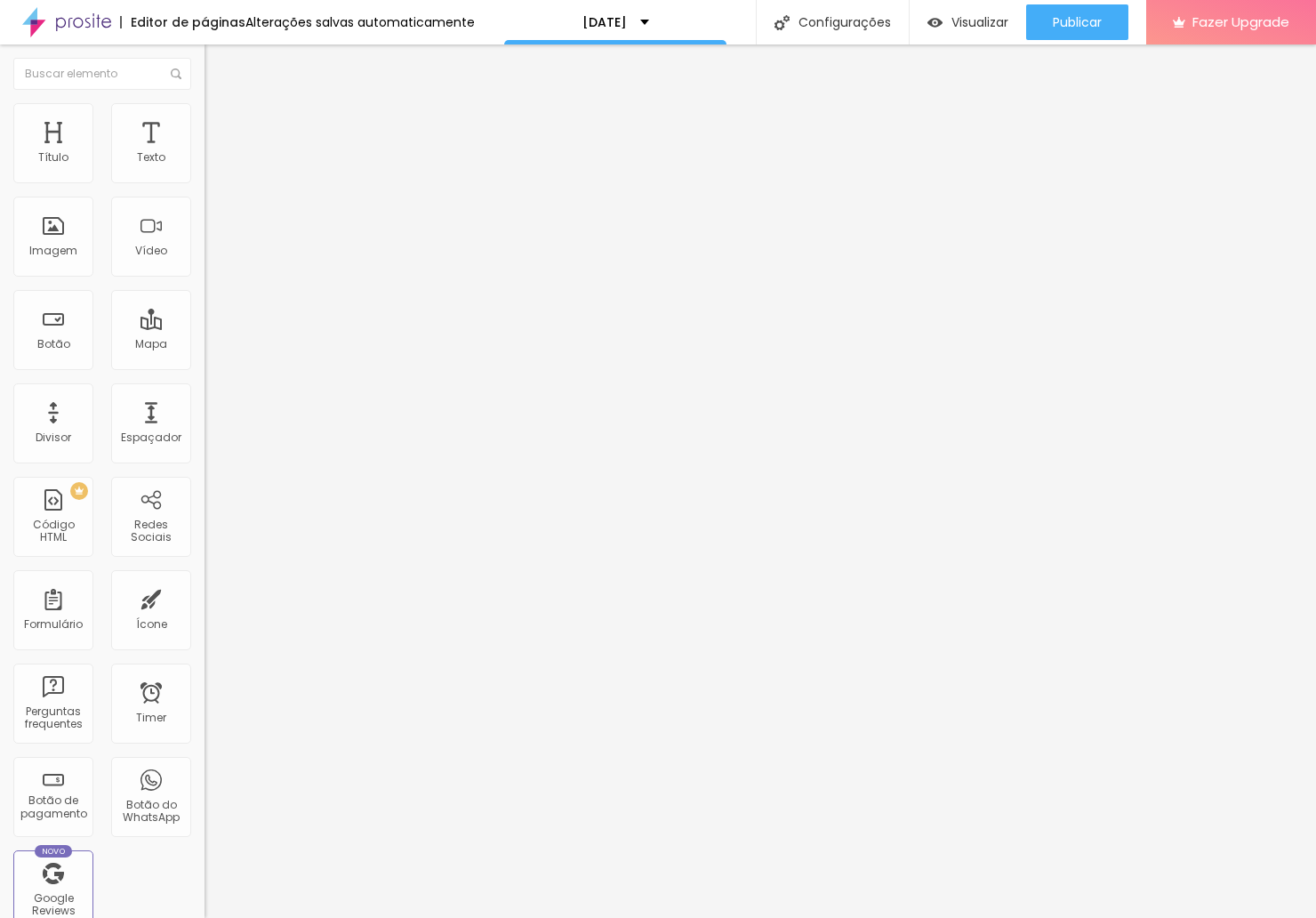
drag, startPoint x: 152, startPoint y: 265, endPoint x: -83, endPoint y: 248, distance: 235.6
click at [0, 248] on html "Editor de páginas Alterações salvas automaticamente [DATE] Configurações Config…" at bounding box center [658, 459] width 1316 height 918
click at [204, 189] on span "Editar perguntas" at bounding box center [254, 180] width 102 height 16
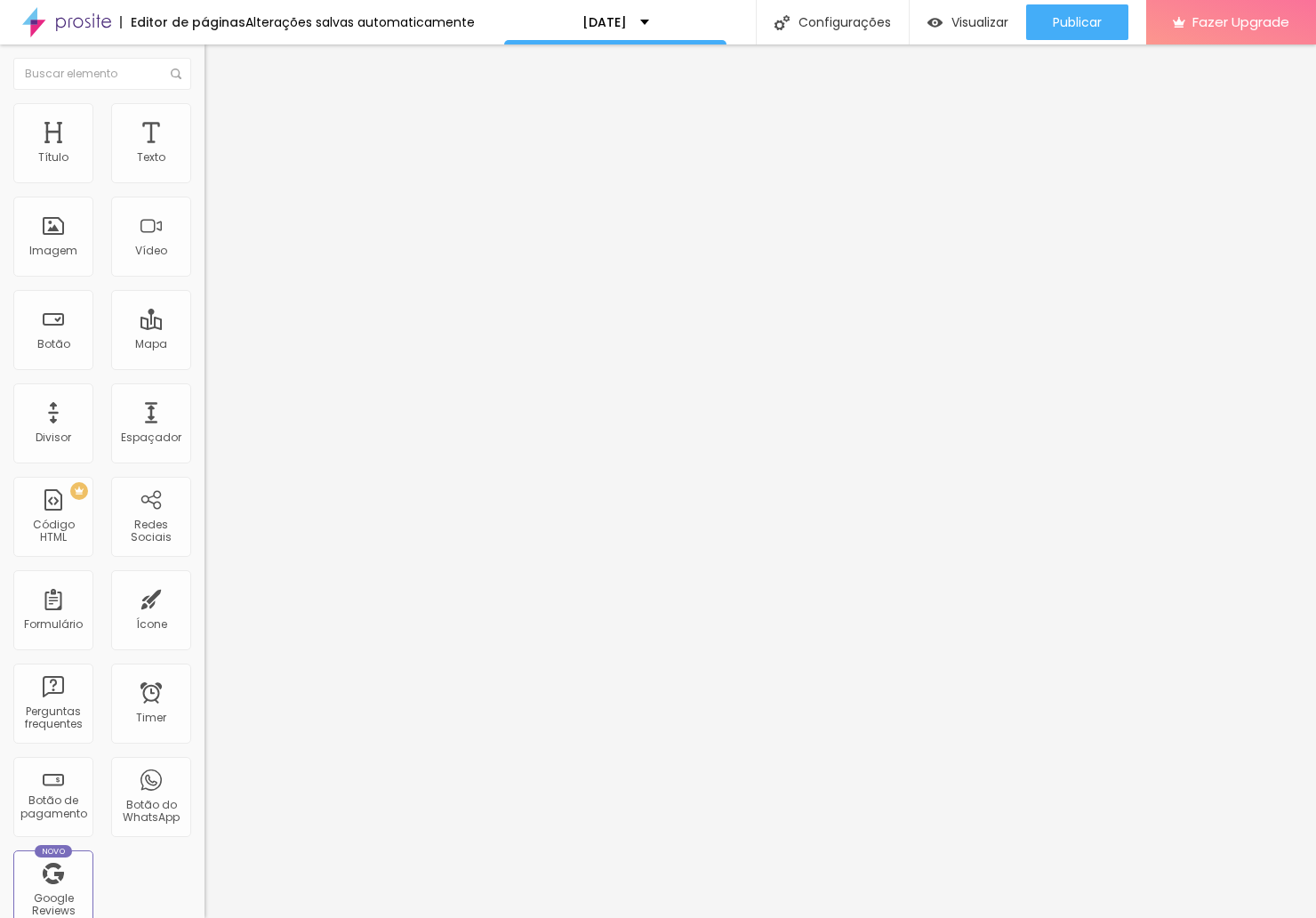
drag, startPoint x: 594, startPoint y: 305, endPoint x: 374, endPoint y: 297, distance: 220.1
drag, startPoint x: 624, startPoint y: 474, endPoint x: 339, endPoint y: 460, distance: 285.3
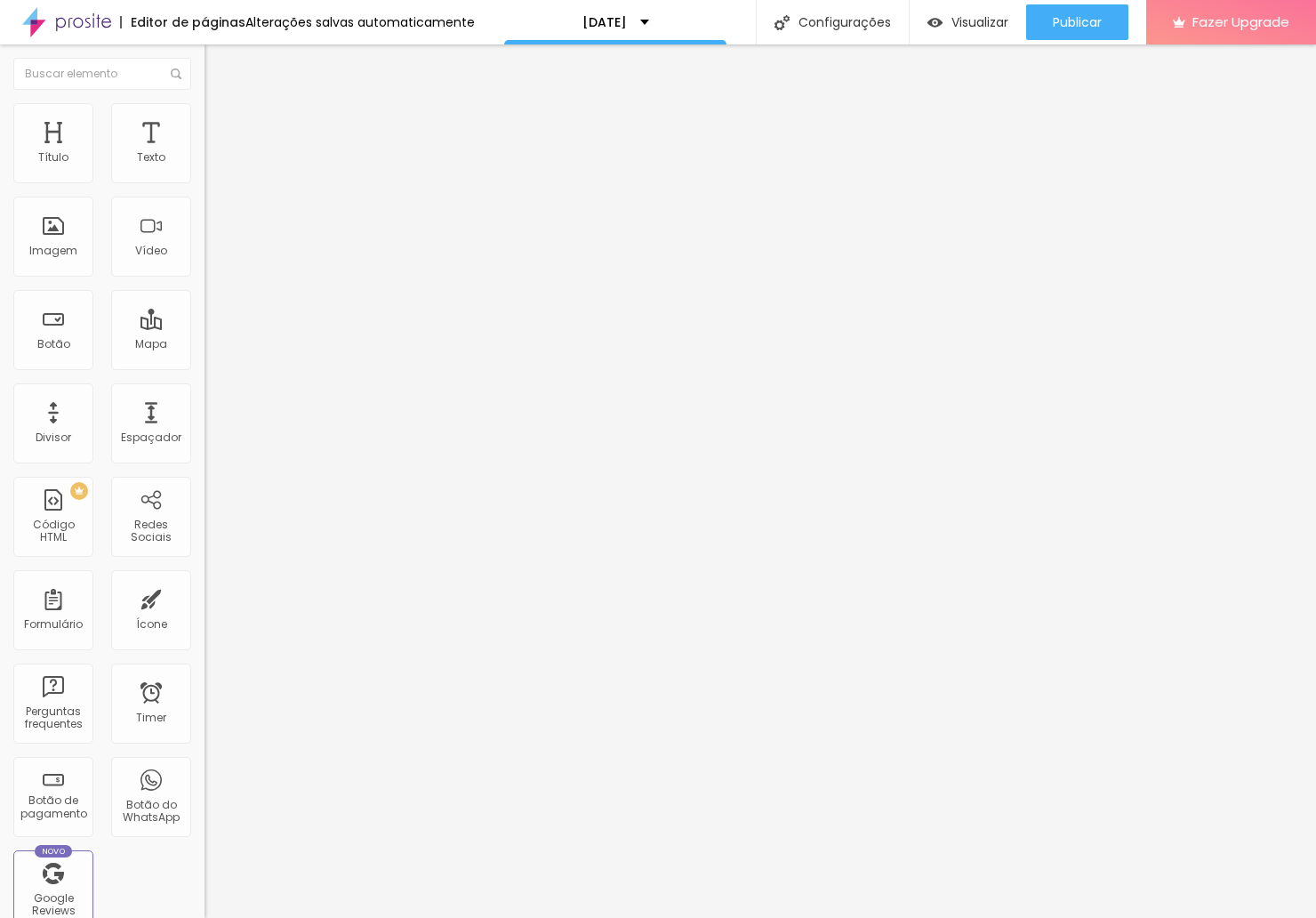
drag, startPoint x: 479, startPoint y: 471, endPoint x: 423, endPoint y: 473, distance: 56.0
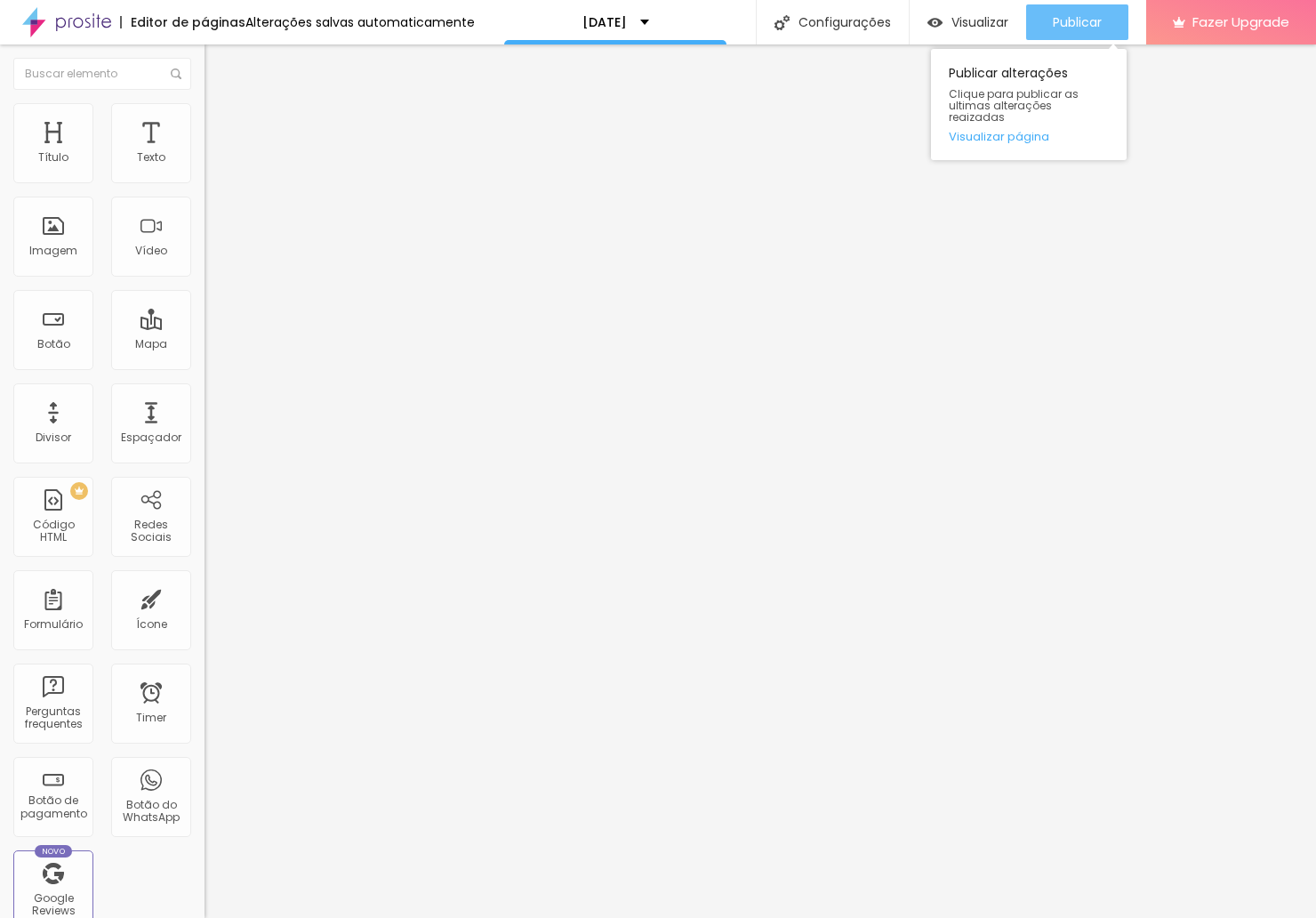
click at [1095, 25] on span "Publicar" at bounding box center [1076, 23] width 49 height 15
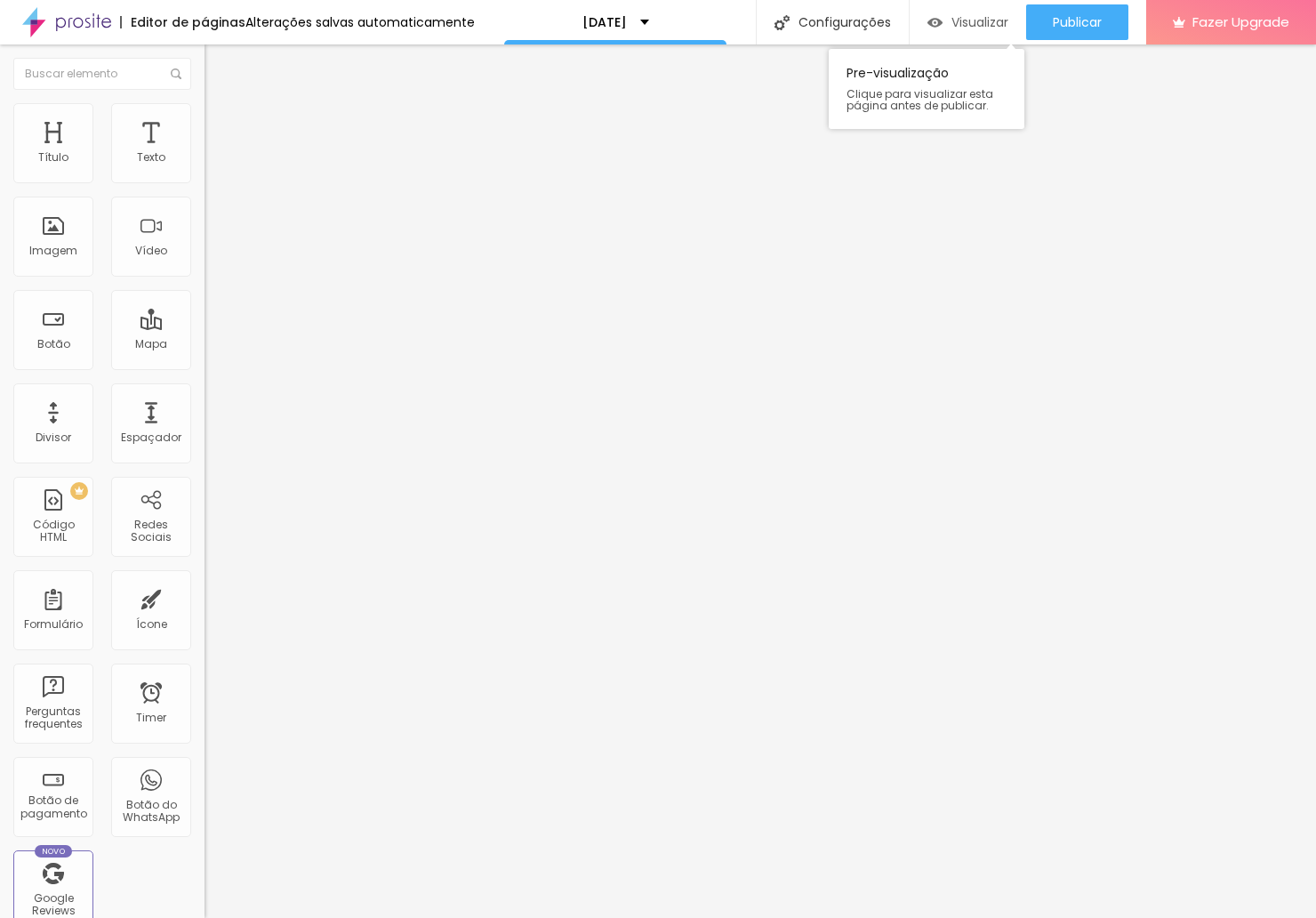
click at [979, 27] on span "Visualizar" at bounding box center [979, 23] width 57 height 15
drag, startPoint x: 91, startPoint y: 264, endPoint x: 63, endPoint y: 264, distance: 28.0
click at [204, 564] on input "AINDA TNEHO DÚVIDAS" at bounding box center [310, 572] width 213 height 17
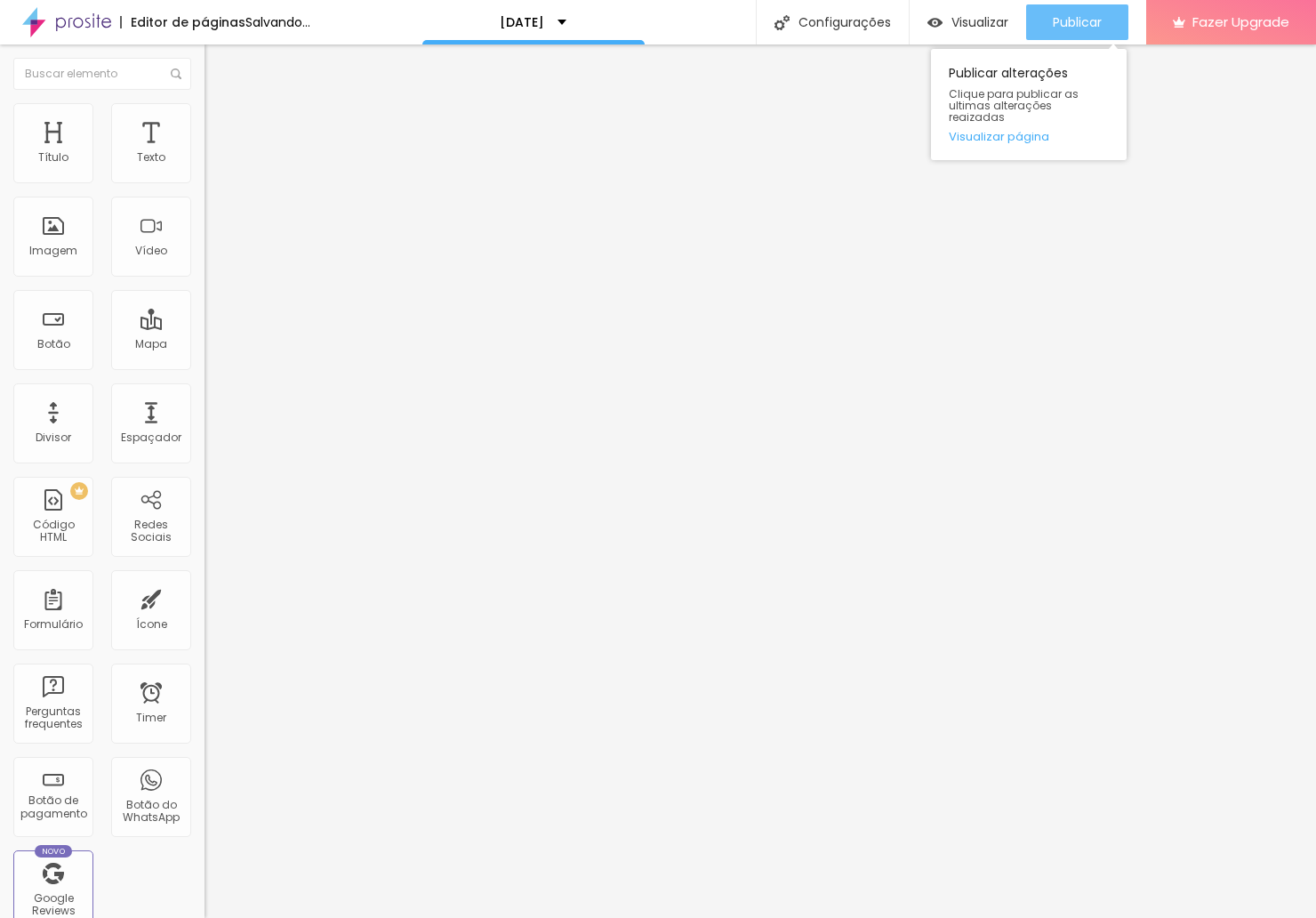
click at [1080, 23] on span "Publicar" at bounding box center [1076, 23] width 49 height 15
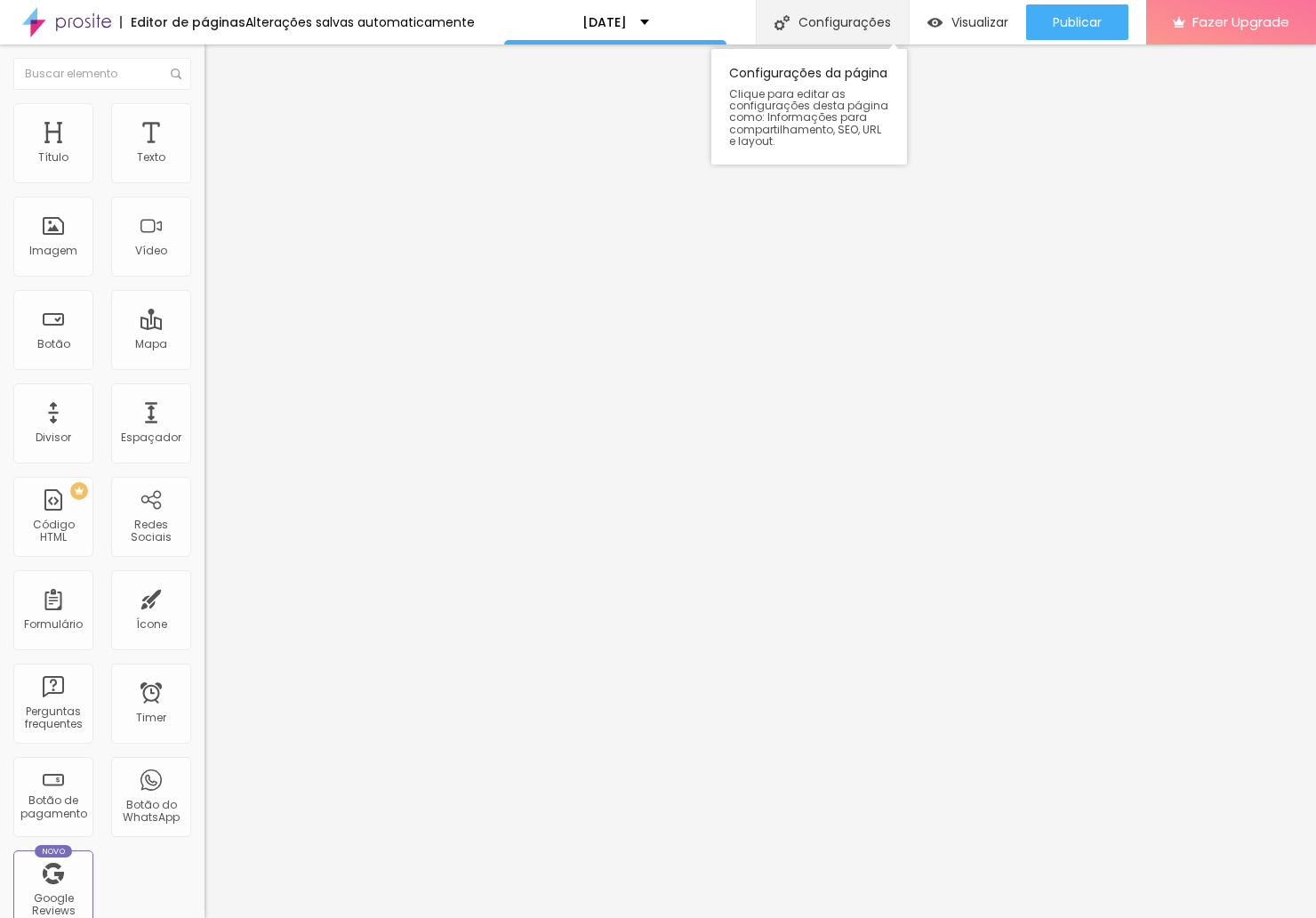
click at [842, 26] on div "Configurações" at bounding box center [832, 22] width 153 height 45
drag, startPoint x: 561, startPoint y: 336, endPoint x: 499, endPoint y: 344, distance: 62.5
drag, startPoint x: 581, startPoint y: 262, endPoint x: 421, endPoint y: 256, distance: 160.1
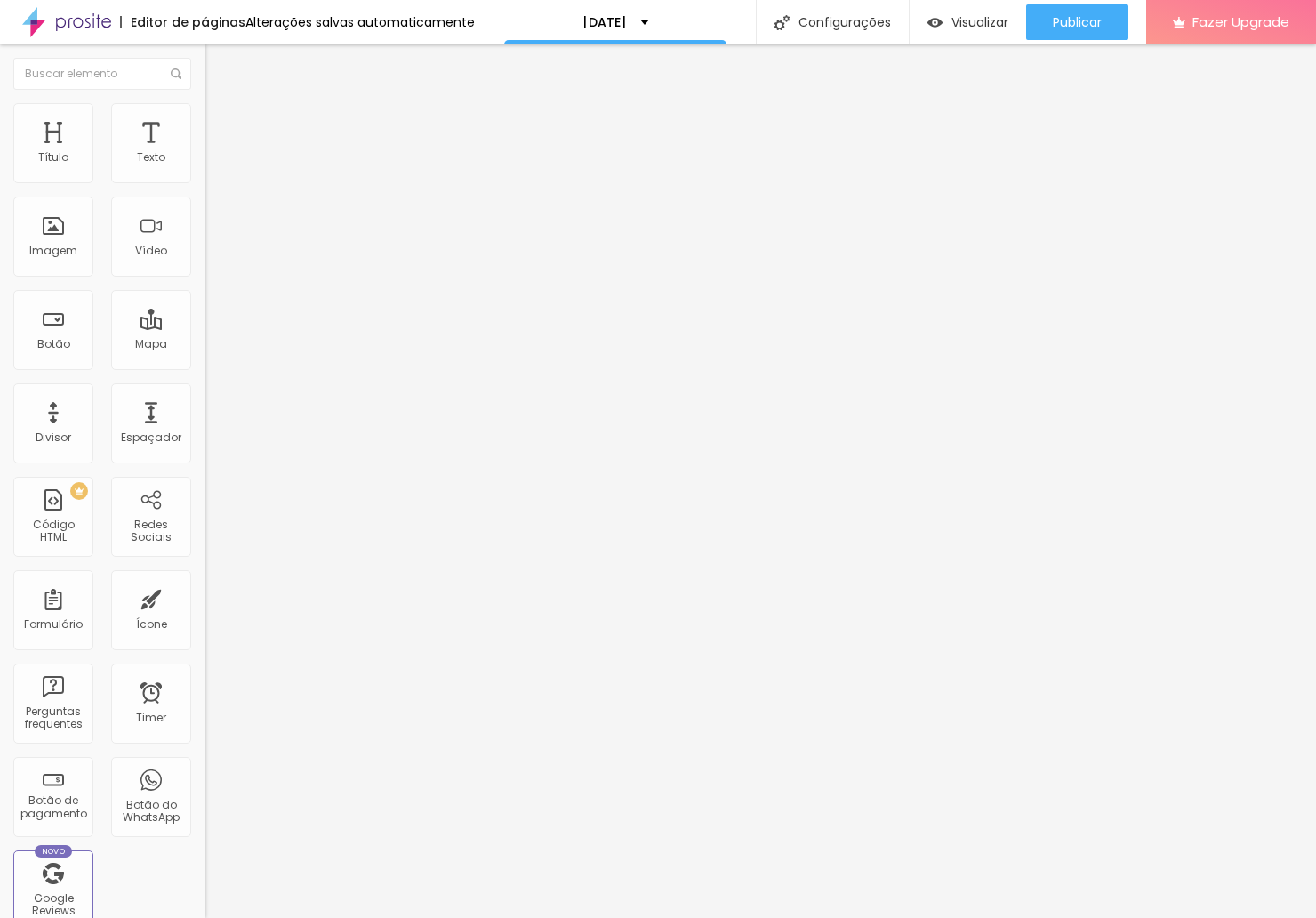
click at [979, 917] on div at bounding box center [658, 935] width 1316 height 16
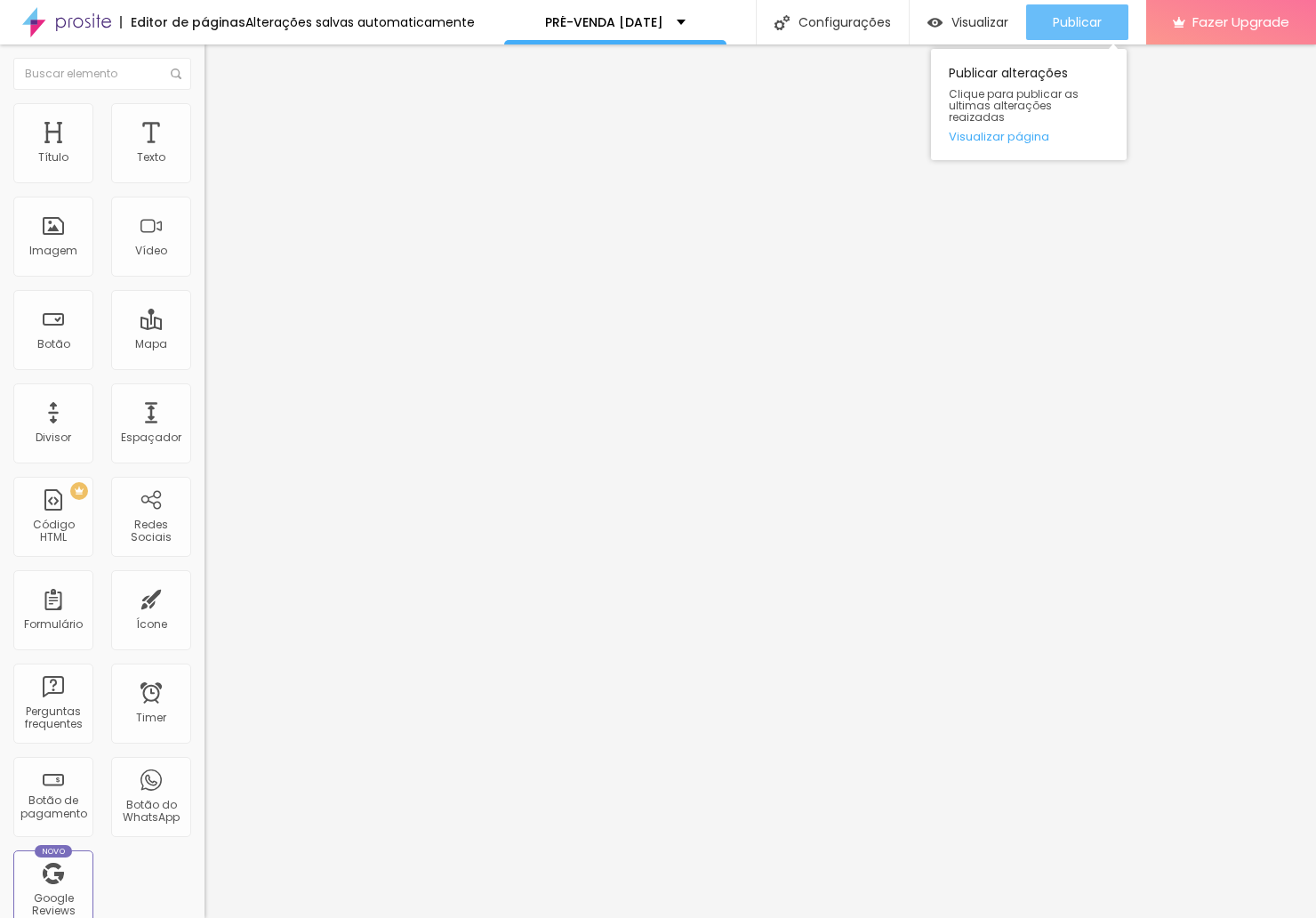
click at [1076, 21] on span "Publicar" at bounding box center [1076, 23] width 49 height 15
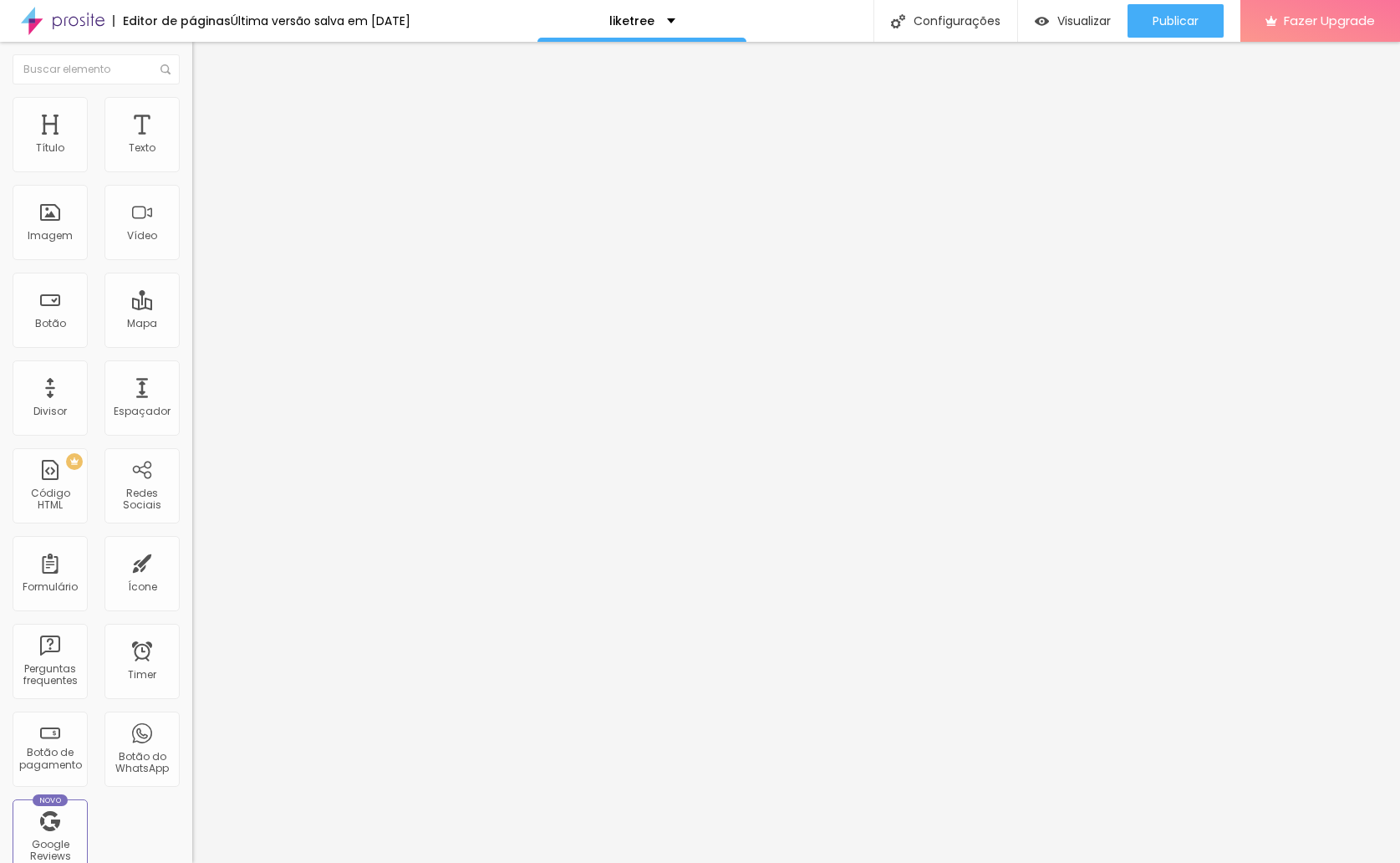
click at [192, 157] on input "[STREET_ADDRESS]." at bounding box center [292, 148] width 200 height 16
drag, startPoint x: 175, startPoint y: 188, endPoint x: -131, endPoint y: 175, distance: 306.3
click at [0, 175] on html "Editor de páginas Alterações salvas automaticamente liketree Configurações Conf…" at bounding box center [700, 431] width 1400 height 863
type input "R"
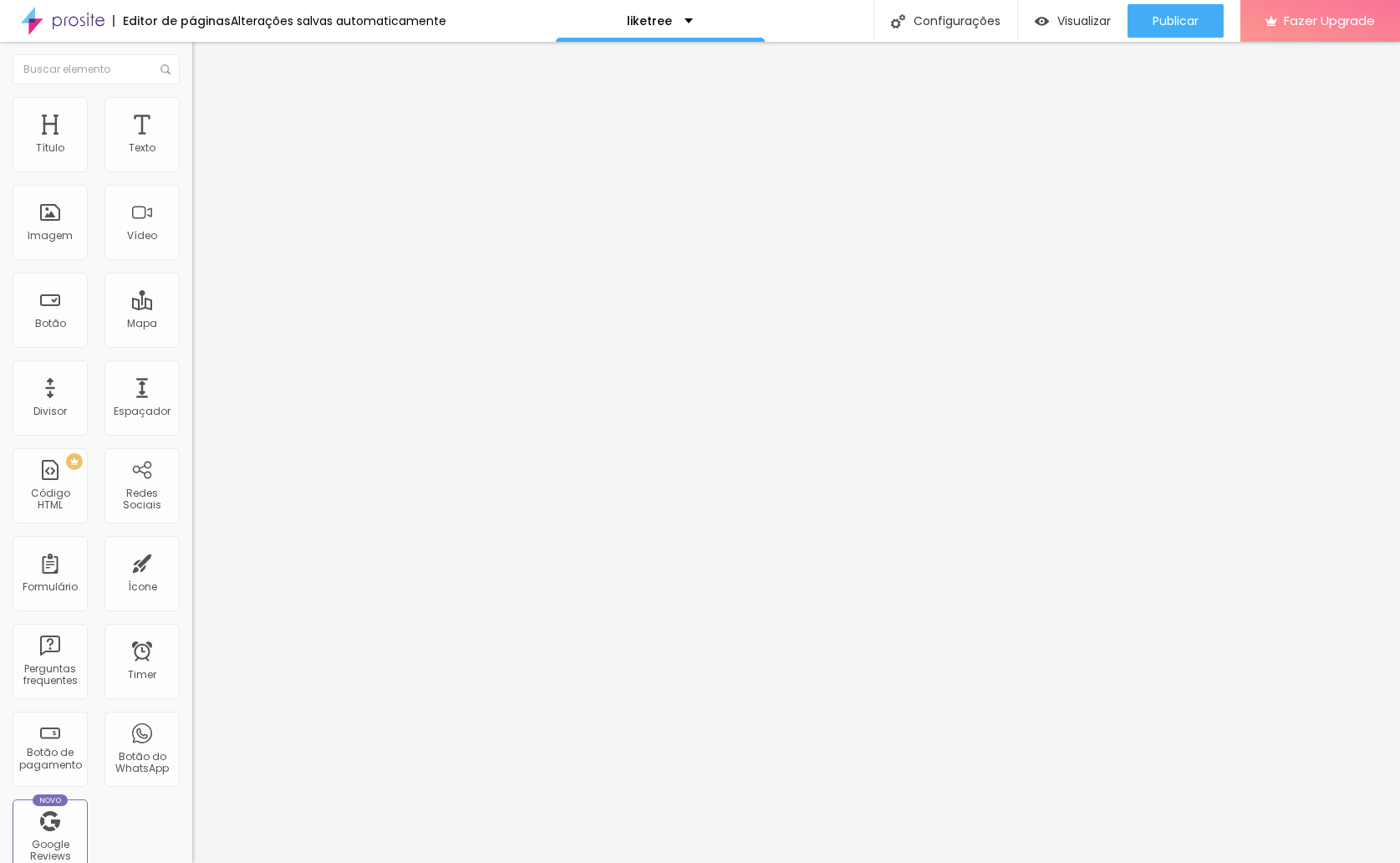
type input "RUA DO PAU CAIADO Nº 2, LOJA 1 FEBRES"
click at [192, 452] on div "Editar Mapa Conteúdo Estilo Avançado Endereço RUA DO PAU CAIADO Nº 2, LOJA 1 FE…" at bounding box center [287, 453] width 192 height 821
click at [1178, 22] on span "Publicar" at bounding box center [1175, 22] width 46 height 14
